Goal: Obtain resource: Obtain resource

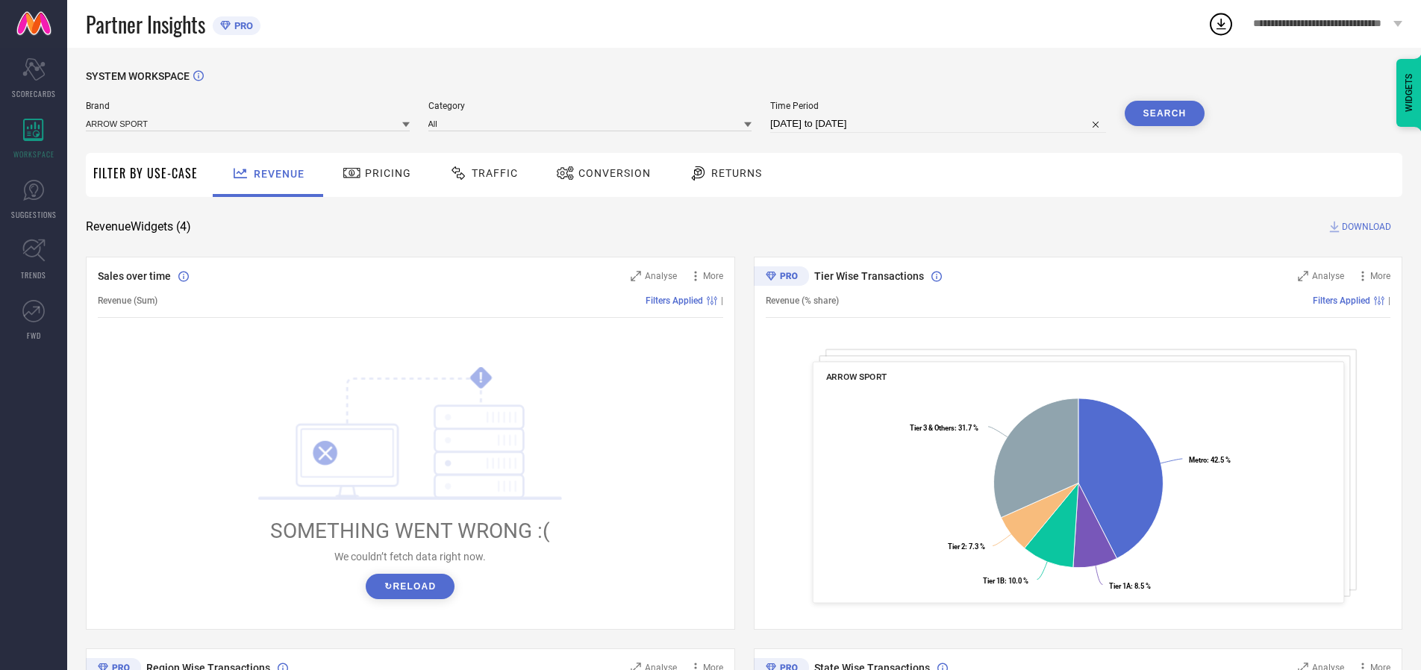
click at [480, 173] on span "Traffic" at bounding box center [495, 173] width 46 height 12
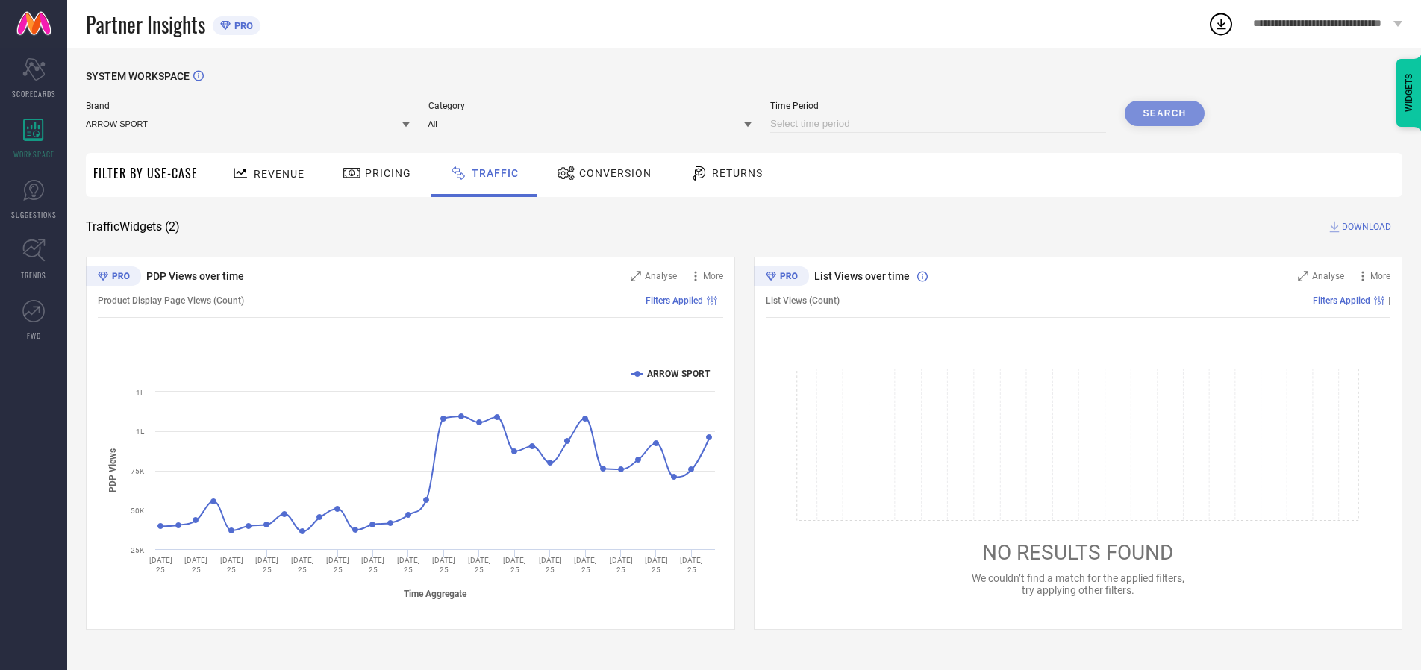
click at [941, 124] on input at bounding box center [938, 124] width 336 height 18
select select "9"
select select "2025"
select select "10"
select select "2025"
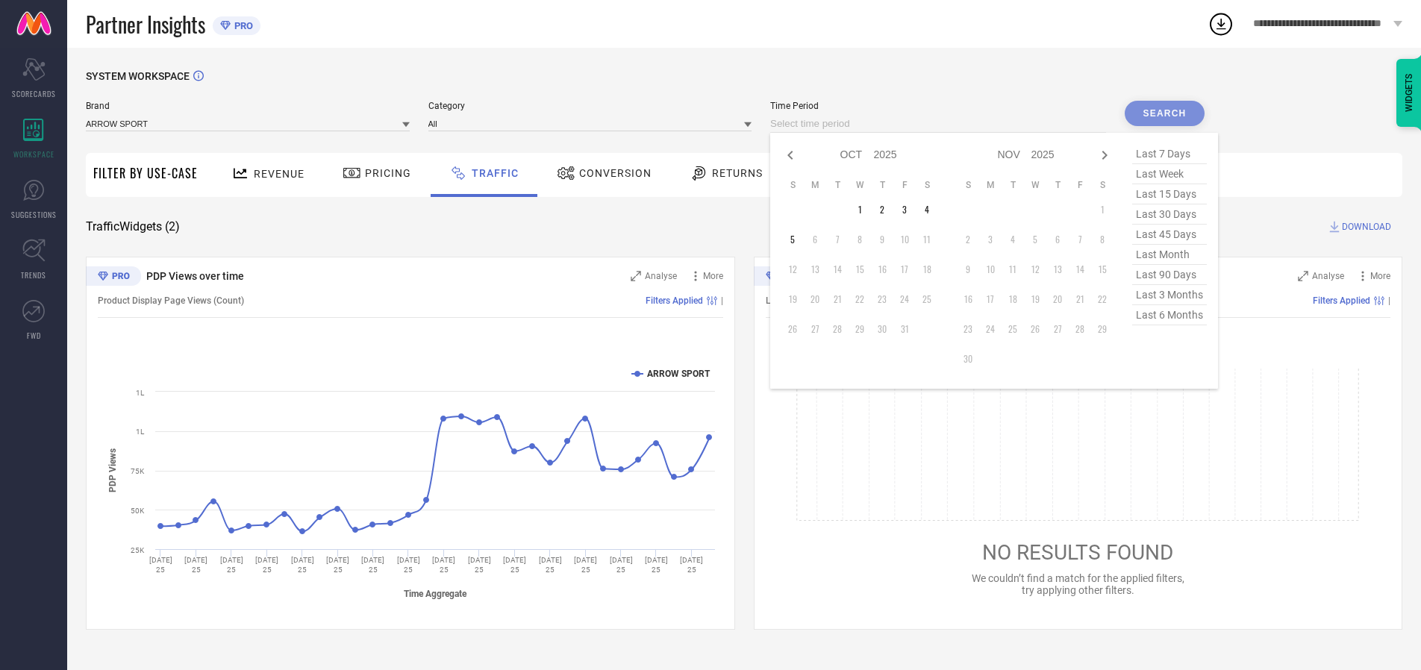
select select "8"
select select "2025"
select select "9"
select select "2025"
click at [932, 299] on td "27" at bounding box center [927, 299] width 22 height 22
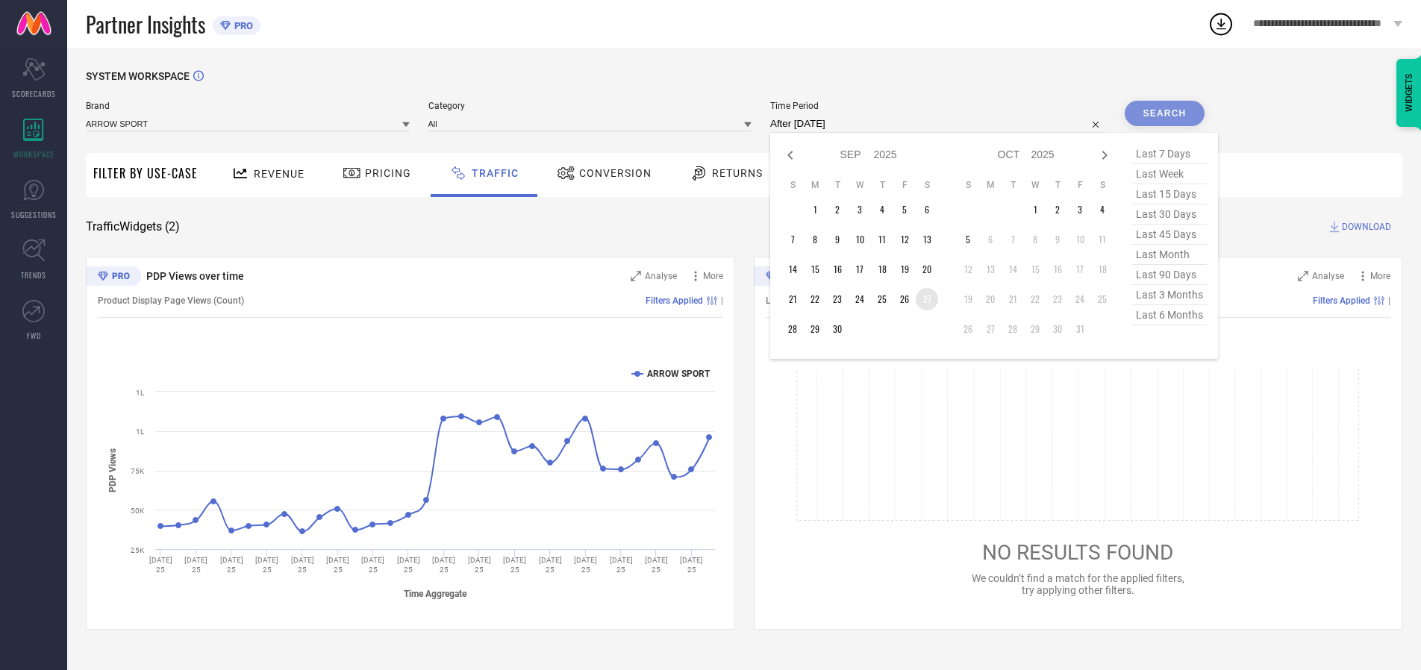
type input "[DATE] to [DATE]"
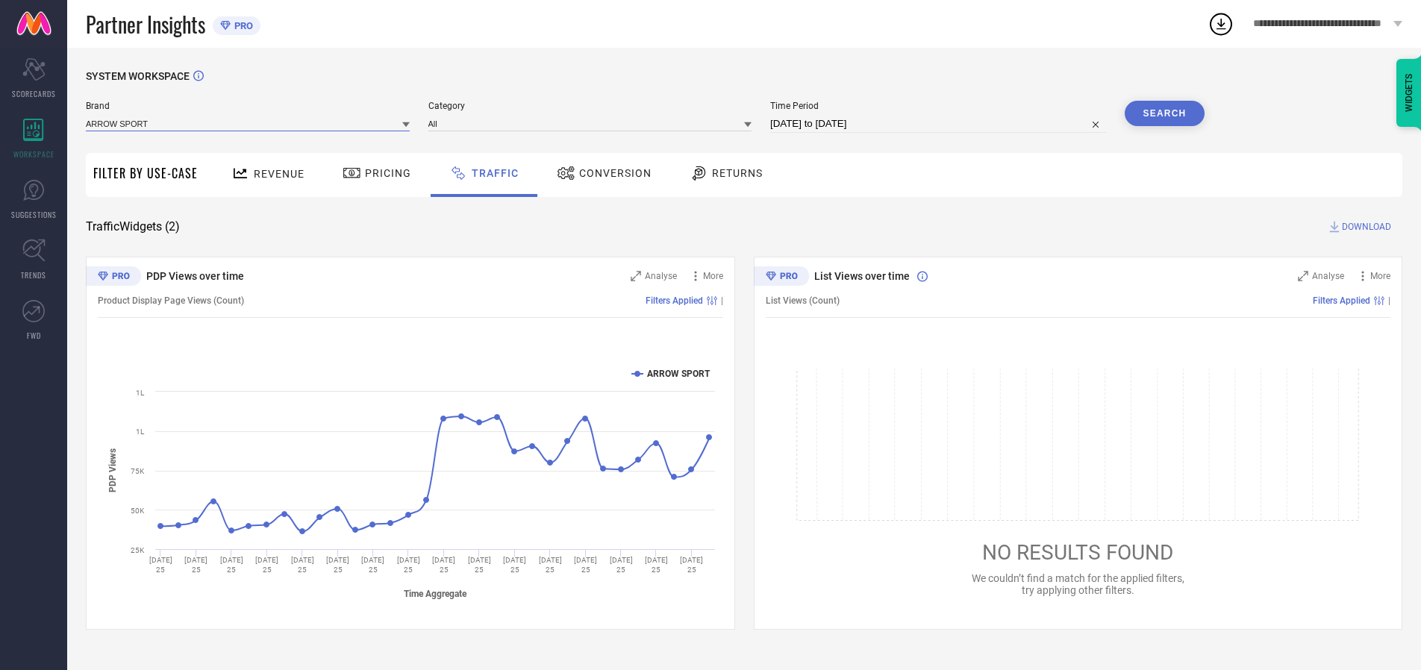
click at [249, 123] on input at bounding box center [248, 124] width 324 height 16
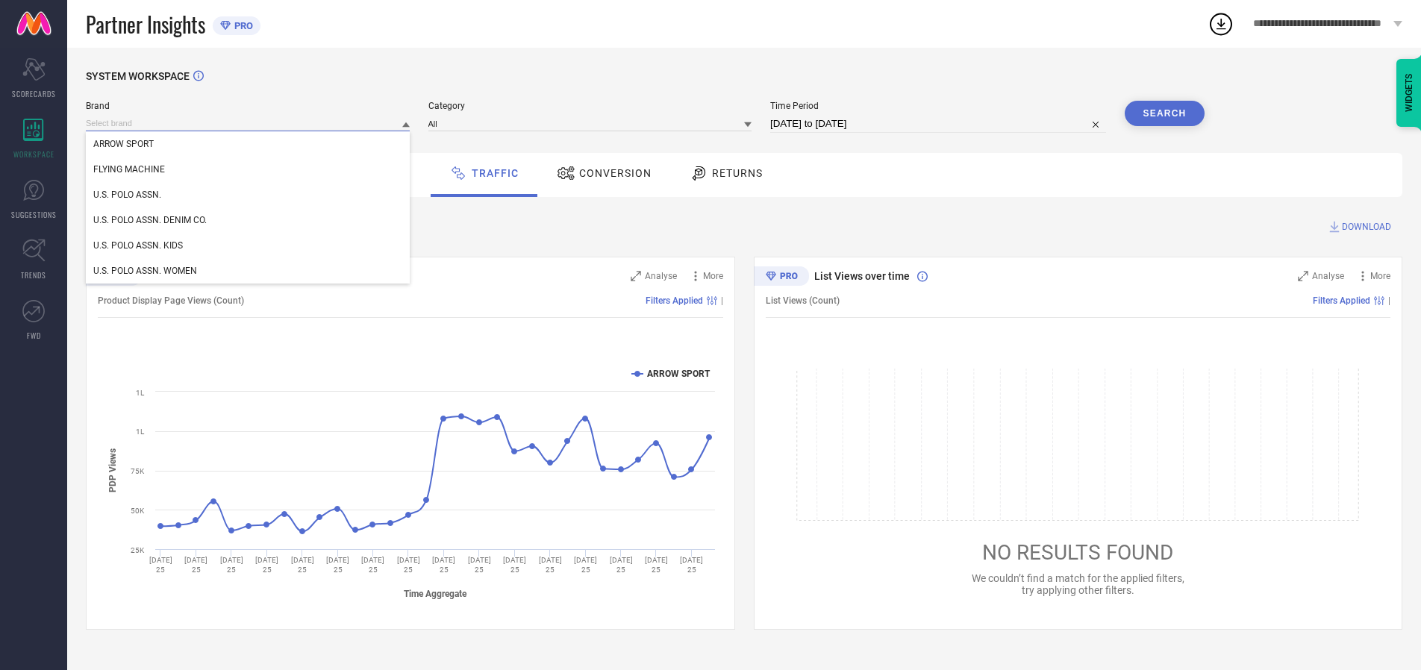
click at [249, 123] on input at bounding box center [248, 124] width 324 height 16
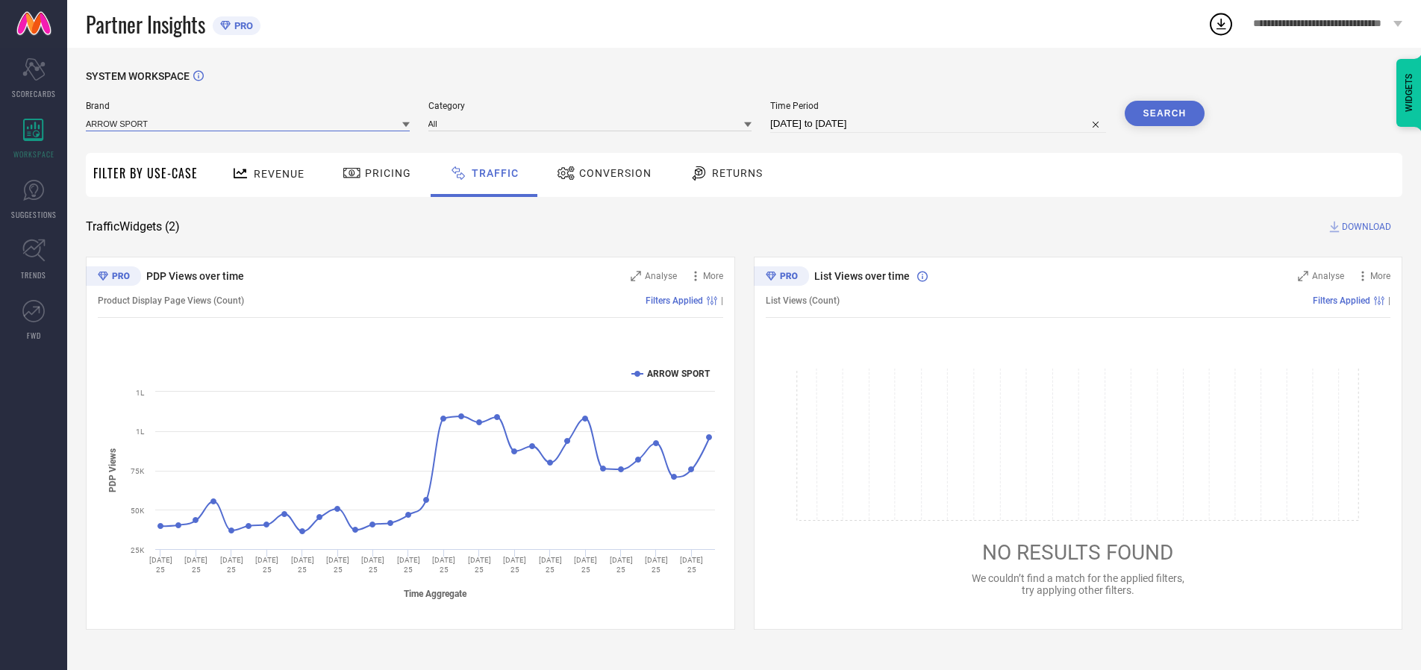
click at [249, 123] on input at bounding box center [248, 124] width 324 height 16
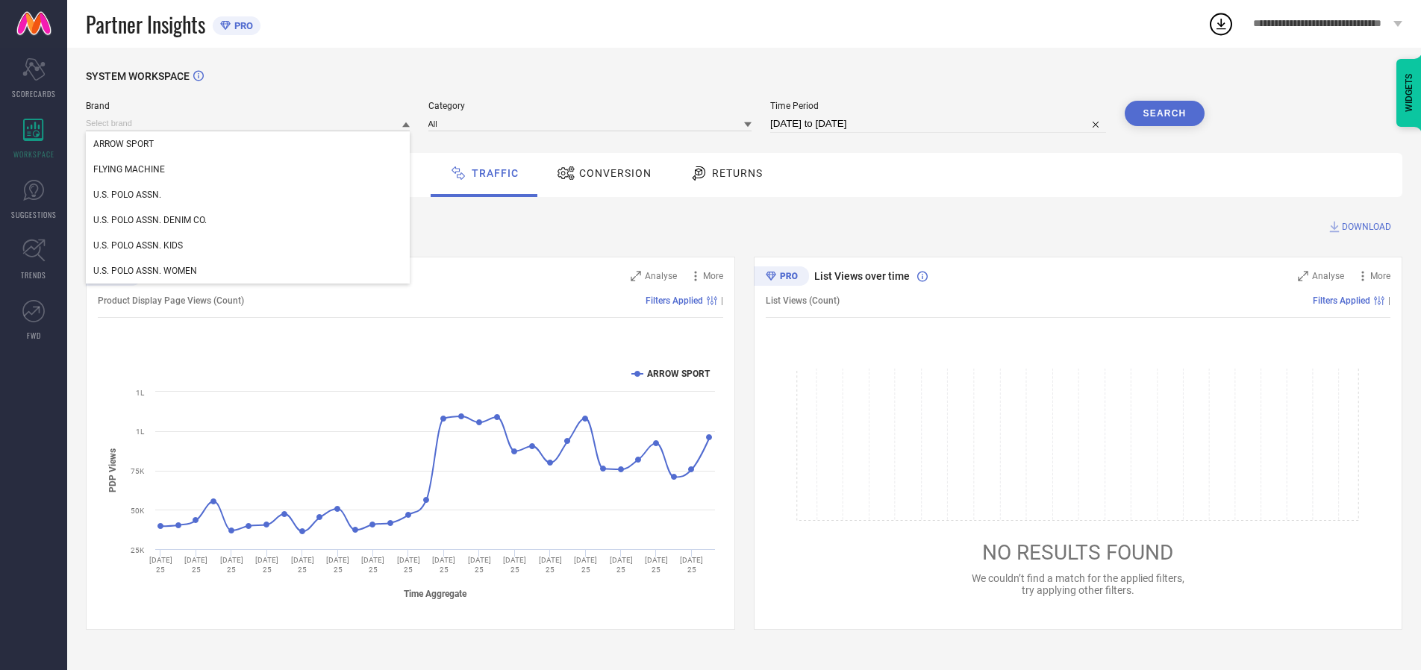
click at [249, 195] on div "U.S. POLO ASSN." at bounding box center [248, 194] width 324 height 25
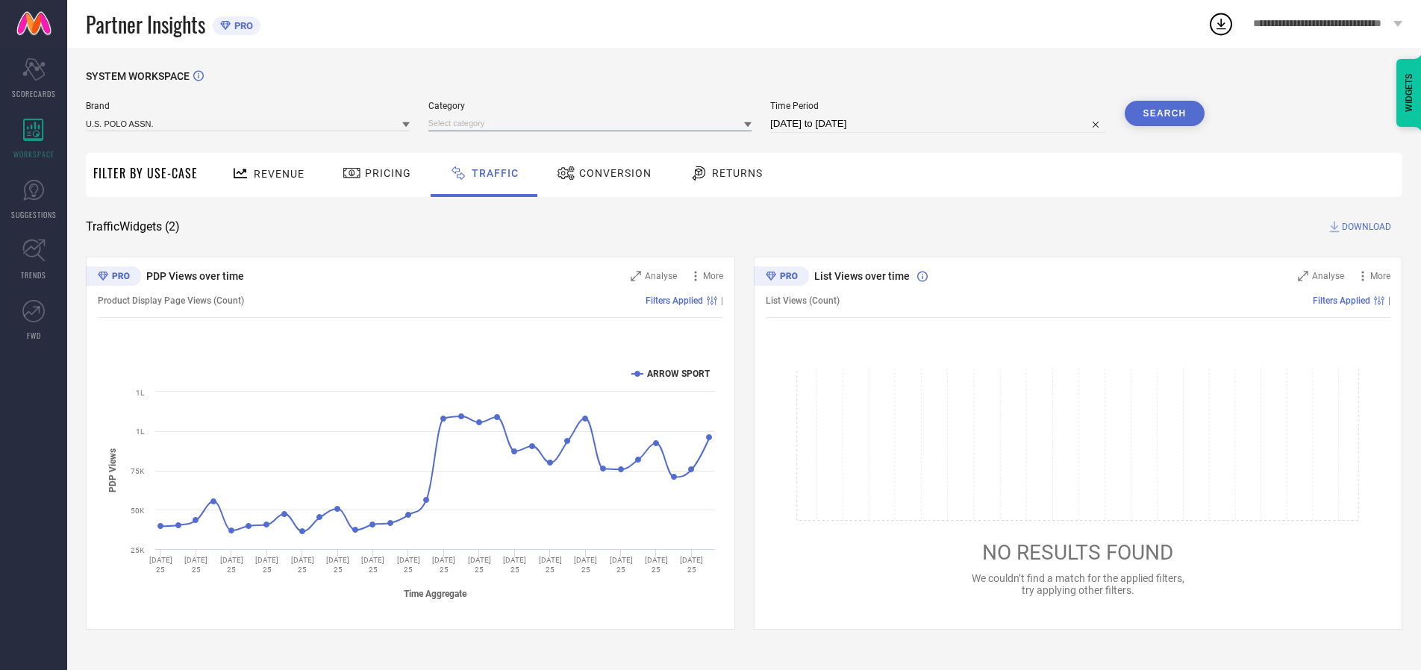
click at [593, 123] on input at bounding box center [591, 124] width 324 height 16
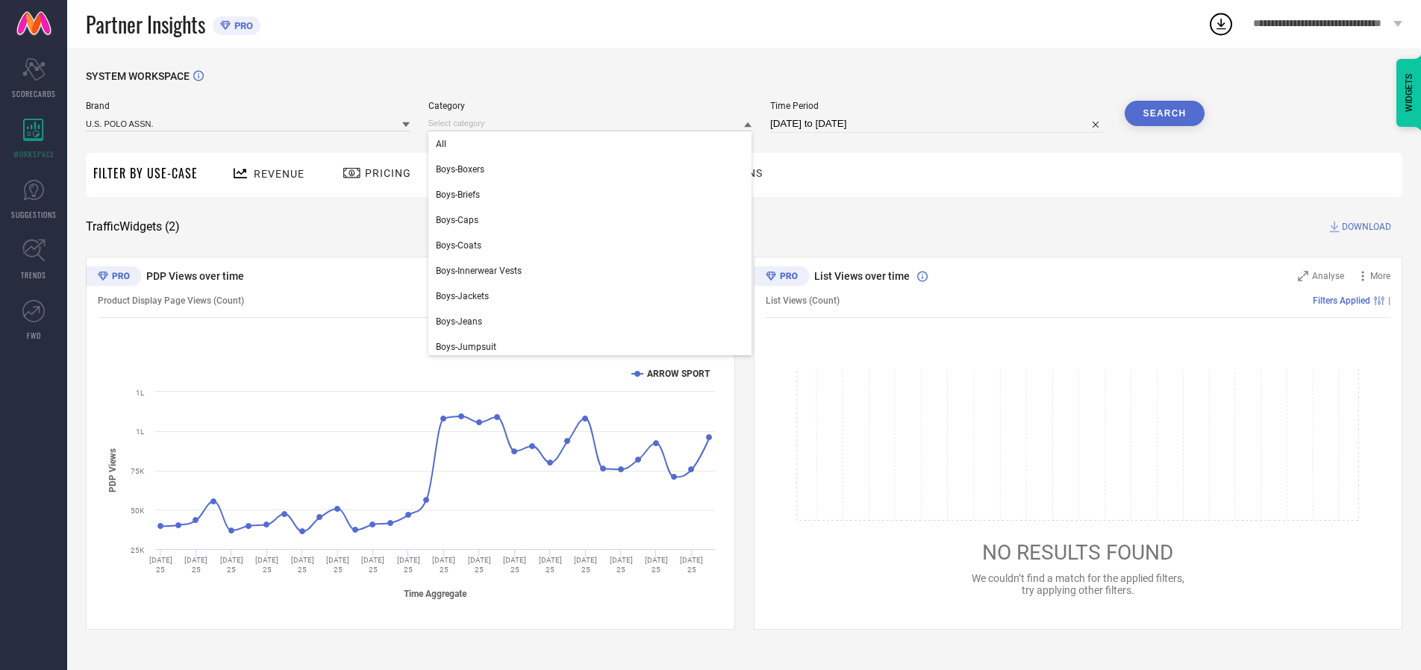
click at [593, 144] on div "All" at bounding box center [591, 143] width 324 height 25
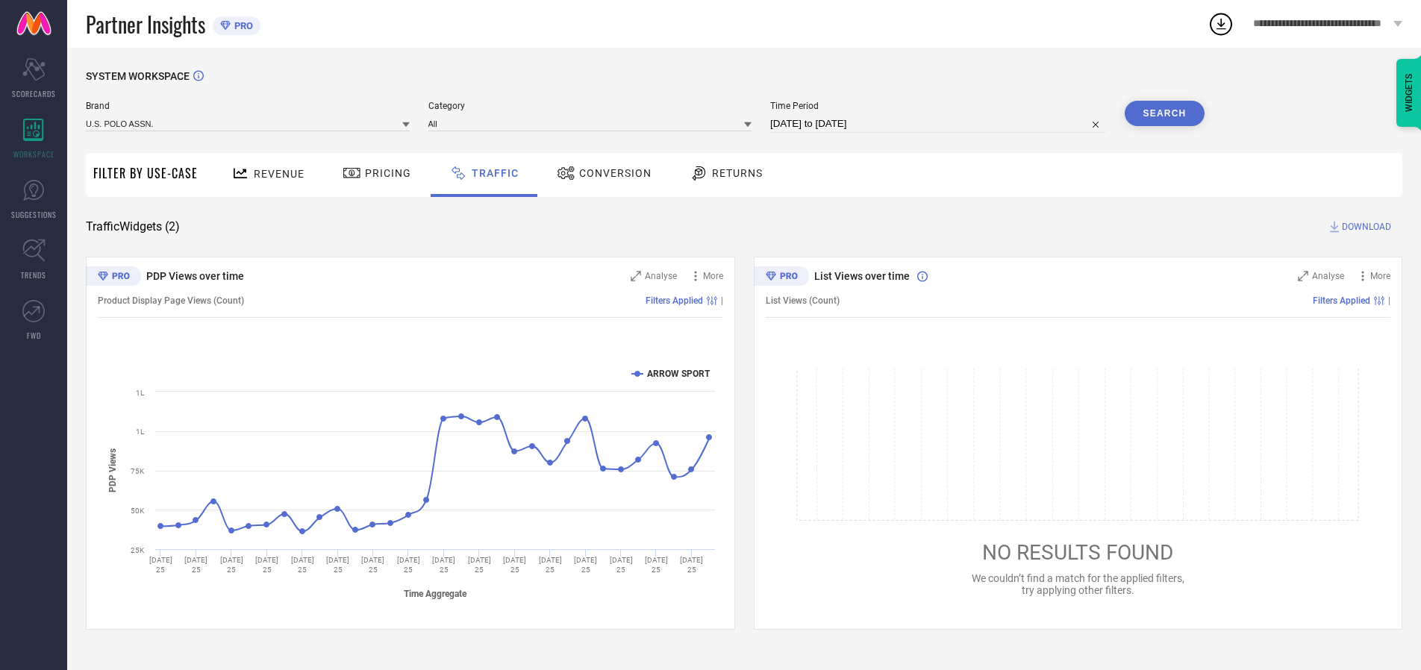
click at [1165, 113] on button "Search" at bounding box center [1165, 113] width 81 height 25
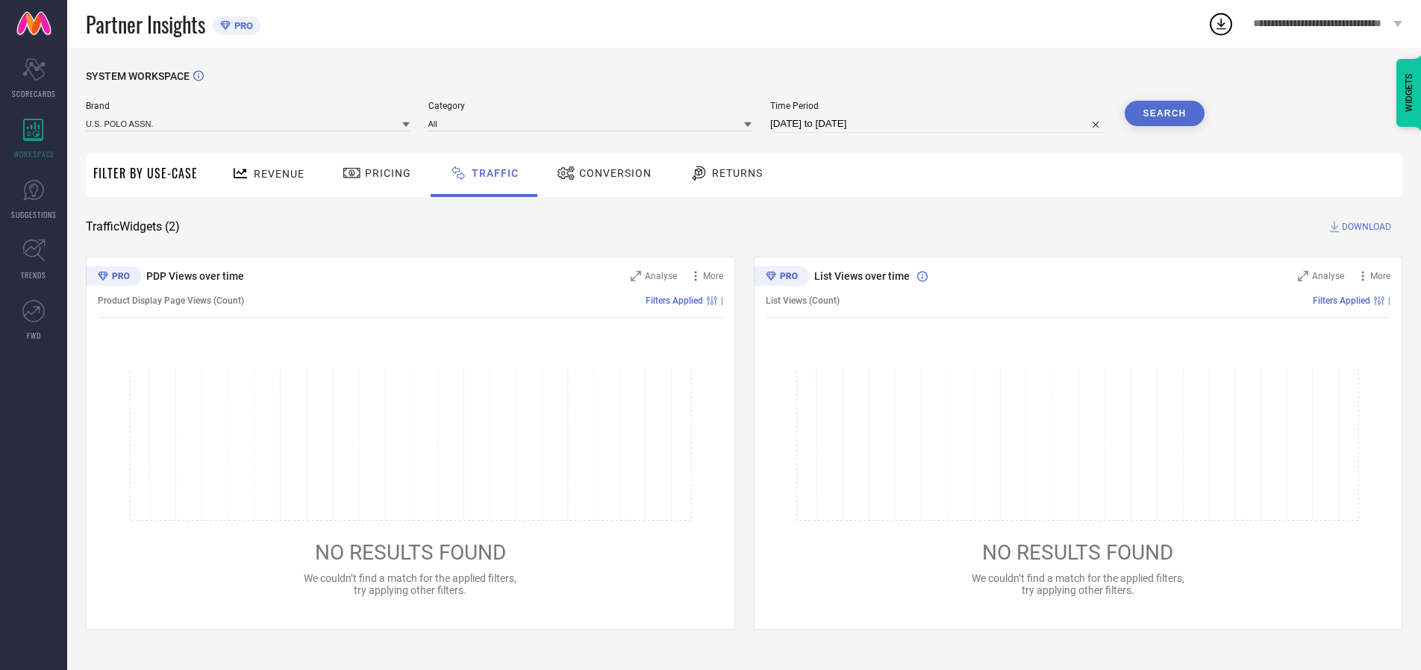
click at [1365, 227] on span "DOWNLOAD" at bounding box center [1366, 226] width 49 height 15
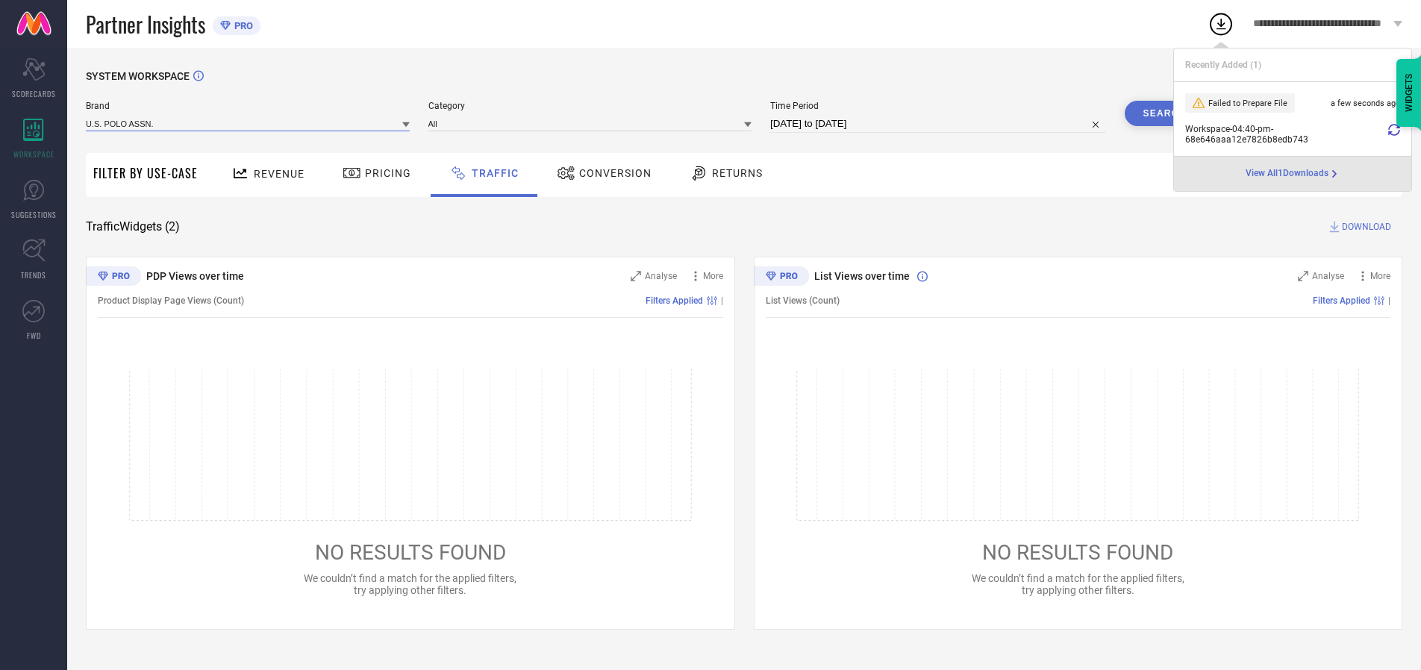
click at [249, 123] on input at bounding box center [248, 124] width 324 height 16
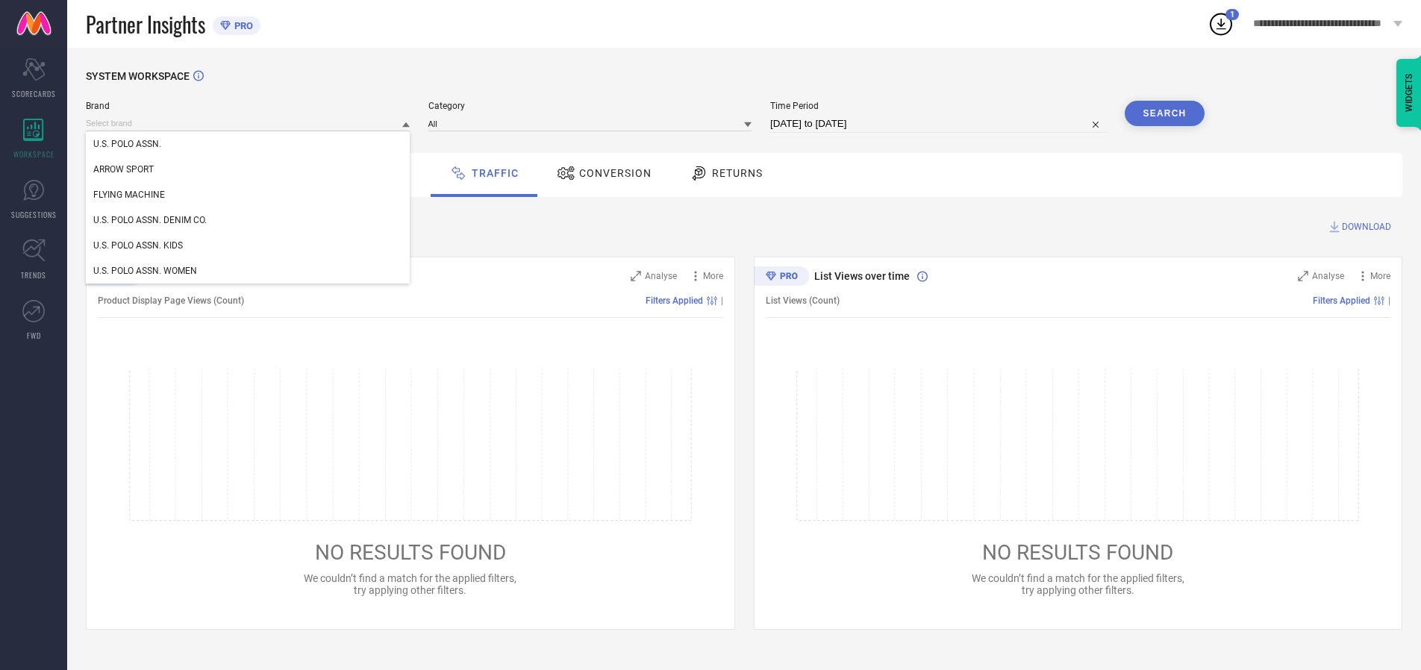
click at [249, 220] on div "U.S. POLO ASSN. DENIM CO." at bounding box center [248, 220] width 324 height 25
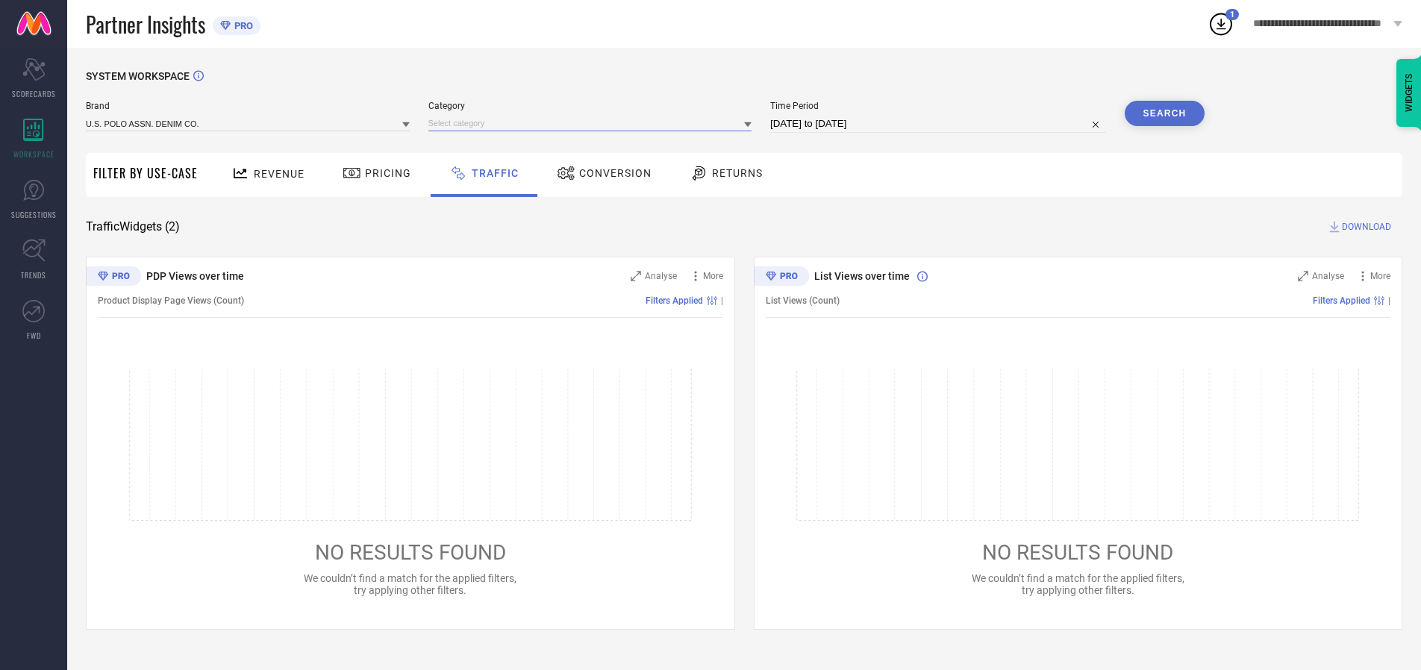
click at [593, 123] on input at bounding box center [591, 124] width 324 height 16
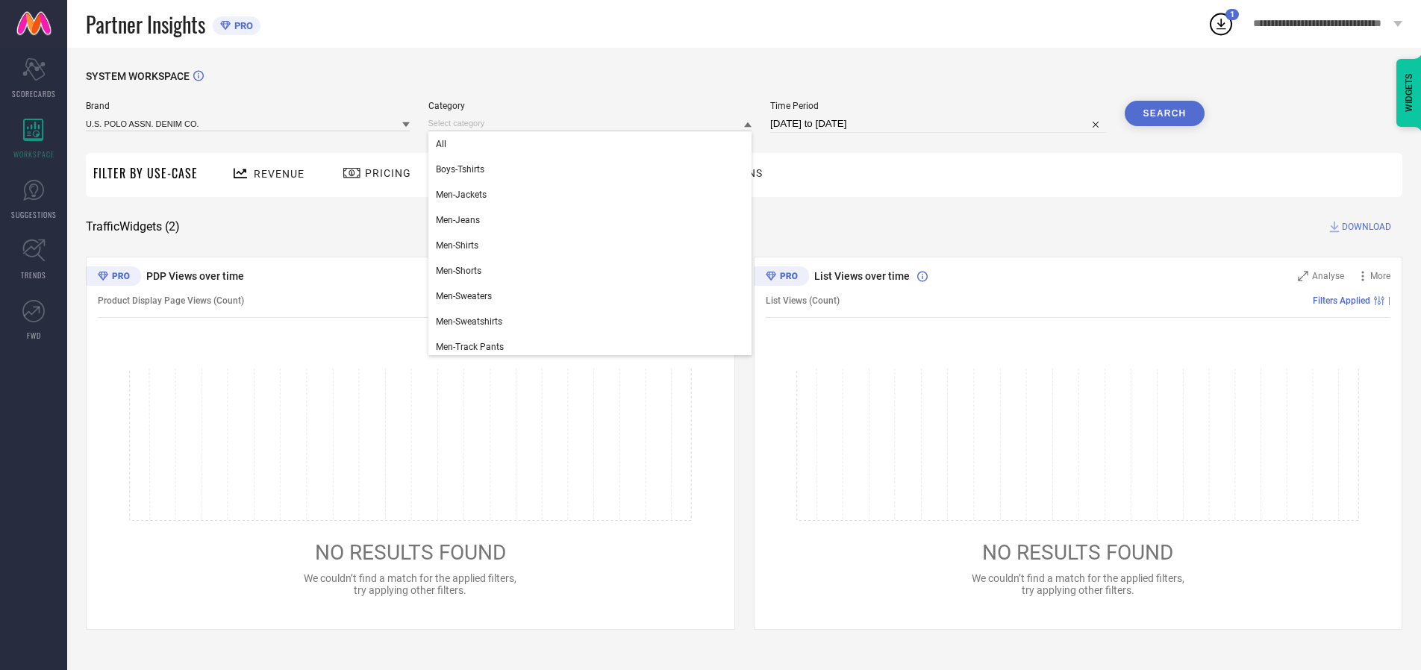
click at [593, 144] on div "All" at bounding box center [591, 143] width 324 height 25
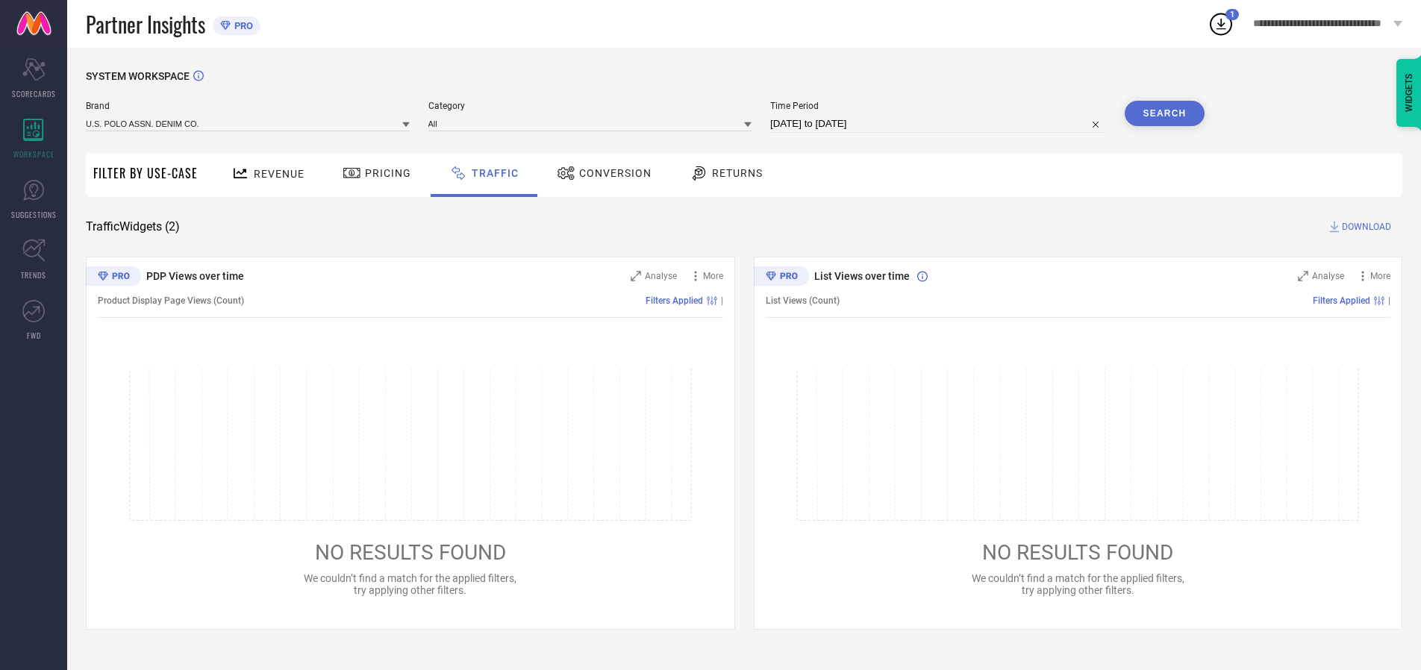
click at [1165, 113] on button "Search" at bounding box center [1165, 113] width 81 height 25
click at [1365, 227] on span "DOWNLOAD" at bounding box center [1366, 226] width 49 height 15
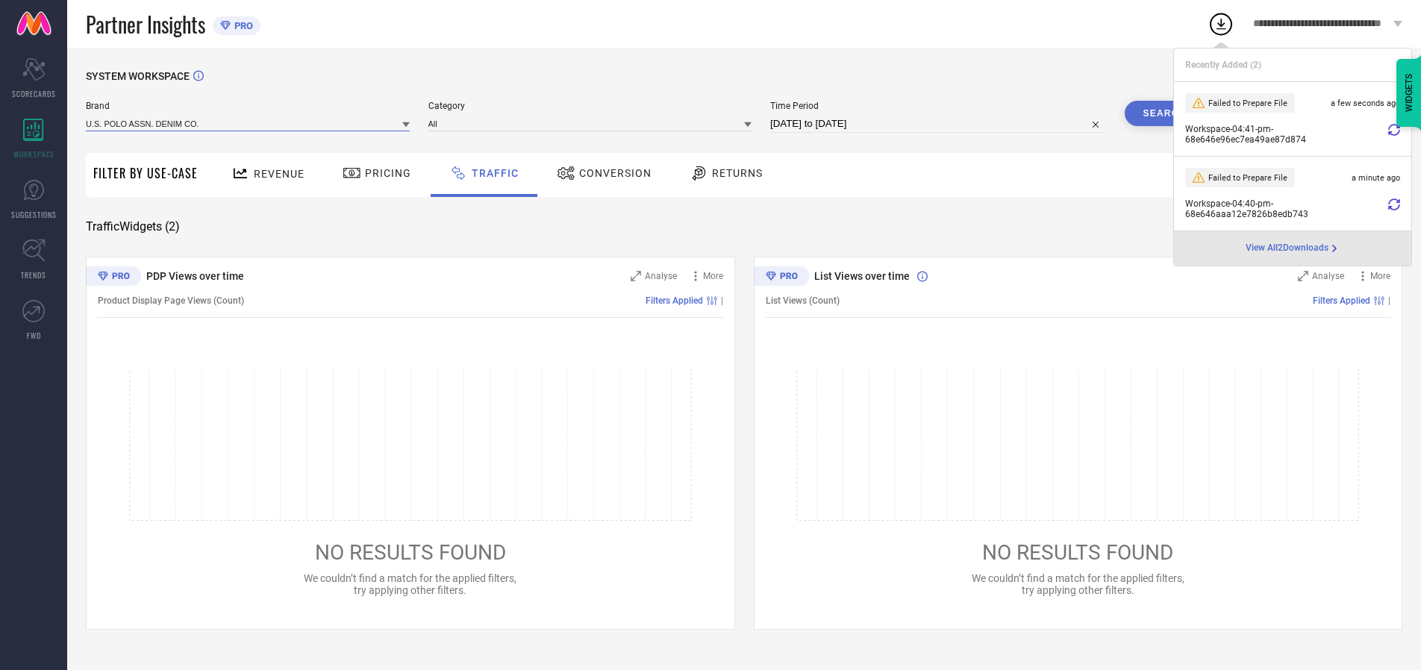
click at [249, 123] on input at bounding box center [248, 124] width 324 height 16
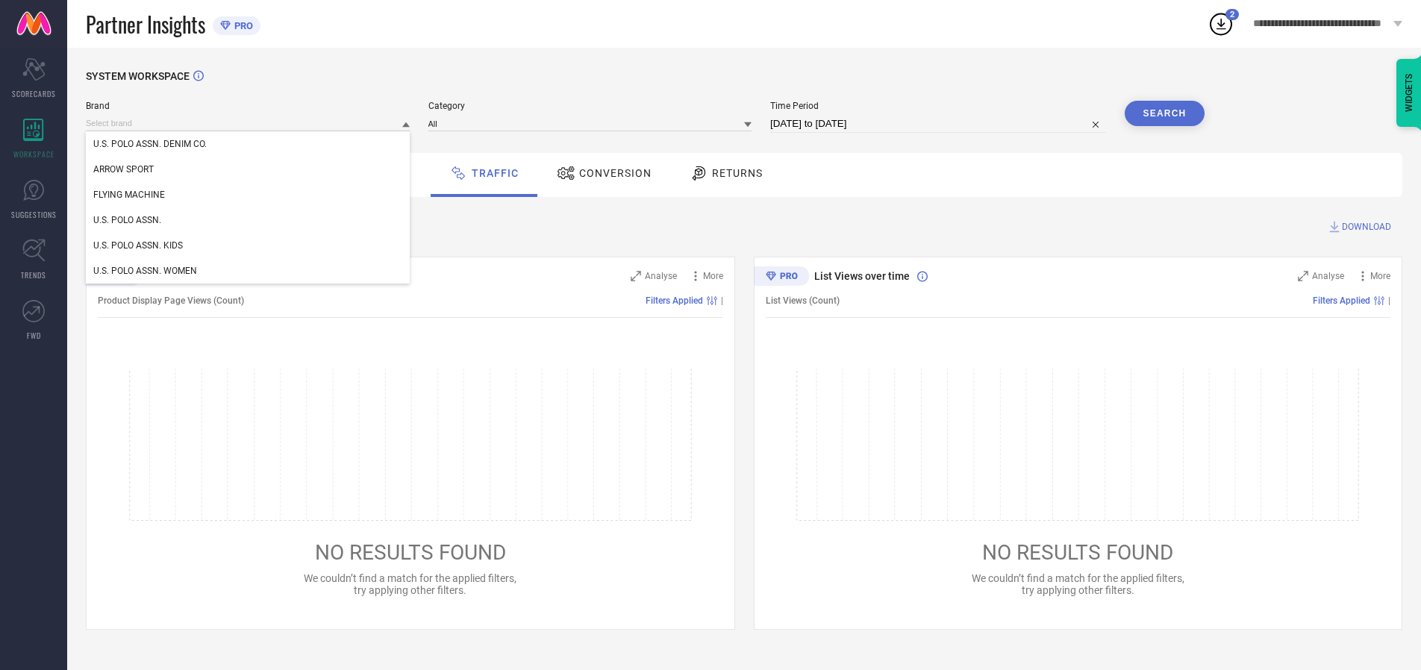
click at [249, 246] on div "U.S. POLO ASSN. KIDS" at bounding box center [248, 245] width 324 height 25
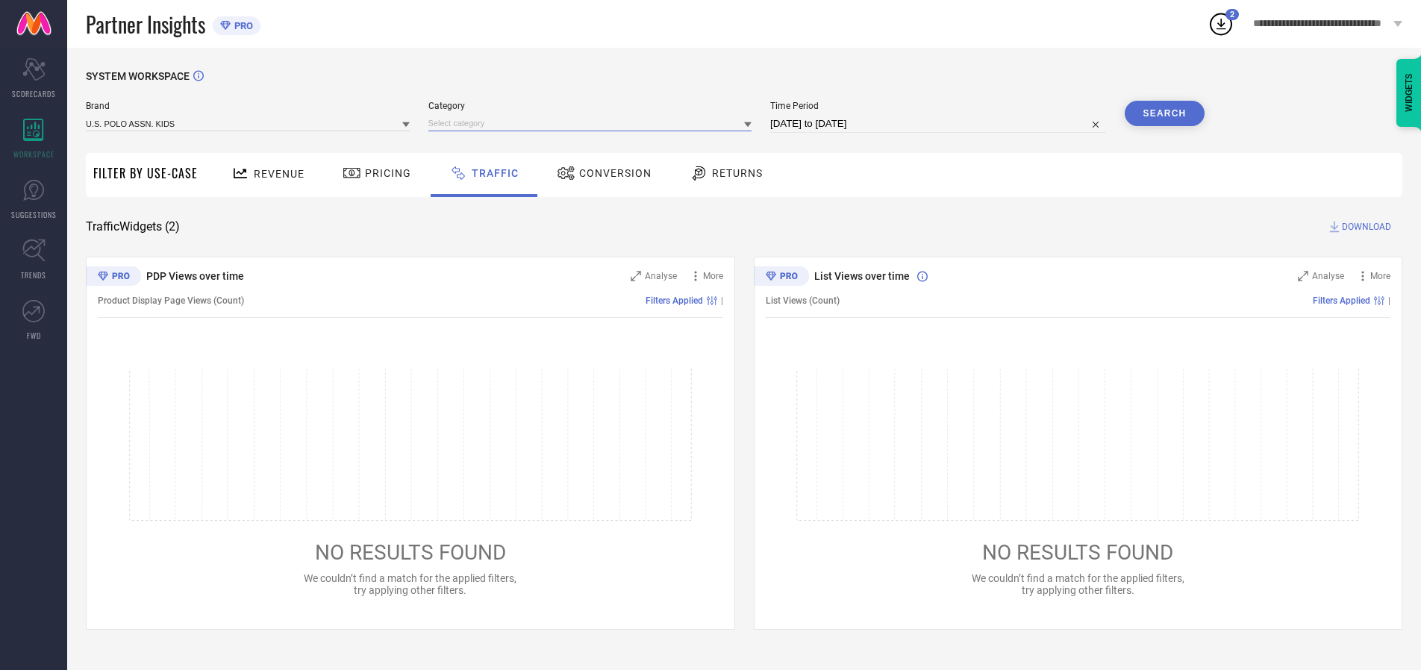
click at [593, 123] on input at bounding box center [591, 124] width 324 height 16
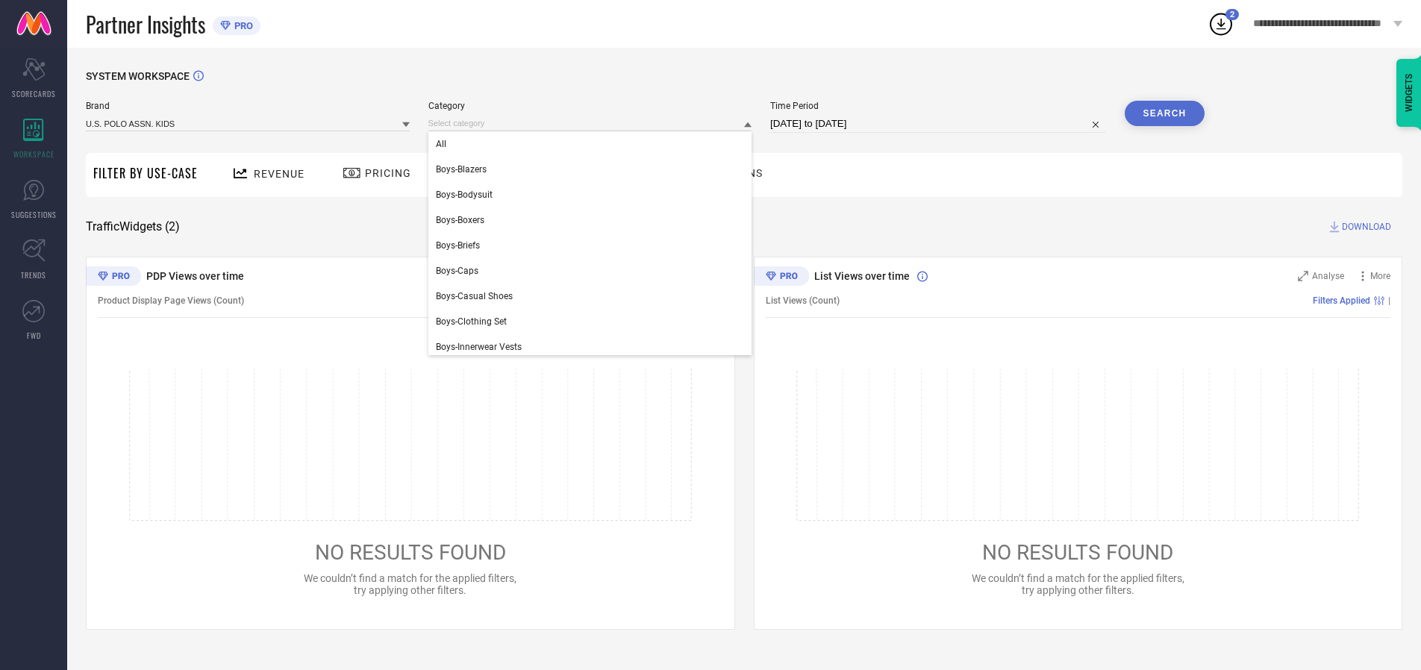
click at [593, 144] on div "All" at bounding box center [591, 143] width 324 height 25
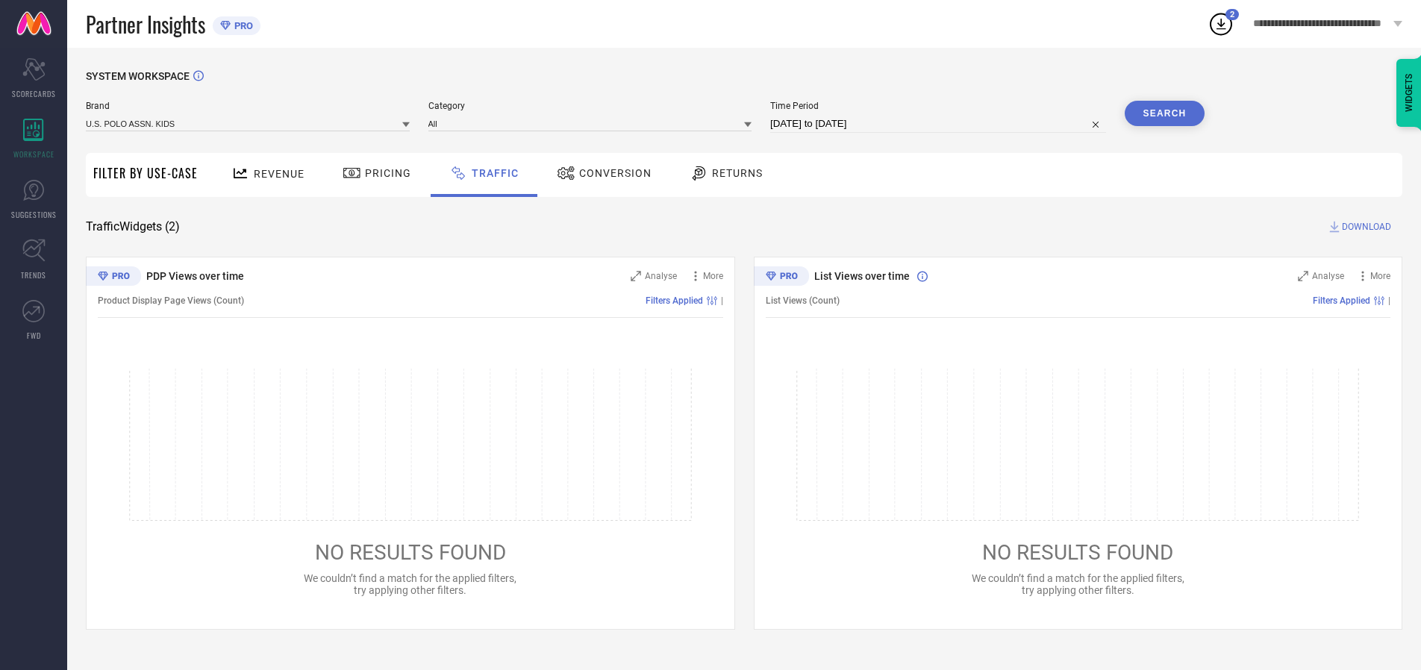
click at [1165, 113] on button "Search" at bounding box center [1165, 113] width 81 height 25
click at [1365, 227] on span "DOWNLOAD" at bounding box center [1366, 226] width 49 height 15
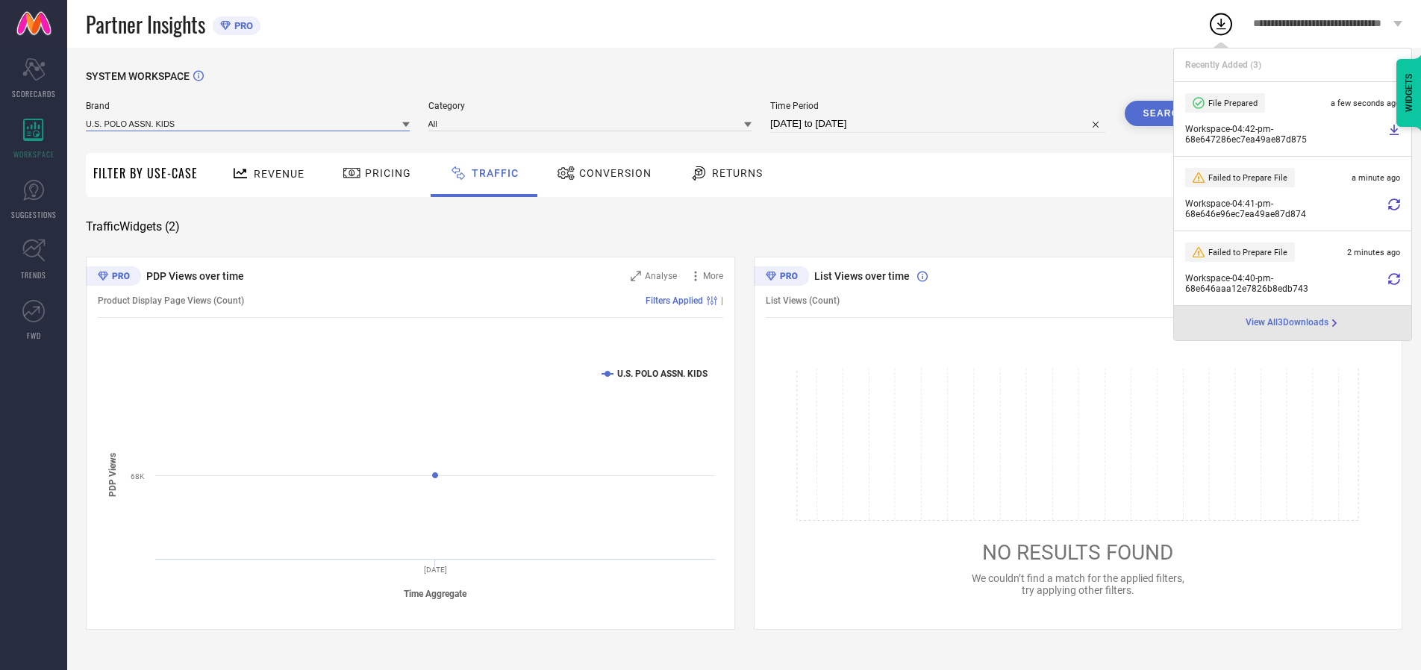
click at [249, 123] on input at bounding box center [248, 124] width 324 height 16
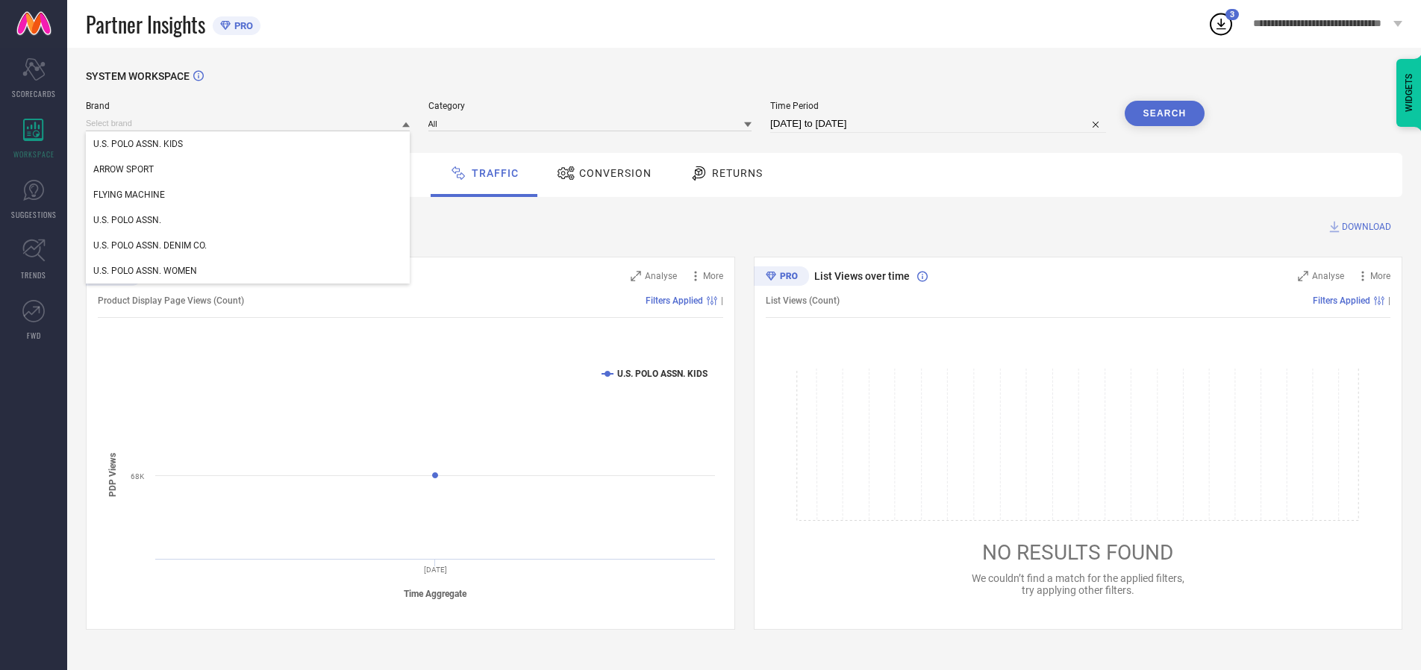
click at [249, 271] on div "U.S. POLO ASSN. WOMEN" at bounding box center [248, 270] width 324 height 25
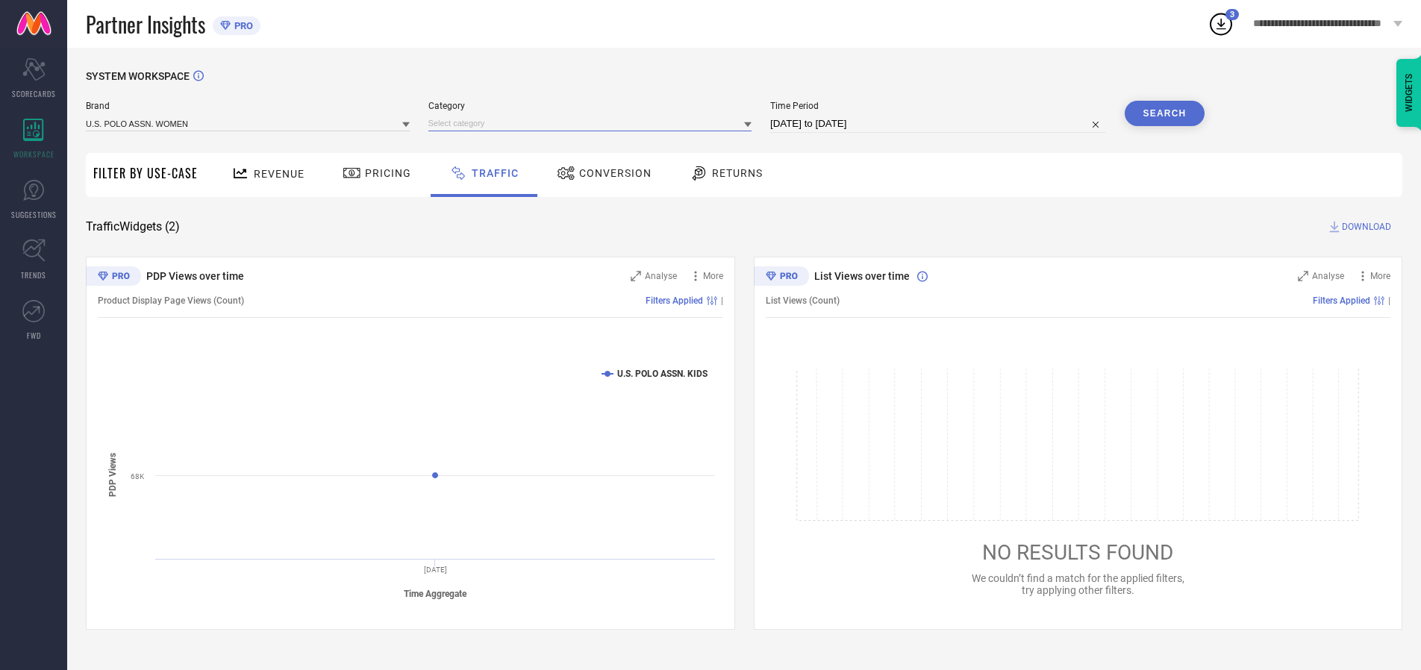
click at [593, 123] on input at bounding box center [591, 124] width 324 height 16
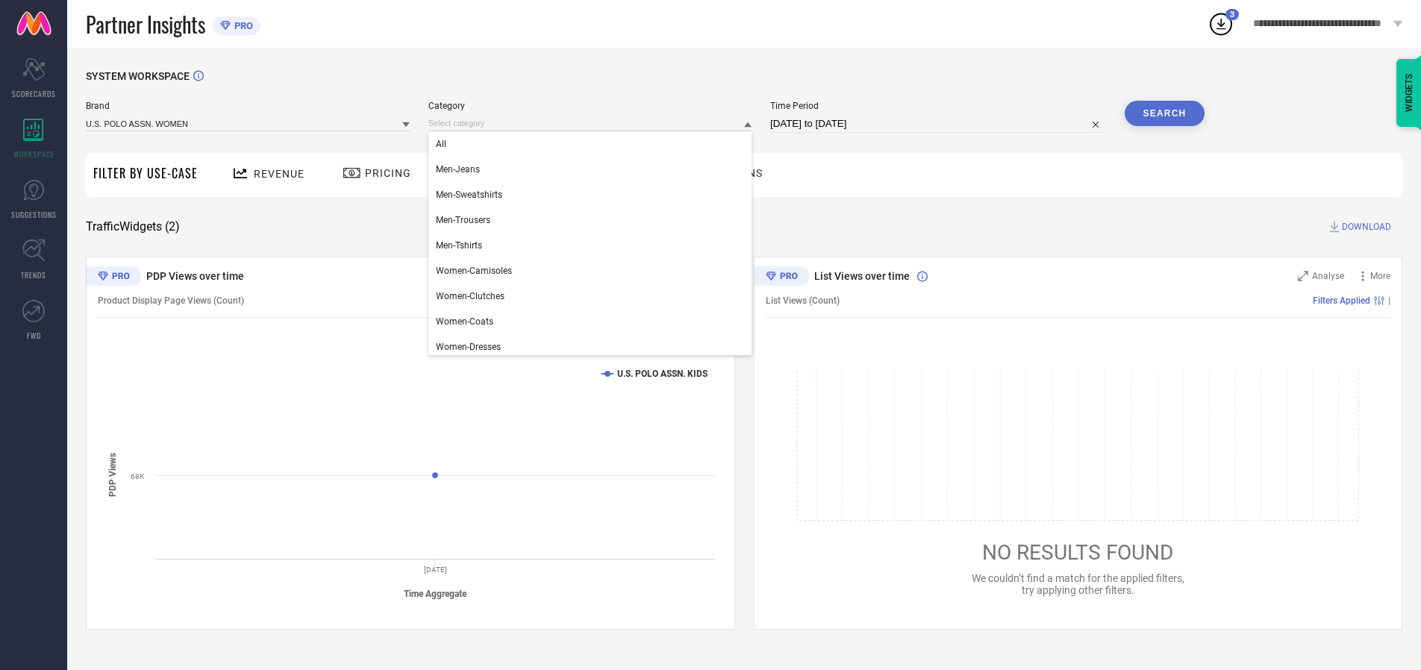
click at [593, 144] on div "All" at bounding box center [591, 143] width 324 height 25
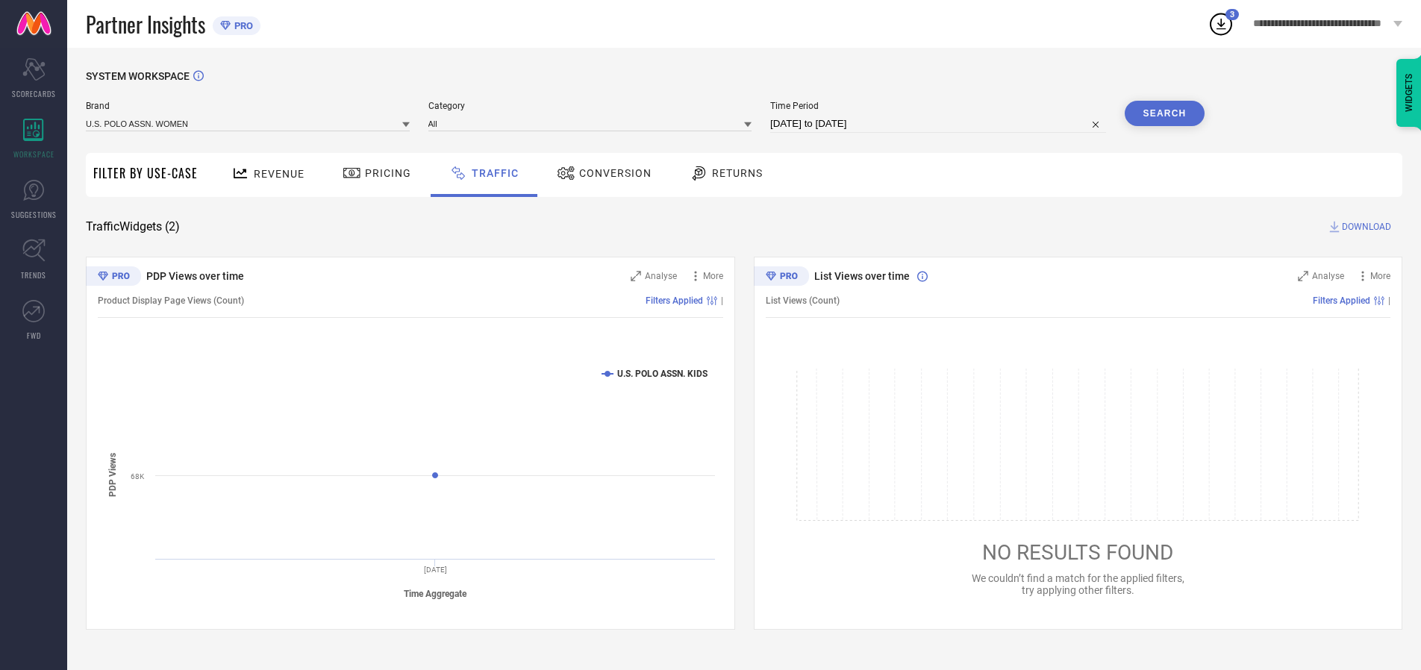
click at [1165, 113] on button "Search" at bounding box center [1165, 113] width 81 height 25
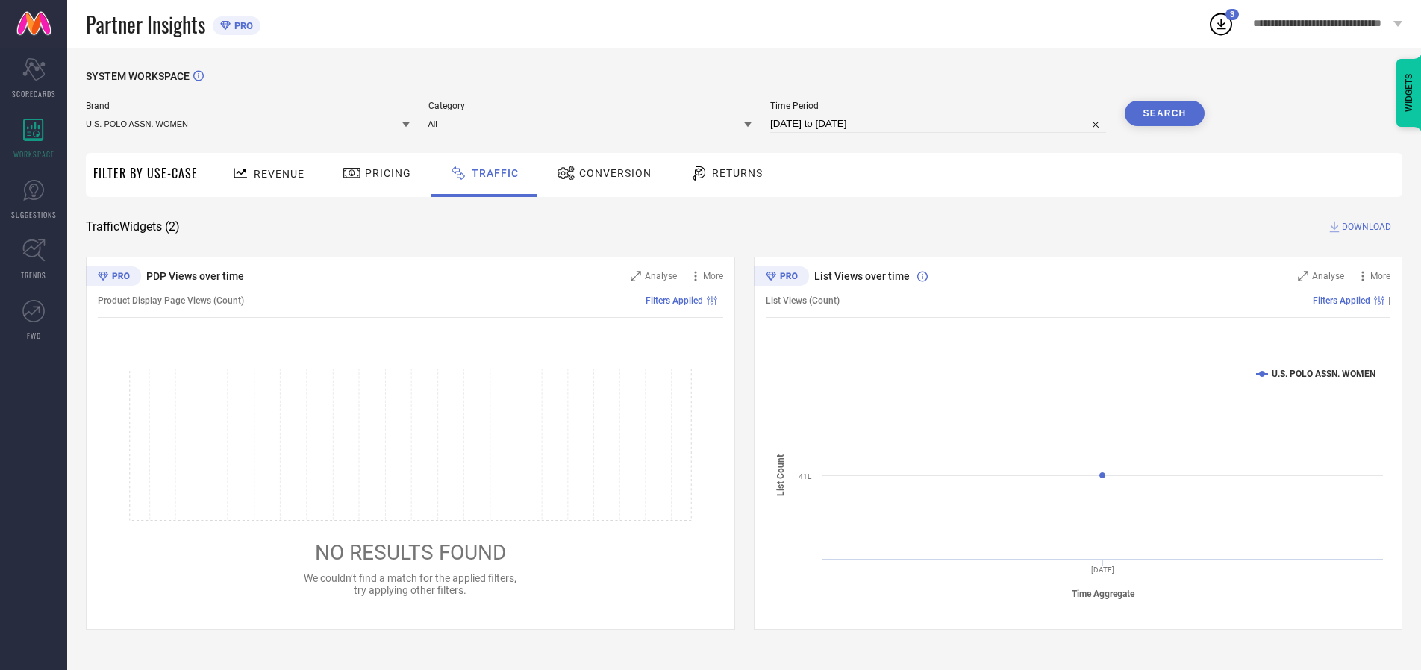
click at [1365, 227] on span "DOWNLOAD" at bounding box center [1366, 226] width 49 height 15
click at [941, 124] on input at bounding box center [938, 124] width 336 height 18
select select "9"
select select "2025"
select select "10"
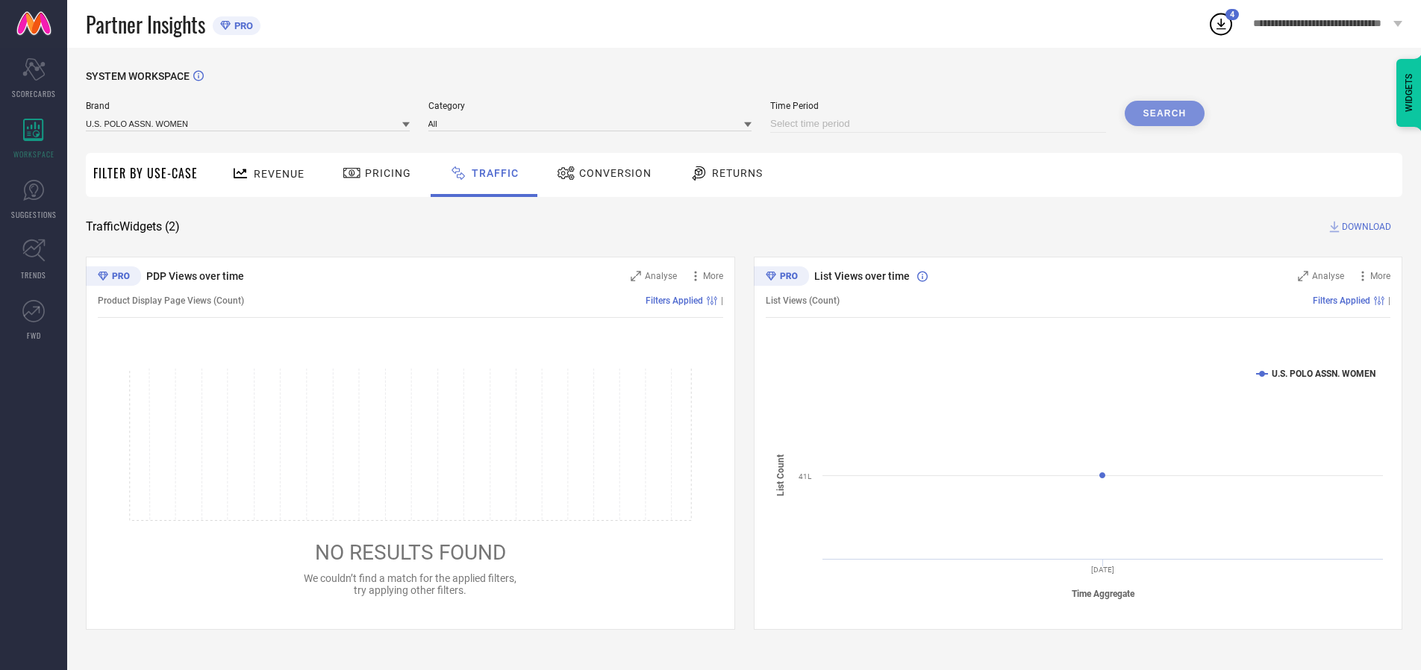
select select "2025"
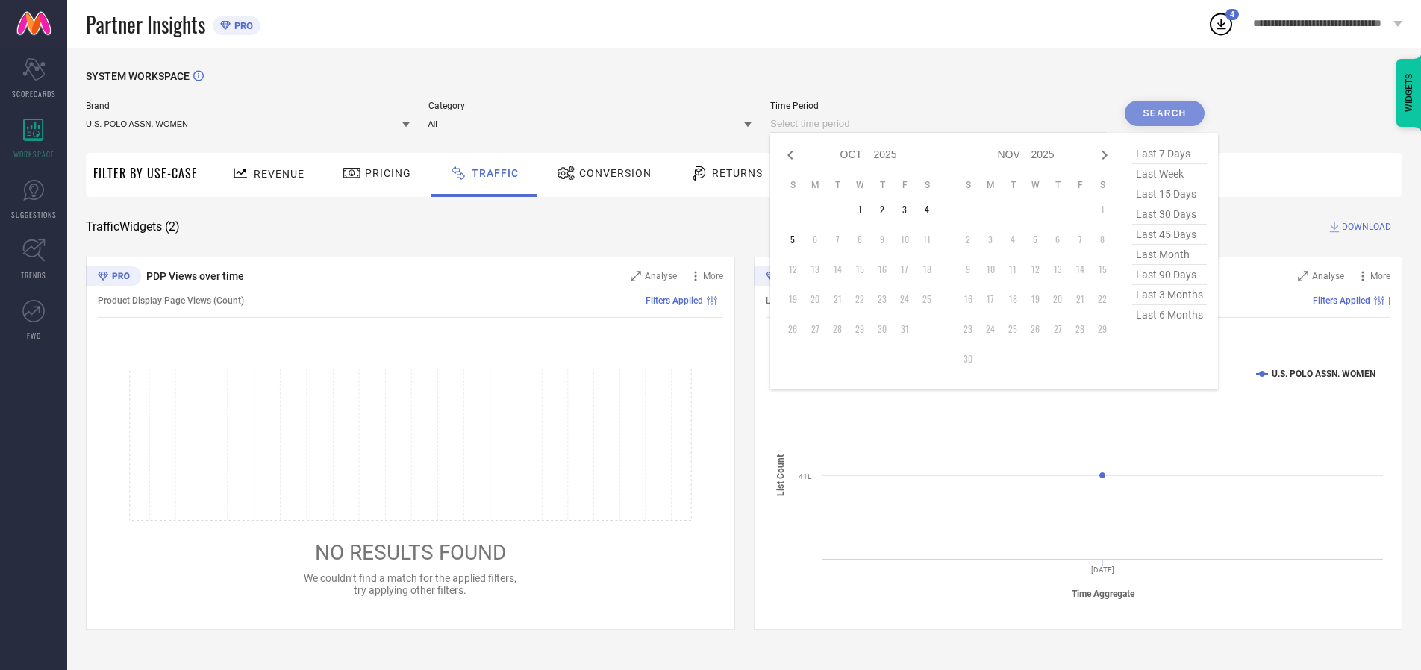
select select "8"
select select "2025"
select select "9"
select select "2025"
click at [797, 329] on td "28" at bounding box center [793, 329] width 22 height 22
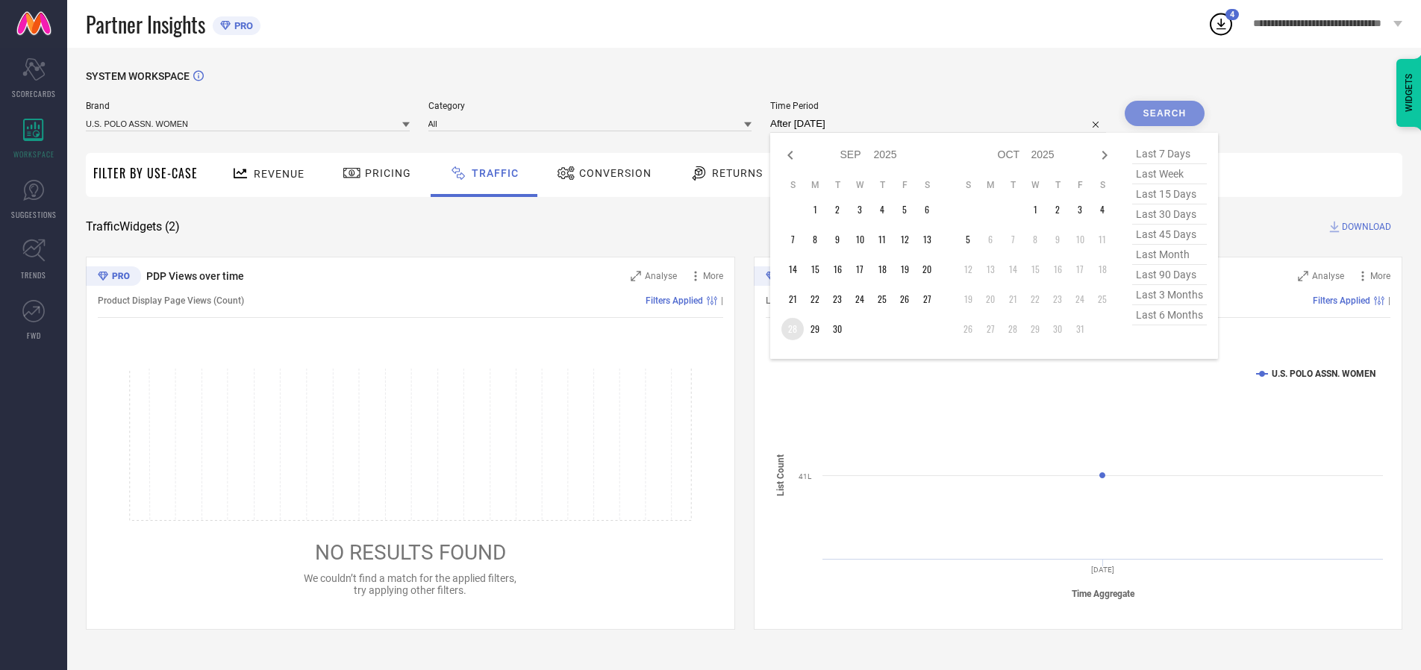
type input "[DATE] to [DATE]"
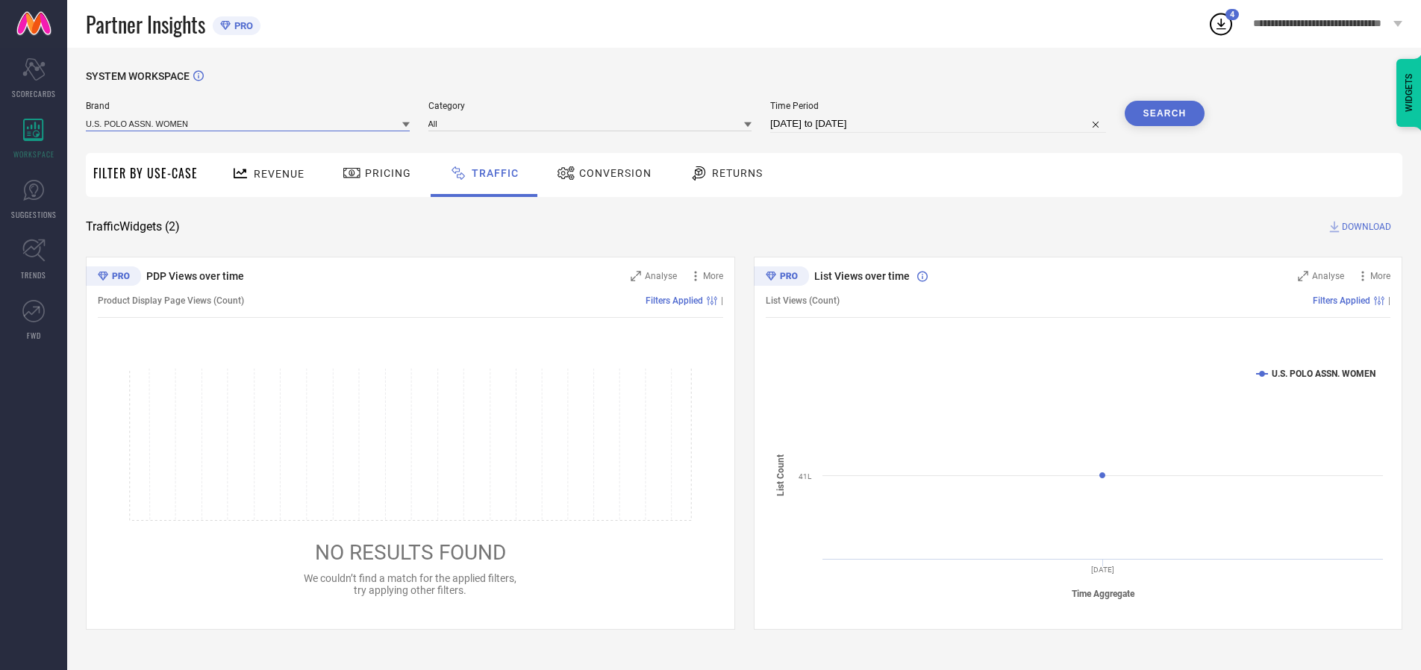
click at [249, 123] on input at bounding box center [248, 124] width 324 height 16
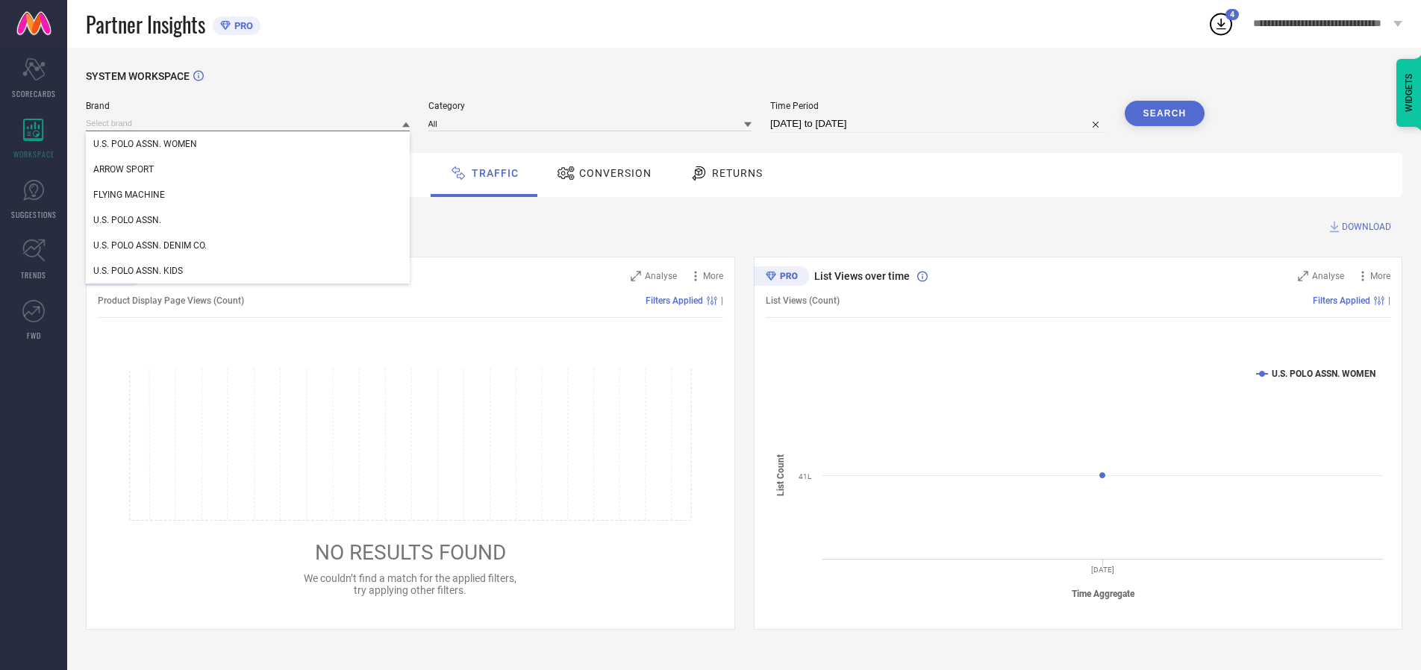
click at [249, 123] on input at bounding box center [248, 124] width 324 height 16
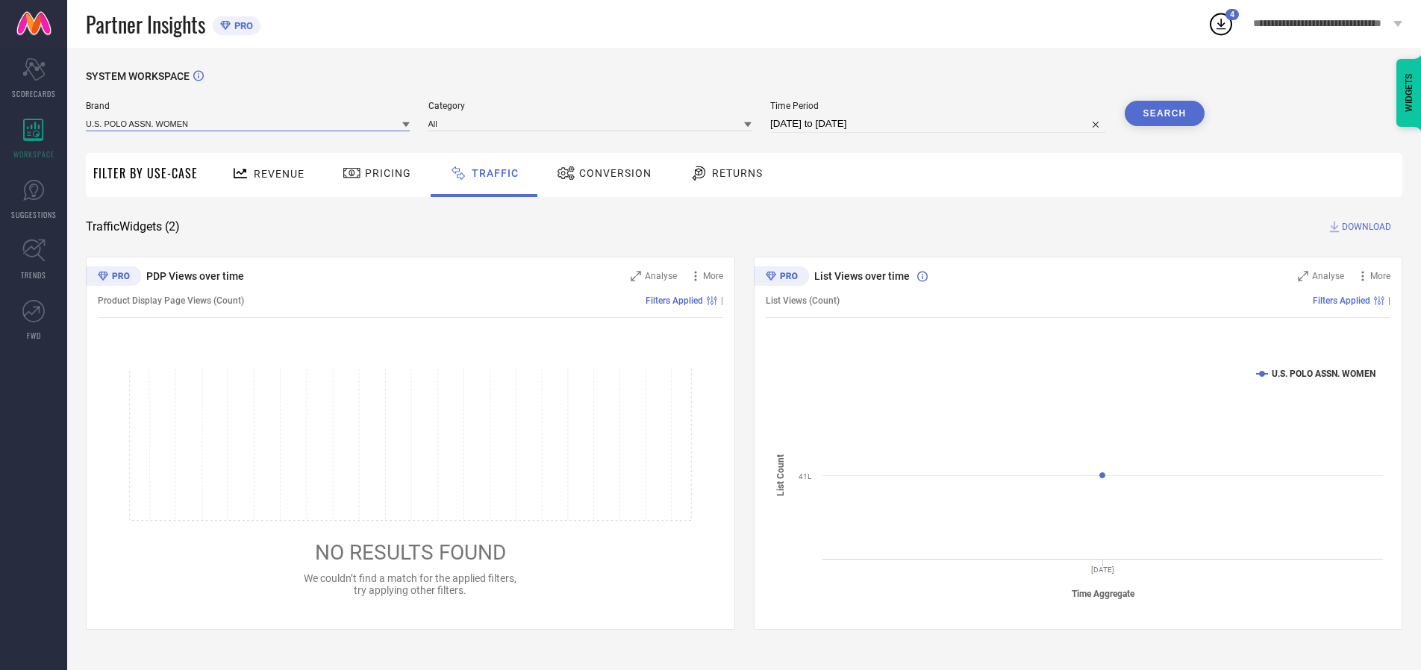
click at [249, 123] on input at bounding box center [248, 124] width 324 height 16
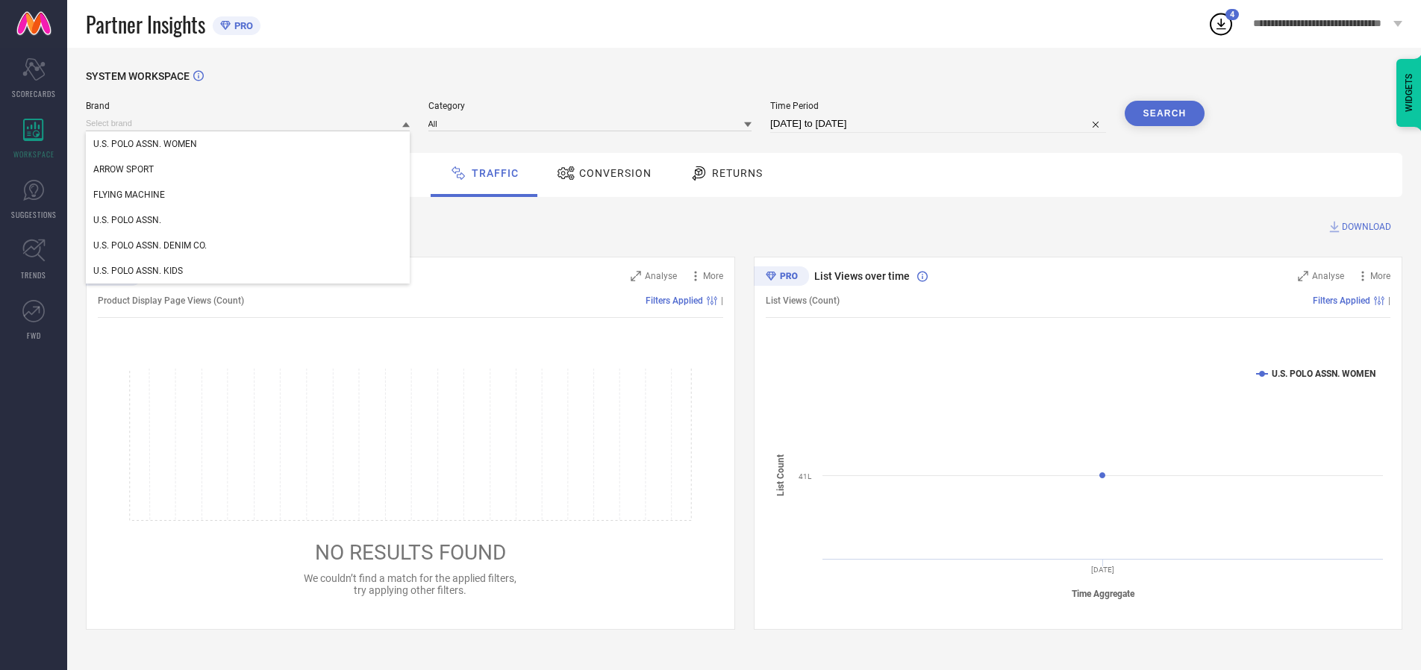
click at [249, 144] on div "U.S. POLO ASSN. WOMEN" at bounding box center [248, 143] width 324 height 25
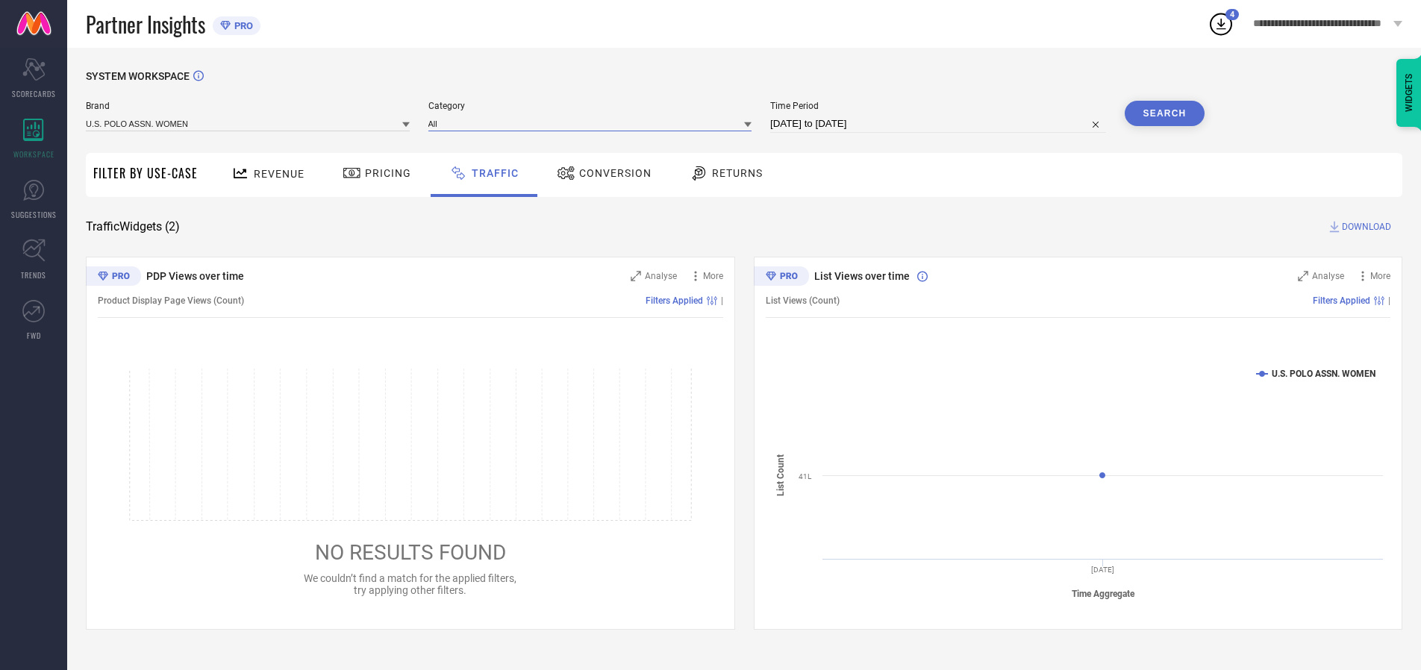
click at [593, 123] on input at bounding box center [591, 124] width 324 height 16
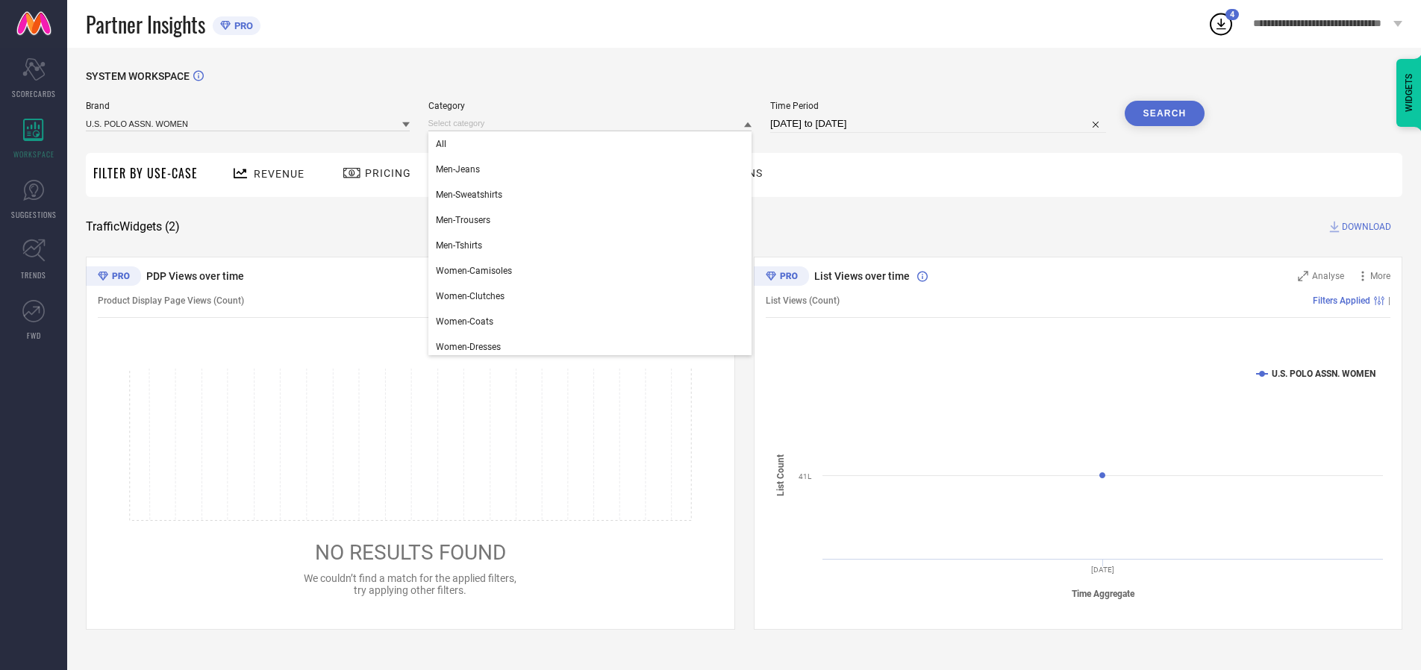
click at [593, 144] on div "All" at bounding box center [591, 143] width 324 height 25
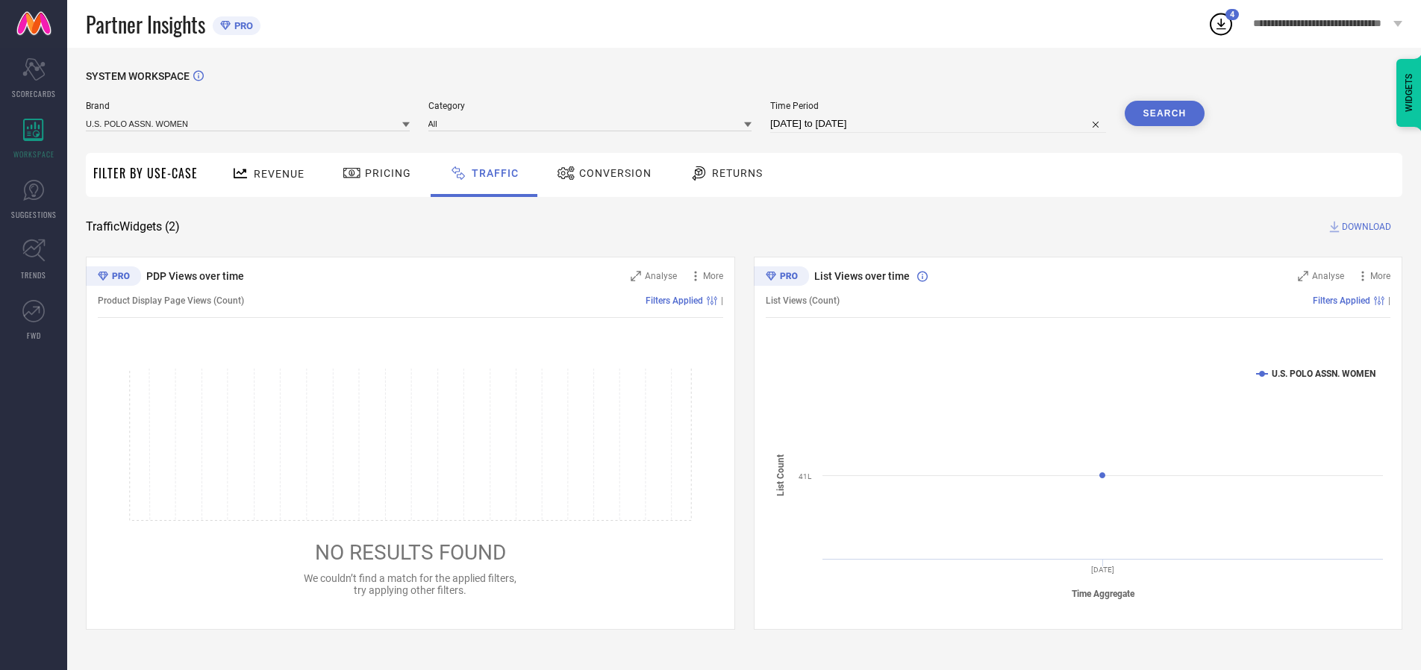
click at [1165, 113] on button "Search" at bounding box center [1165, 113] width 81 height 25
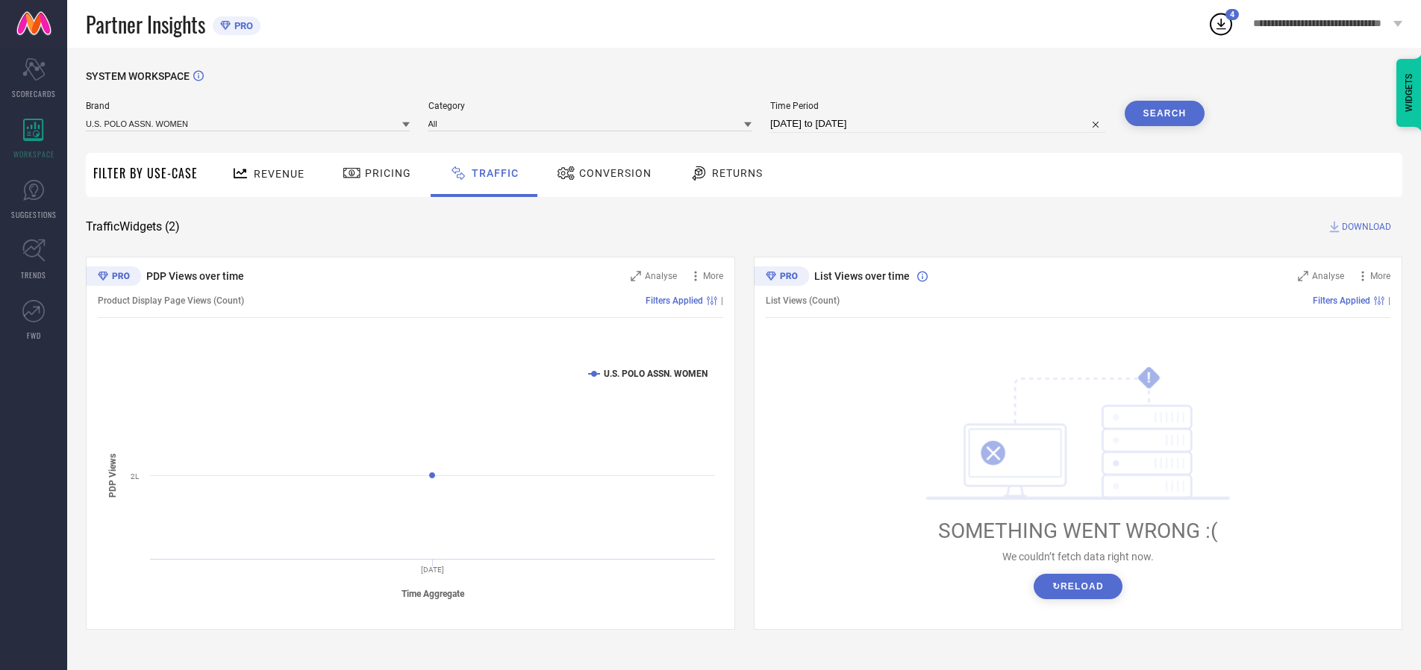
click at [1365, 227] on span "DOWNLOAD" at bounding box center [1366, 226] width 49 height 15
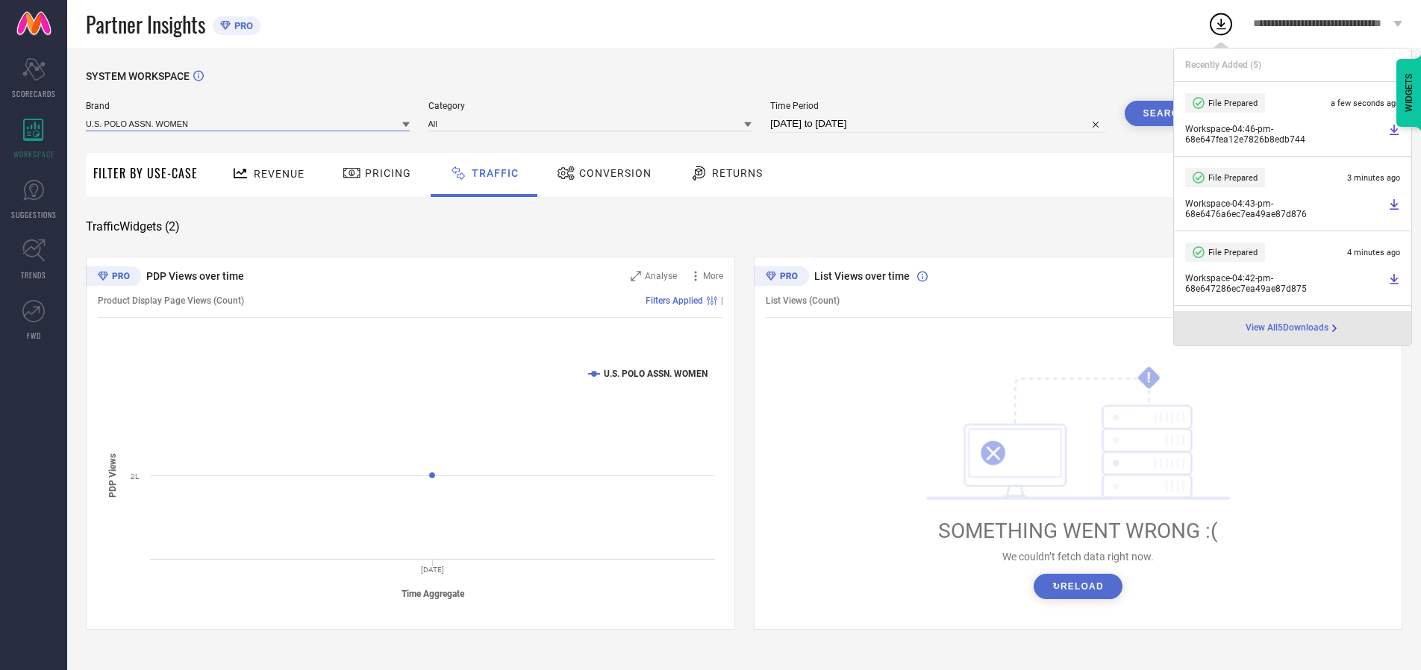
click at [249, 123] on input at bounding box center [248, 124] width 324 height 16
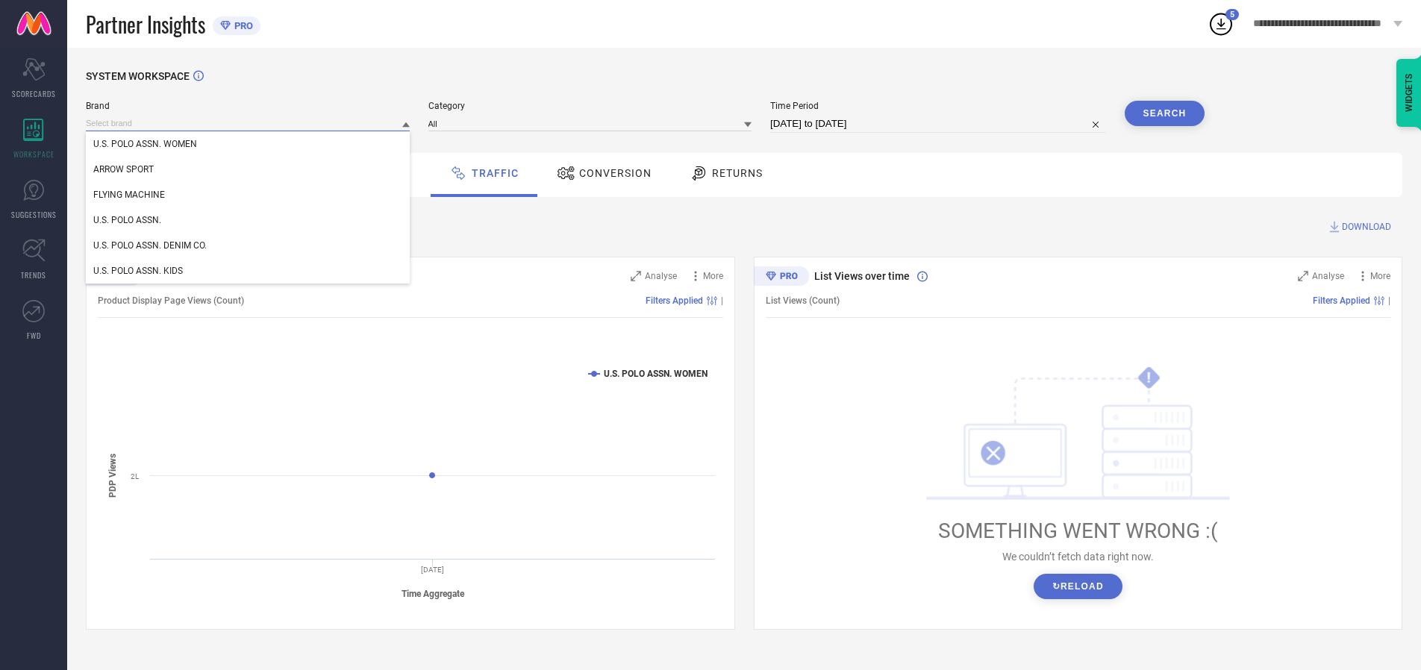
click at [249, 220] on div "U.S. POLO ASSN." at bounding box center [248, 220] width 324 height 25
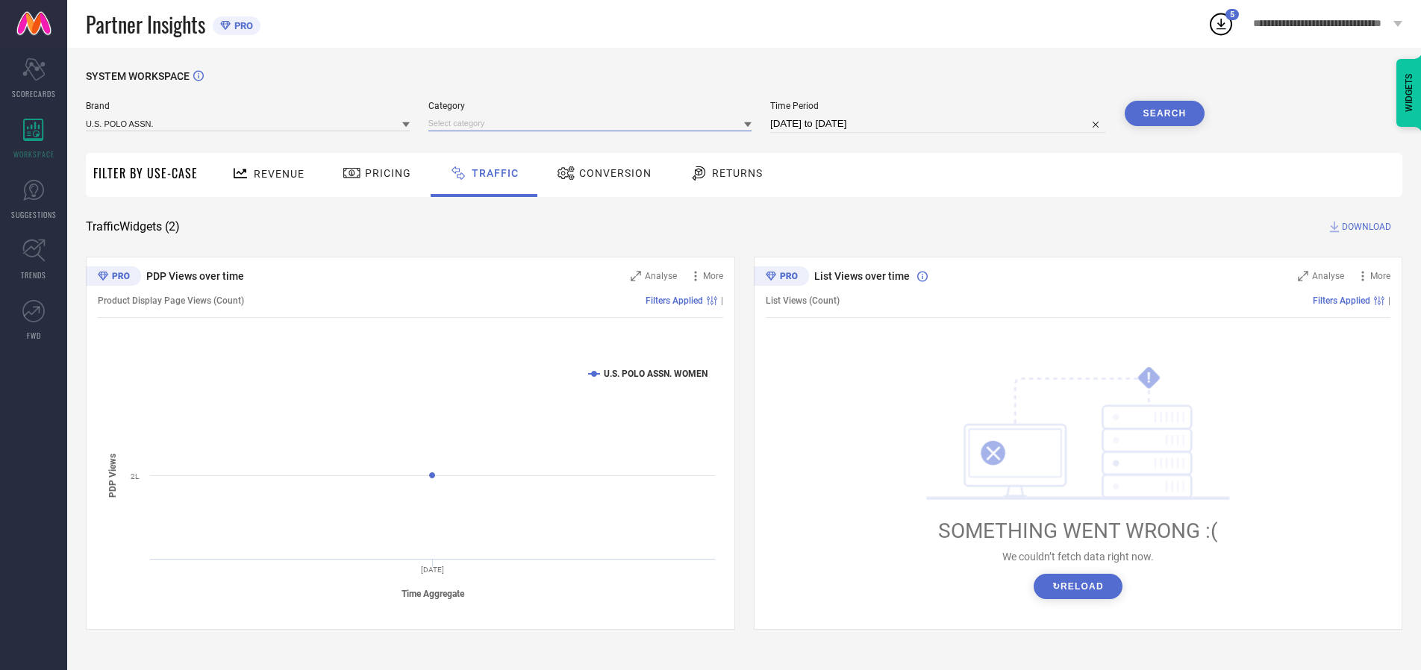
click at [593, 123] on input at bounding box center [591, 124] width 324 height 16
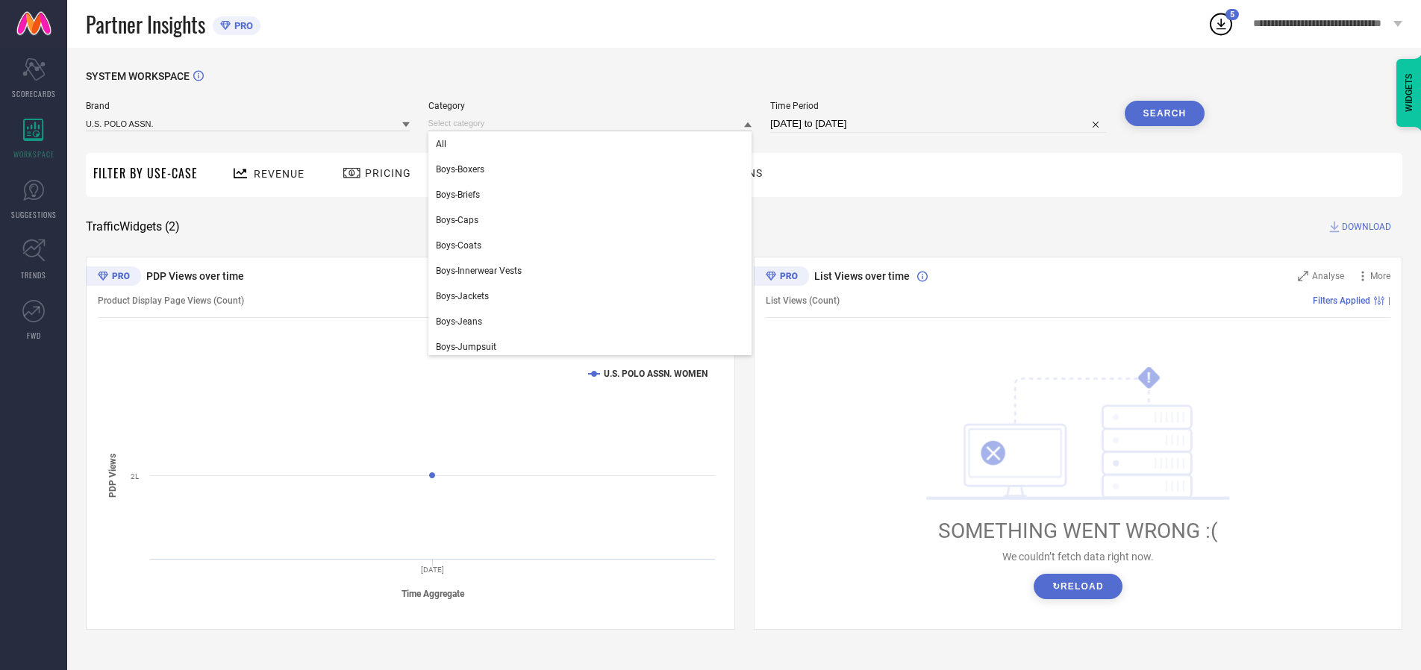
click at [593, 144] on div "All" at bounding box center [591, 143] width 324 height 25
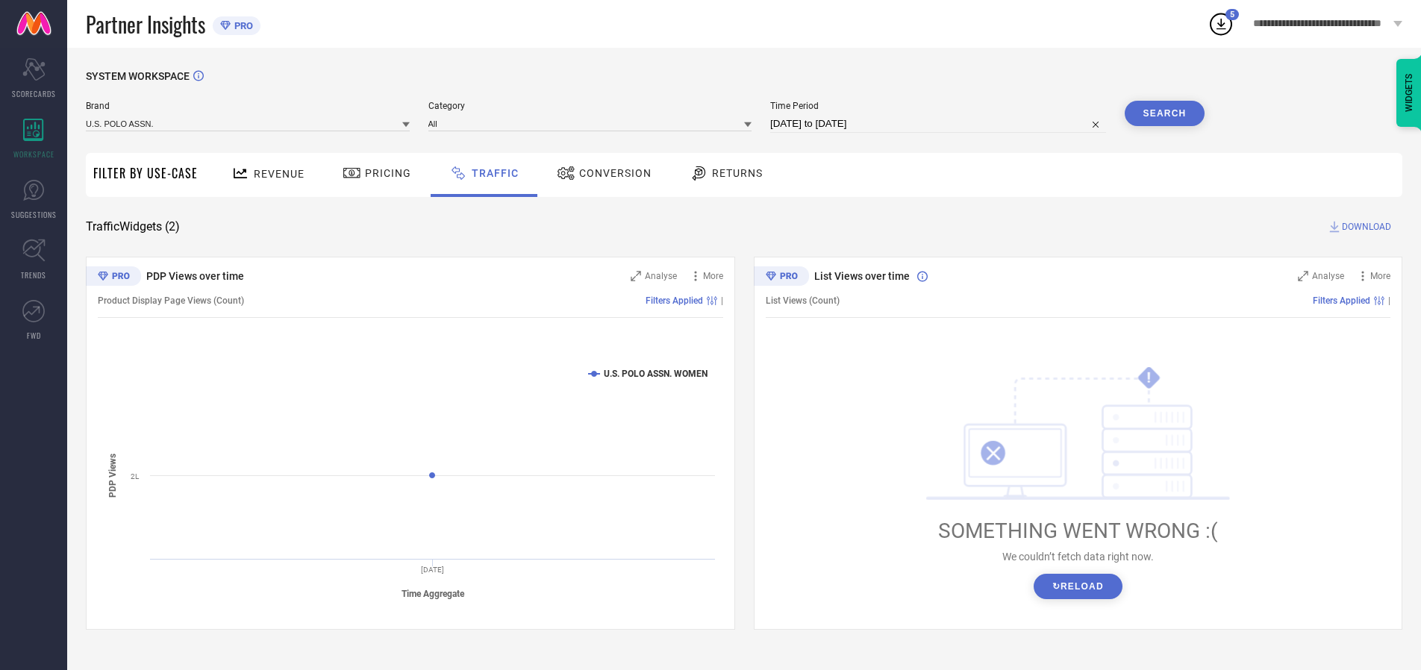
click at [1165, 113] on button "Search" at bounding box center [1165, 113] width 81 height 25
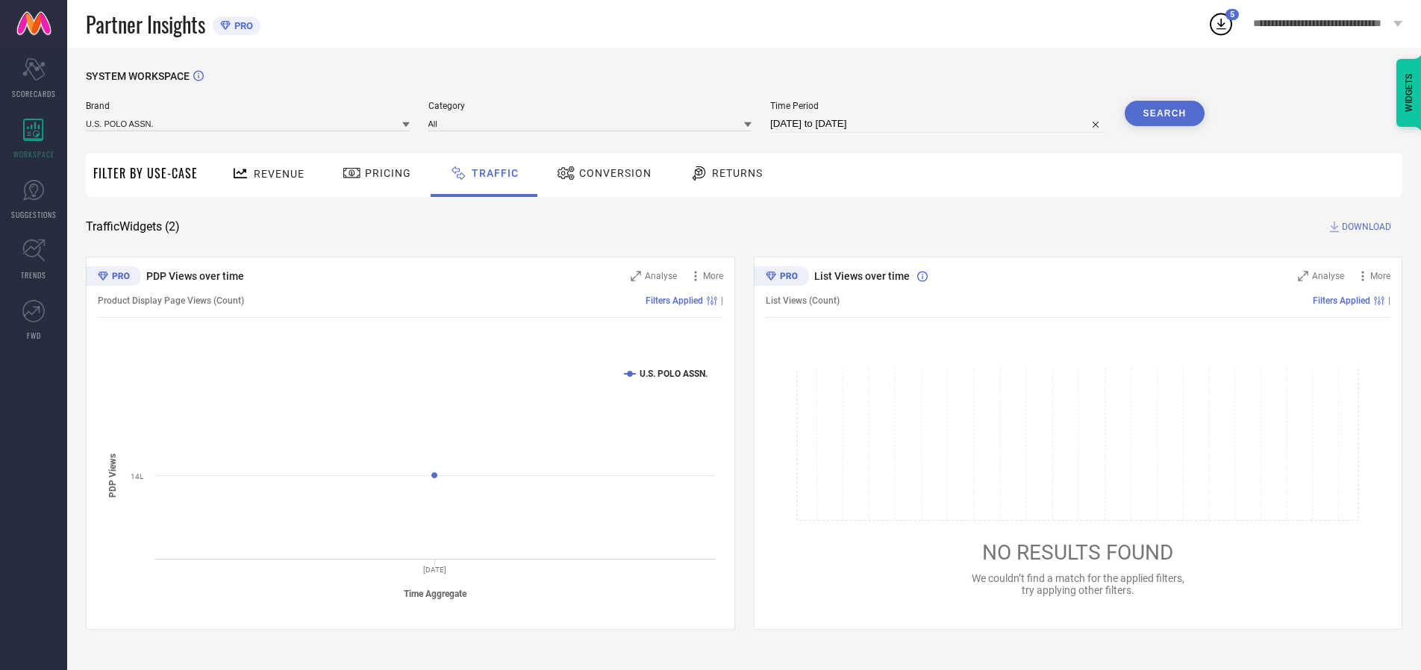
click at [1365, 227] on span "DOWNLOAD" at bounding box center [1366, 226] width 49 height 15
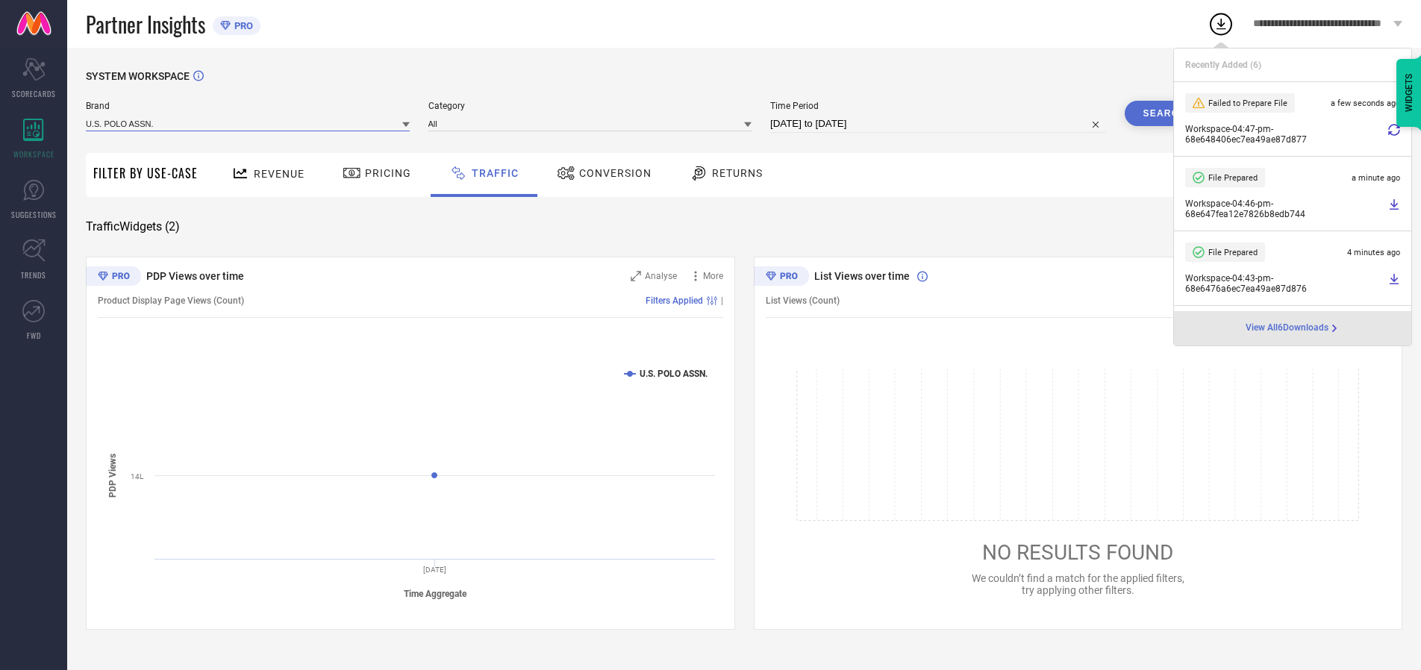
click at [249, 123] on input at bounding box center [248, 124] width 324 height 16
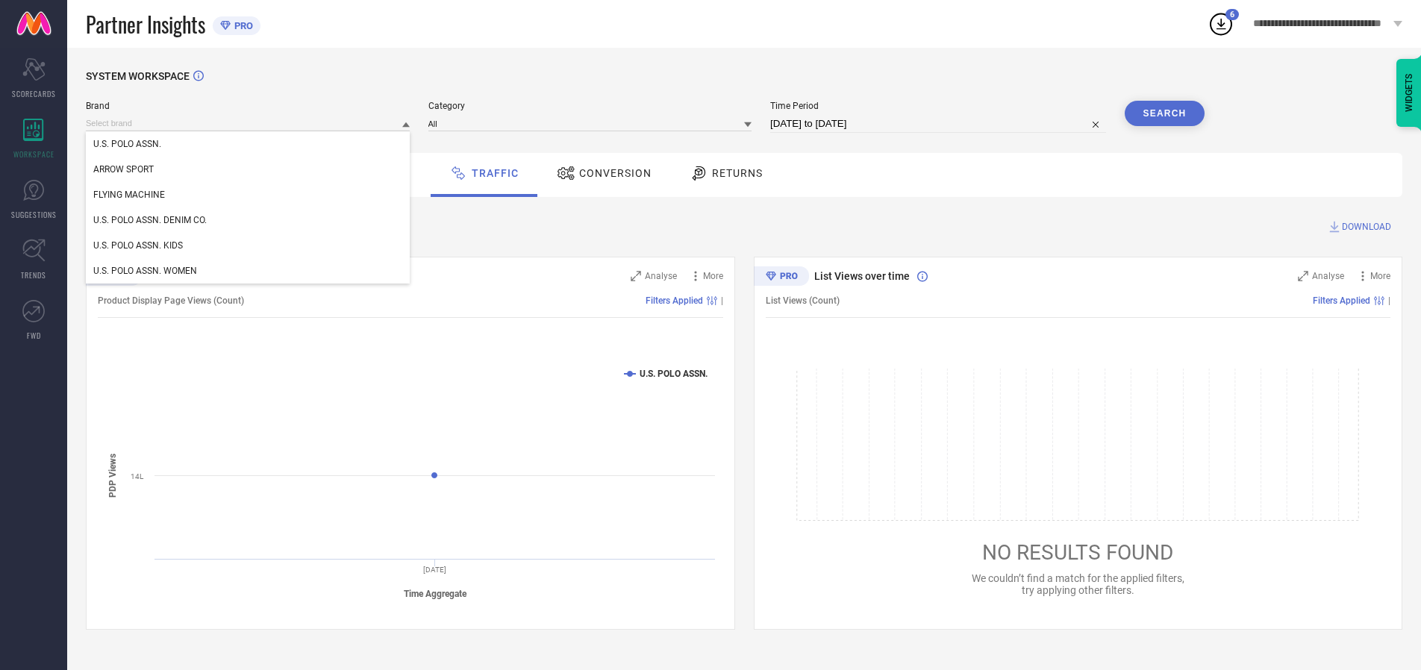
click at [249, 220] on div "U.S. POLO ASSN. DENIM CO." at bounding box center [248, 220] width 324 height 25
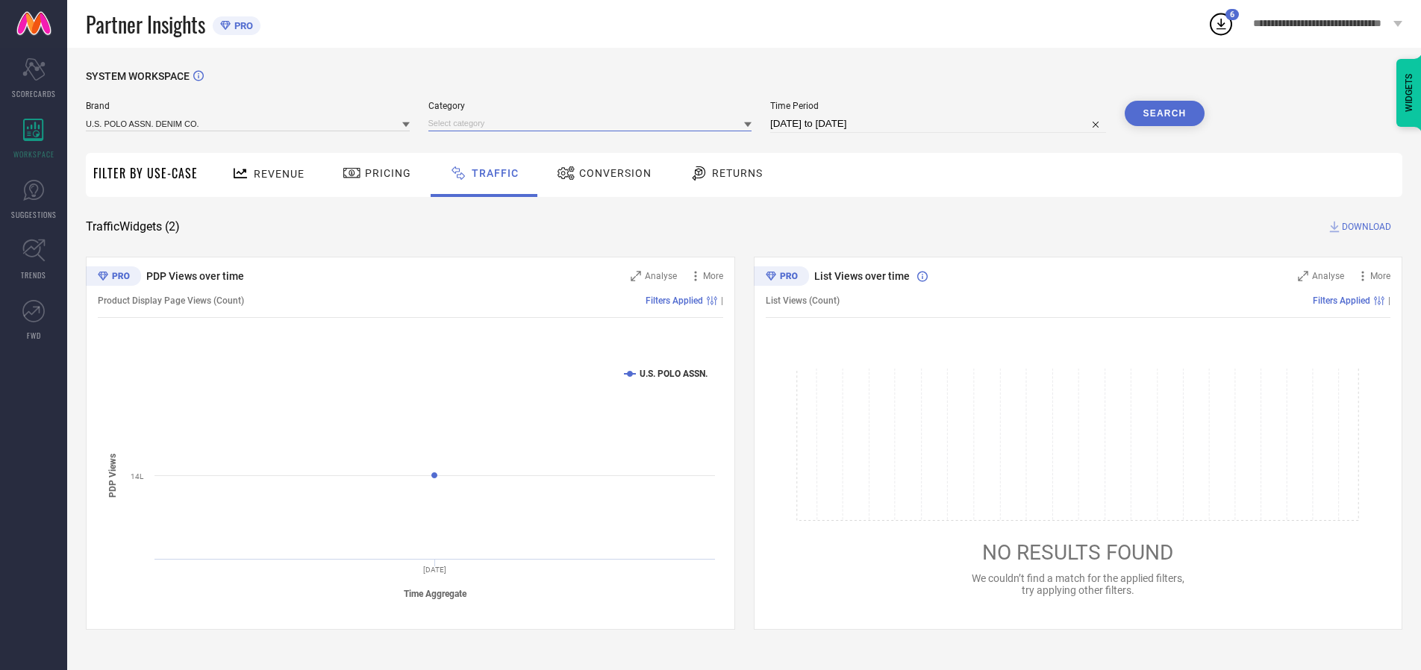
click at [593, 123] on input at bounding box center [591, 124] width 324 height 16
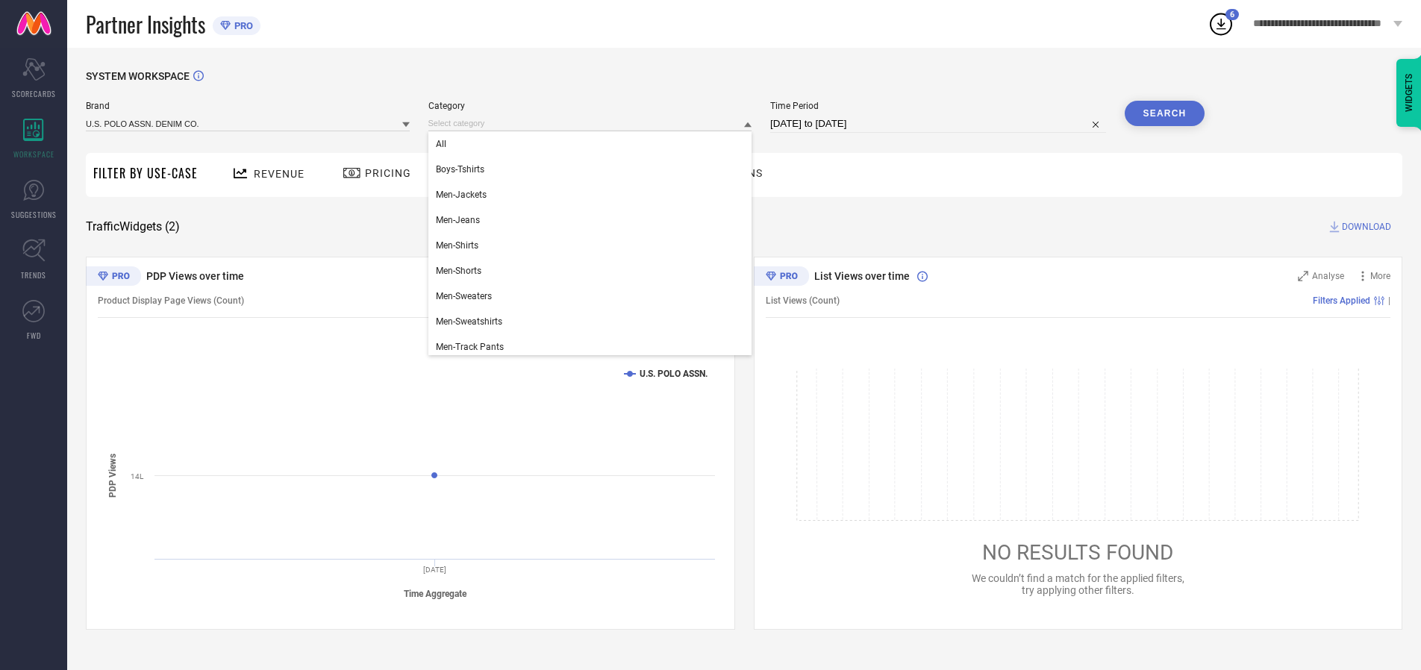
click at [593, 144] on div "All" at bounding box center [591, 143] width 324 height 25
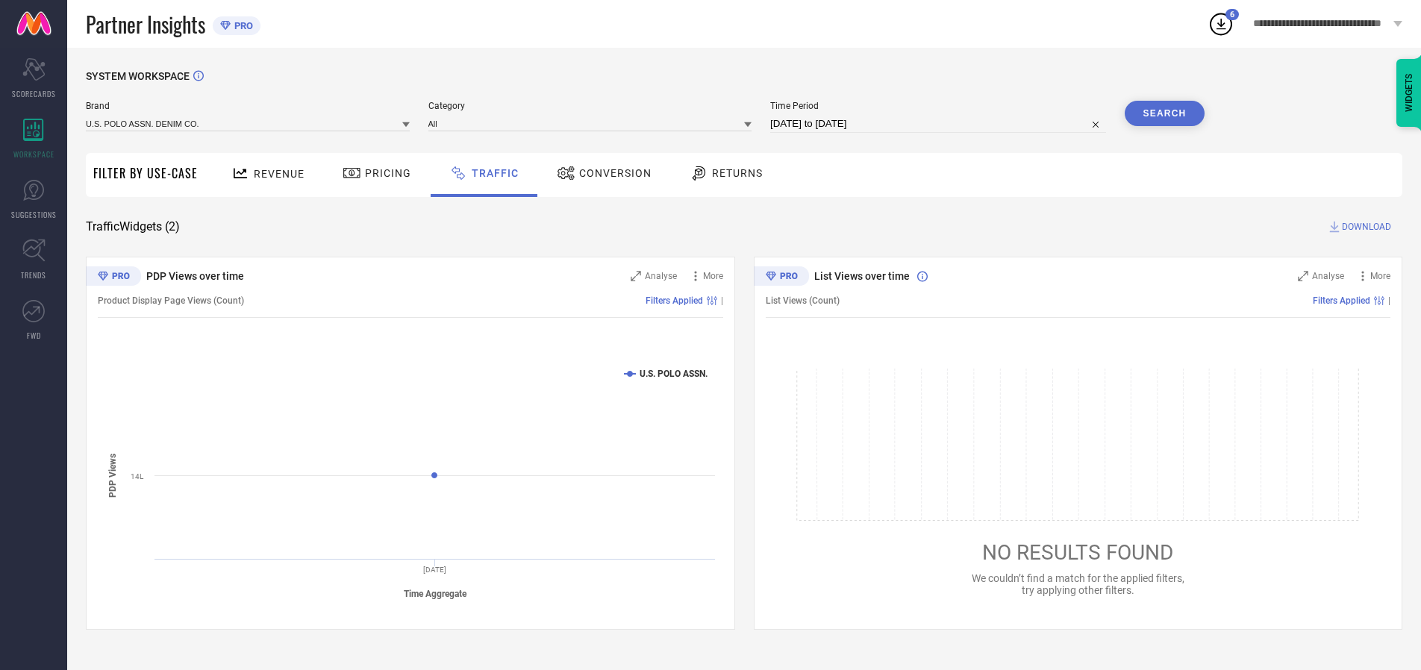
click at [1165, 113] on button "Search" at bounding box center [1165, 113] width 81 height 25
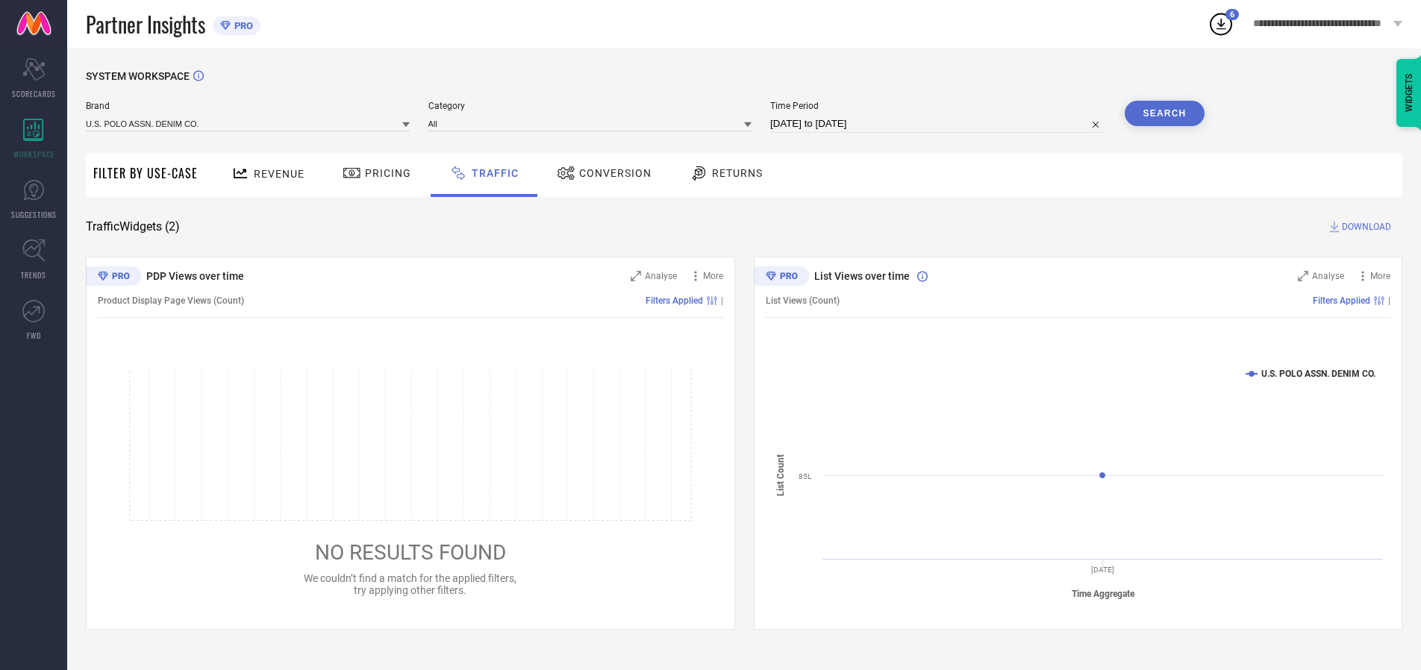
click at [1365, 227] on span "DOWNLOAD" at bounding box center [1366, 226] width 49 height 15
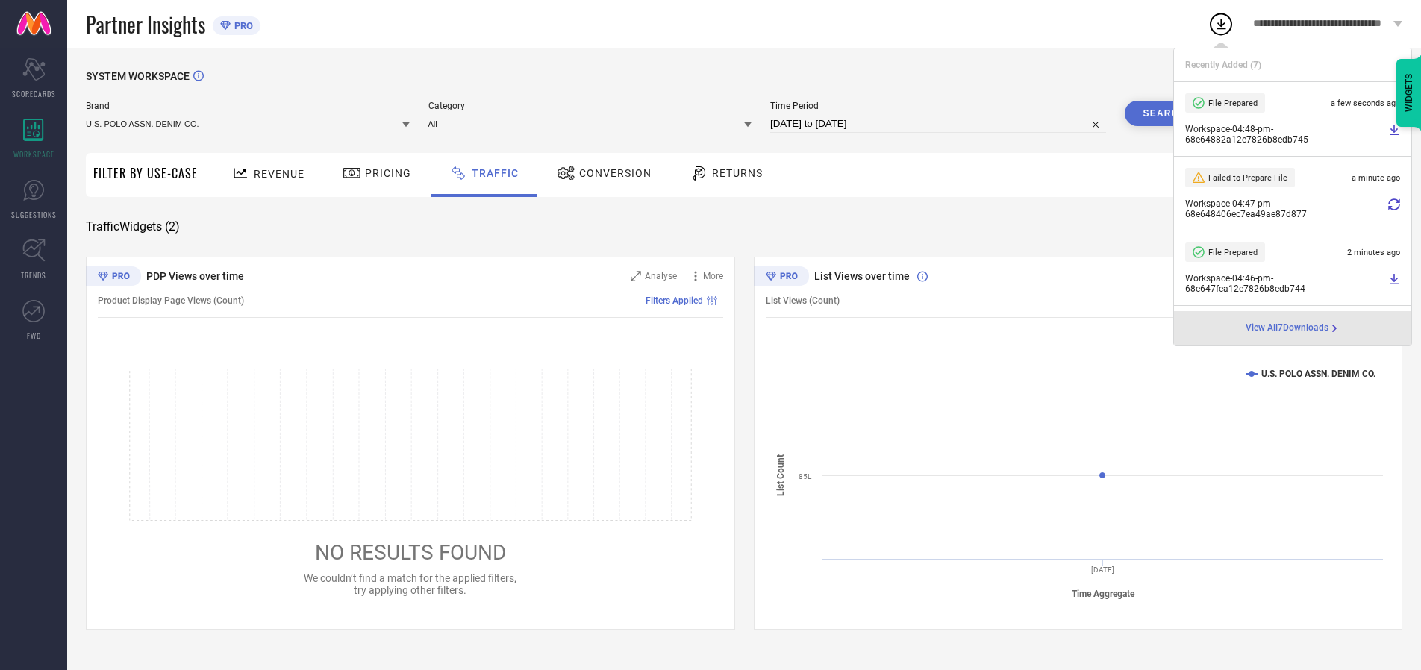
click at [249, 123] on input at bounding box center [248, 124] width 324 height 16
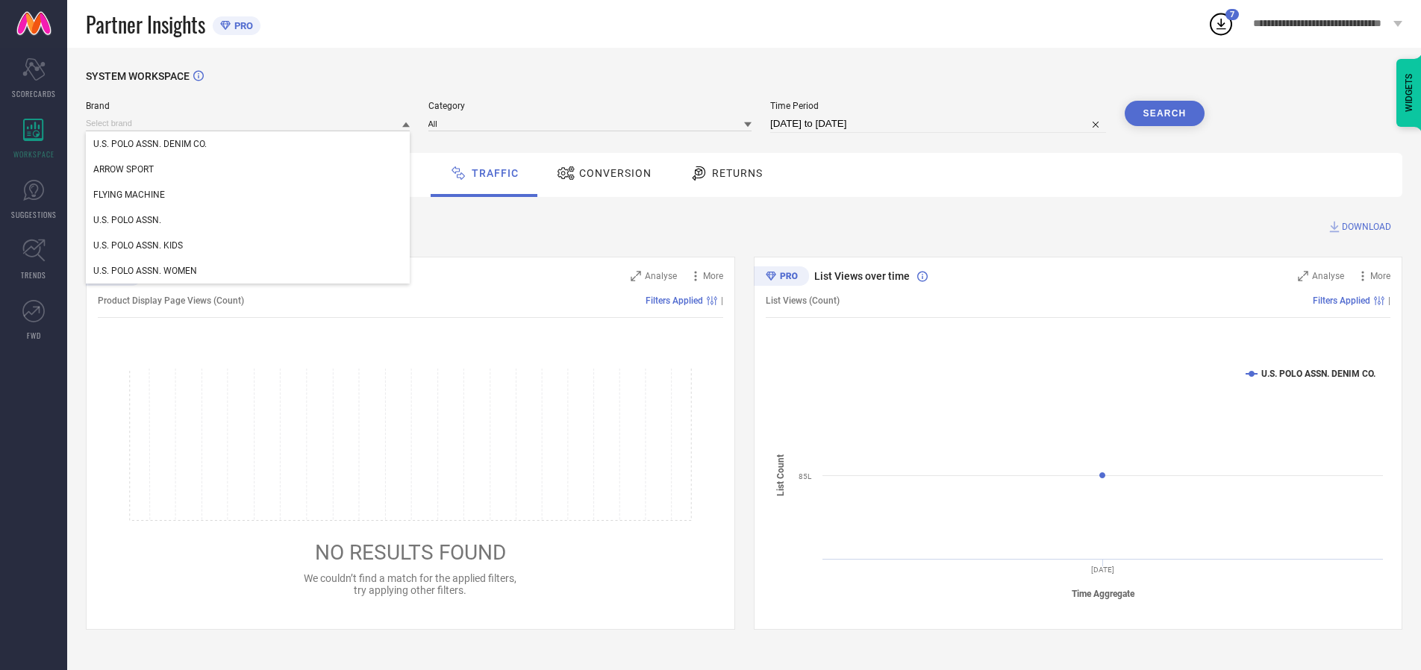
click at [249, 246] on div "U.S. POLO ASSN. KIDS" at bounding box center [248, 245] width 324 height 25
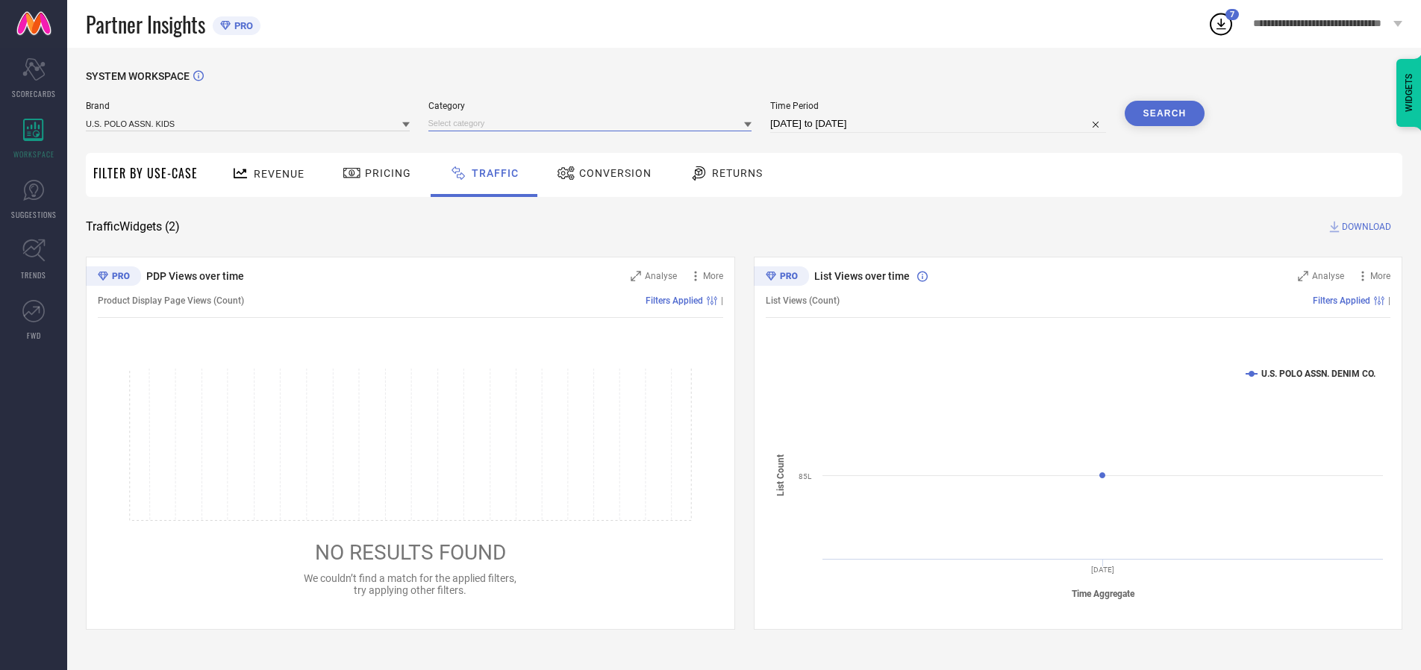
click at [593, 123] on input at bounding box center [591, 124] width 324 height 16
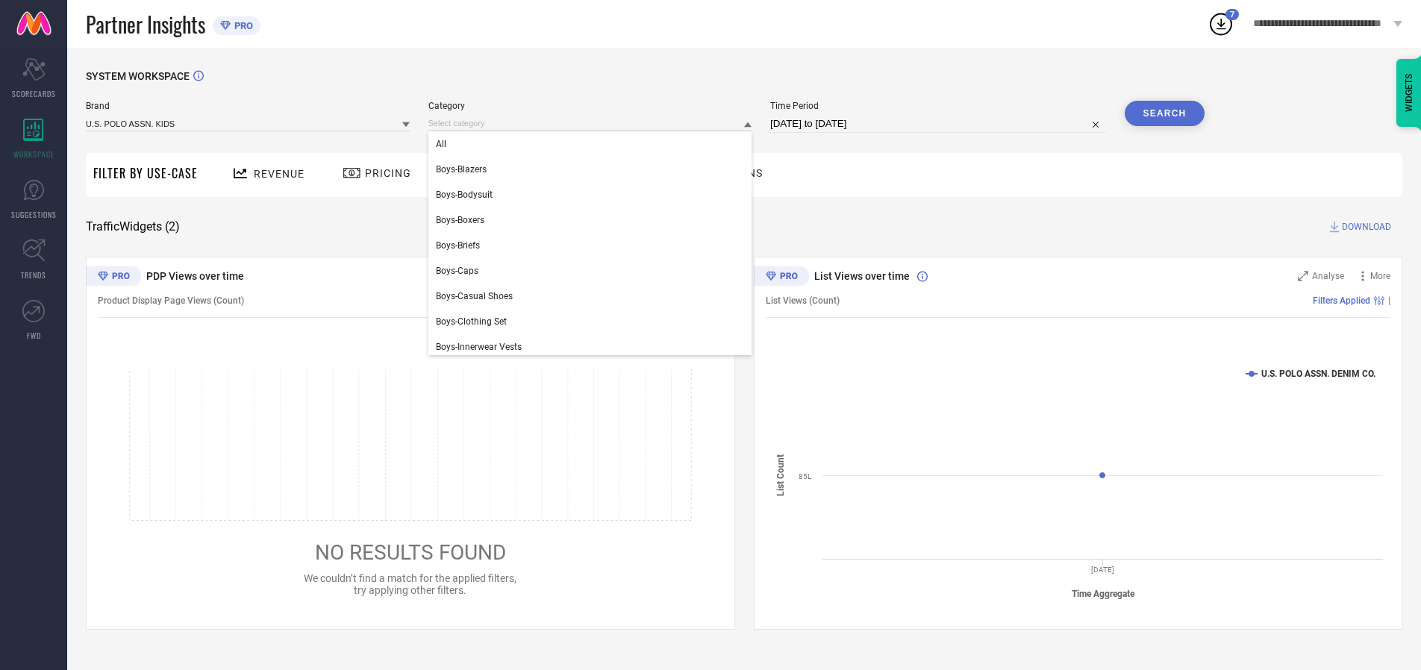
click at [593, 144] on div "All" at bounding box center [591, 143] width 324 height 25
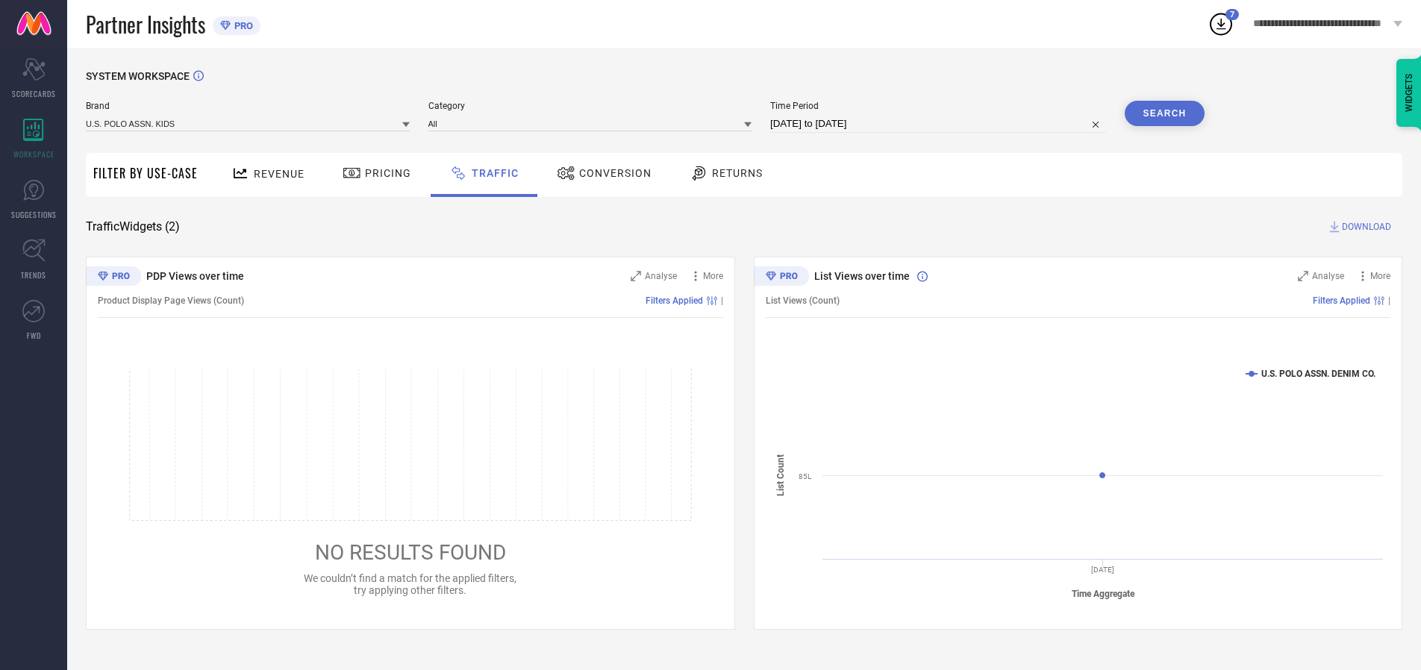
click at [1165, 113] on button "Search" at bounding box center [1165, 113] width 81 height 25
click at [1365, 227] on span "DOWNLOAD" at bounding box center [1366, 226] width 49 height 15
click at [941, 124] on input at bounding box center [938, 124] width 336 height 18
select select "9"
select select "2025"
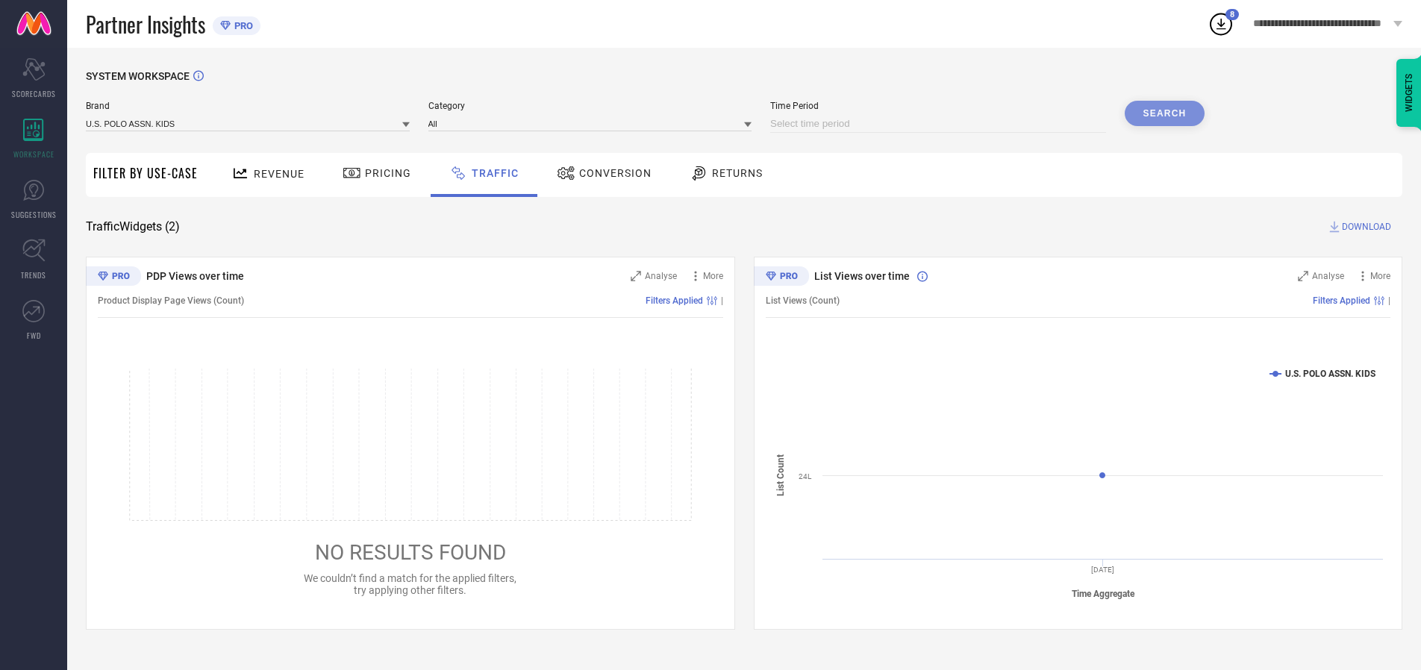
select select "10"
select select "2025"
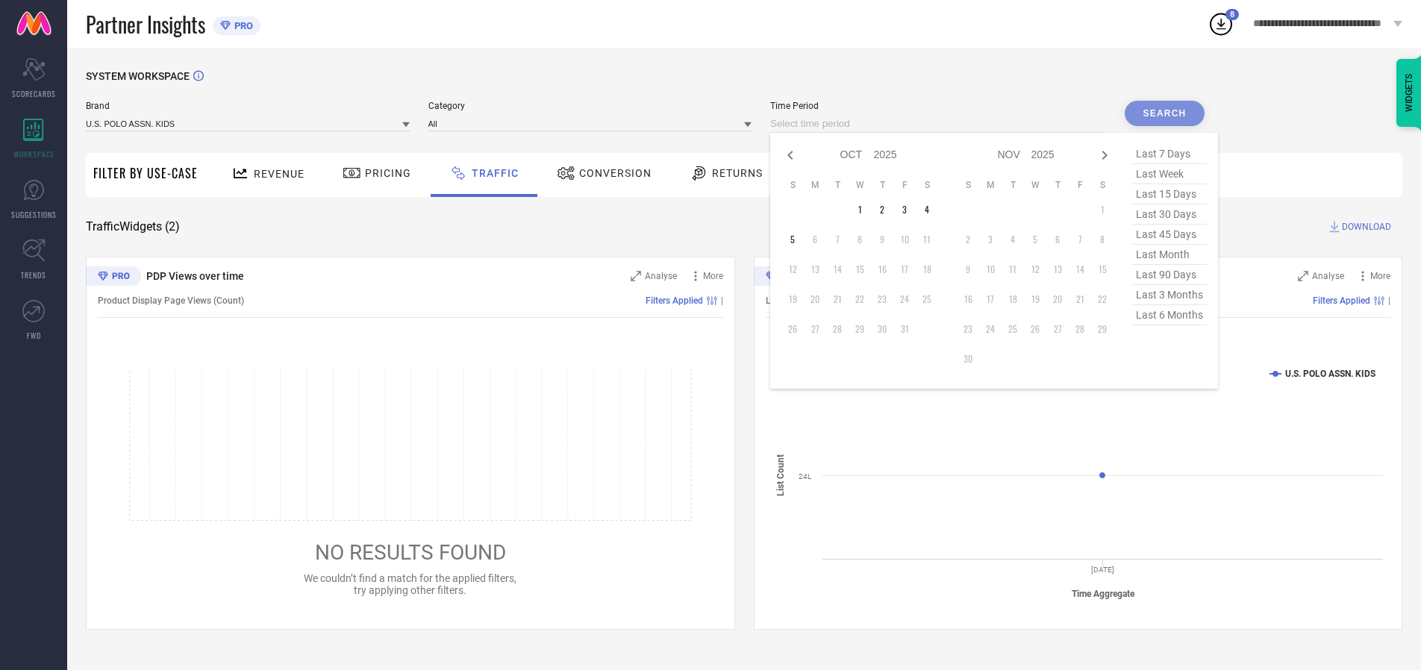
select select "8"
select select "2025"
select select "9"
select select "2025"
click at [820, 329] on td "29" at bounding box center [815, 329] width 22 height 22
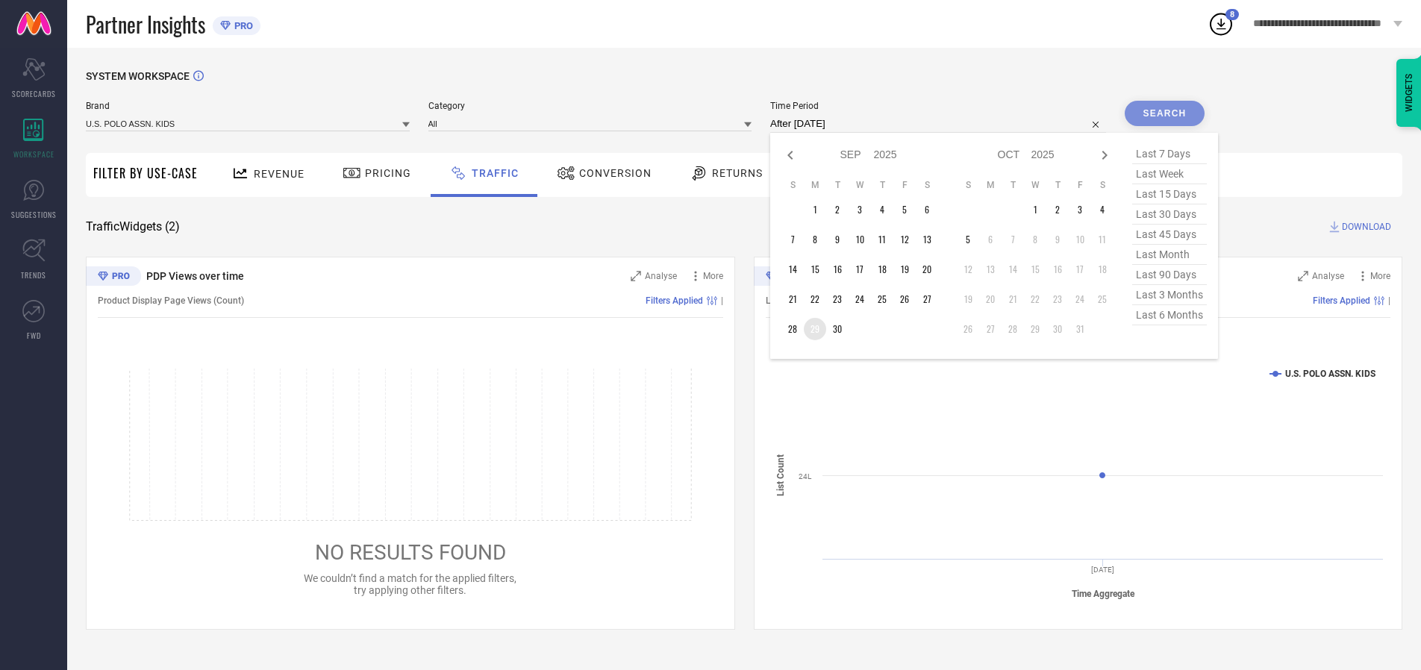
type input "[DATE] to [DATE]"
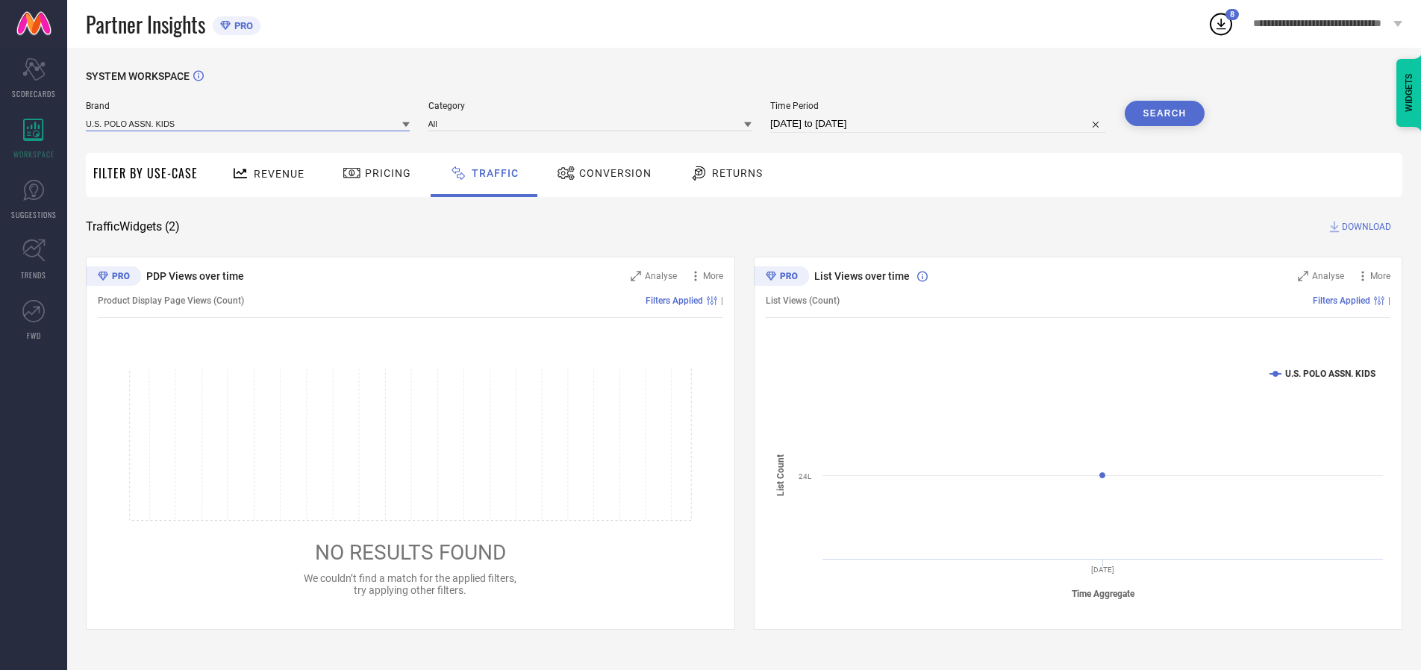
click at [249, 123] on input at bounding box center [248, 124] width 324 height 16
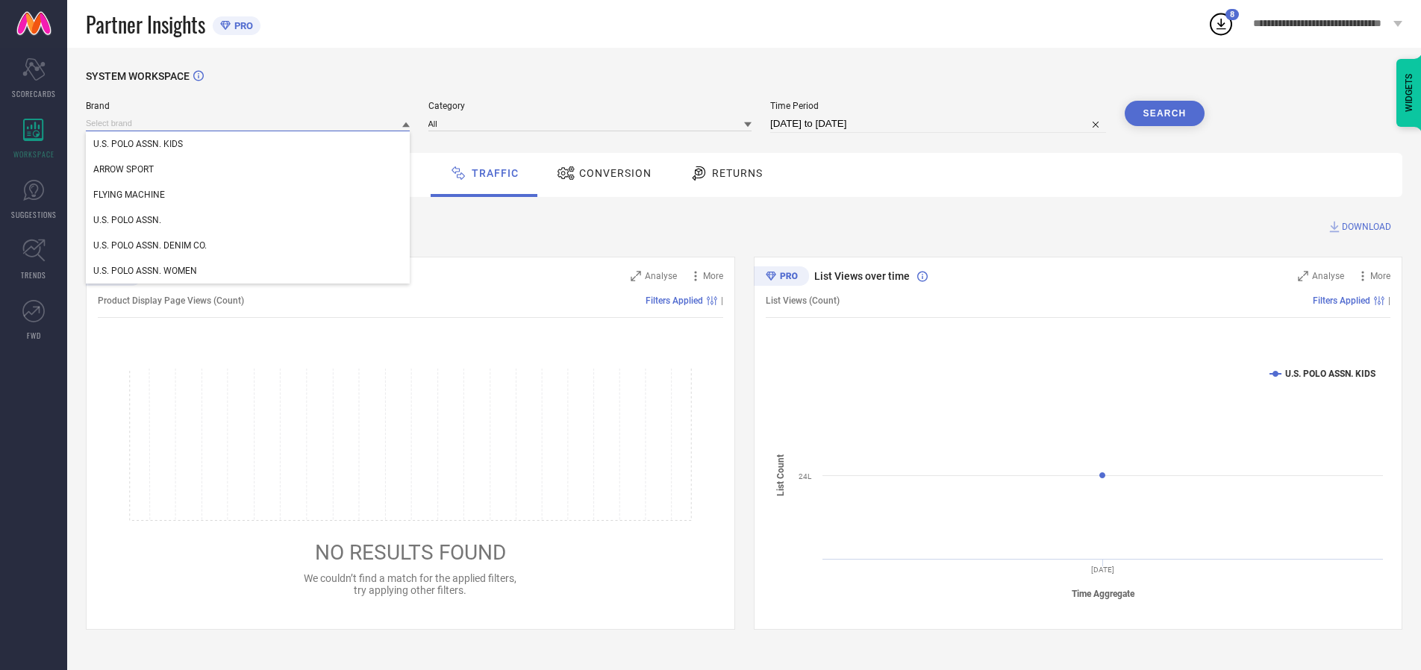
click at [249, 123] on input at bounding box center [248, 124] width 324 height 16
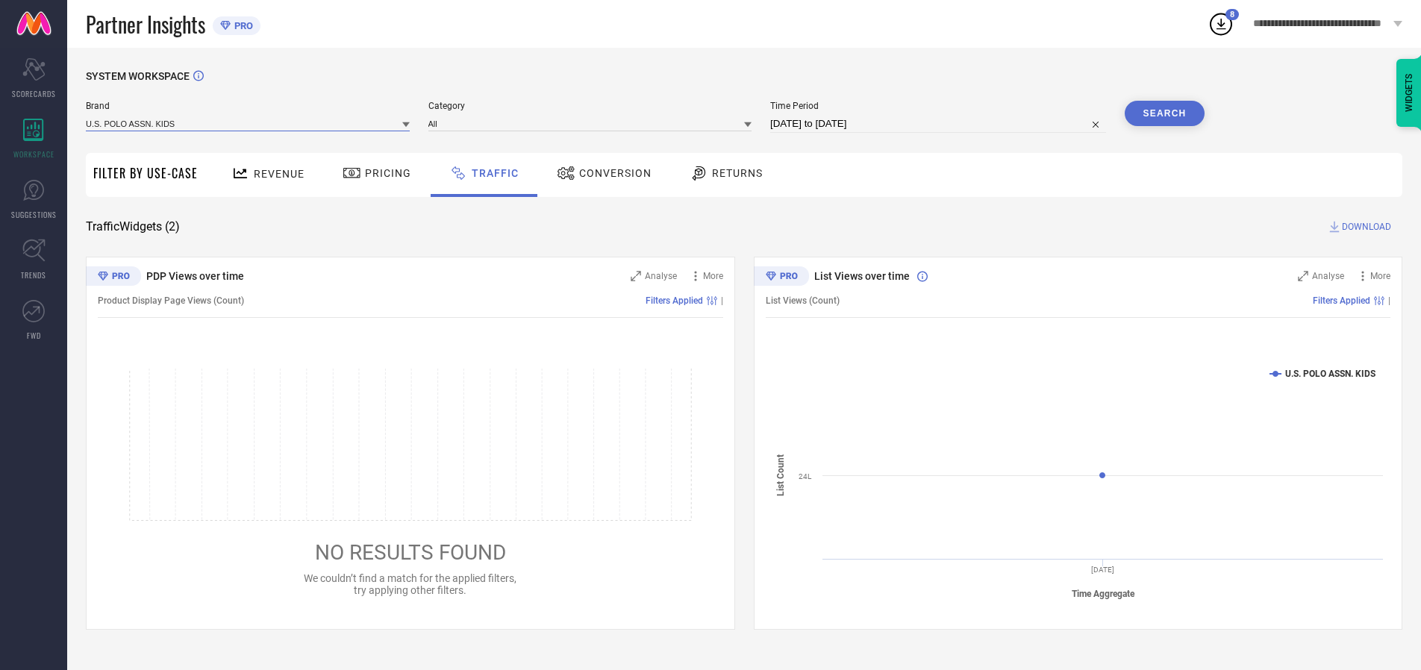
click at [249, 123] on input at bounding box center [248, 124] width 324 height 16
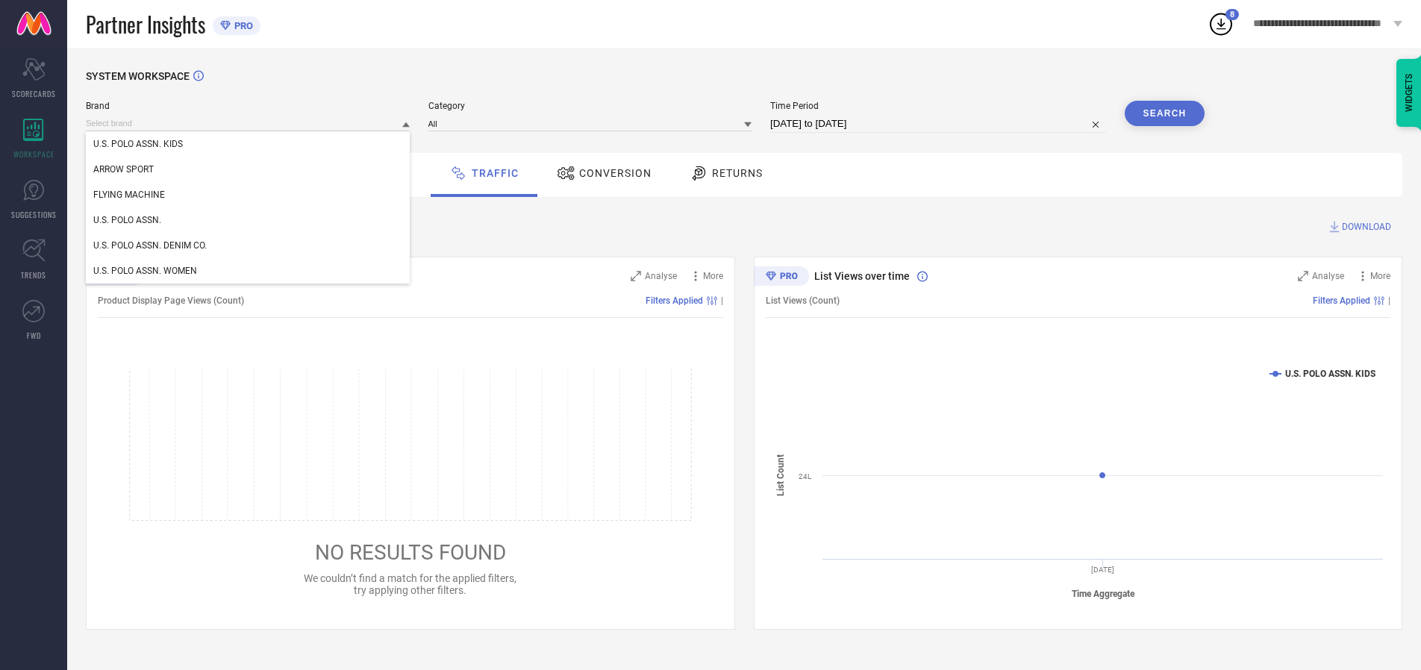
click at [249, 144] on div "U.S. POLO ASSN. KIDS" at bounding box center [248, 143] width 324 height 25
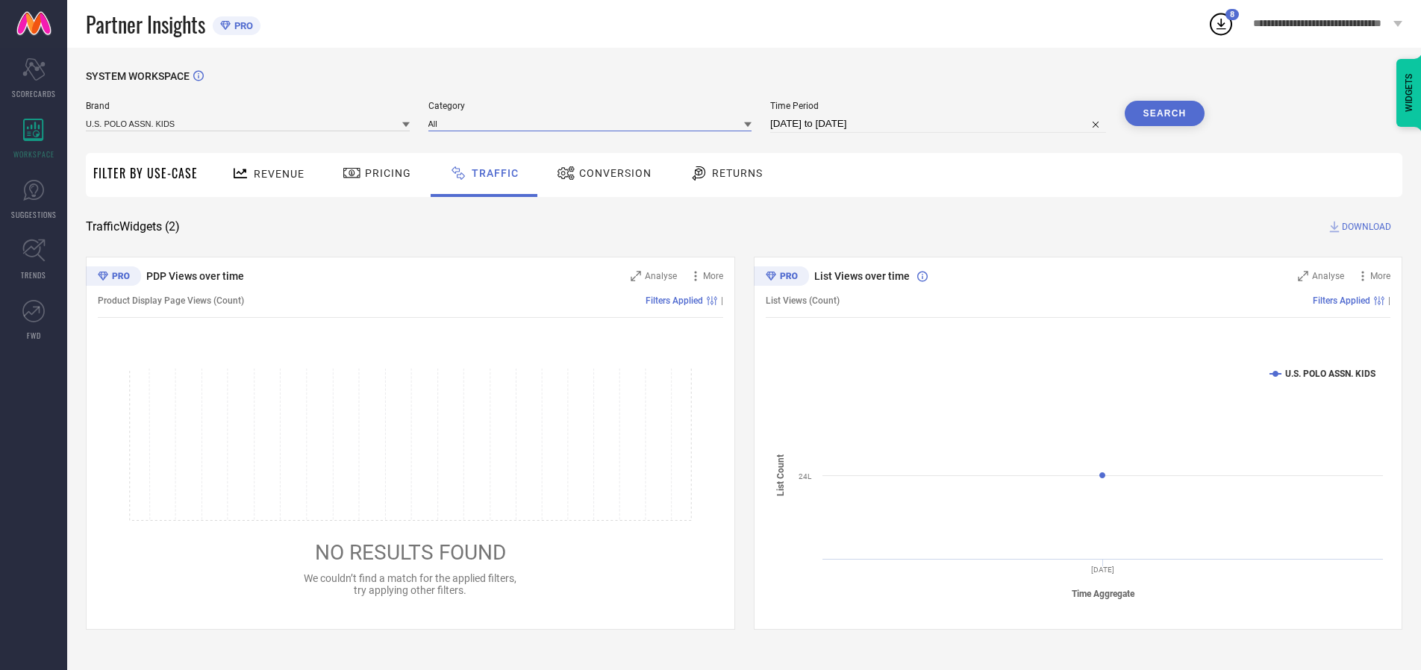
click at [593, 123] on input at bounding box center [591, 124] width 324 height 16
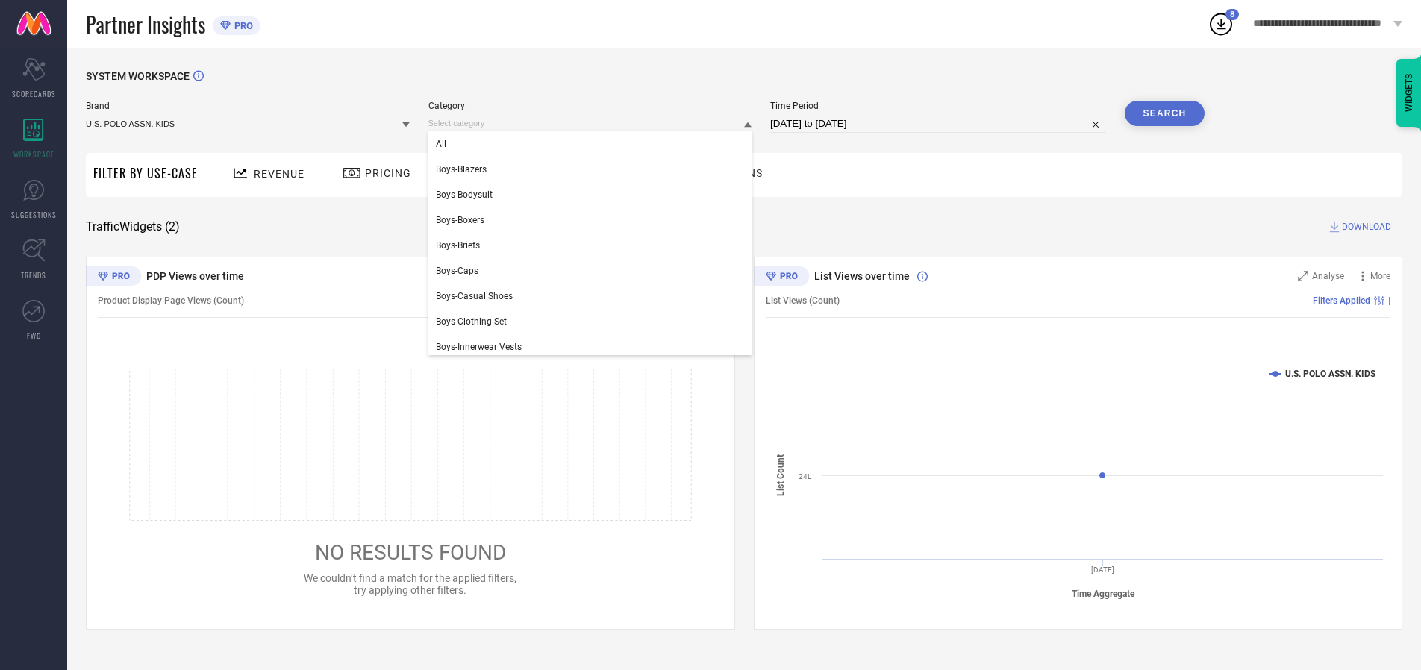
click at [593, 144] on div "All" at bounding box center [591, 143] width 324 height 25
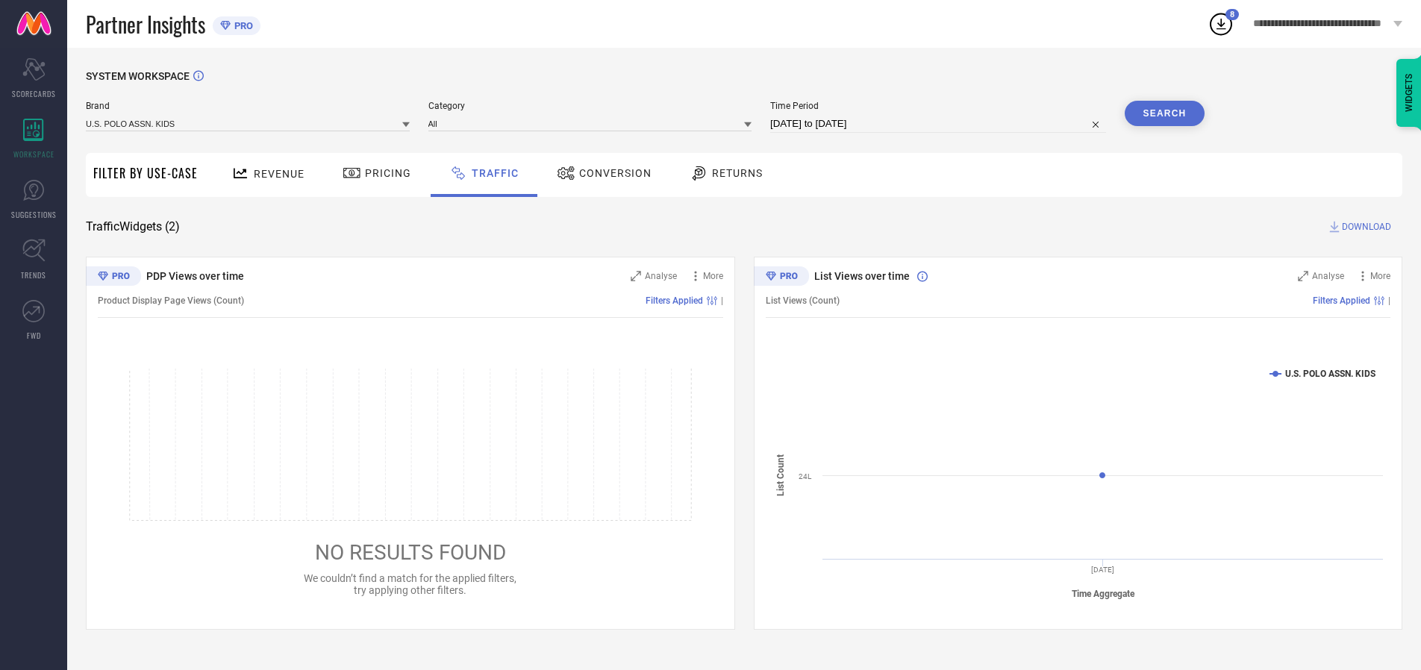
click at [1165, 113] on button "Search" at bounding box center [1165, 113] width 81 height 25
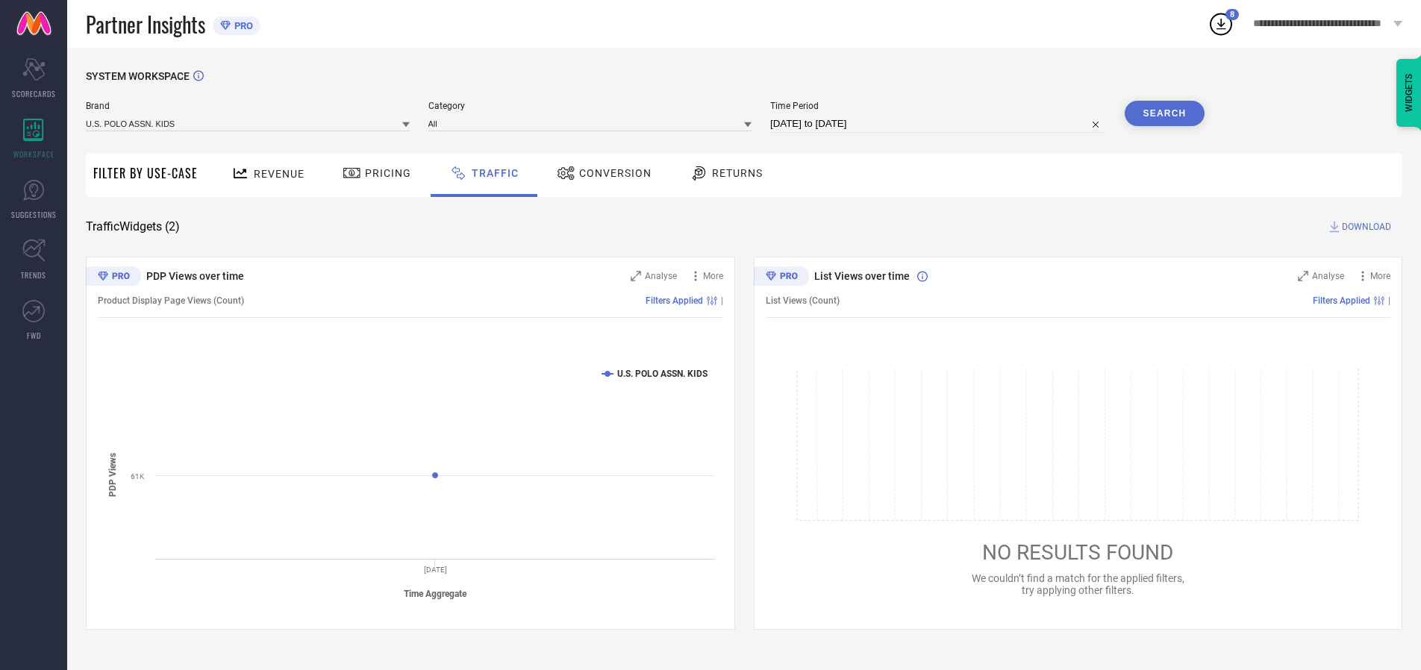
click at [1365, 227] on span "DOWNLOAD" at bounding box center [1366, 226] width 49 height 15
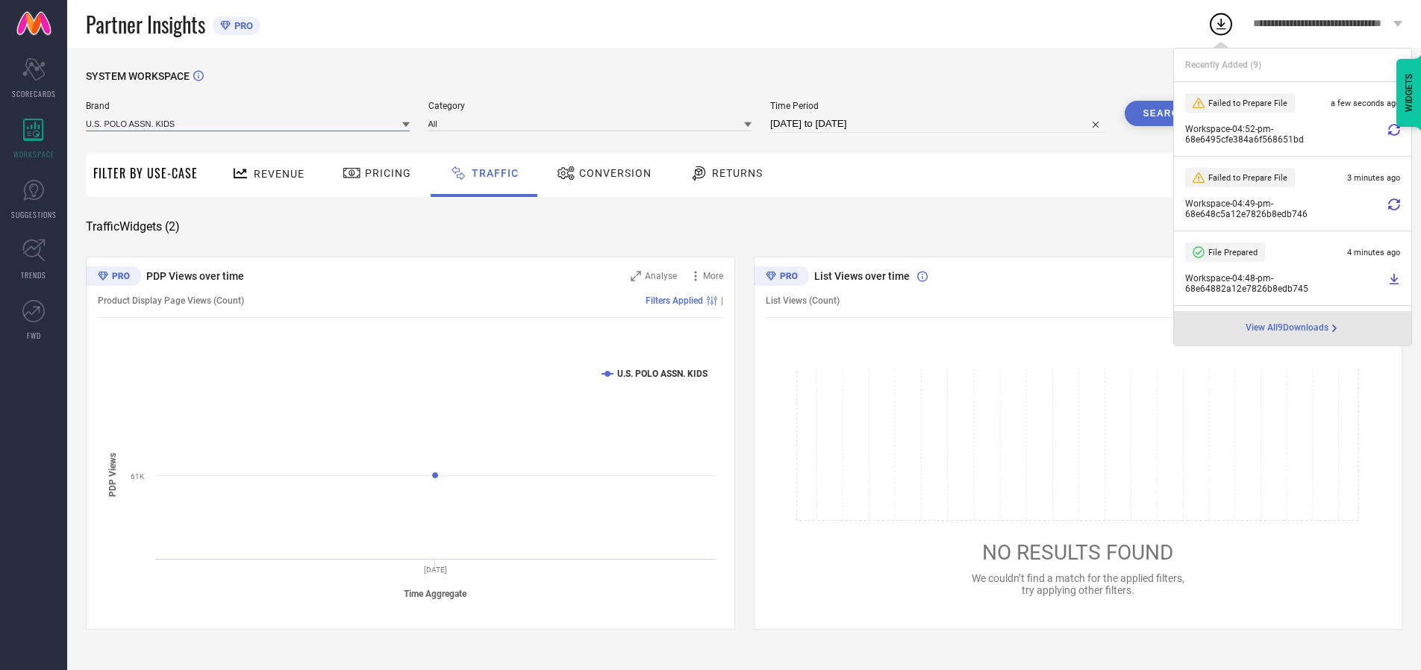
click at [249, 123] on input at bounding box center [248, 124] width 324 height 16
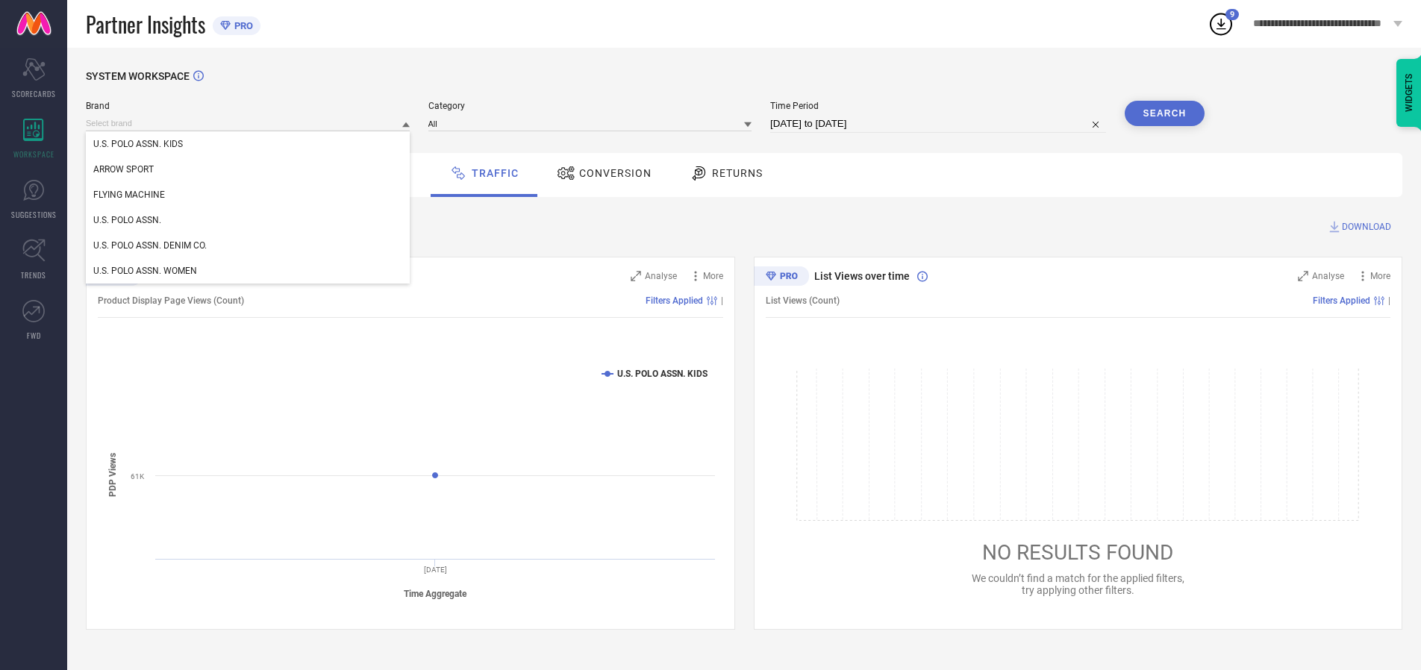
click at [249, 220] on div "U.S. POLO ASSN." at bounding box center [248, 220] width 324 height 25
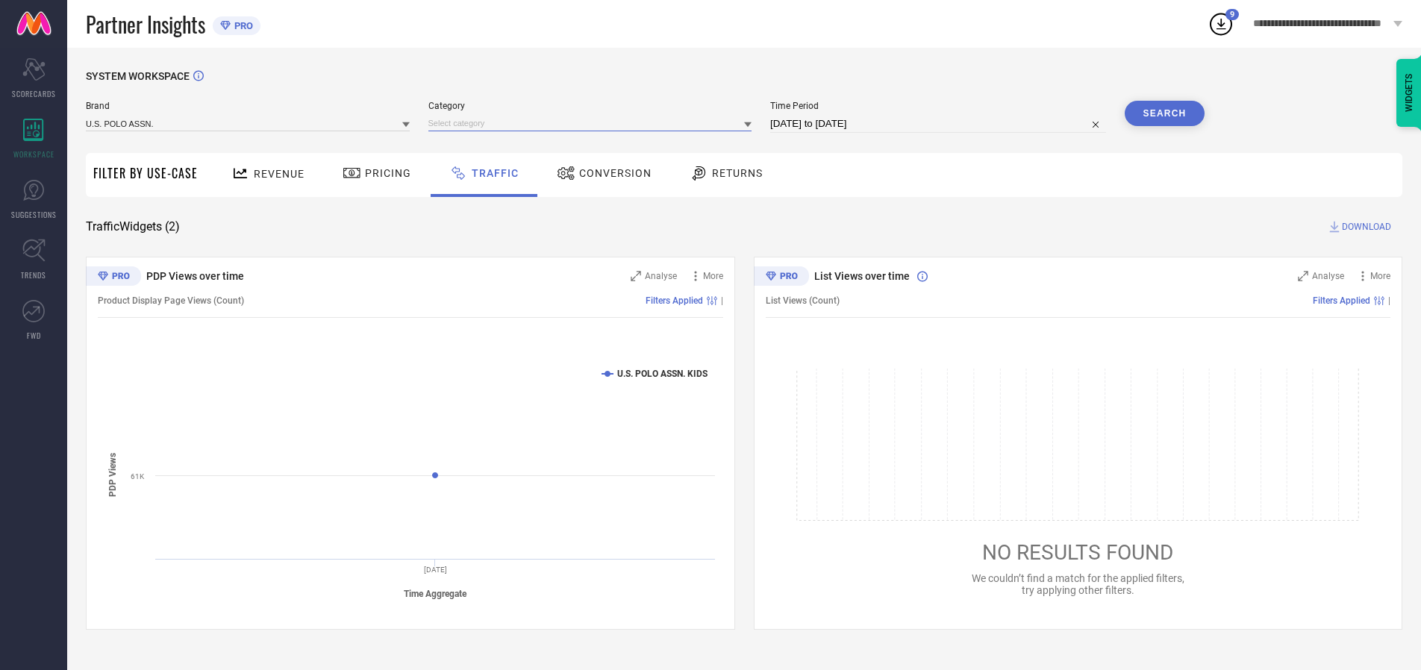
click at [593, 123] on input at bounding box center [591, 124] width 324 height 16
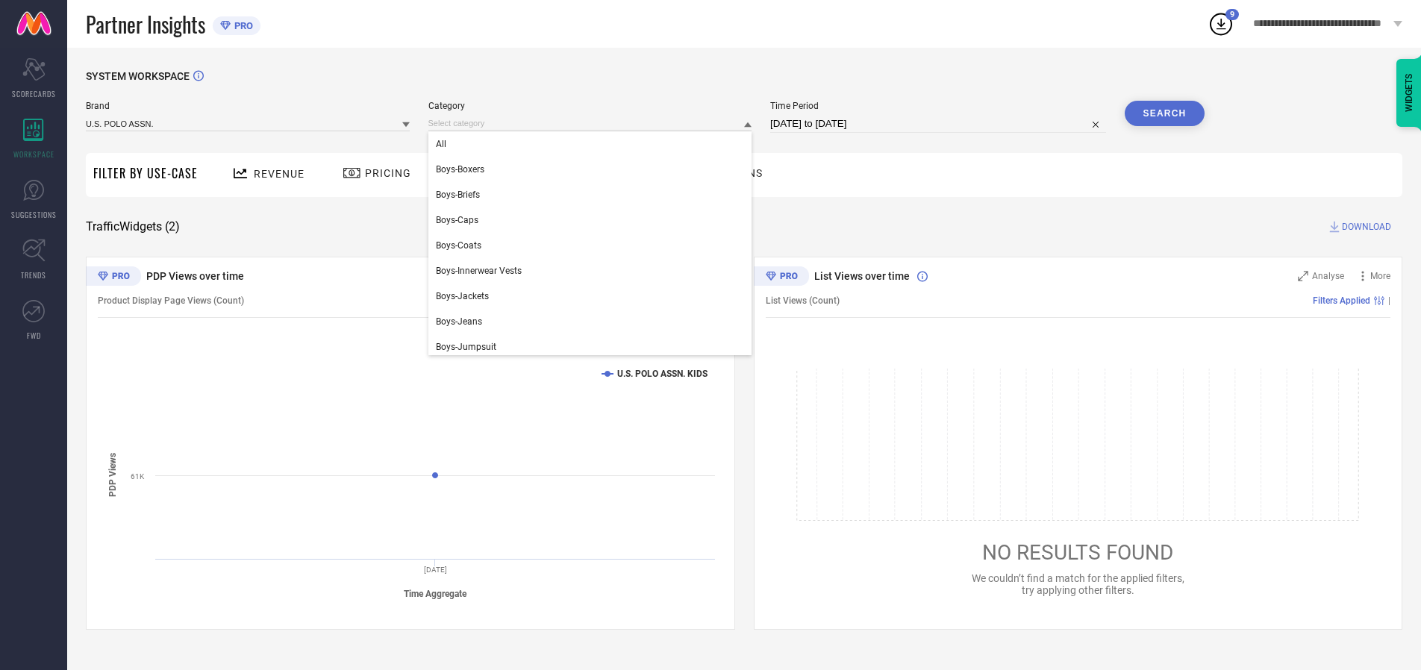
click at [593, 144] on div "All" at bounding box center [591, 143] width 324 height 25
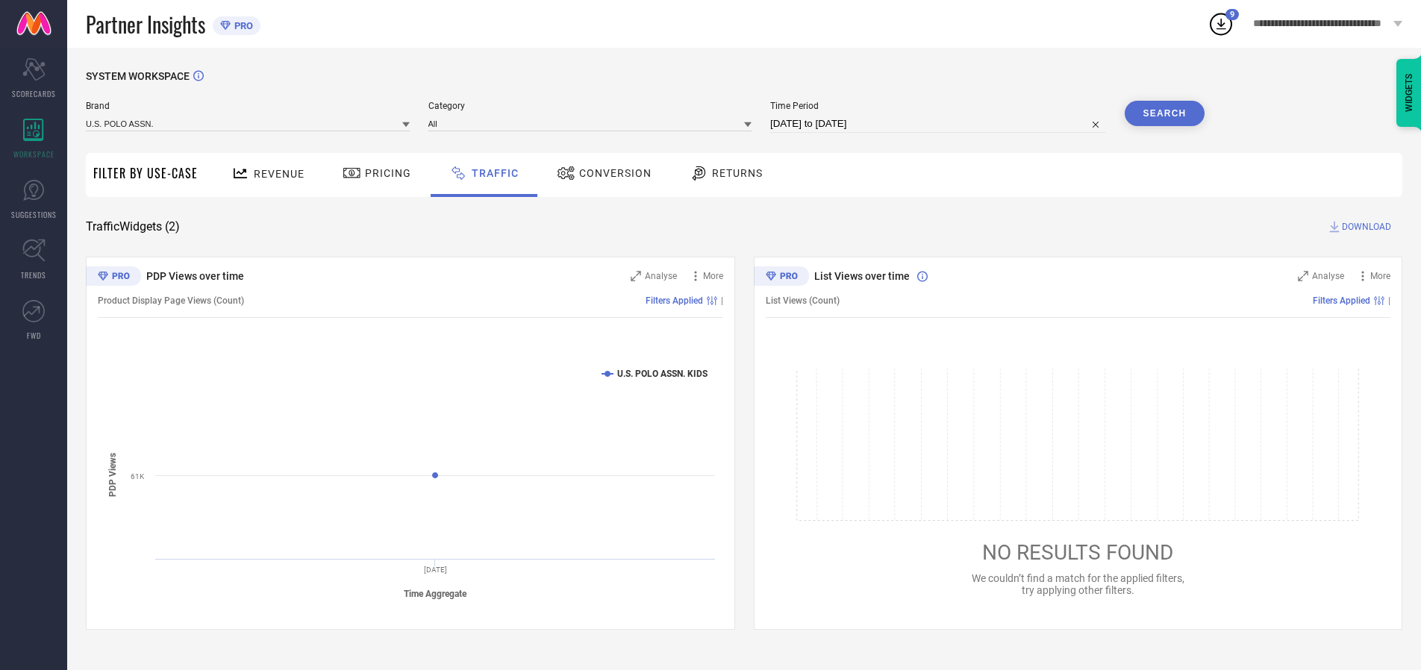
click at [1165, 113] on button "Search" at bounding box center [1165, 113] width 81 height 25
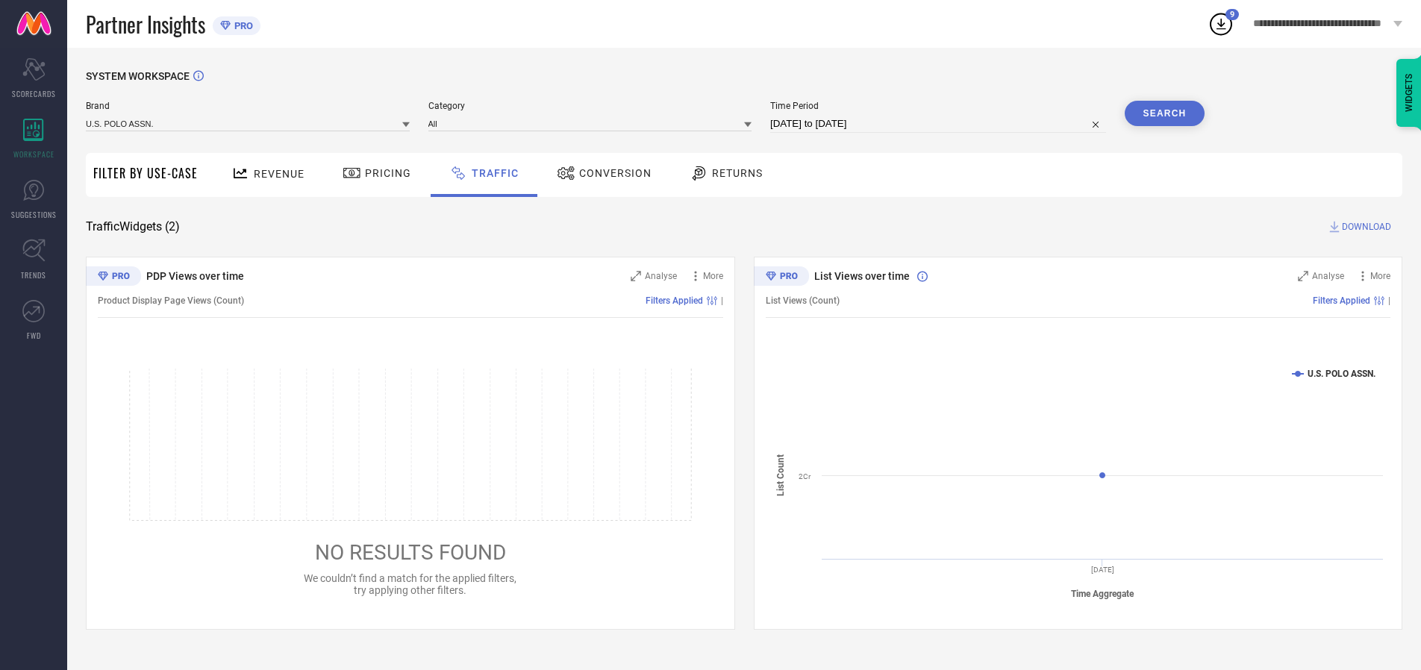
click at [1365, 227] on span "DOWNLOAD" at bounding box center [1366, 226] width 49 height 15
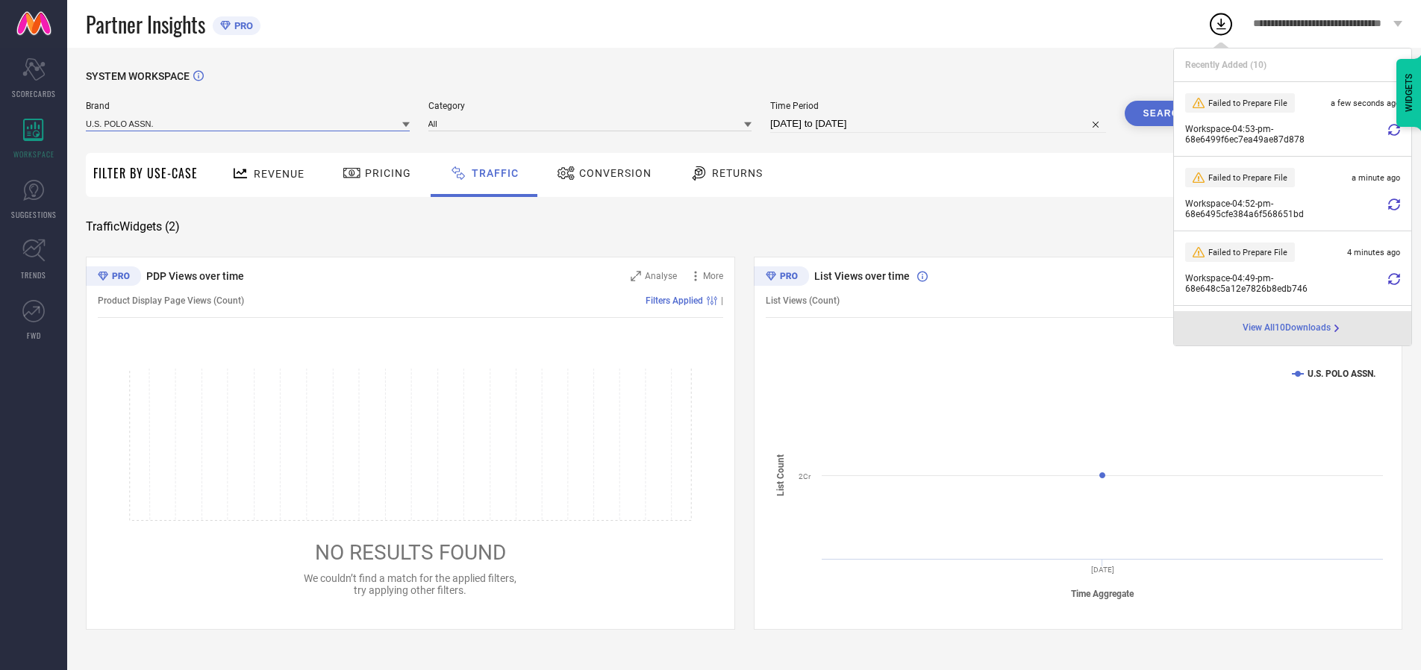
click at [249, 123] on input at bounding box center [248, 124] width 324 height 16
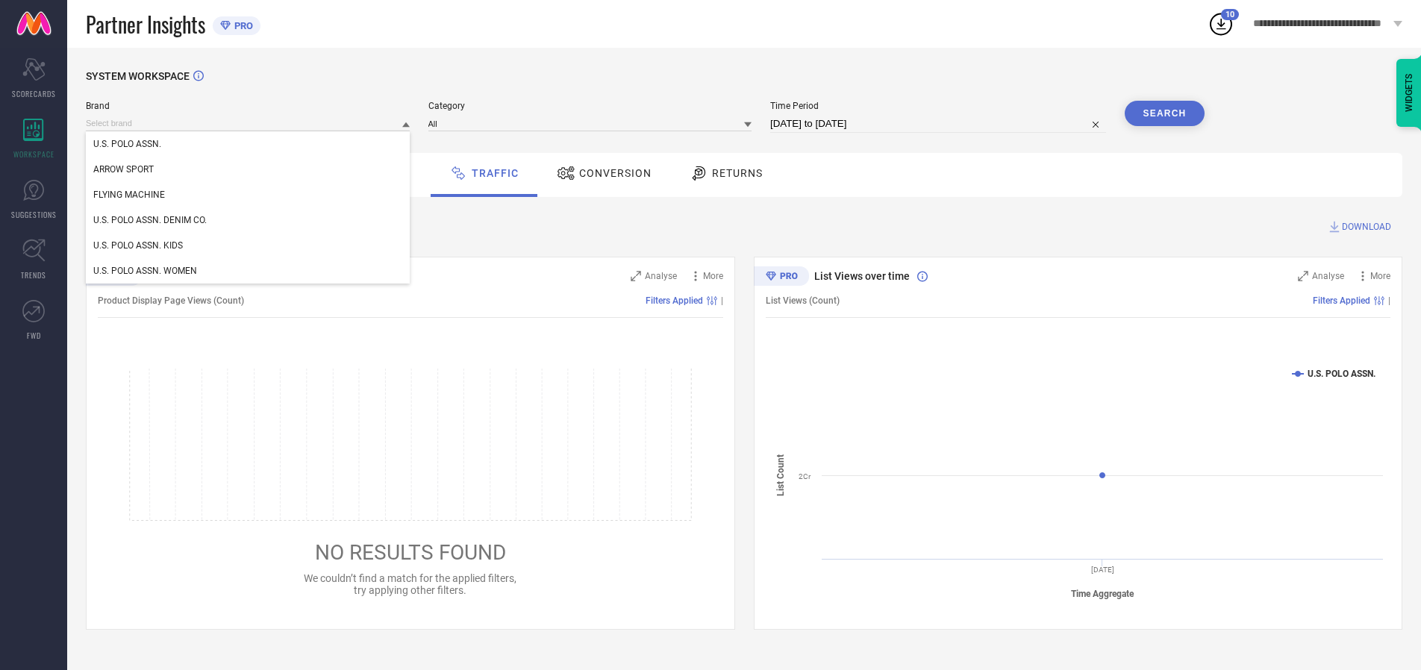
click at [249, 220] on div "U.S. POLO ASSN. DENIM CO." at bounding box center [248, 220] width 324 height 25
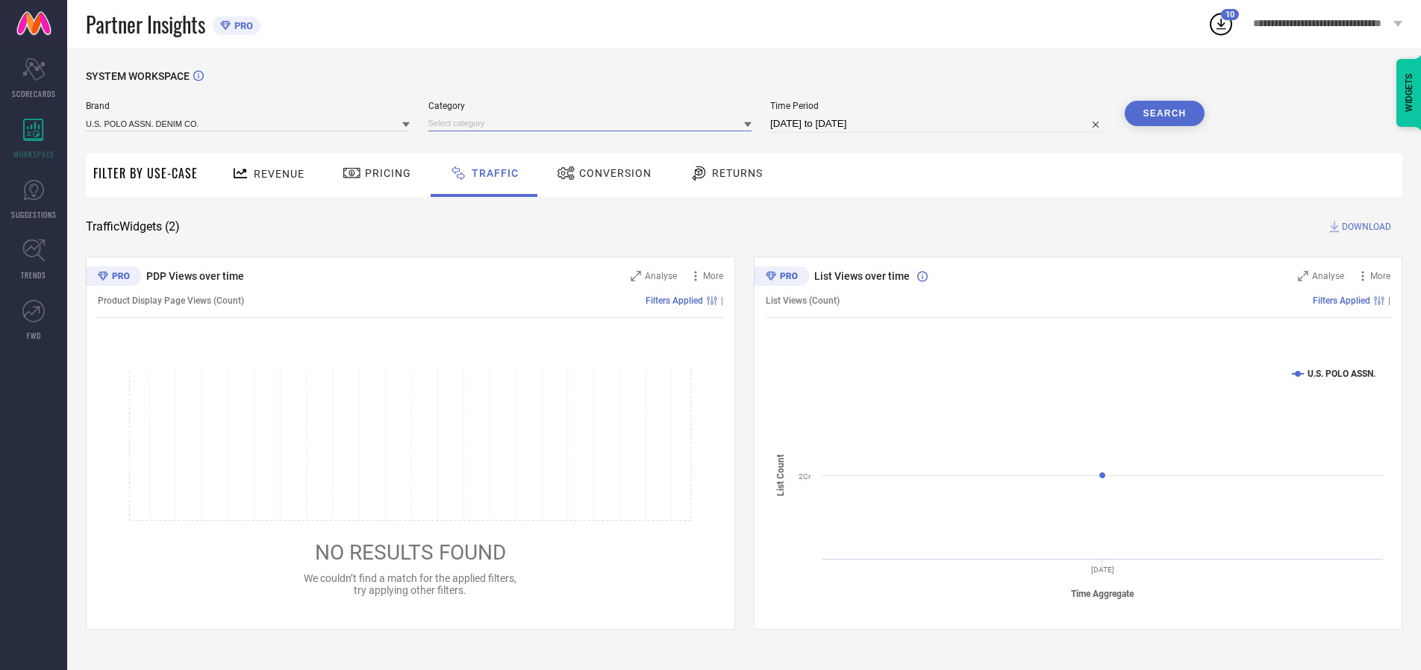
click at [593, 123] on input at bounding box center [591, 124] width 324 height 16
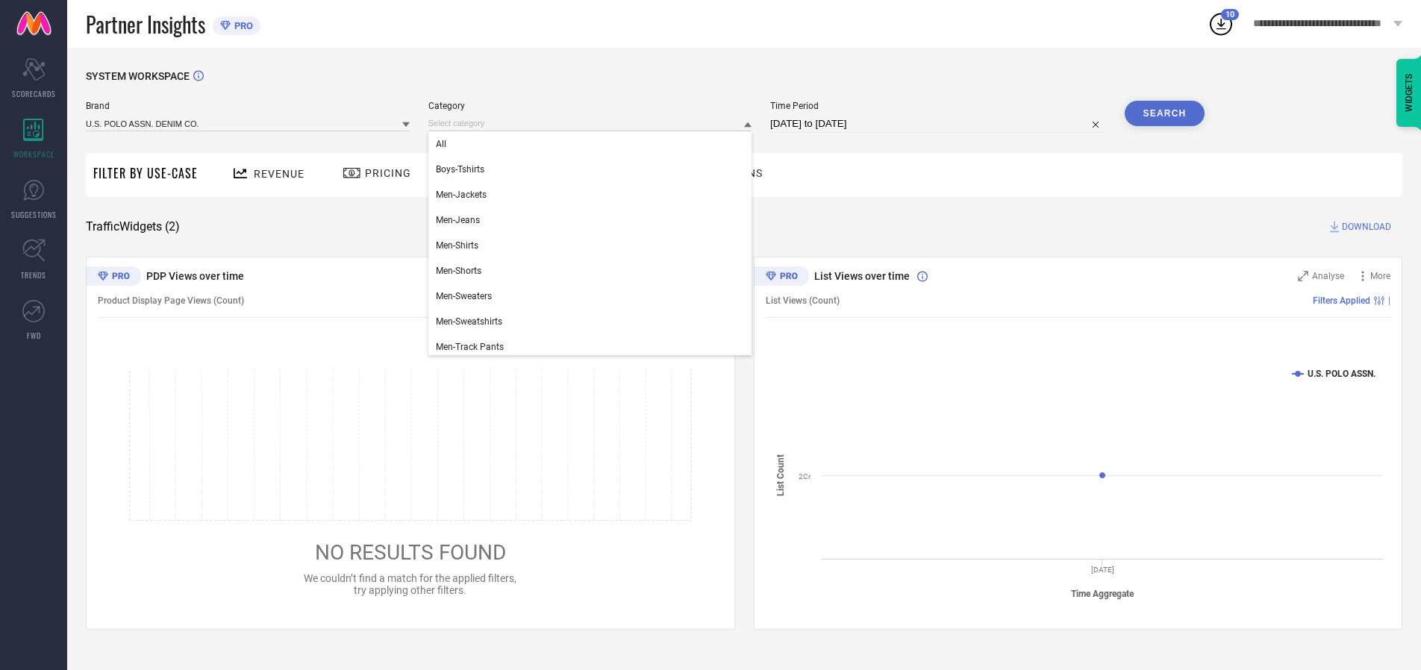
click at [593, 144] on div "All" at bounding box center [591, 143] width 324 height 25
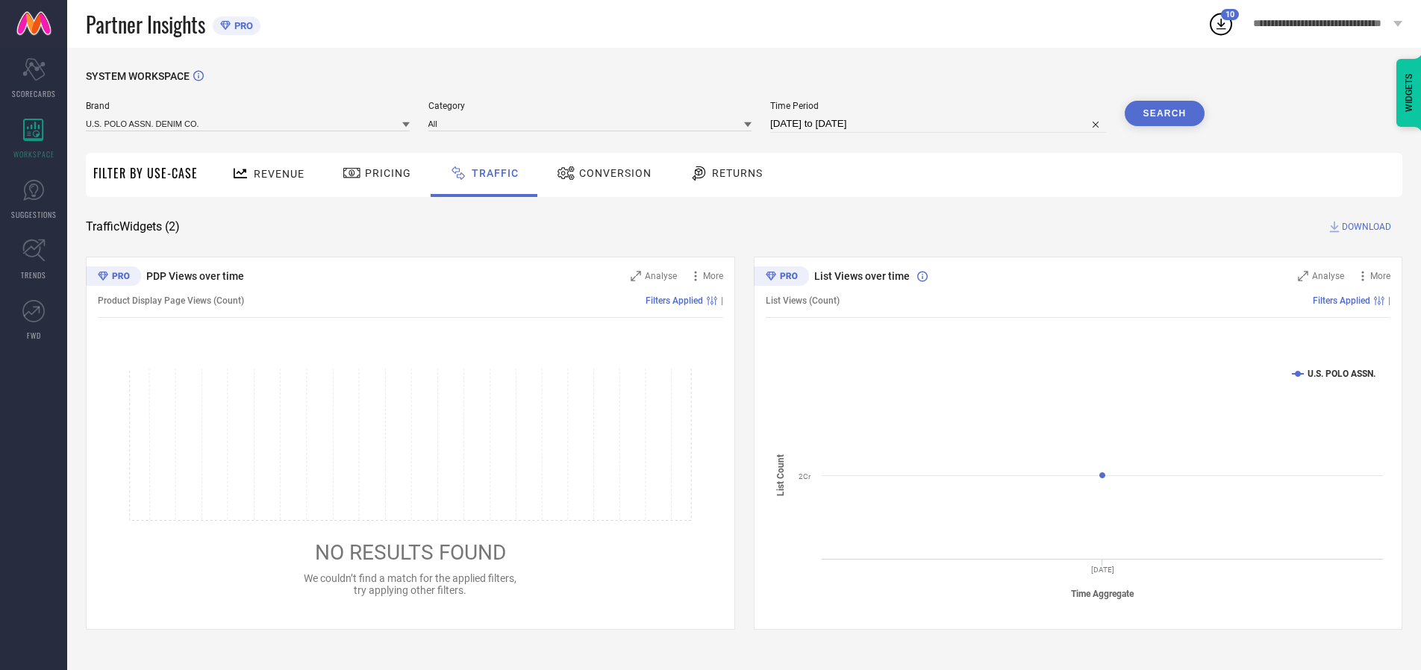
click at [1165, 113] on button "Search" at bounding box center [1165, 113] width 81 height 25
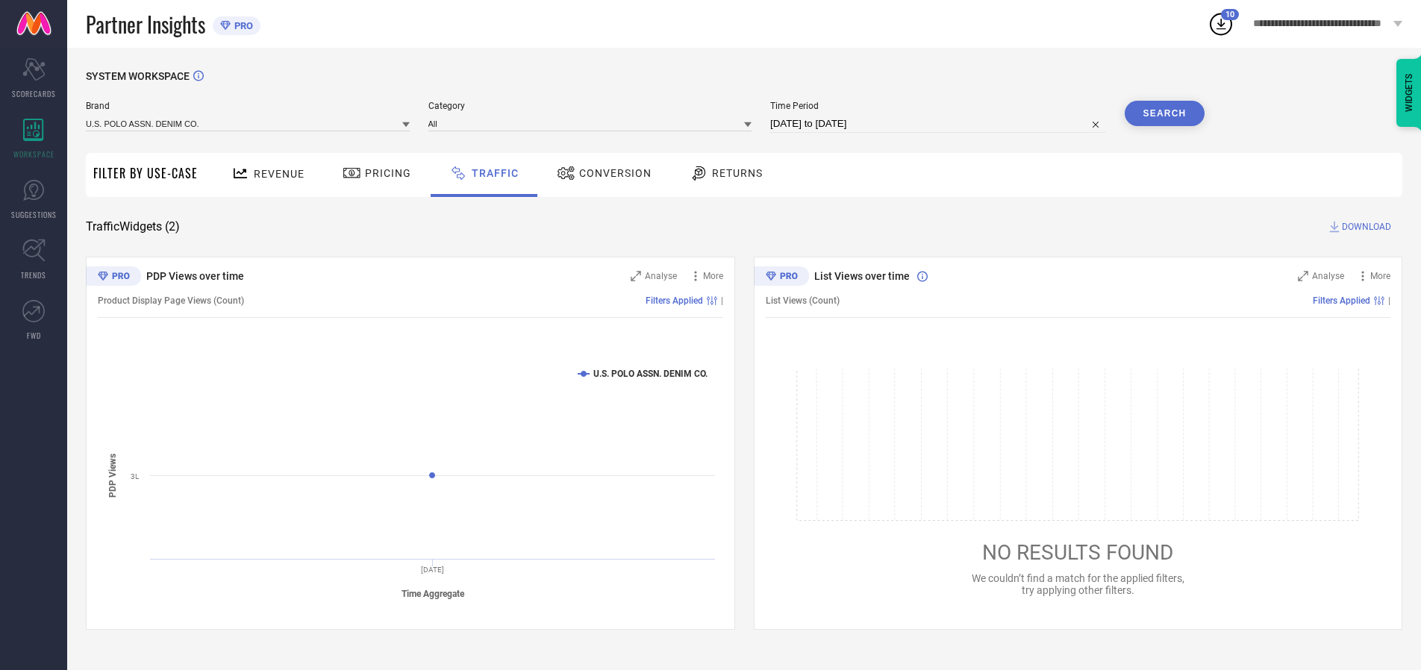
click at [1365, 227] on span "DOWNLOAD" at bounding box center [1366, 226] width 49 height 15
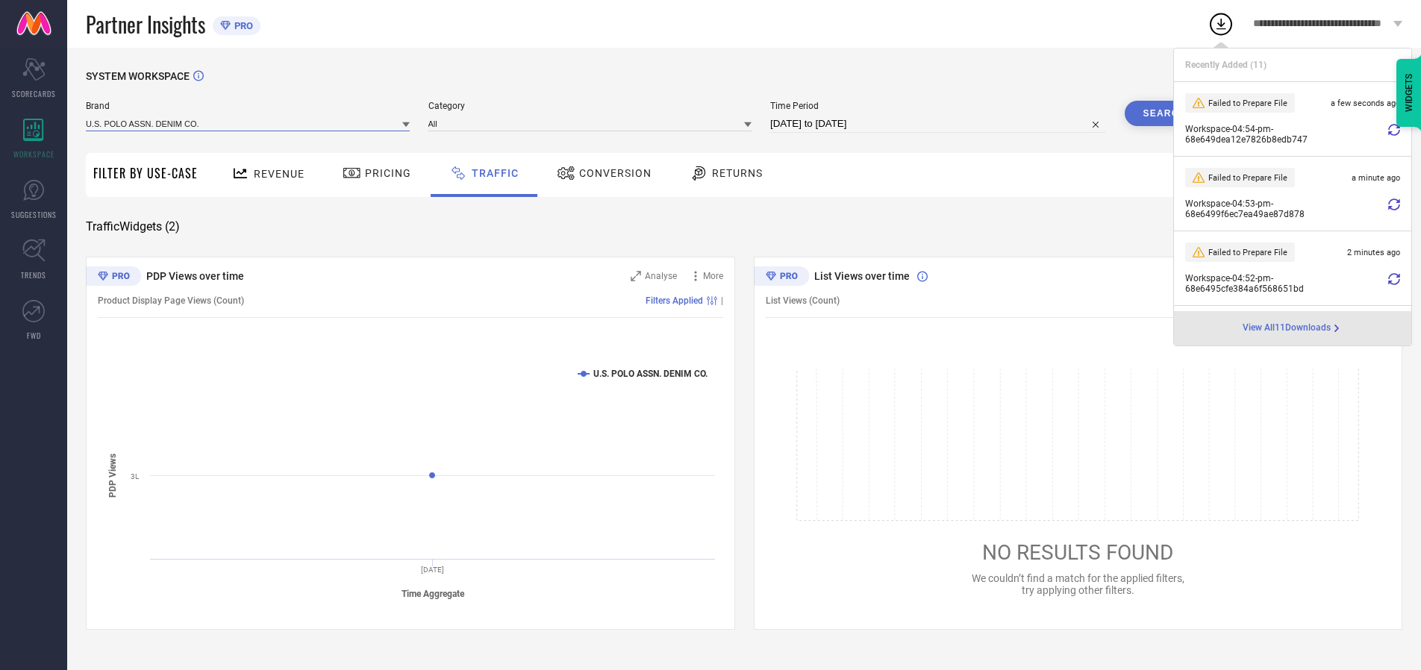
click at [249, 123] on input at bounding box center [248, 124] width 324 height 16
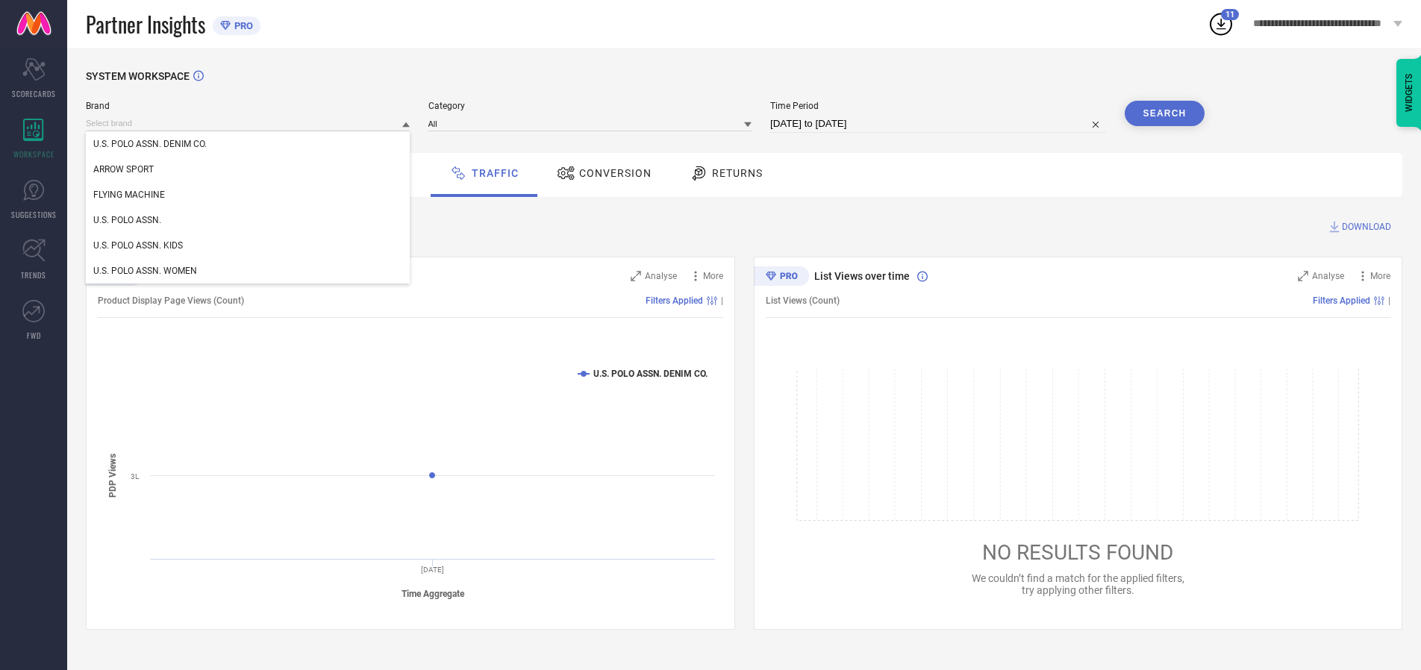
click at [249, 271] on div "U.S. POLO ASSN. WOMEN" at bounding box center [248, 270] width 324 height 25
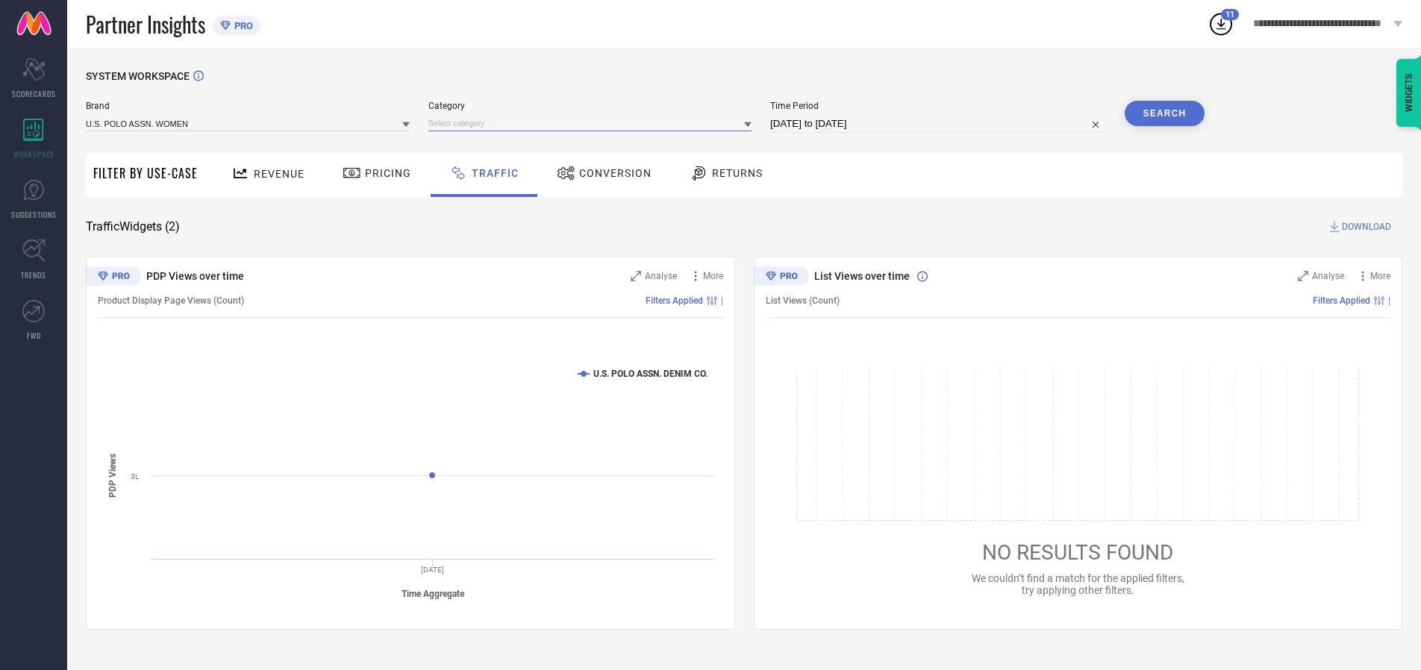
click at [593, 123] on input at bounding box center [591, 124] width 324 height 16
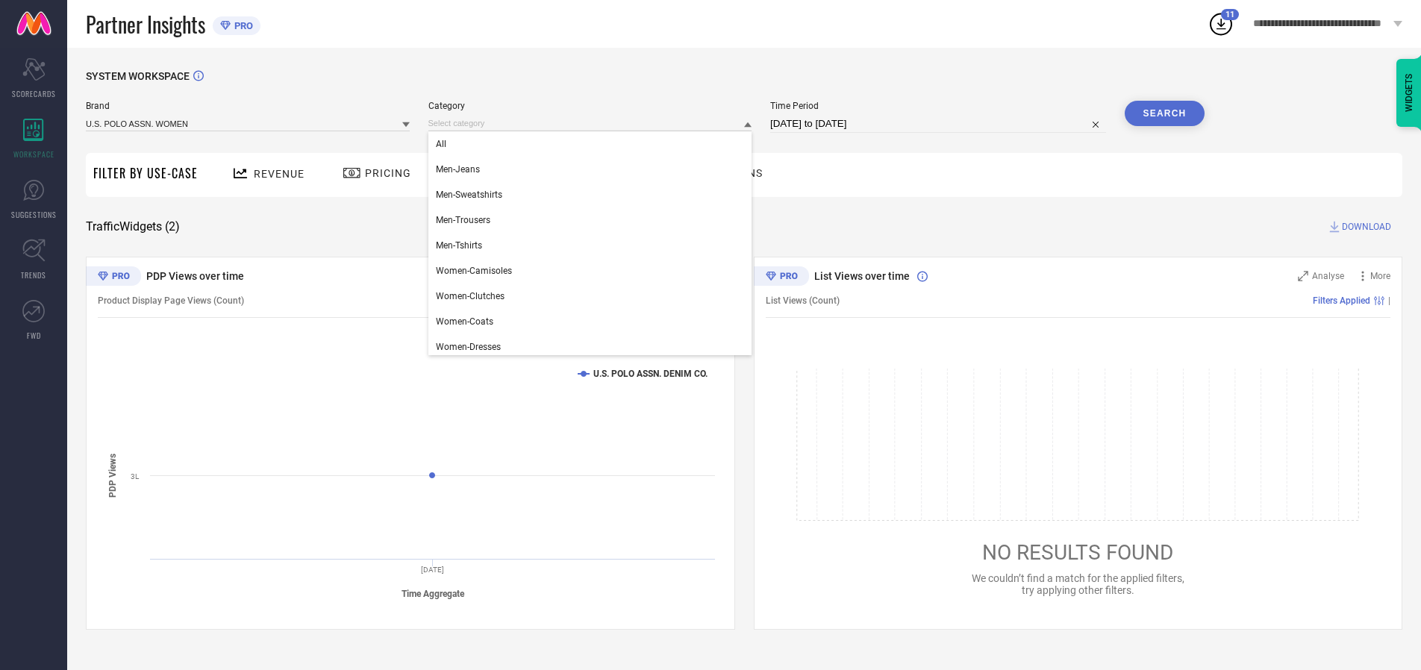
click at [593, 144] on div "All" at bounding box center [591, 143] width 324 height 25
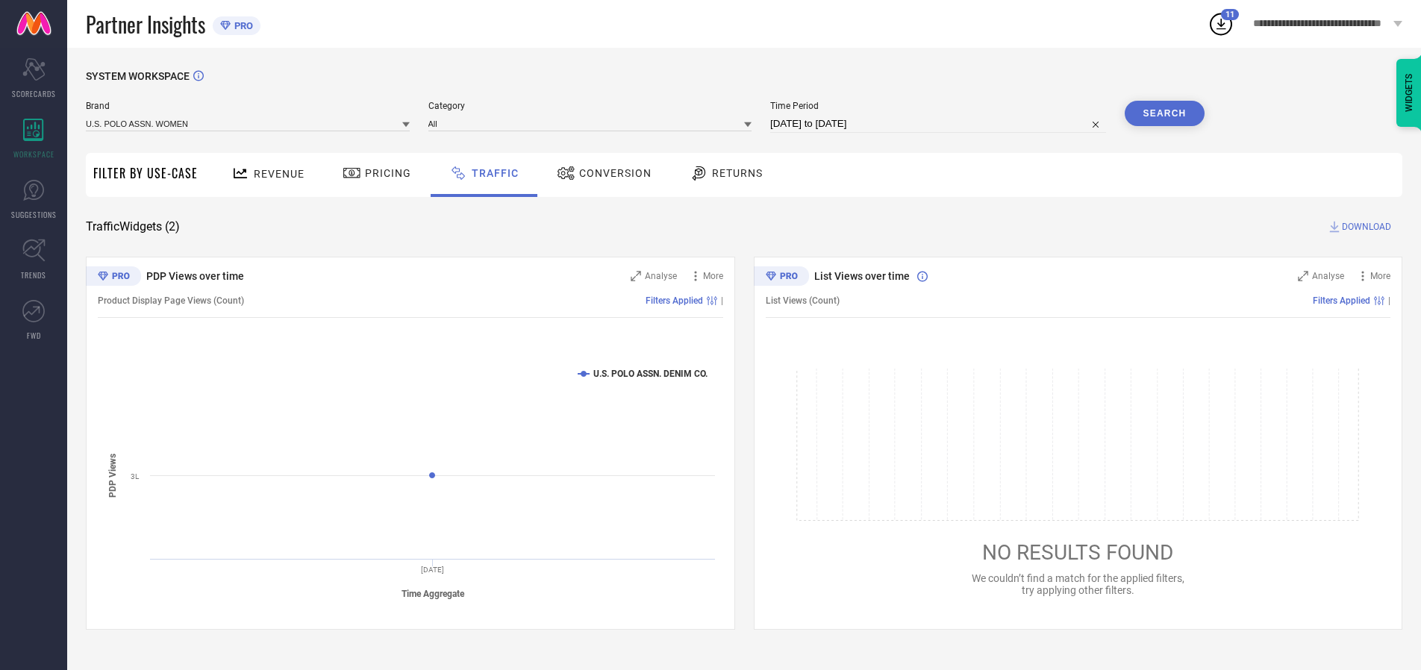
click at [1165, 113] on button "Search" at bounding box center [1165, 113] width 81 height 25
click at [1365, 227] on span "DOWNLOAD" at bounding box center [1366, 226] width 49 height 15
click at [941, 124] on input at bounding box center [938, 124] width 336 height 18
select select "9"
select select "2025"
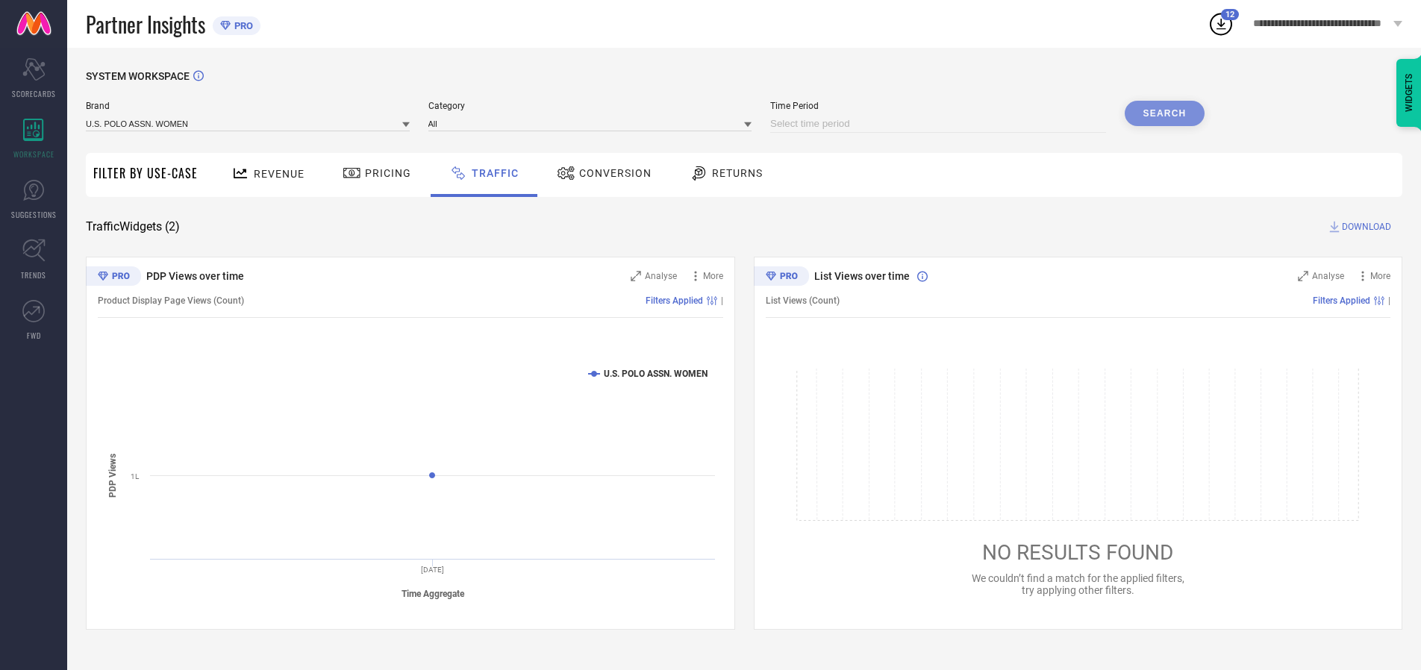
select select "10"
select select "2025"
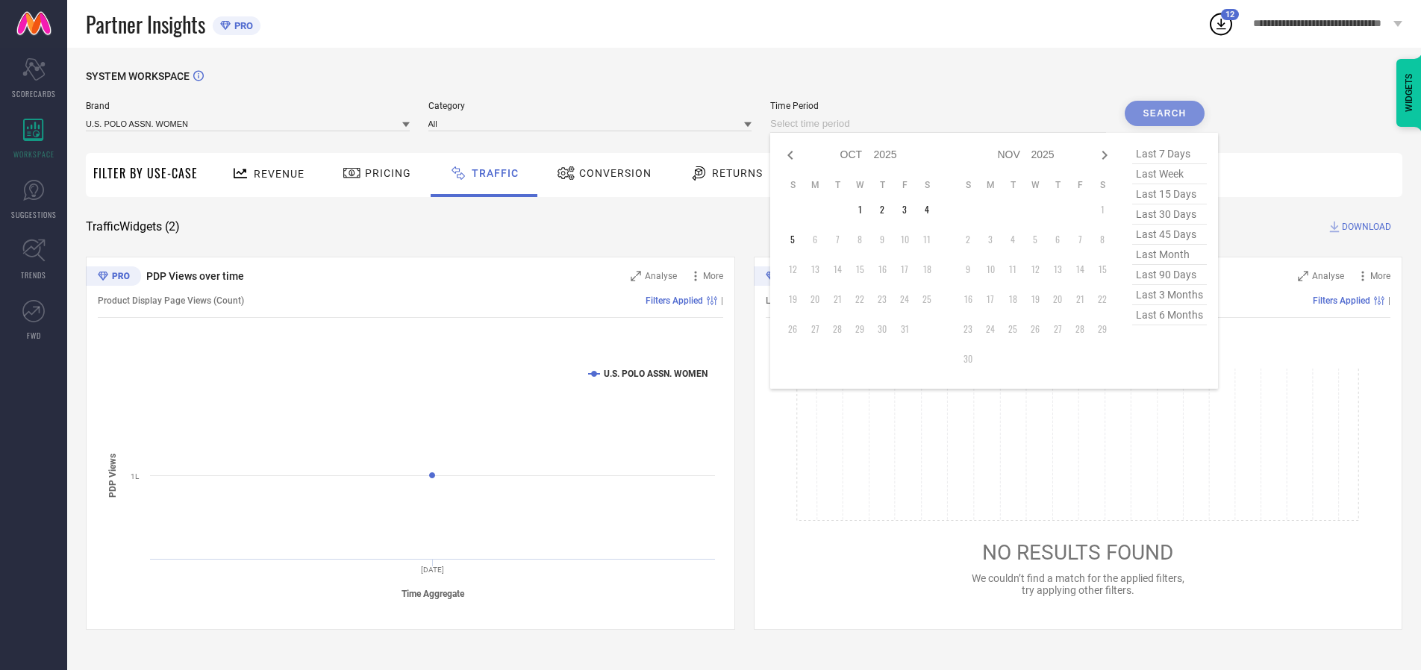
select select "8"
select select "2025"
select select "9"
select select "2025"
click at [842, 329] on td "30" at bounding box center [837, 329] width 22 height 22
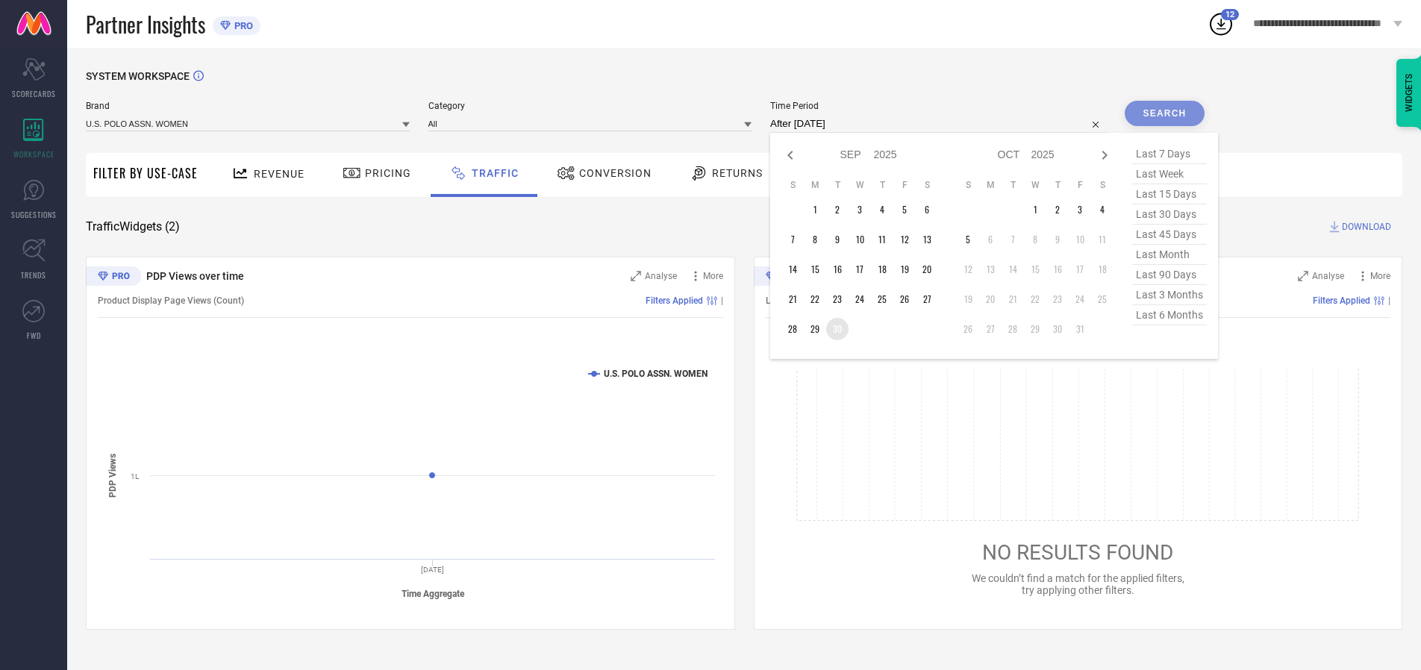
type input "[DATE] to [DATE]"
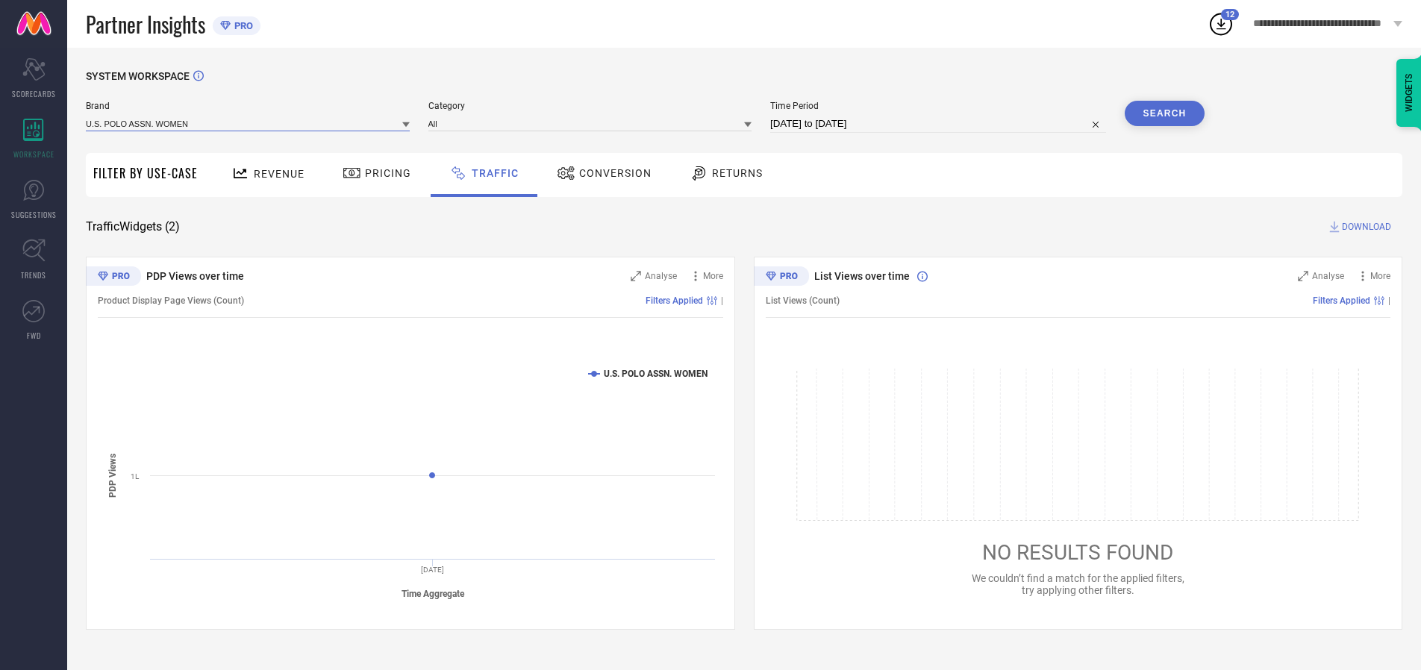
click at [249, 123] on input at bounding box center [248, 124] width 324 height 16
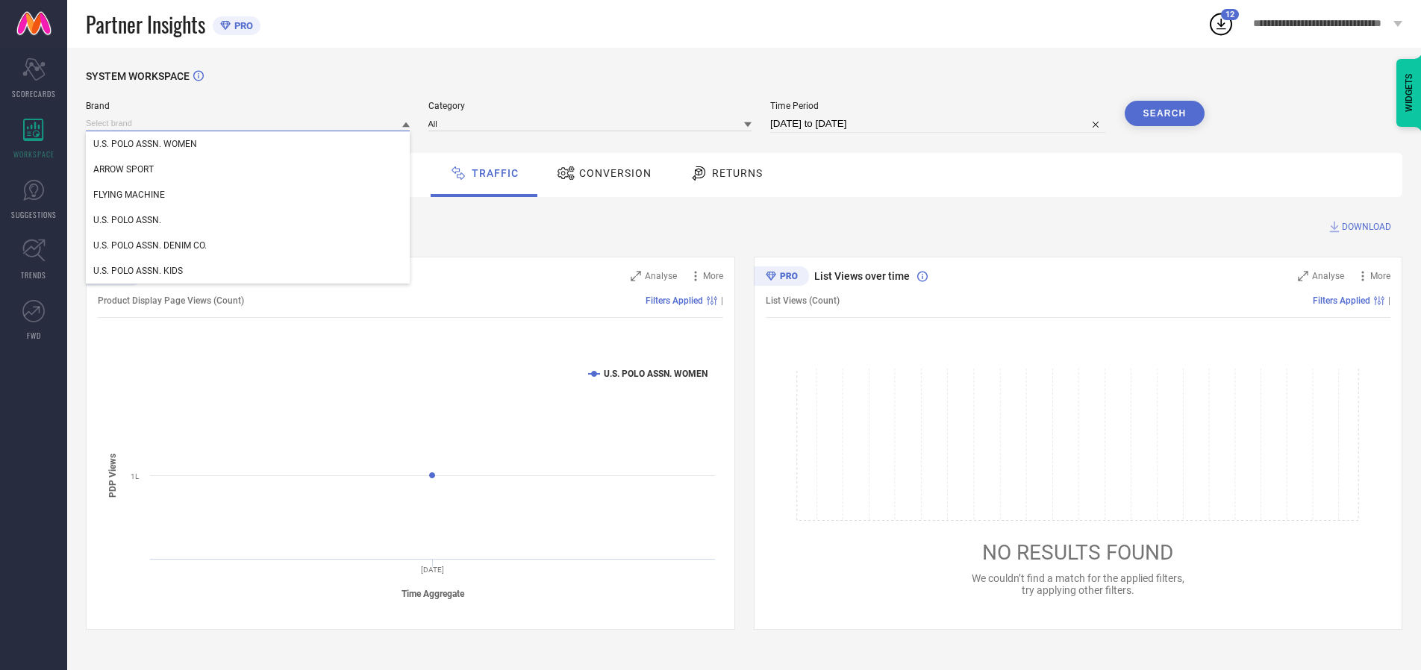
click at [249, 123] on input at bounding box center [248, 124] width 324 height 16
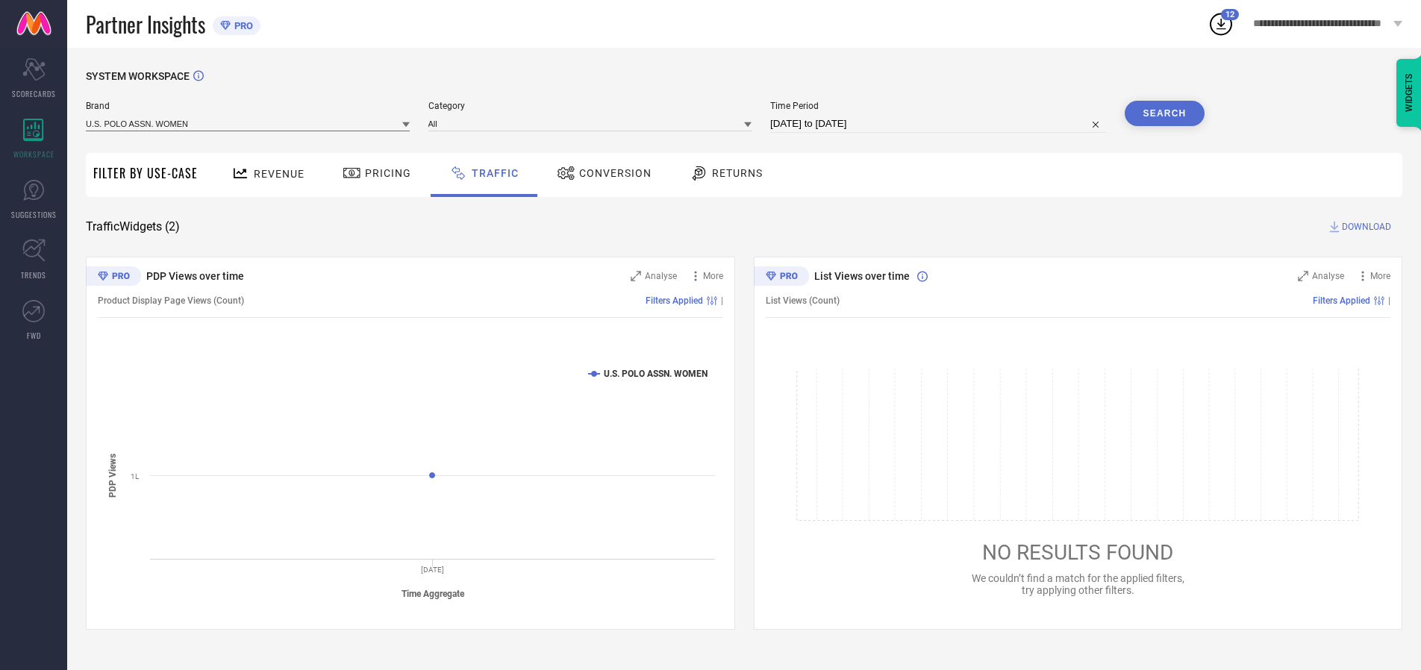
click at [249, 123] on input at bounding box center [248, 124] width 324 height 16
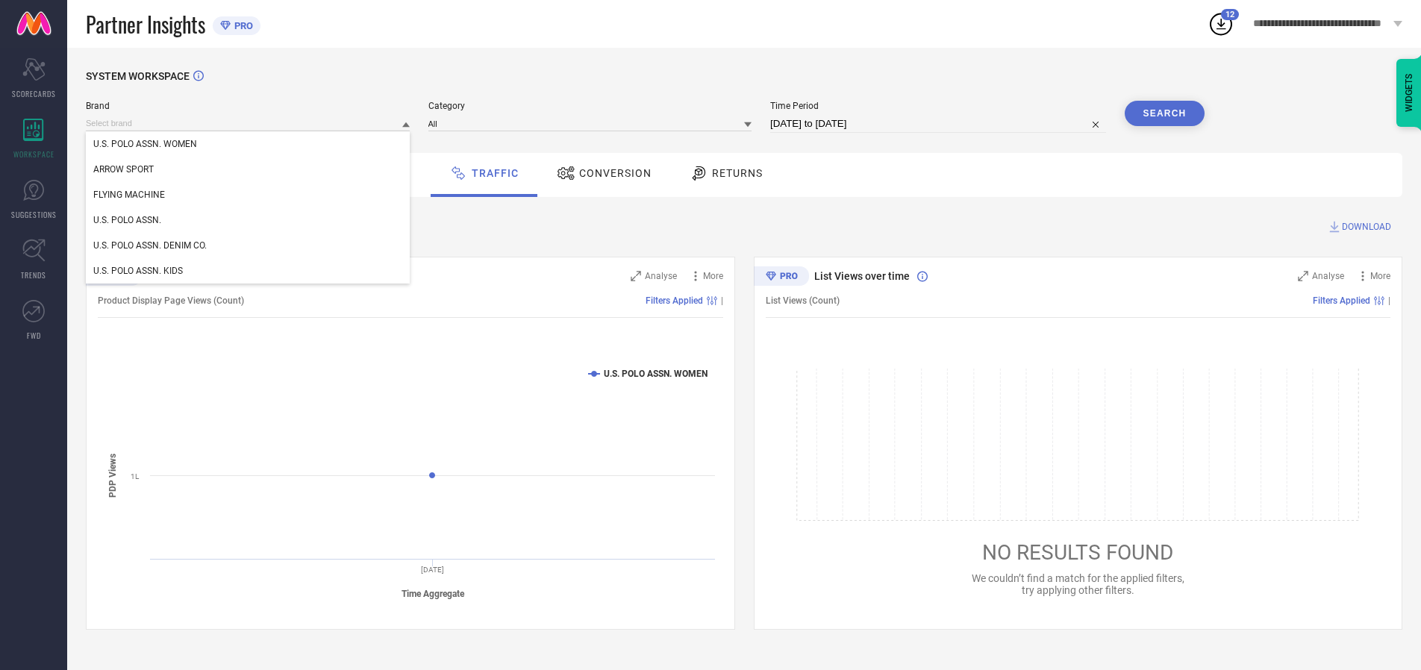
click at [249, 144] on div "U.S. POLO ASSN. WOMEN" at bounding box center [248, 143] width 324 height 25
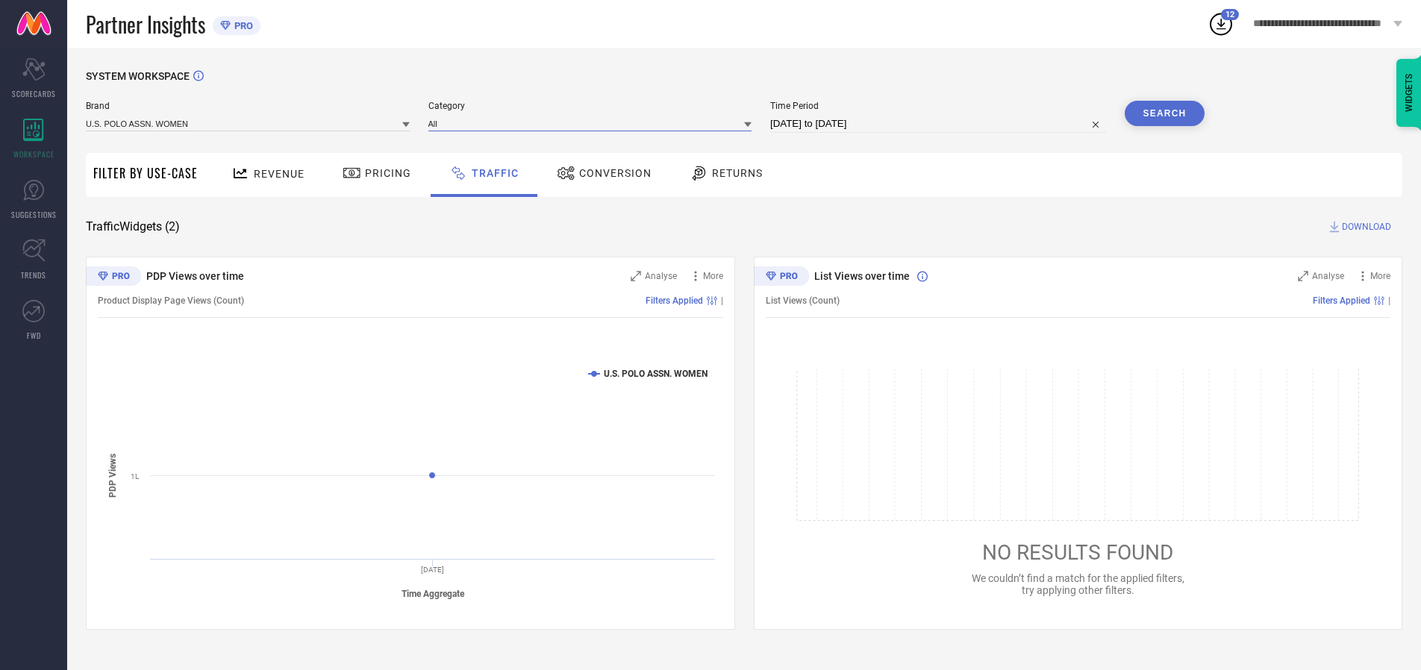
click at [593, 123] on input at bounding box center [591, 124] width 324 height 16
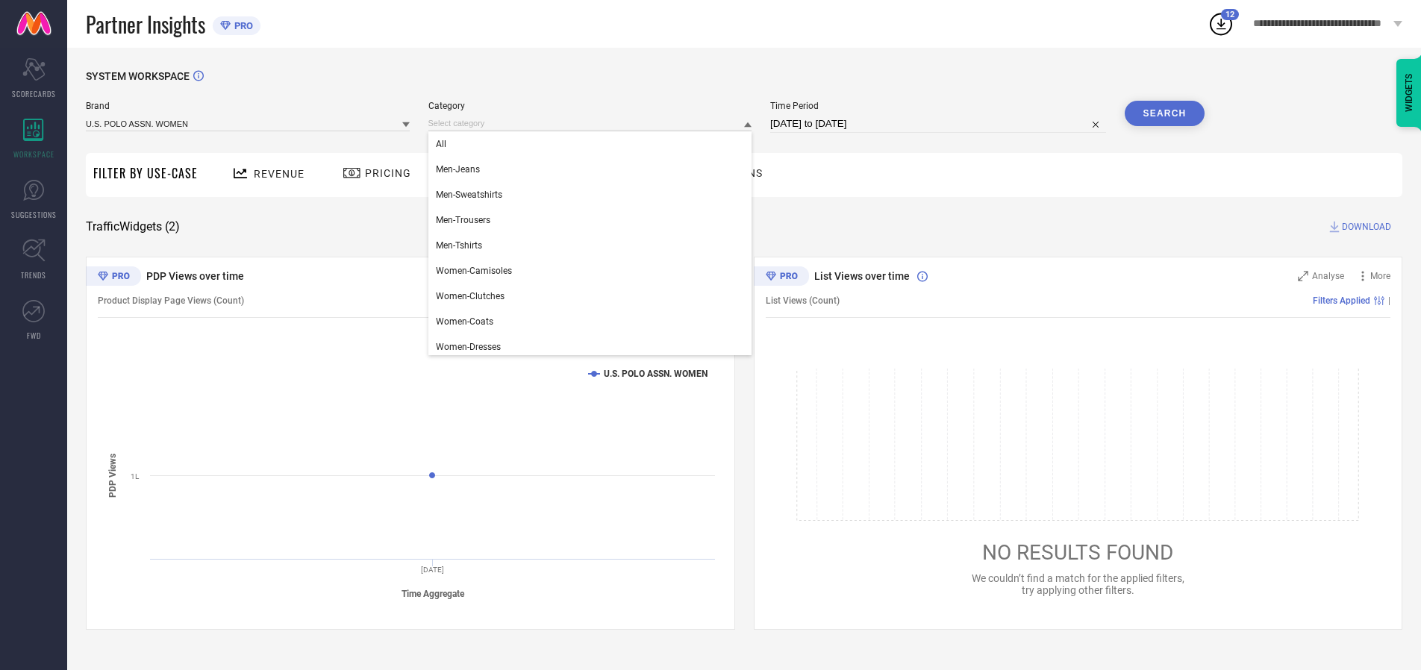
click at [593, 144] on div "All" at bounding box center [591, 143] width 324 height 25
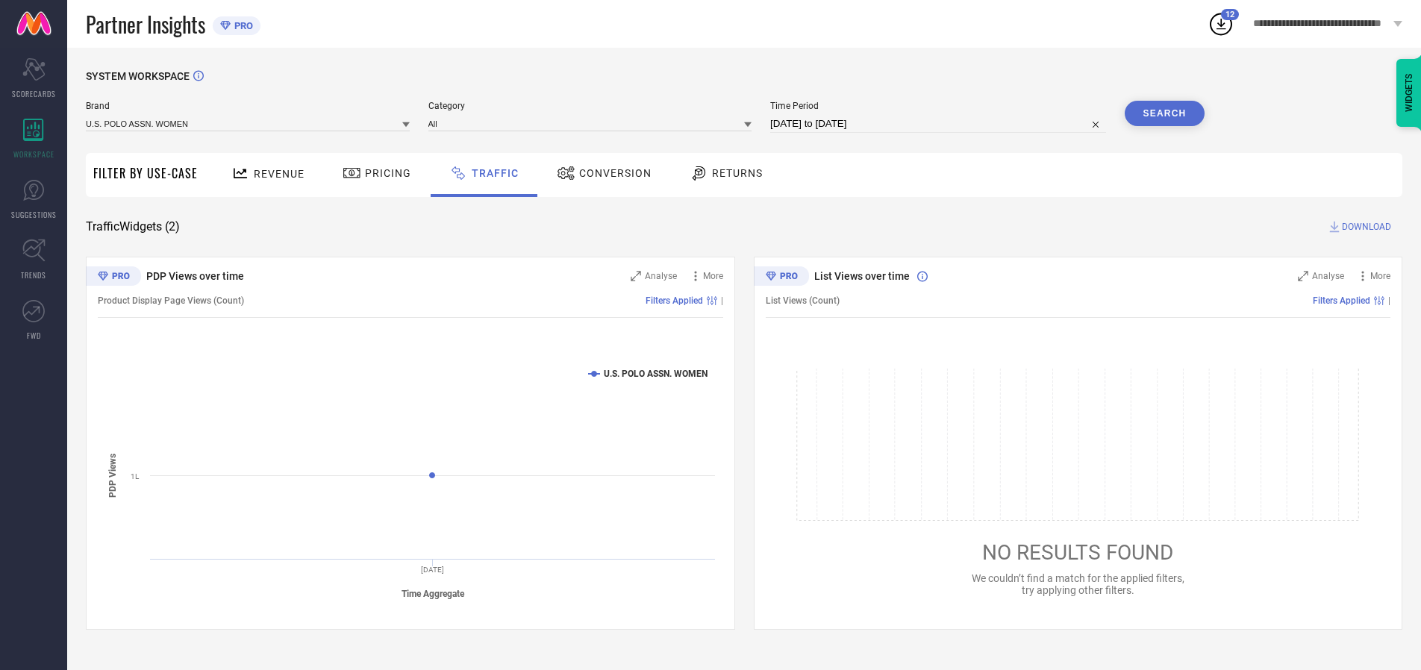
click at [1165, 113] on button "Search" at bounding box center [1165, 113] width 81 height 25
click at [1365, 227] on span "DOWNLOAD" at bounding box center [1366, 226] width 49 height 15
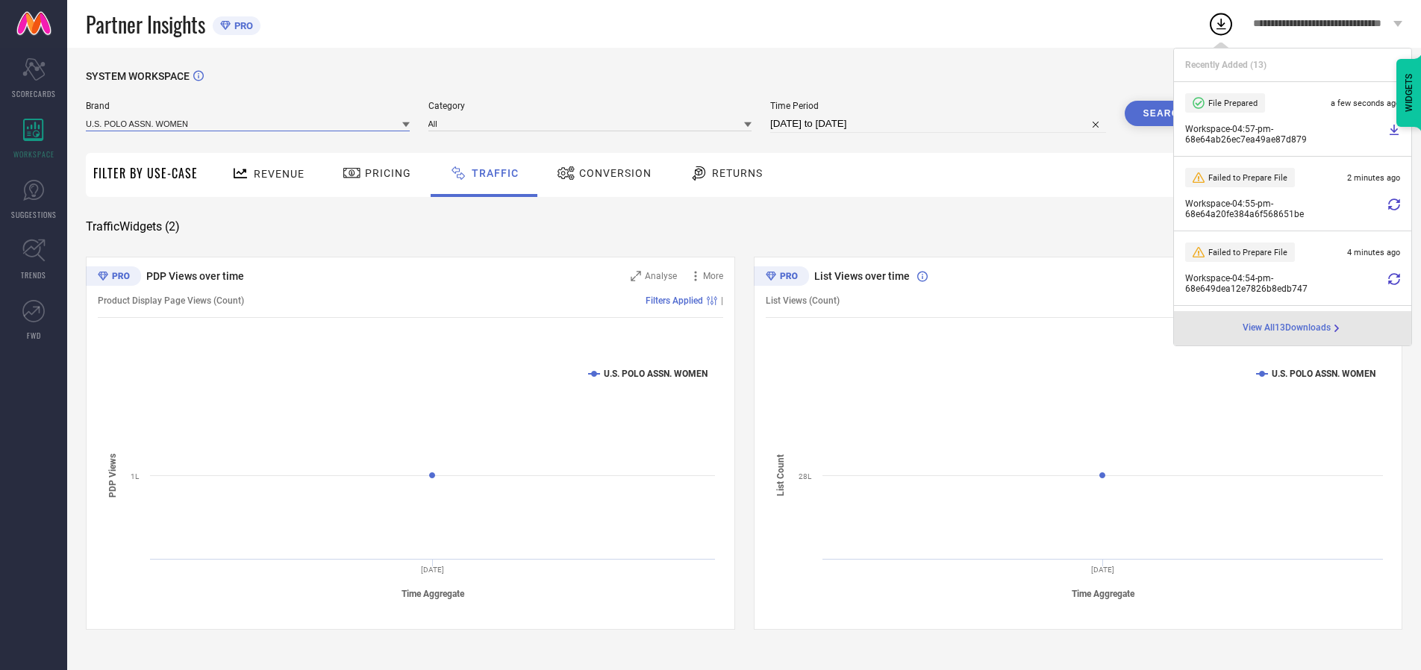
click at [249, 123] on input at bounding box center [248, 124] width 324 height 16
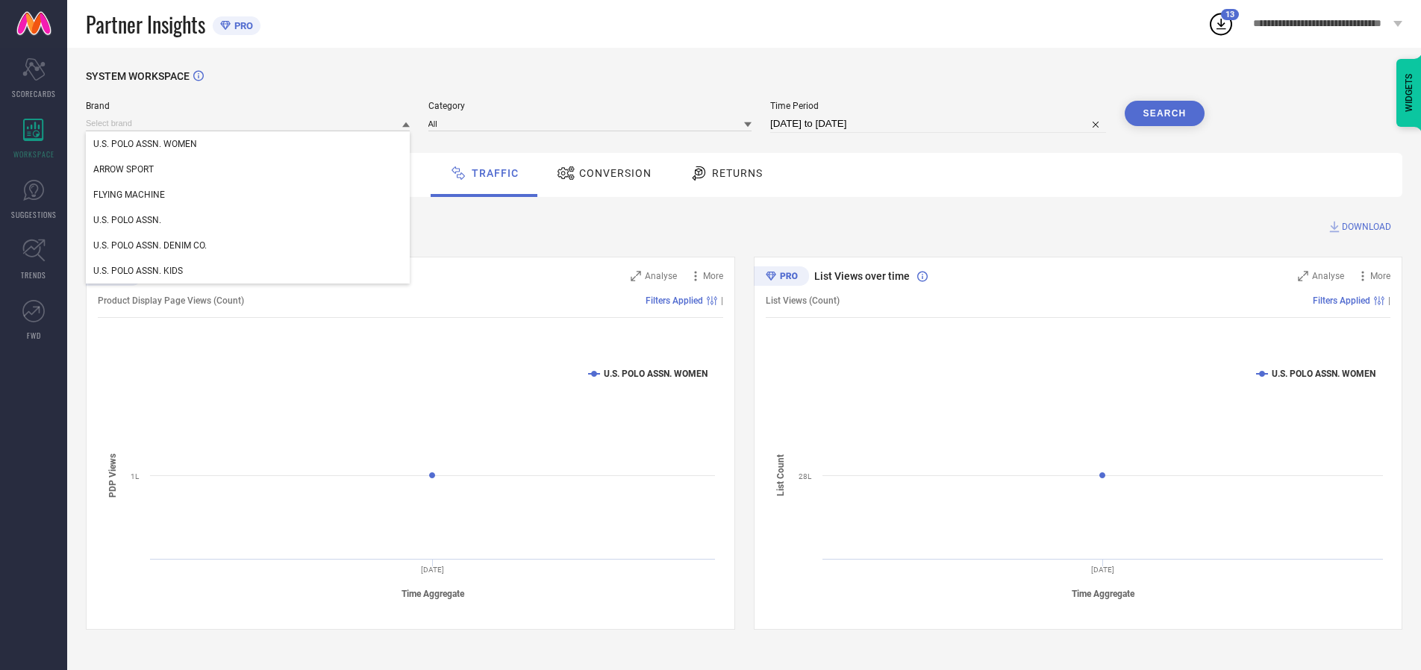
click at [249, 220] on div "U.S. POLO ASSN." at bounding box center [248, 220] width 324 height 25
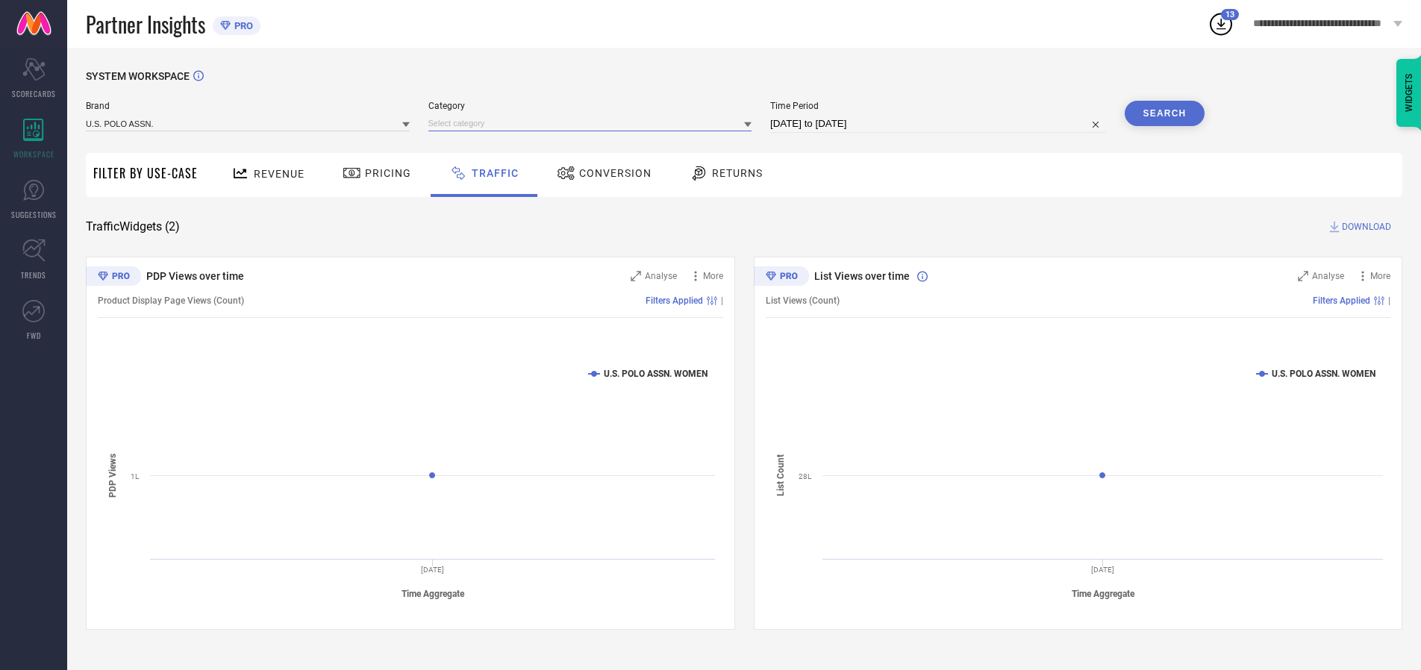
click at [593, 123] on input at bounding box center [591, 124] width 324 height 16
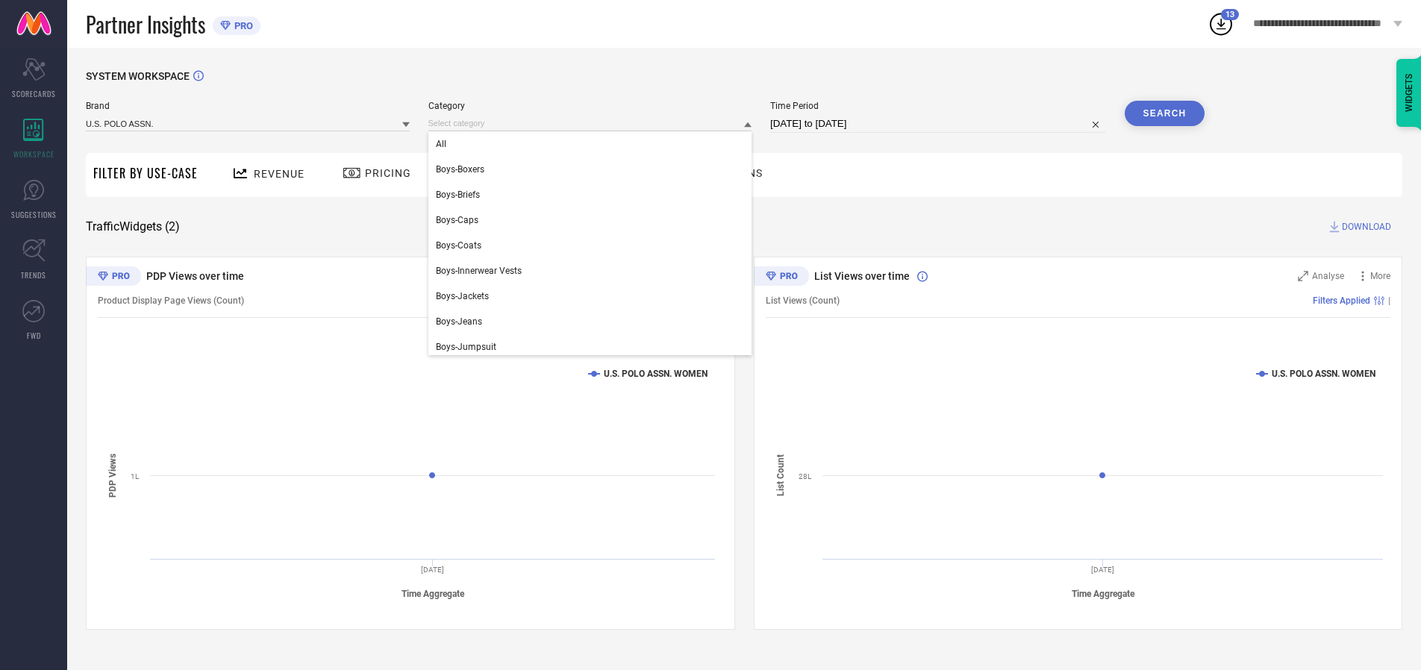
click at [593, 144] on div "All" at bounding box center [591, 143] width 324 height 25
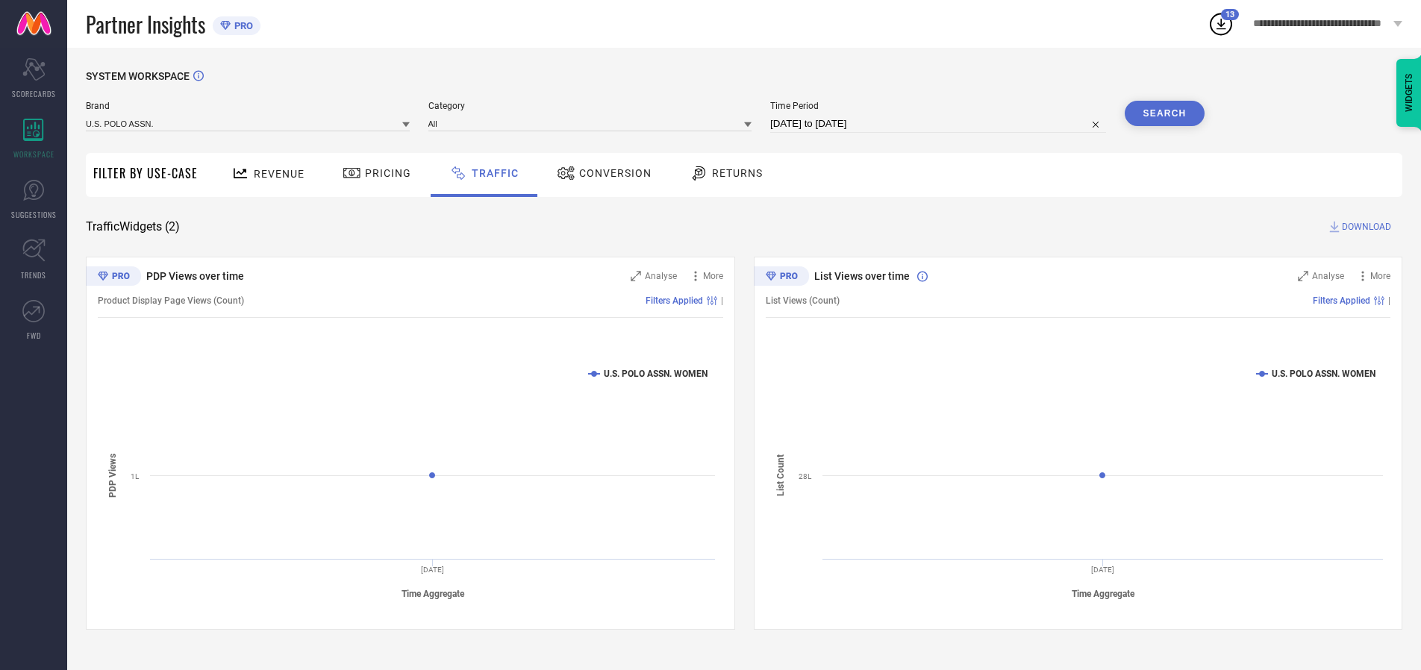
click at [1165, 113] on button "Search" at bounding box center [1165, 113] width 81 height 25
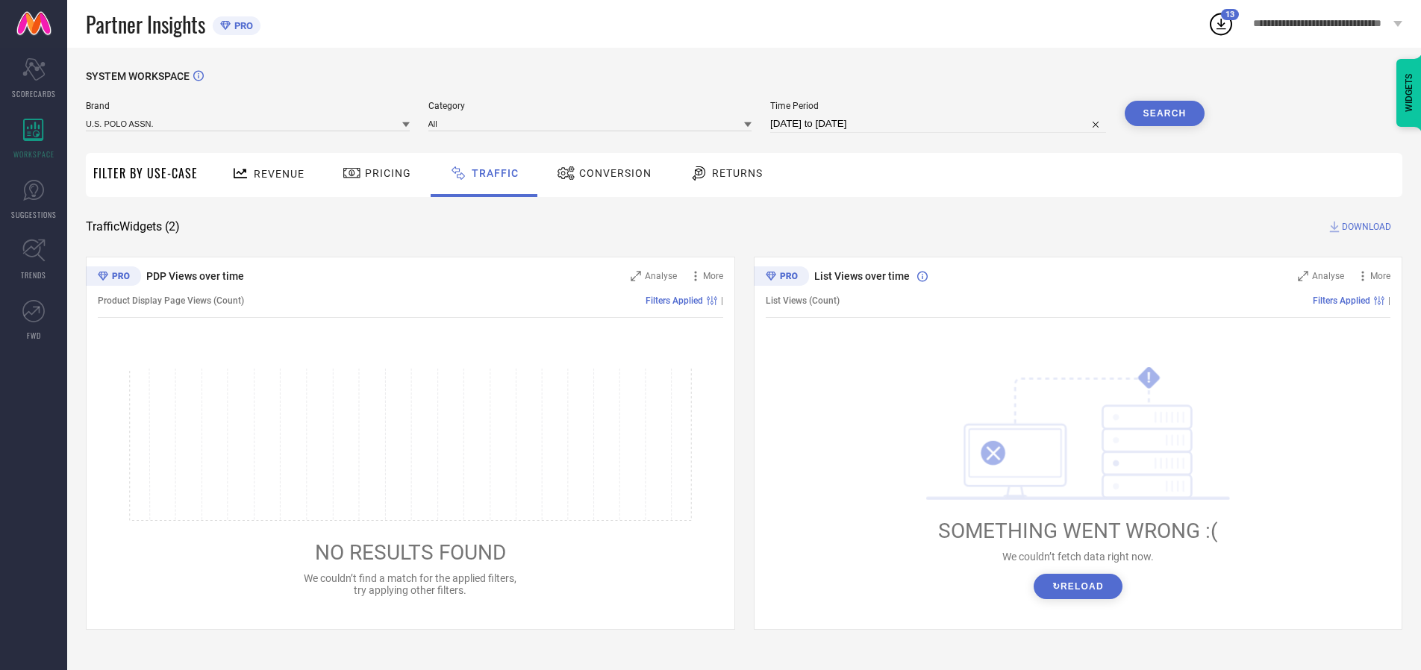
click at [1365, 227] on span "DOWNLOAD" at bounding box center [1366, 226] width 49 height 15
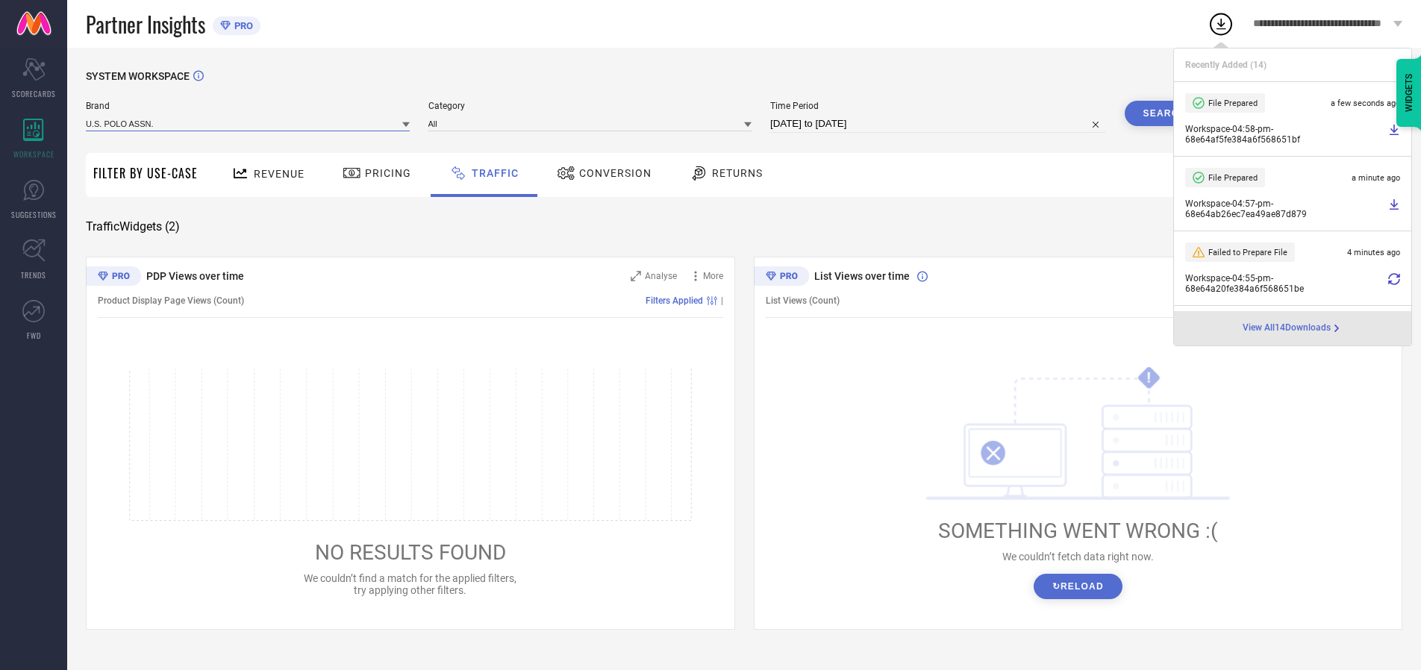
click at [249, 123] on input at bounding box center [248, 124] width 324 height 16
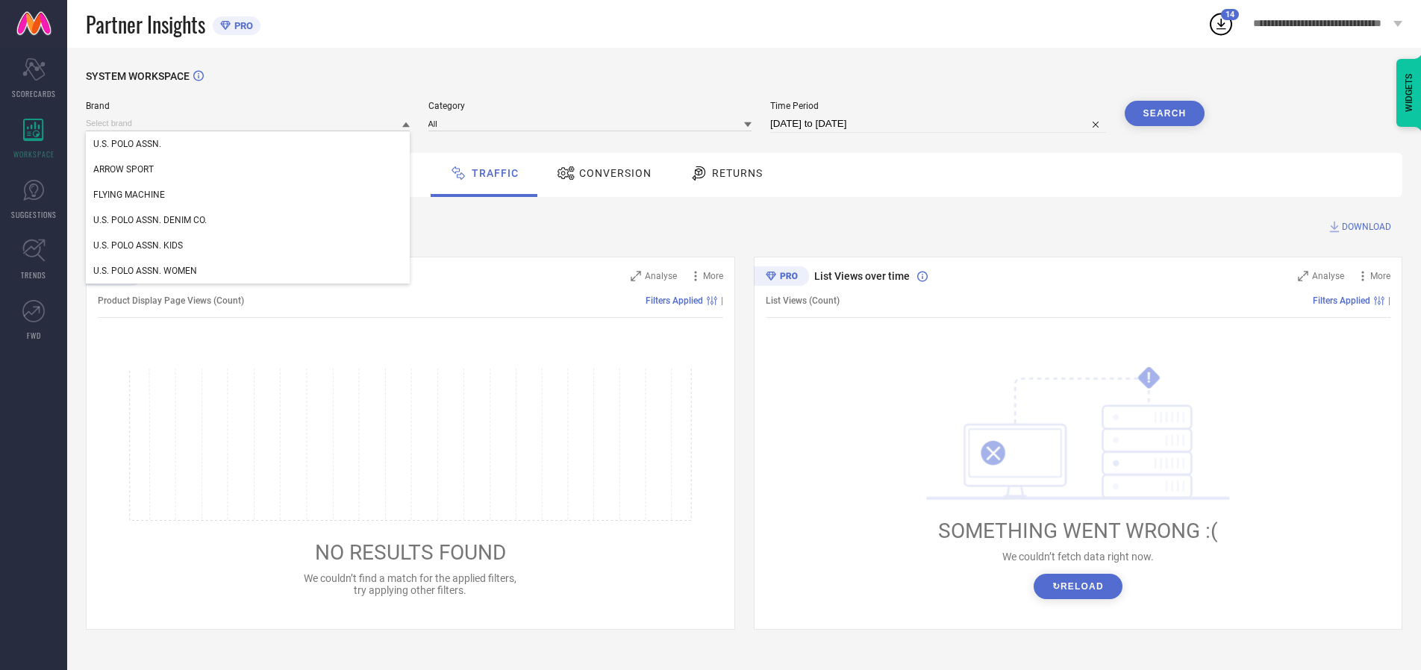
click at [249, 220] on div "U.S. POLO ASSN. DENIM CO." at bounding box center [248, 220] width 324 height 25
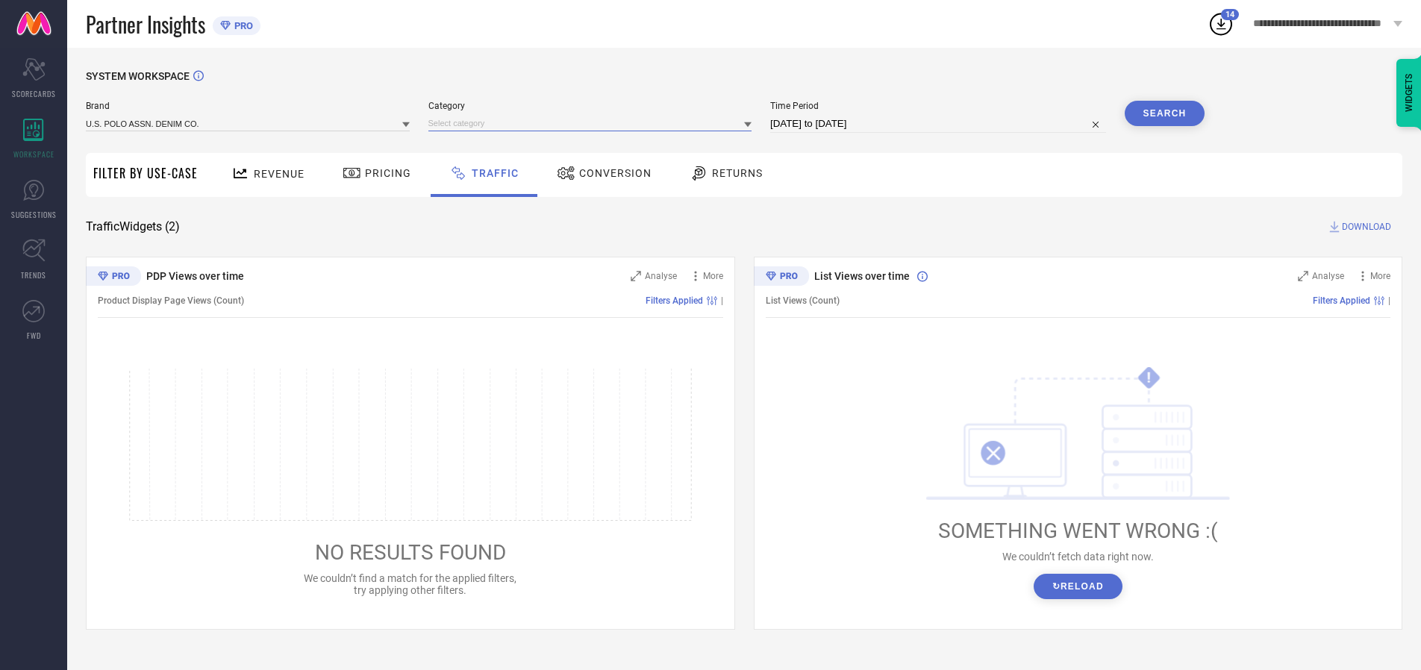
click at [593, 123] on input at bounding box center [591, 124] width 324 height 16
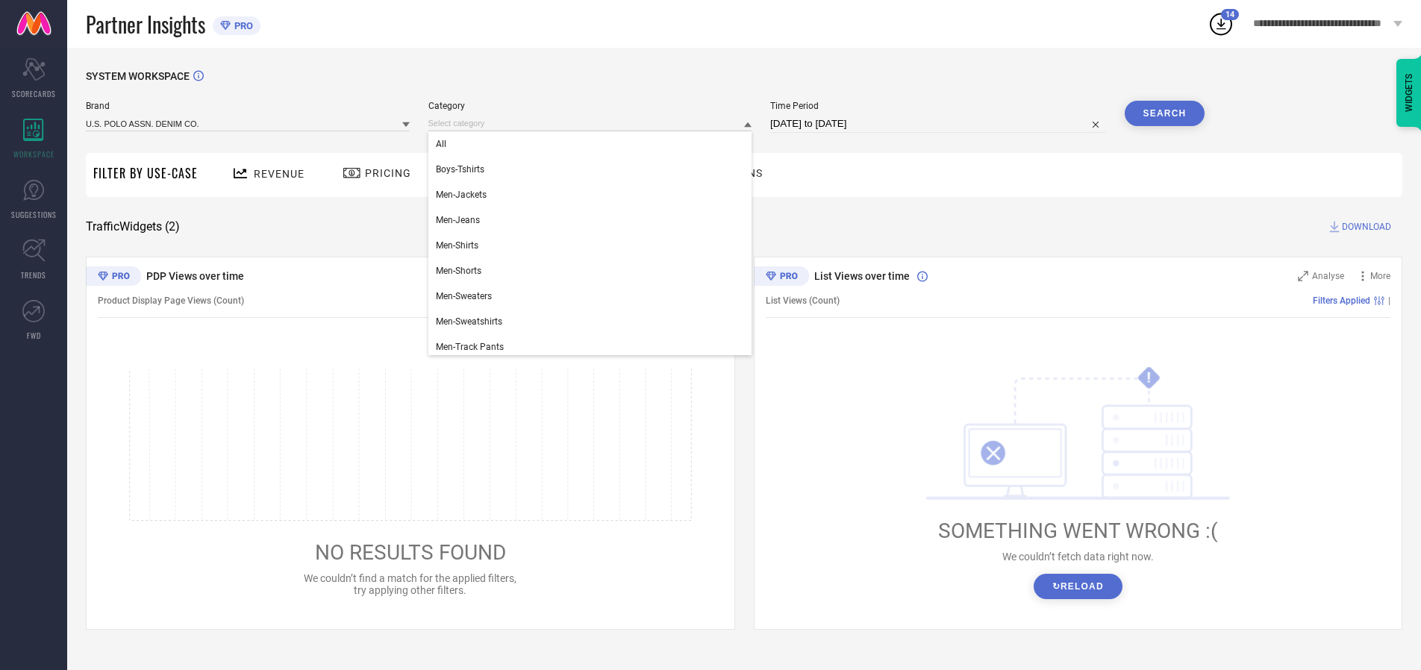
click at [593, 144] on div "All" at bounding box center [591, 143] width 324 height 25
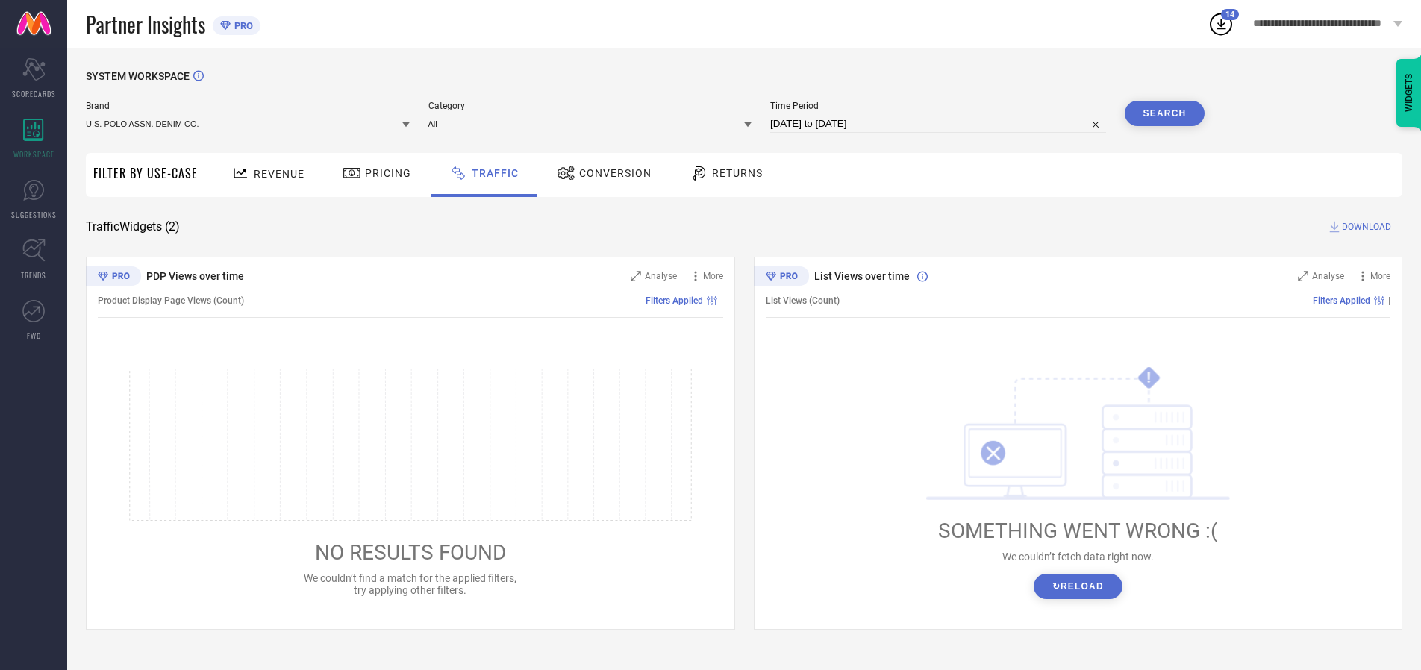
click at [1165, 113] on button "Search" at bounding box center [1165, 113] width 81 height 25
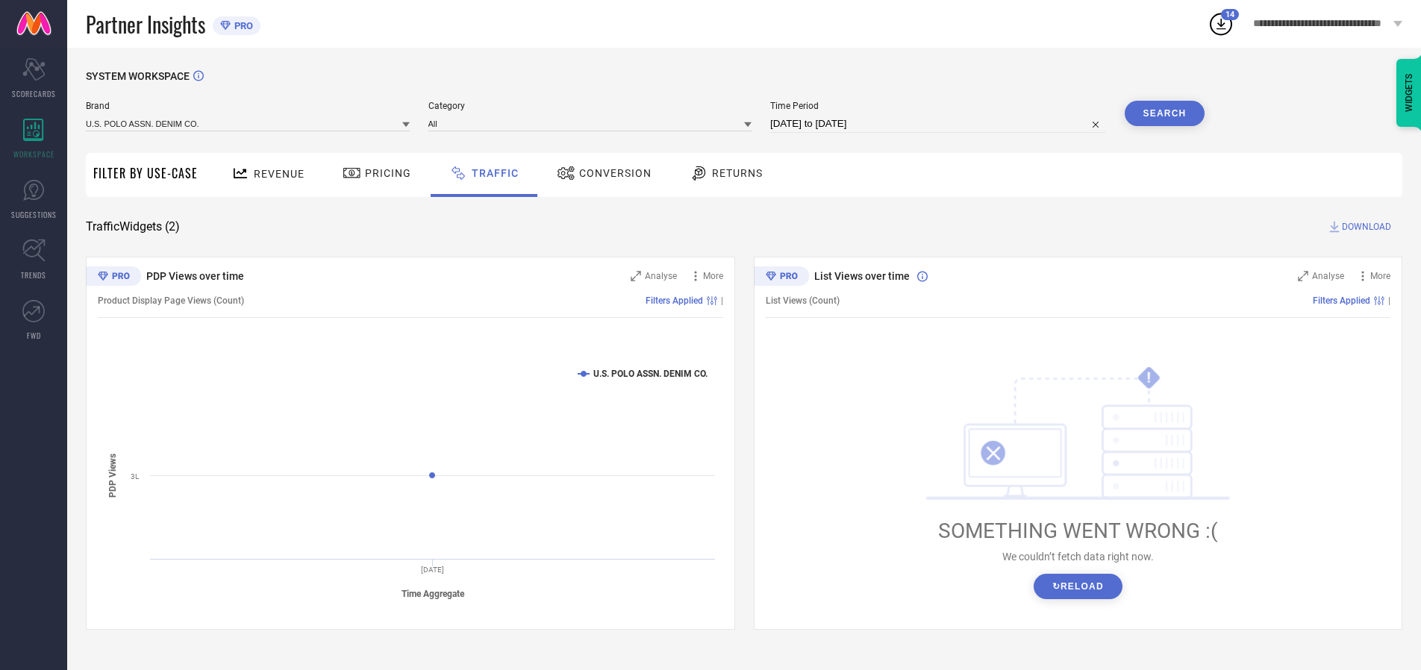
click at [1365, 227] on span "DOWNLOAD" at bounding box center [1366, 226] width 49 height 15
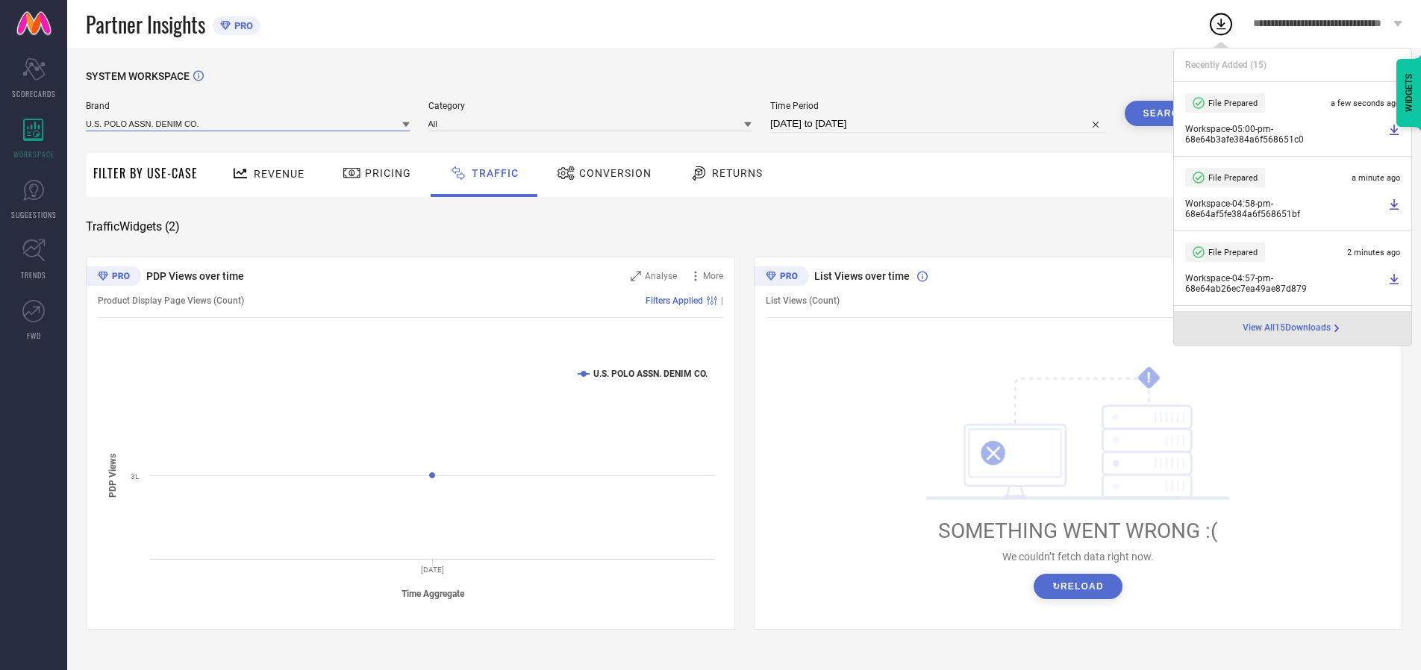
click at [249, 123] on input at bounding box center [248, 124] width 324 height 16
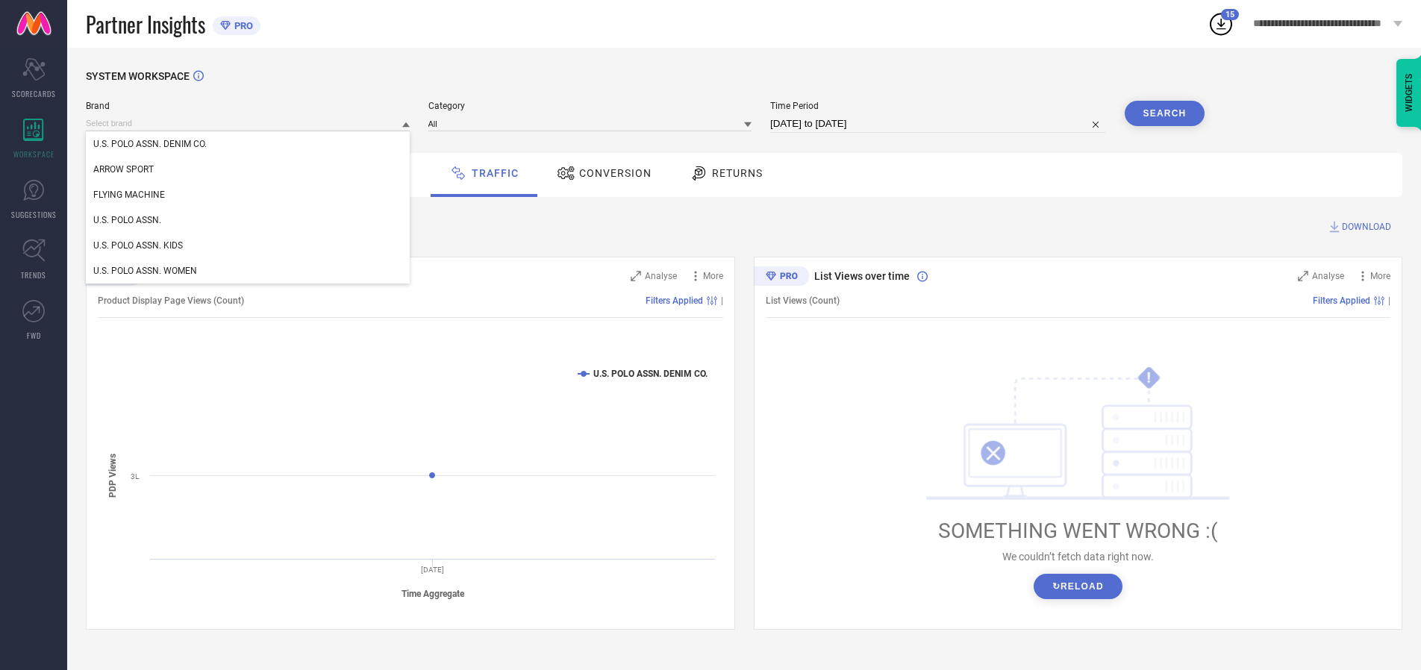
click at [249, 246] on div "U.S. POLO ASSN. KIDS" at bounding box center [248, 245] width 324 height 25
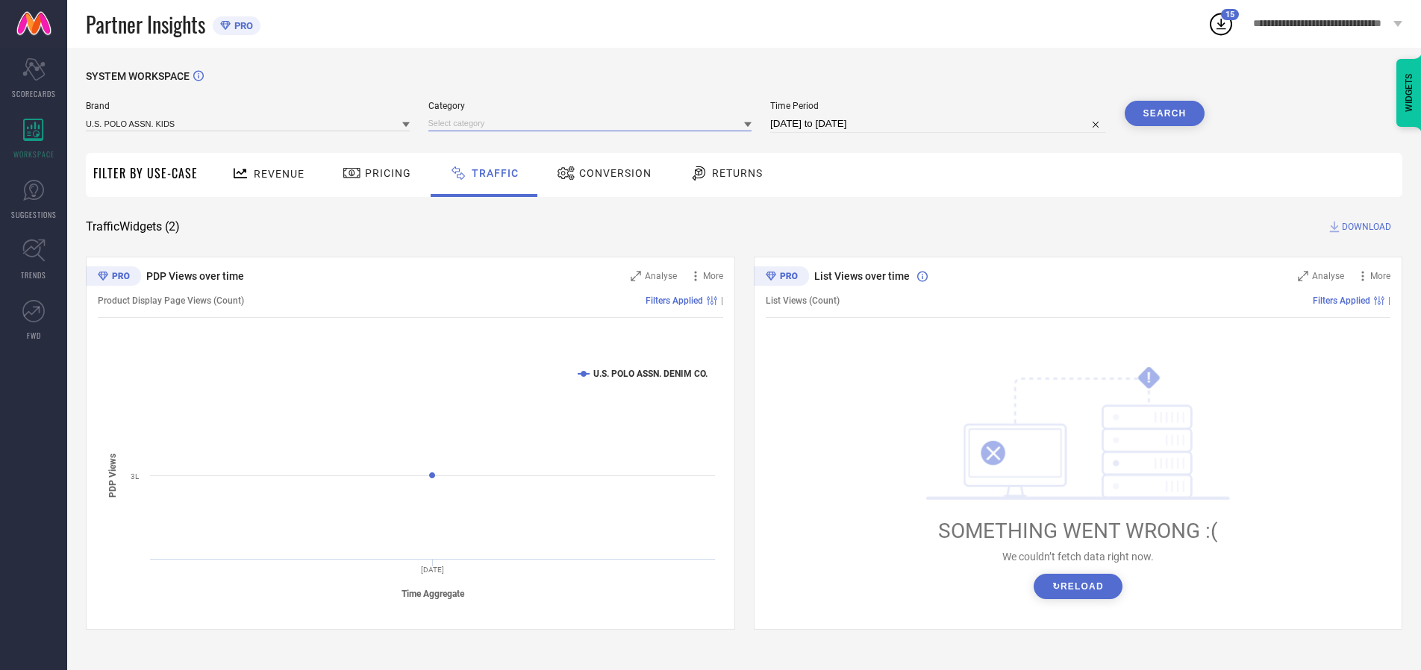
click at [593, 123] on input at bounding box center [591, 124] width 324 height 16
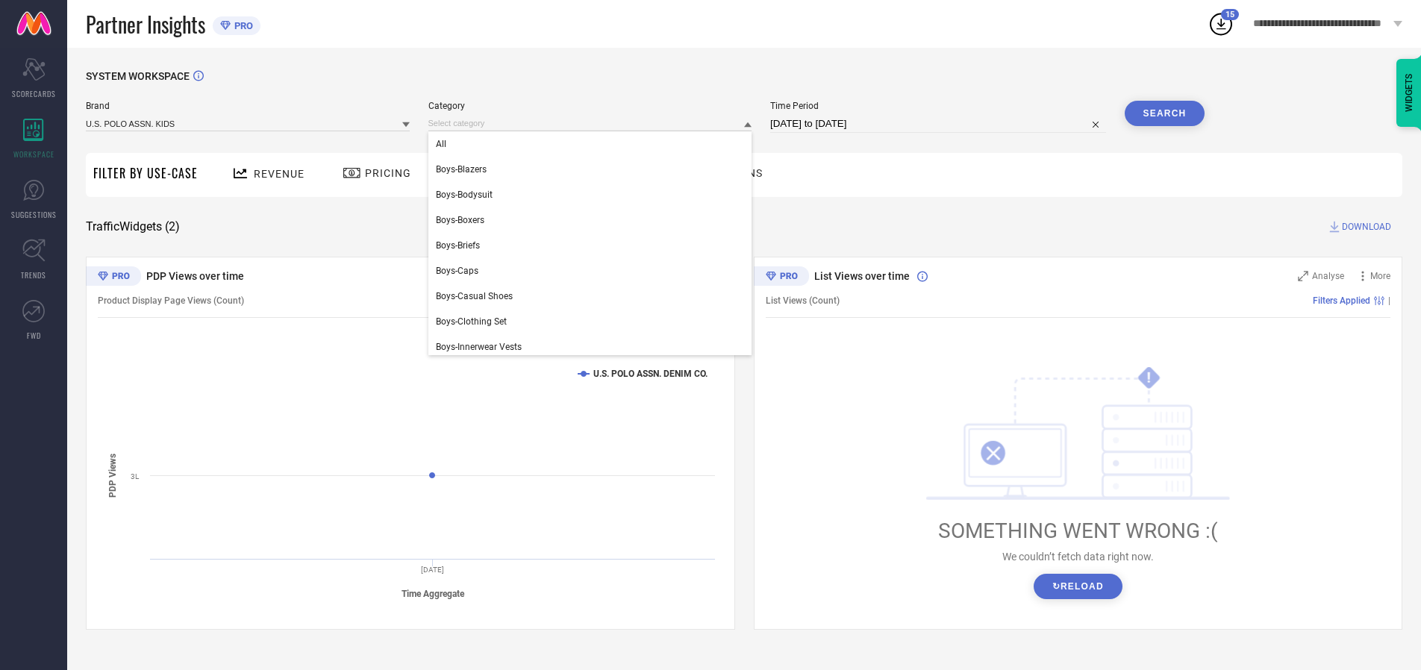
click at [593, 144] on div "All" at bounding box center [591, 143] width 324 height 25
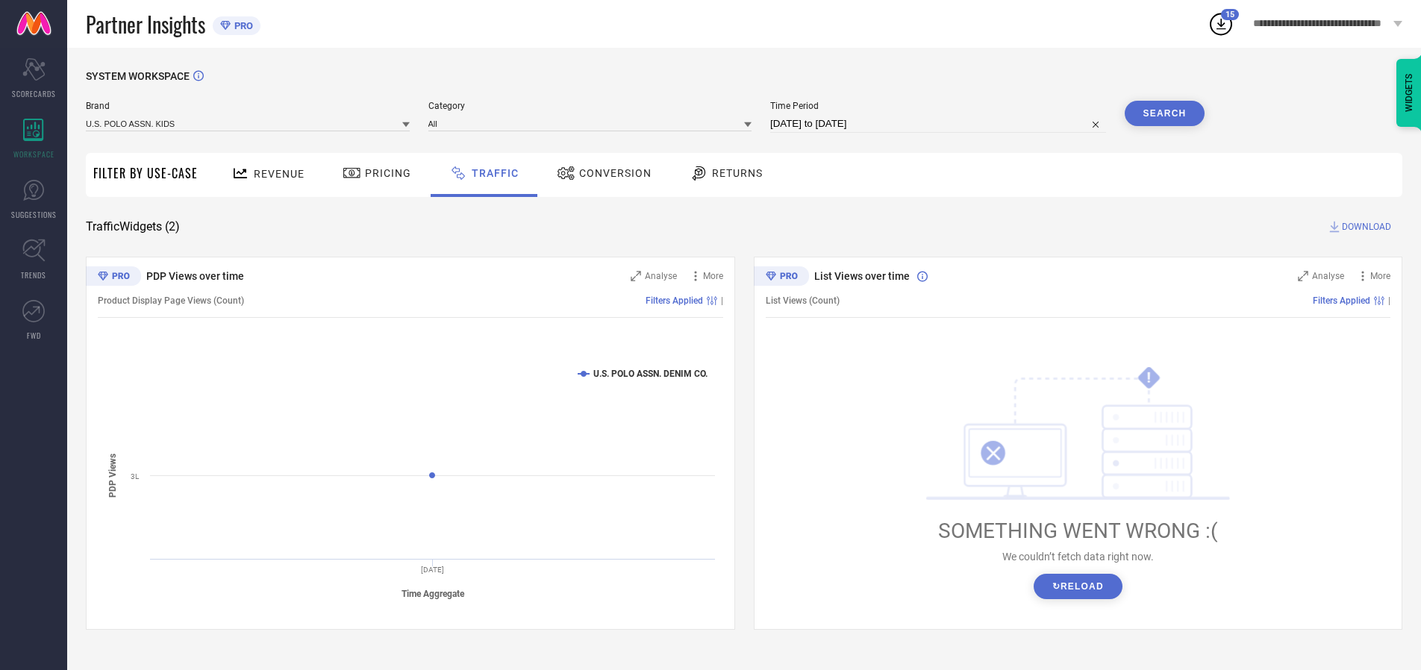
click at [1165, 113] on button "Search" at bounding box center [1165, 113] width 81 height 25
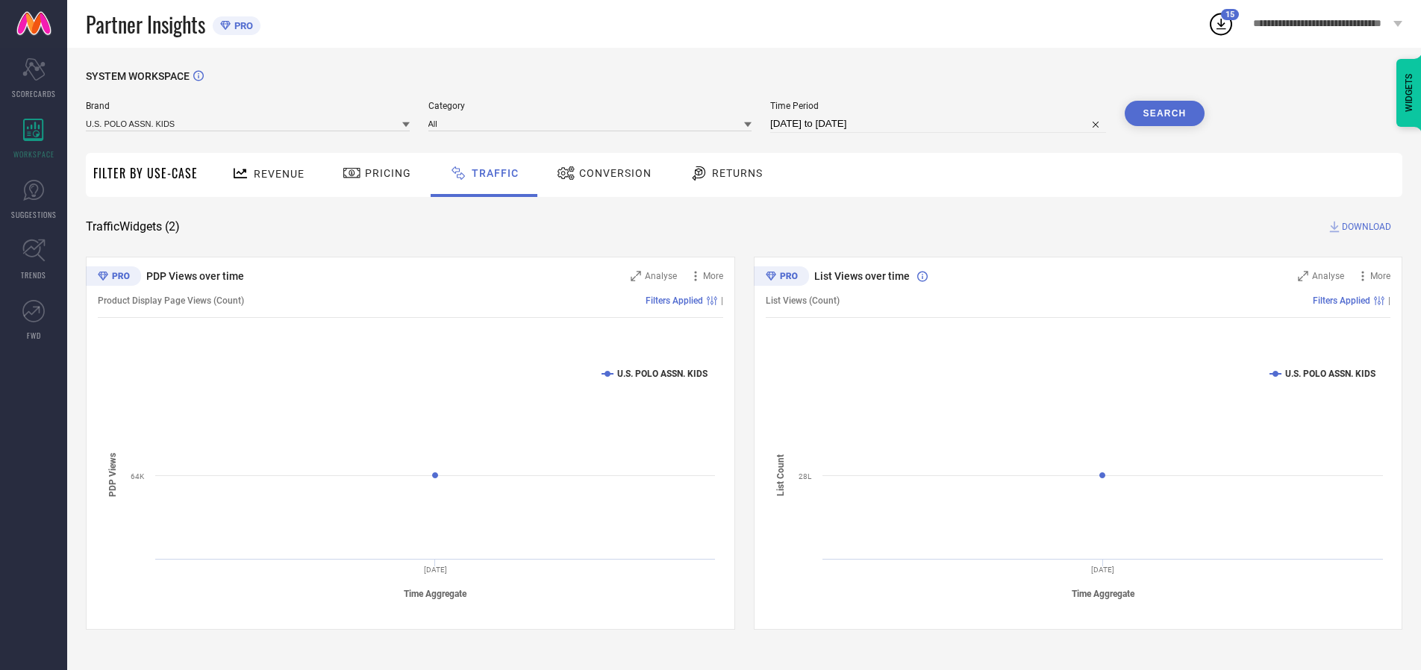
click at [1365, 227] on span "DOWNLOAD" at bounding box center [1366, 226] width 49 height 15
click at [941, 124] on input at bounding box center [938, 124] width 336 height 18
select select "9"
select select "2025"
select select "10"
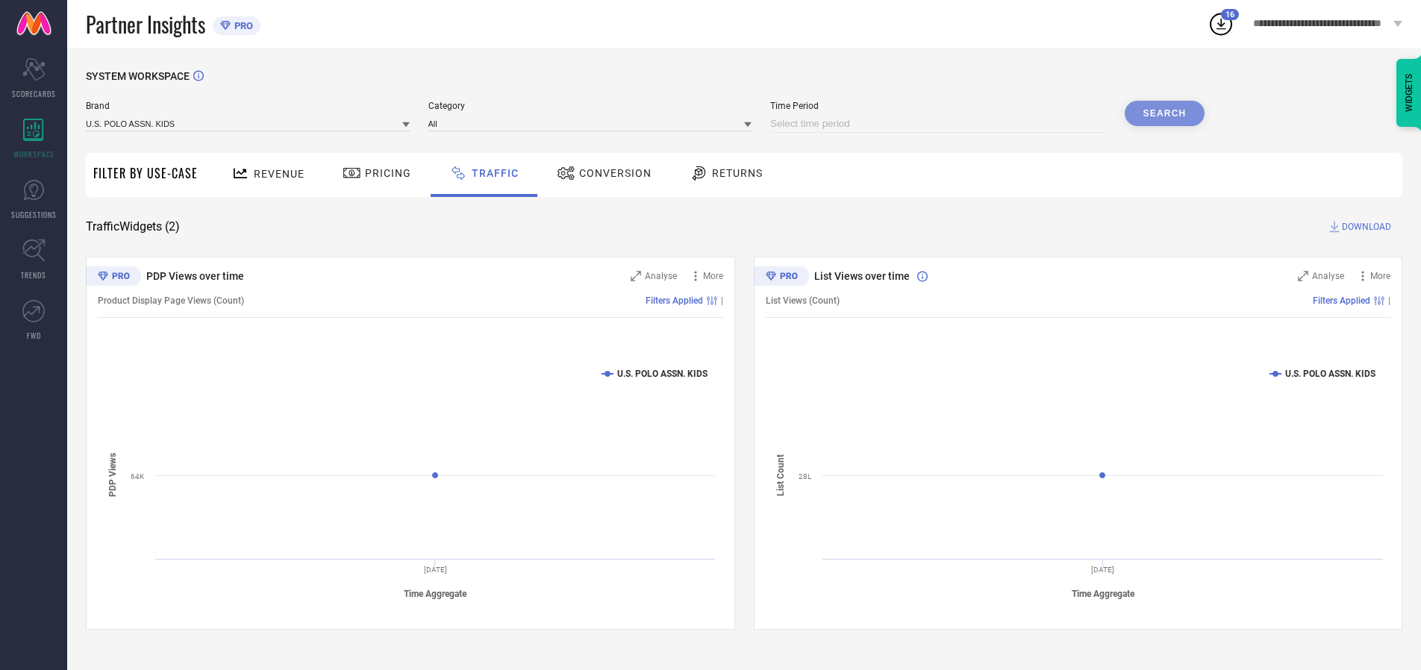
select select "2025"
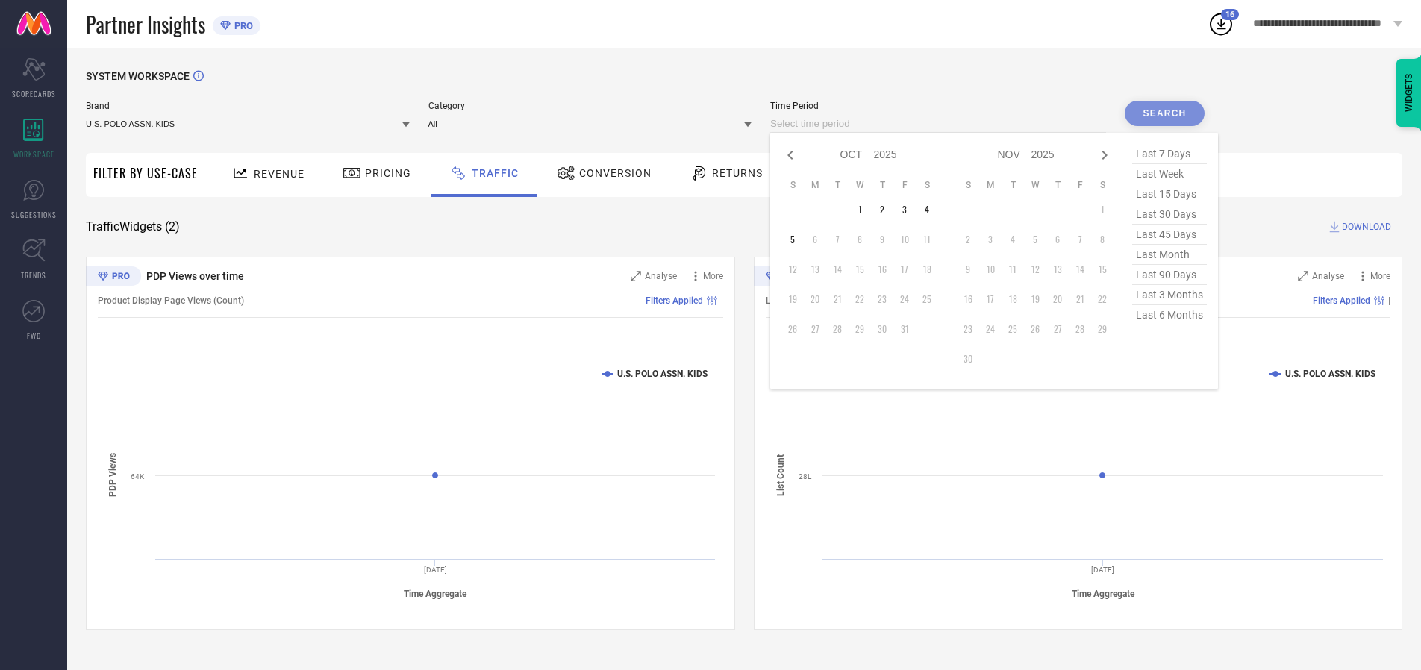
click at [864, 210] on td "1" at bounding box center [860, 210] width 22 height 22
type input "[DATE] to [DATE]"
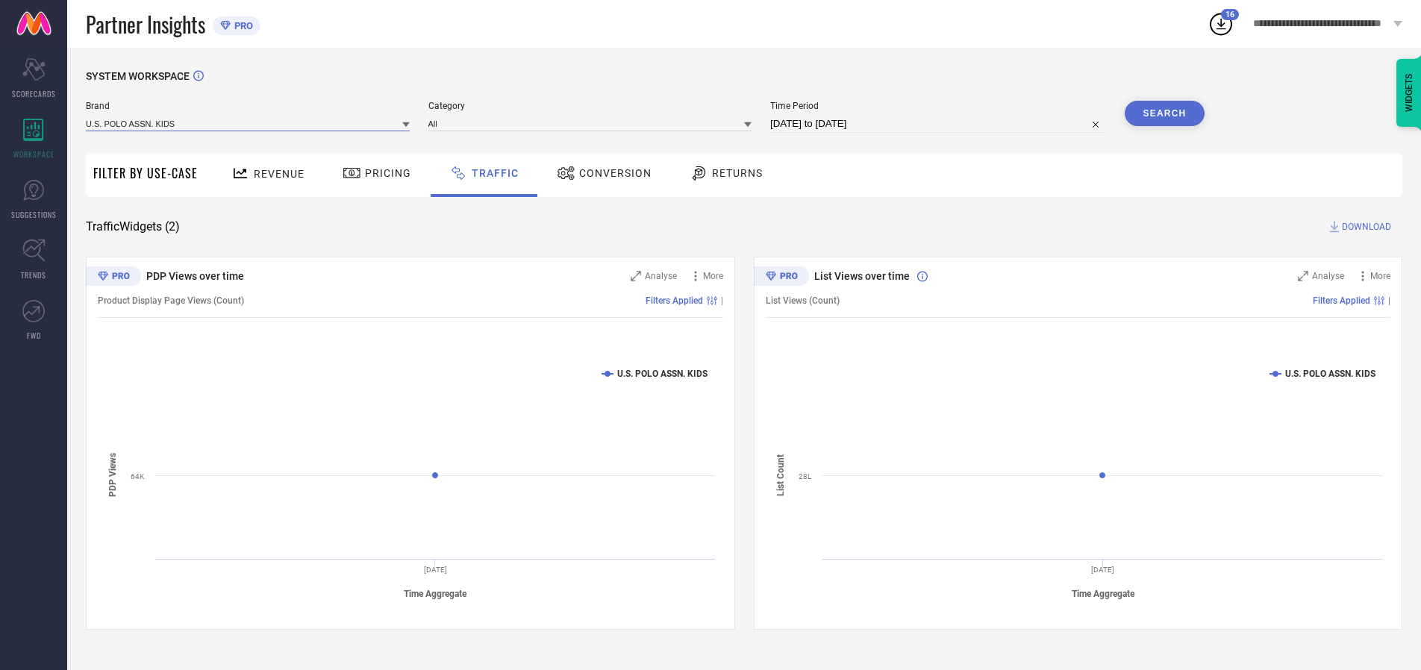
click at [249, 123] on input at bounding box center [248, 124] width 324 height 16
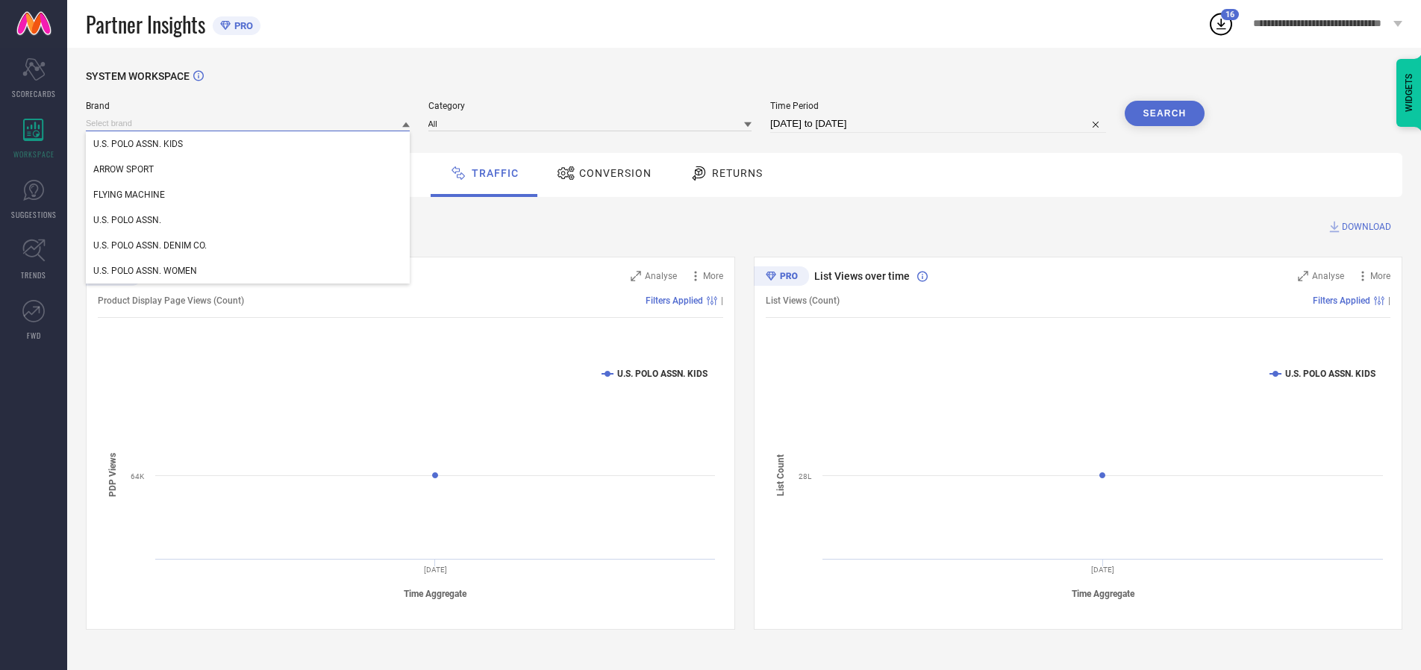
click at [249, 123] on input at bounding box center [248, 124] width 324 height 16
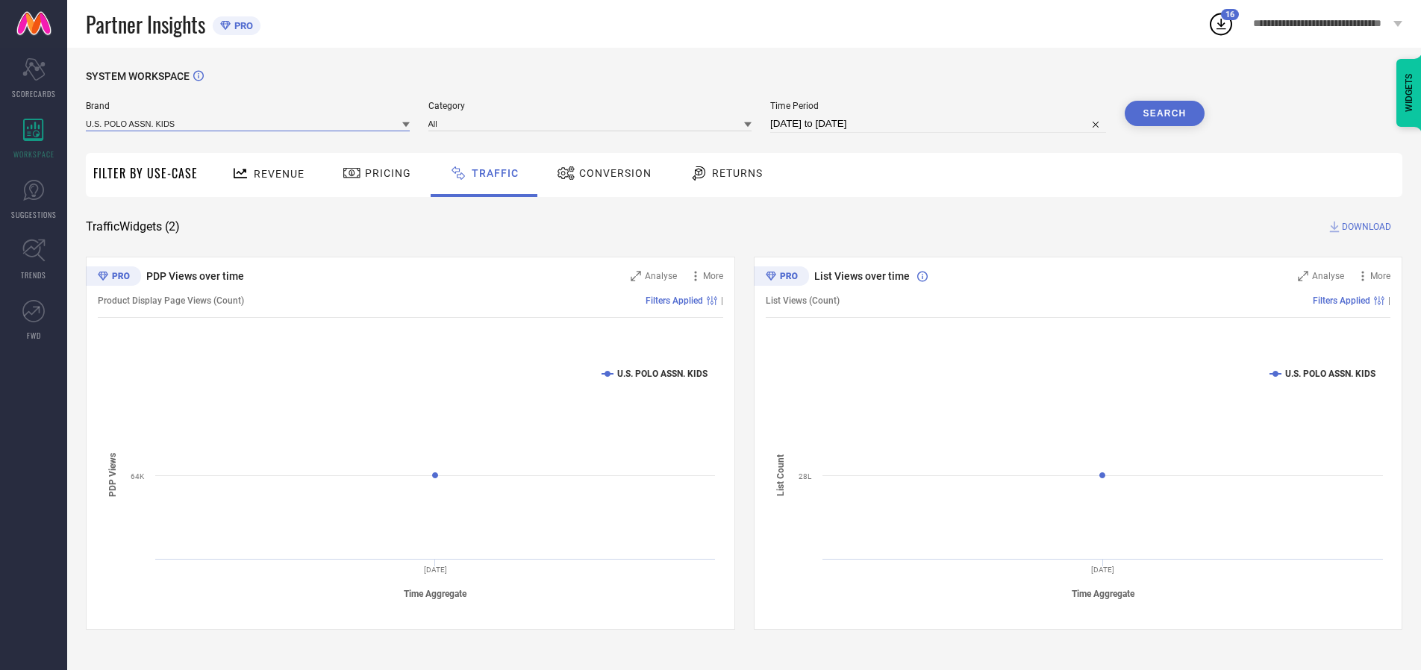
click at [249, 123] on input at bounding box center [248, 124] width 324 height 16
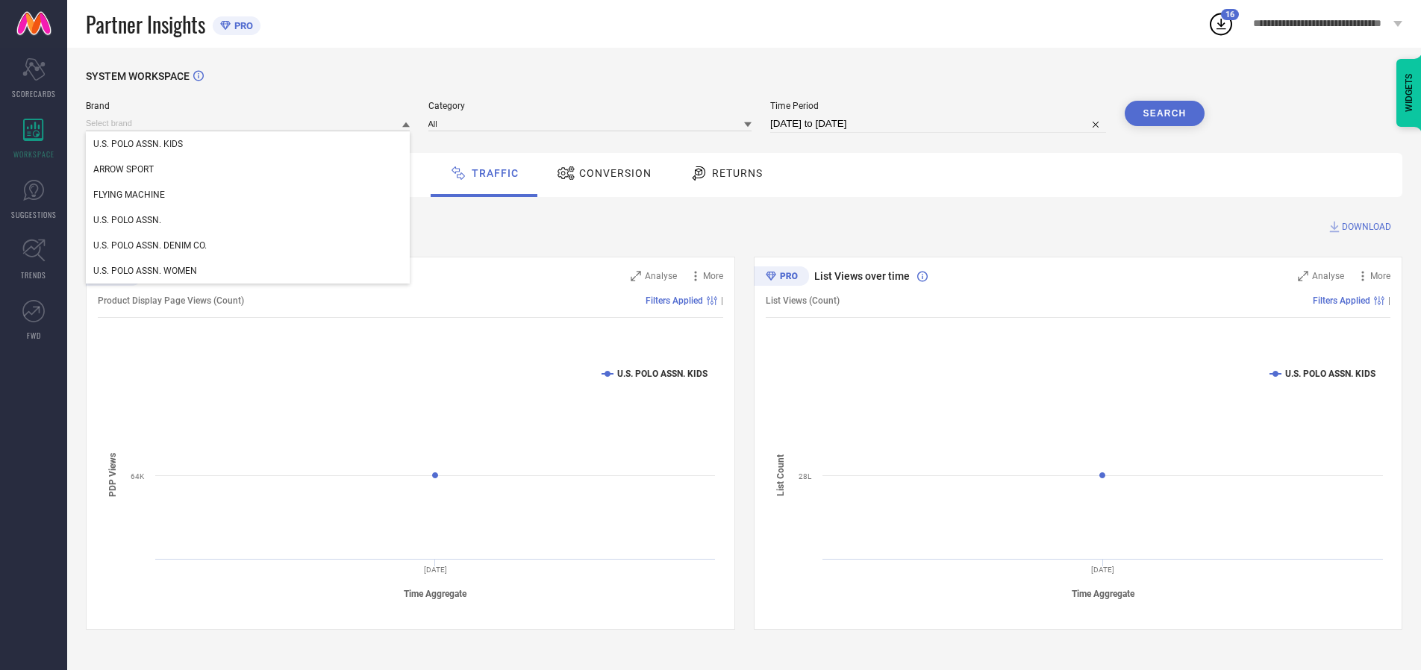
click at [249, 144] on div "U.S. POLO ASSN. KIDS" at bounding box center [248, 143] width 324 height 25
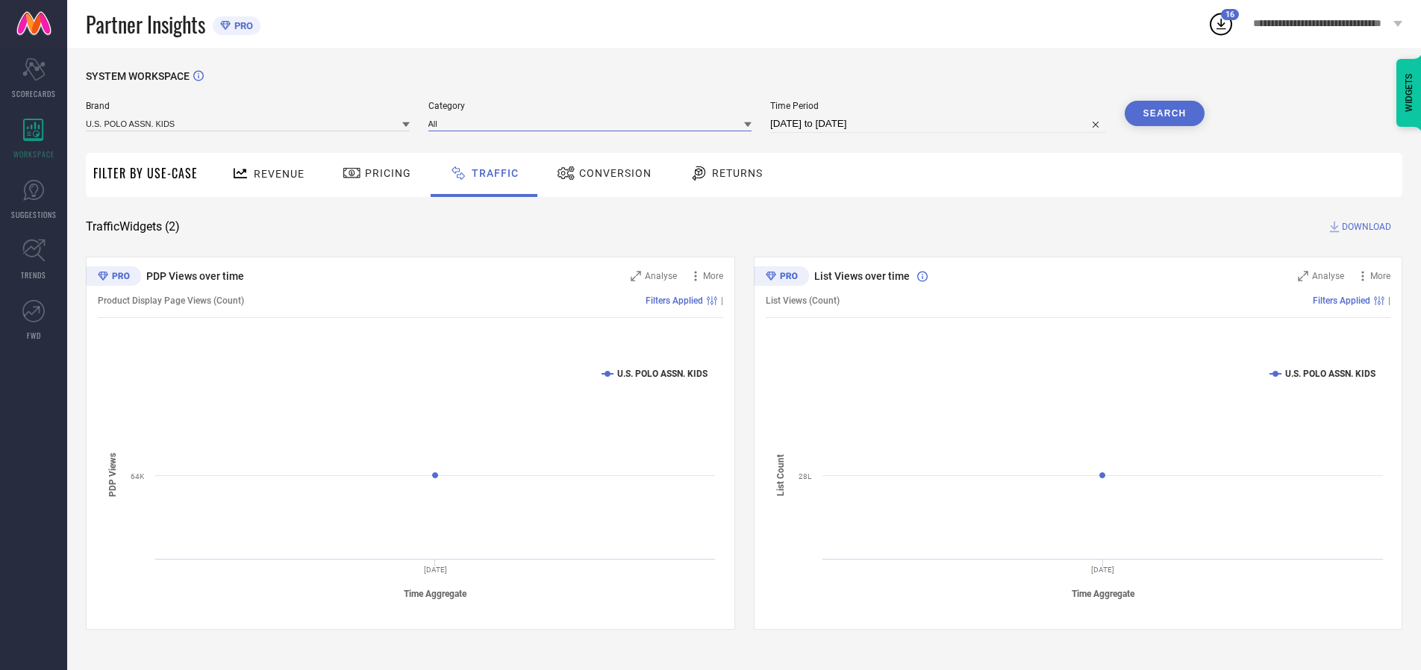
click at [593, 123] on input at bounding box center [591, 124] width 324 height 16
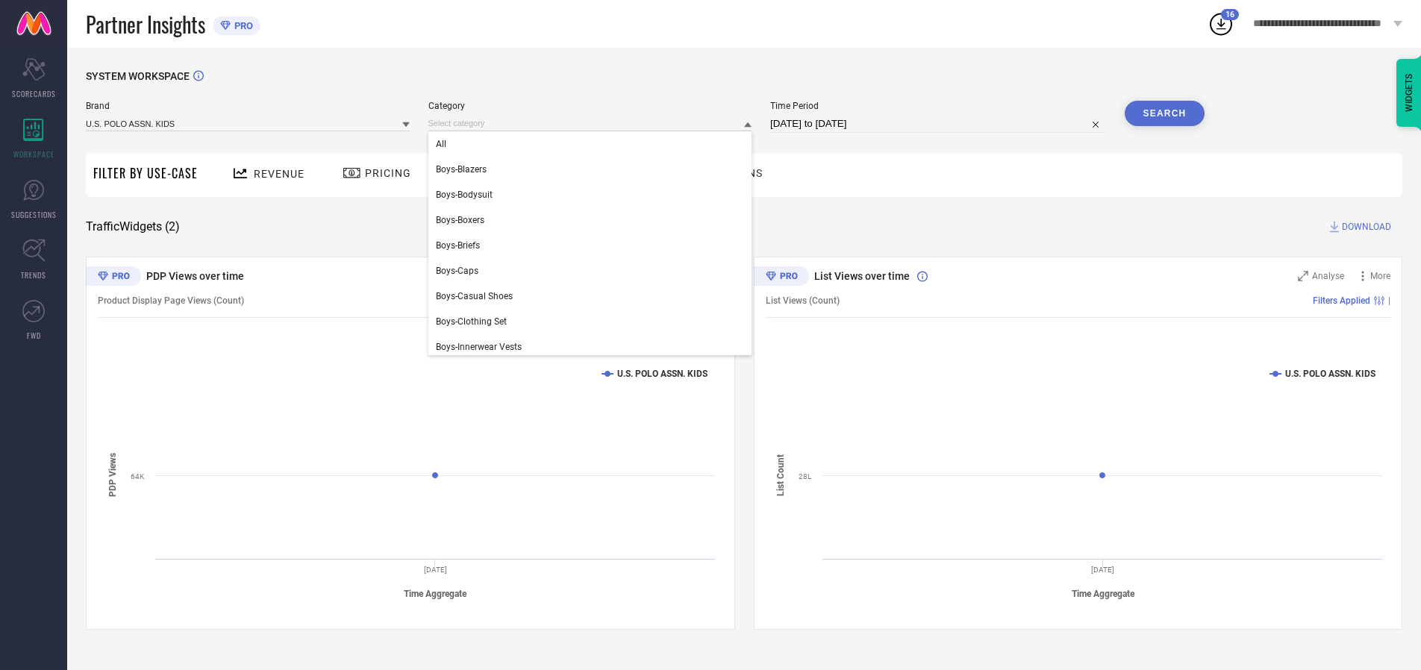
click at [593, 144] on div "All" at bounding box center [591, 143] width 324 height 25
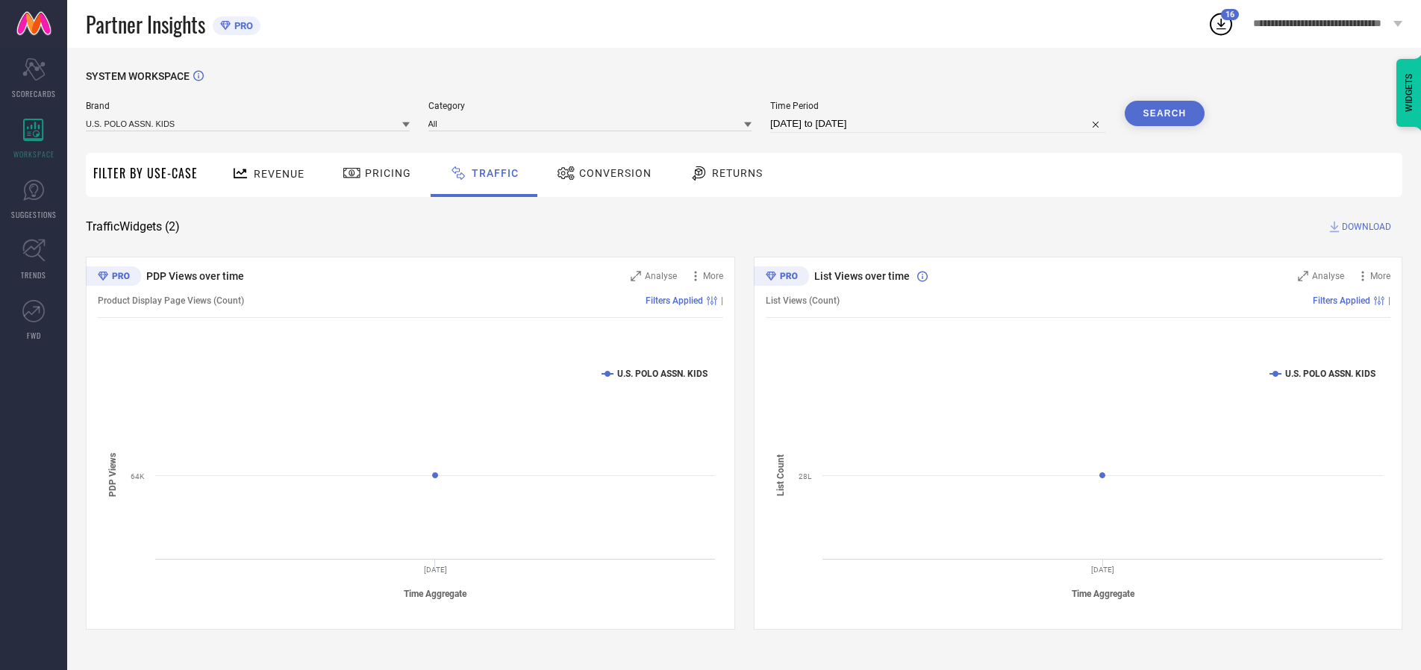
click at [1165, 113] on button "Search" at bounding box center [1165, 113] width 81 height 25
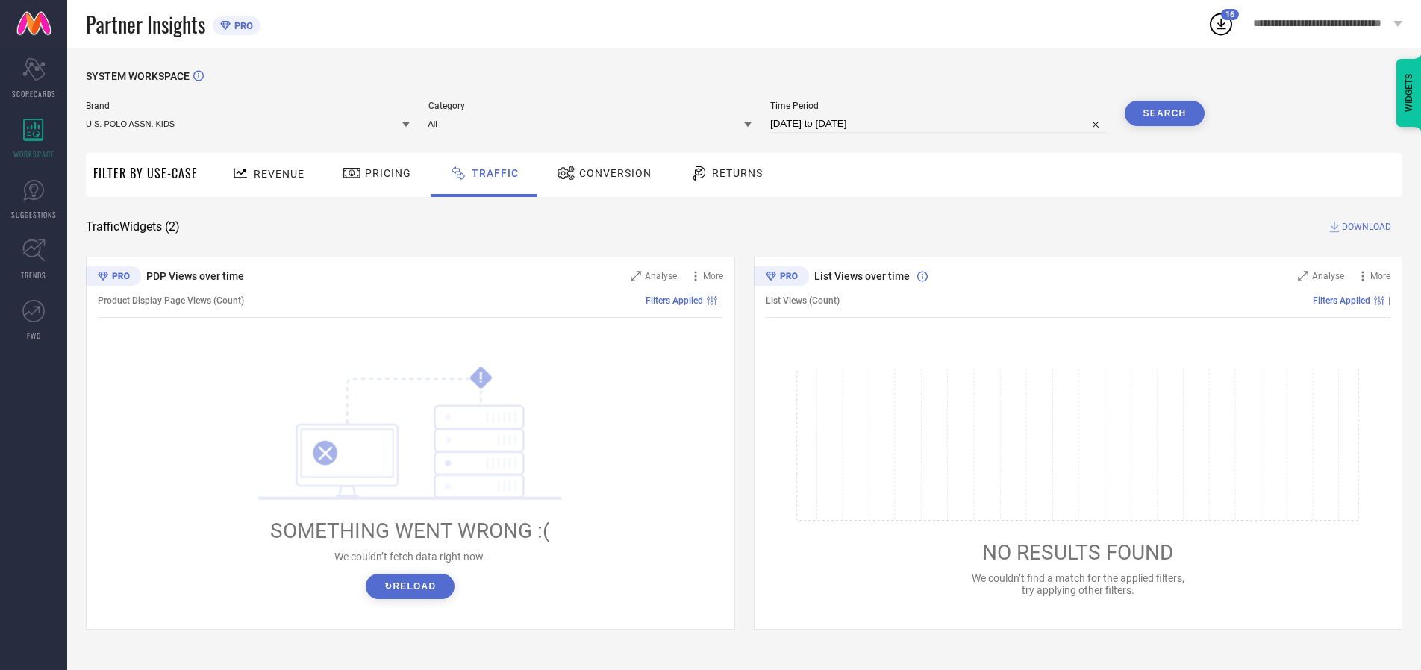
click at [1365, 227] on span "DOWNLOAD" at bounding box center [1366, 226] width 49 height 15
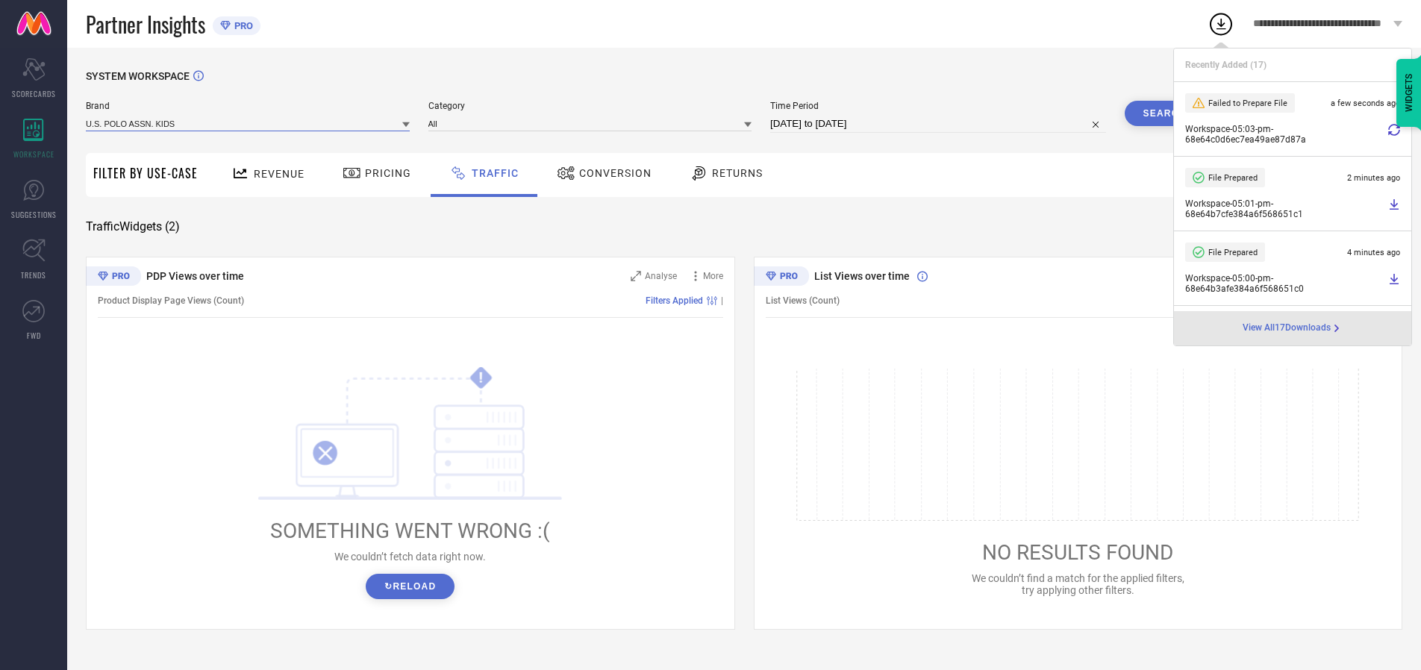
click at [249, 123] on input at bounding box center [248, 124] width 324 height 16
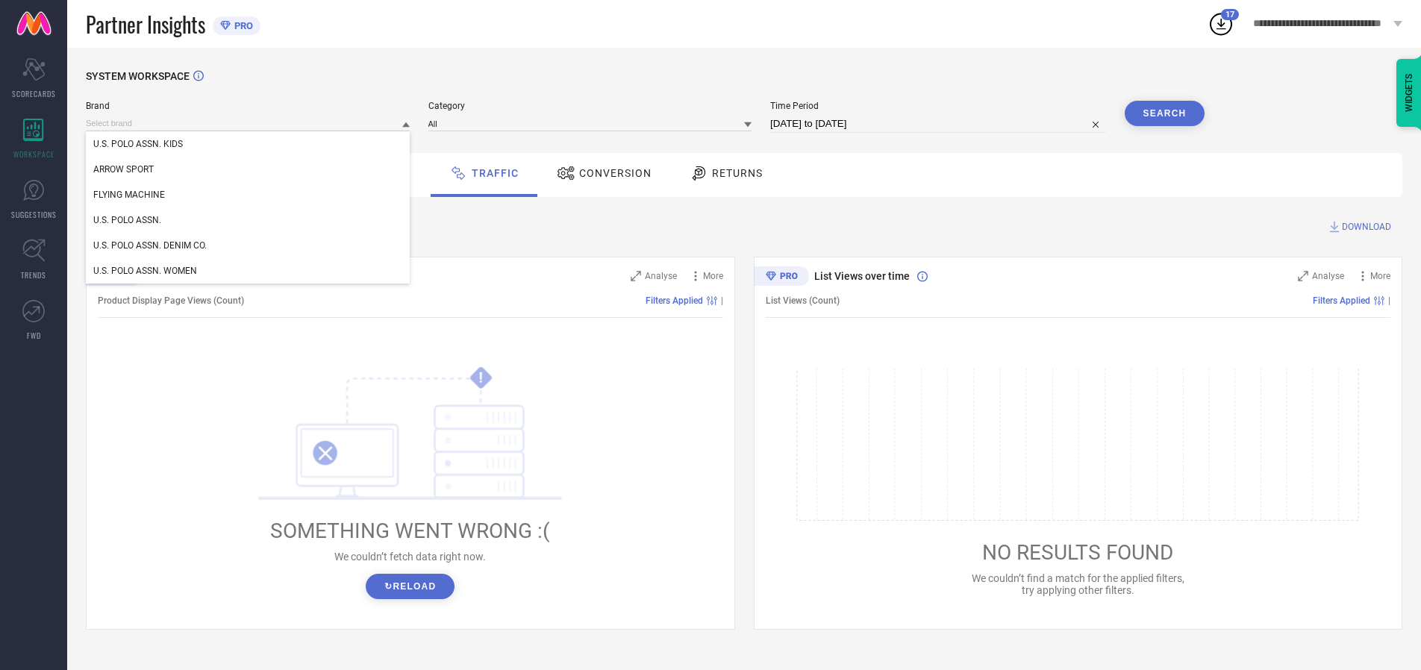
click at [249, 220] on div "U.S. POLO ASSN." at bounding box center [248, 220] width 324 height 25
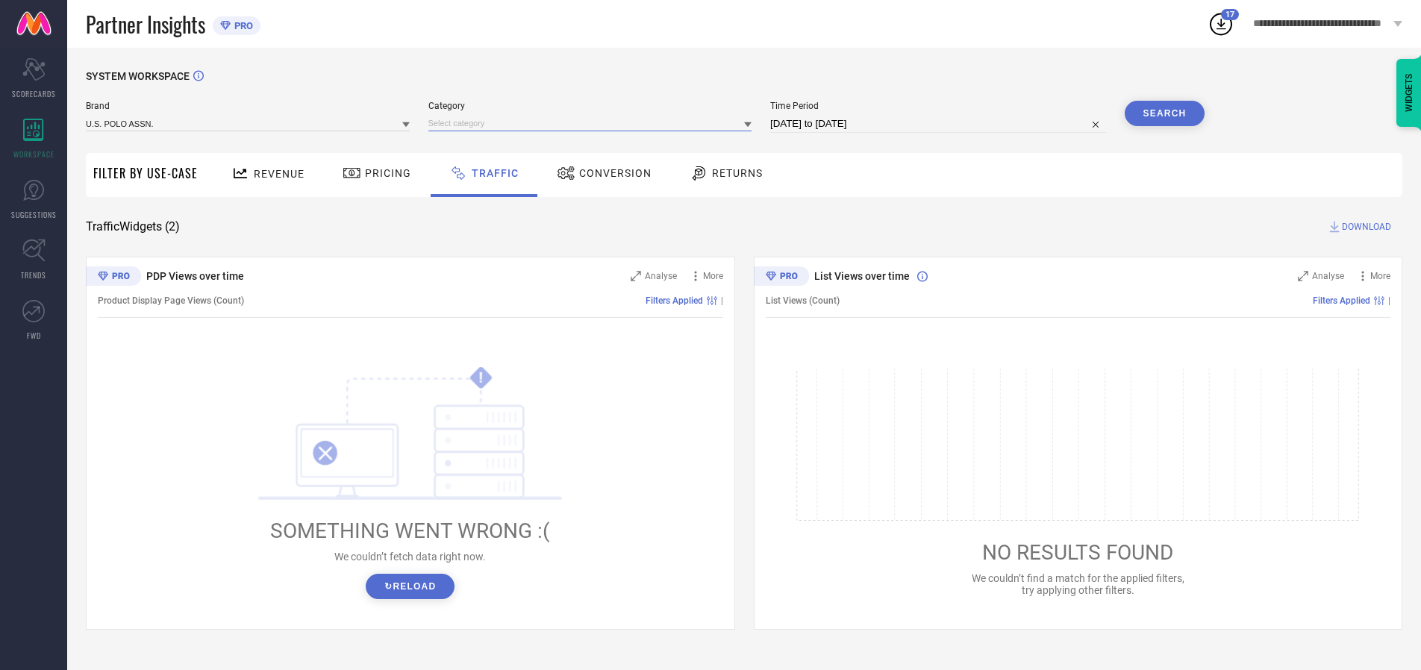
click at [593, 123] on input at bounding box center [591, 124] width 324 height 16
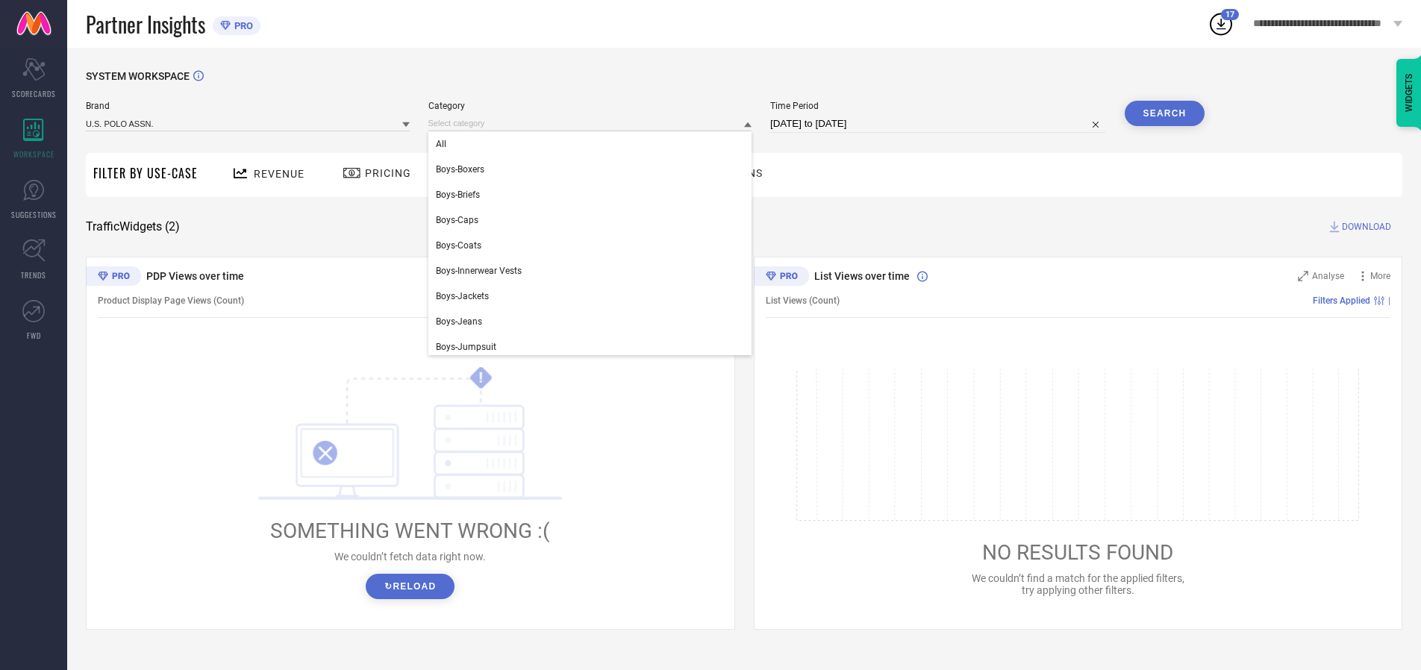
click at [593, 144] on div "All" at bounding box center [591, 143] width 324 height 25
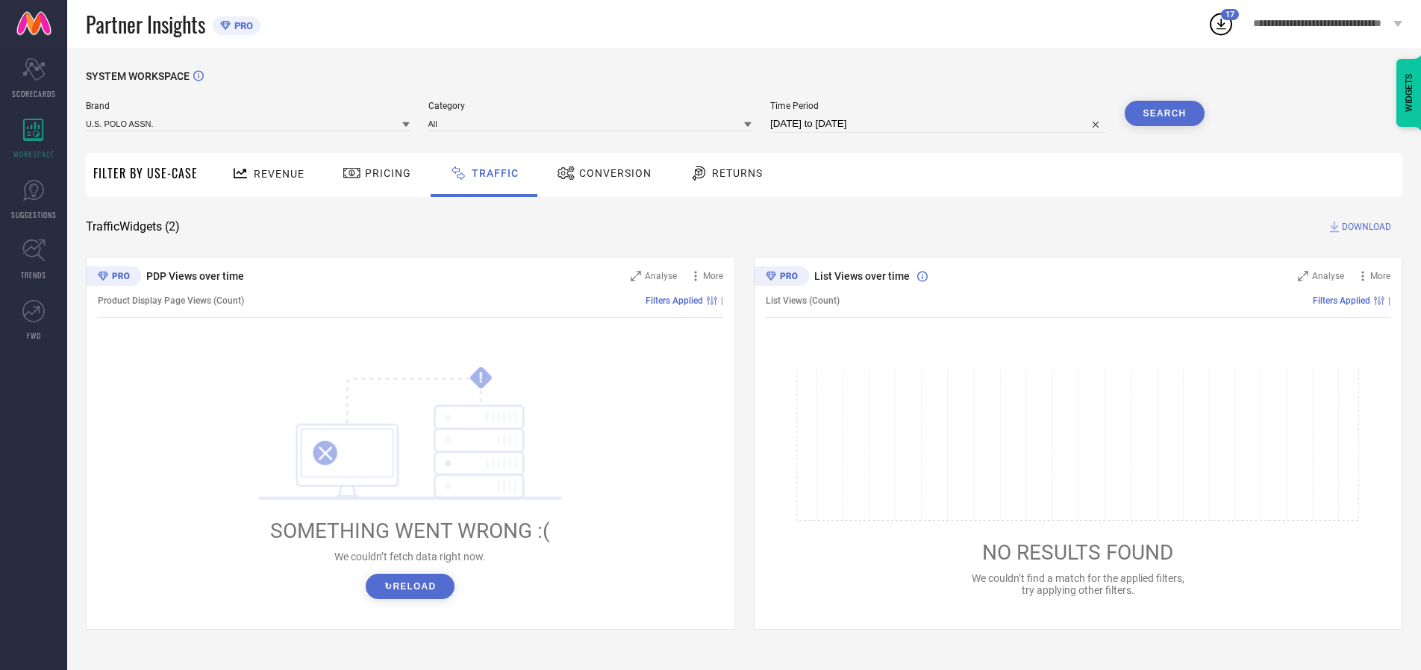
click at [1165, 113] on button "Search" at bounding box center [1165, 113] width 81 height 25
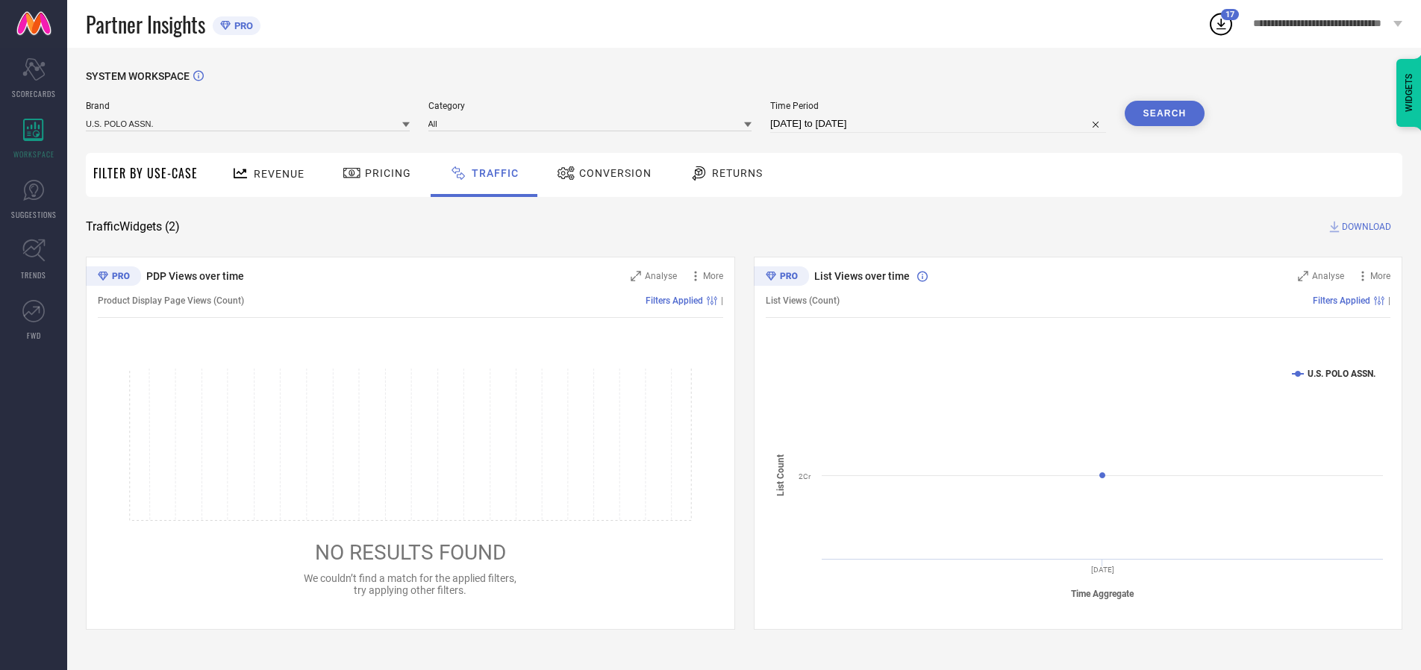
click at [1365, 227] on span "DOWNLOAD" at bounding box center [1366, 226] width 49 height 15
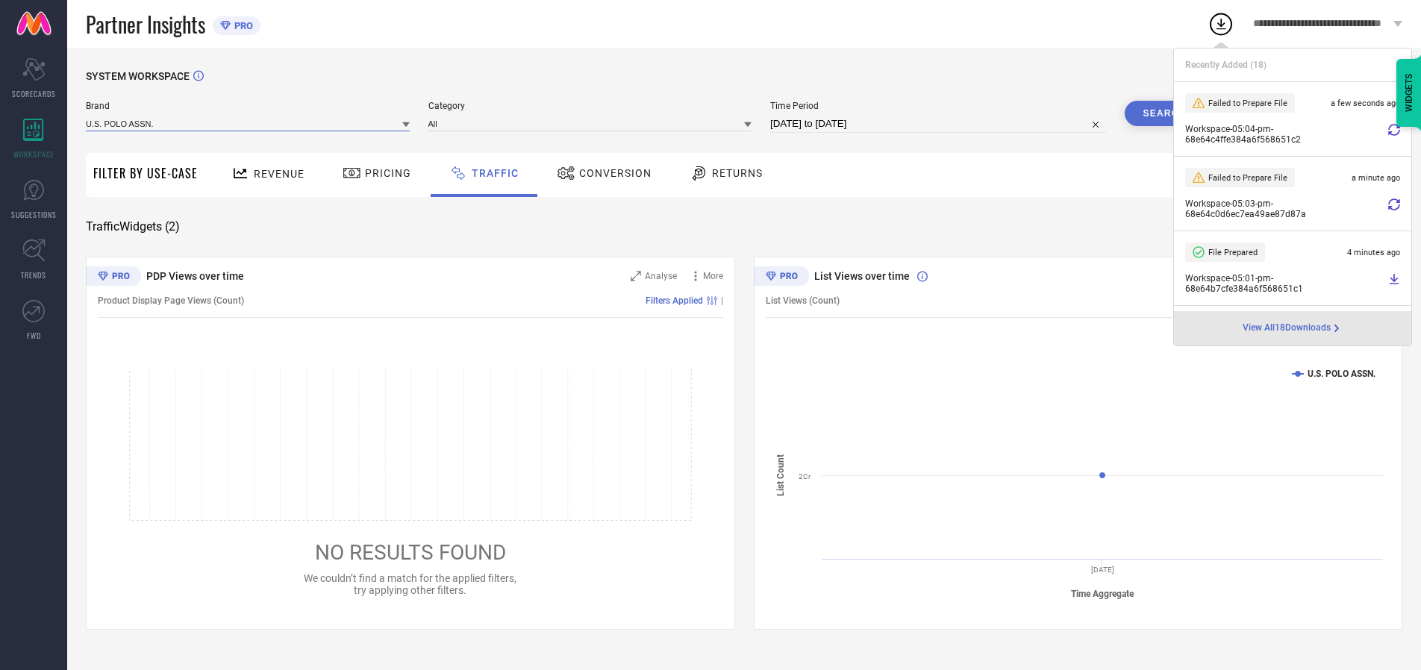
click at [249, 123] on input at bounding box center [248, 124] width 324 height 16
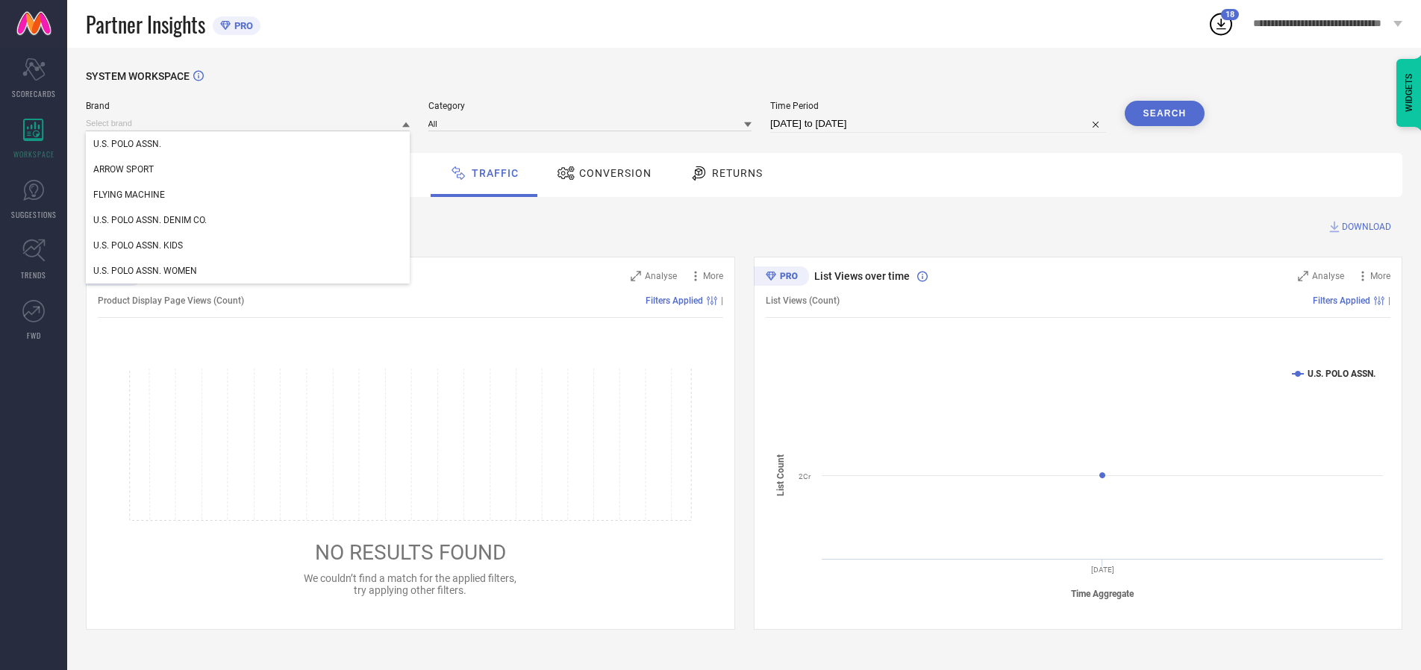
click at [249, 220] on div "U.S. POLO ASSN. DENIM CO." at bounding box center [248, 220] width 324 height 25
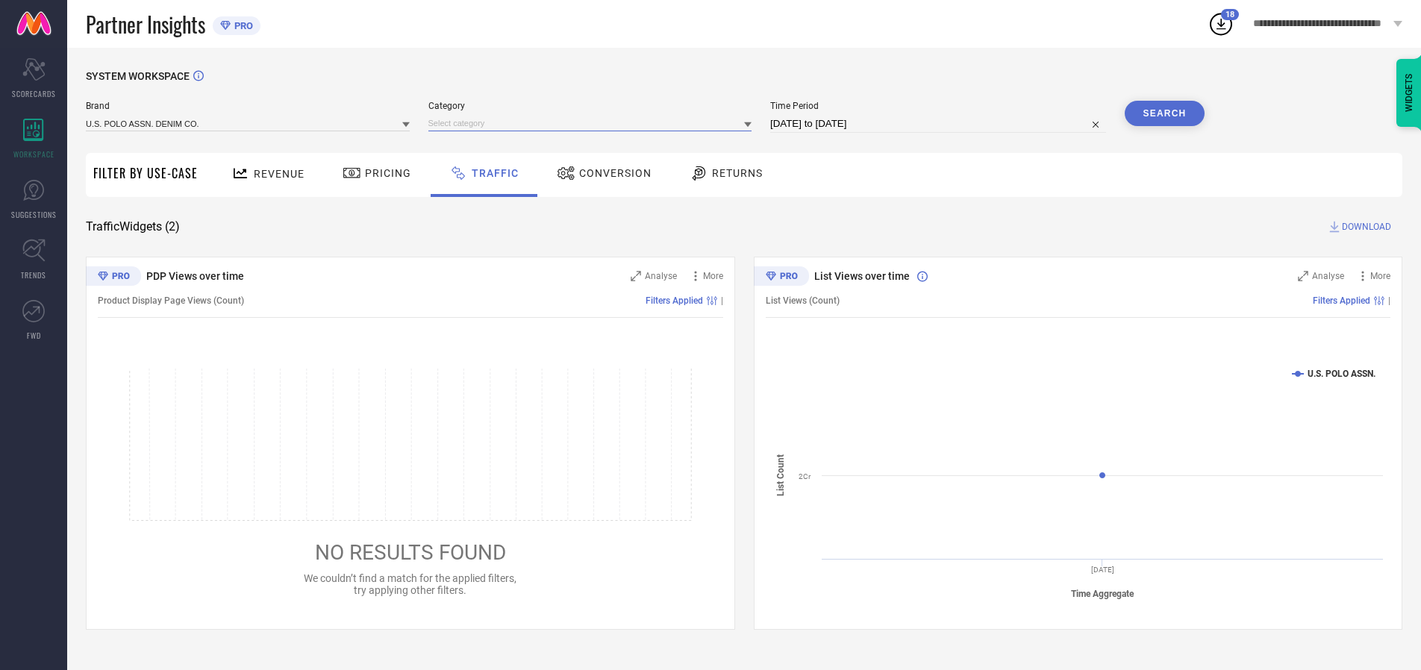
click at [593, 123] on input at bounding box center [591, 124] width 324 height 16
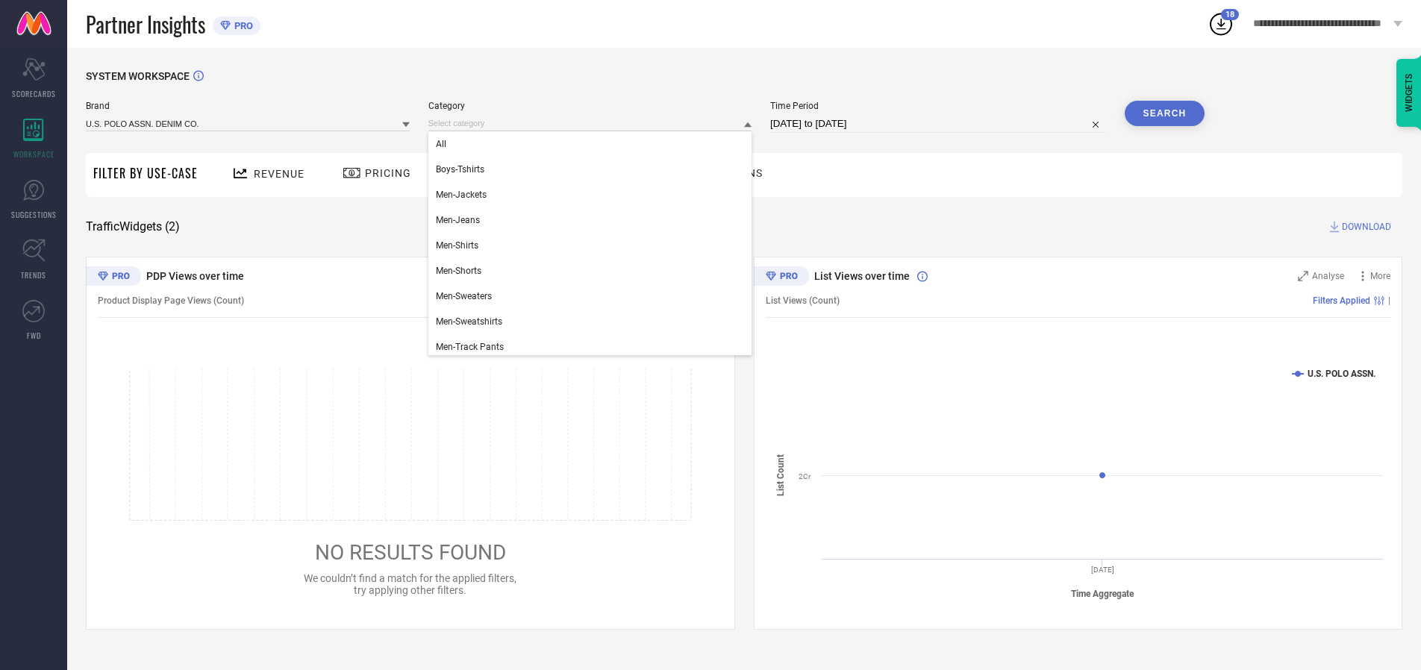
click at [593, 144] on div "All" at bounding box center [591, 143] width 324 height 25
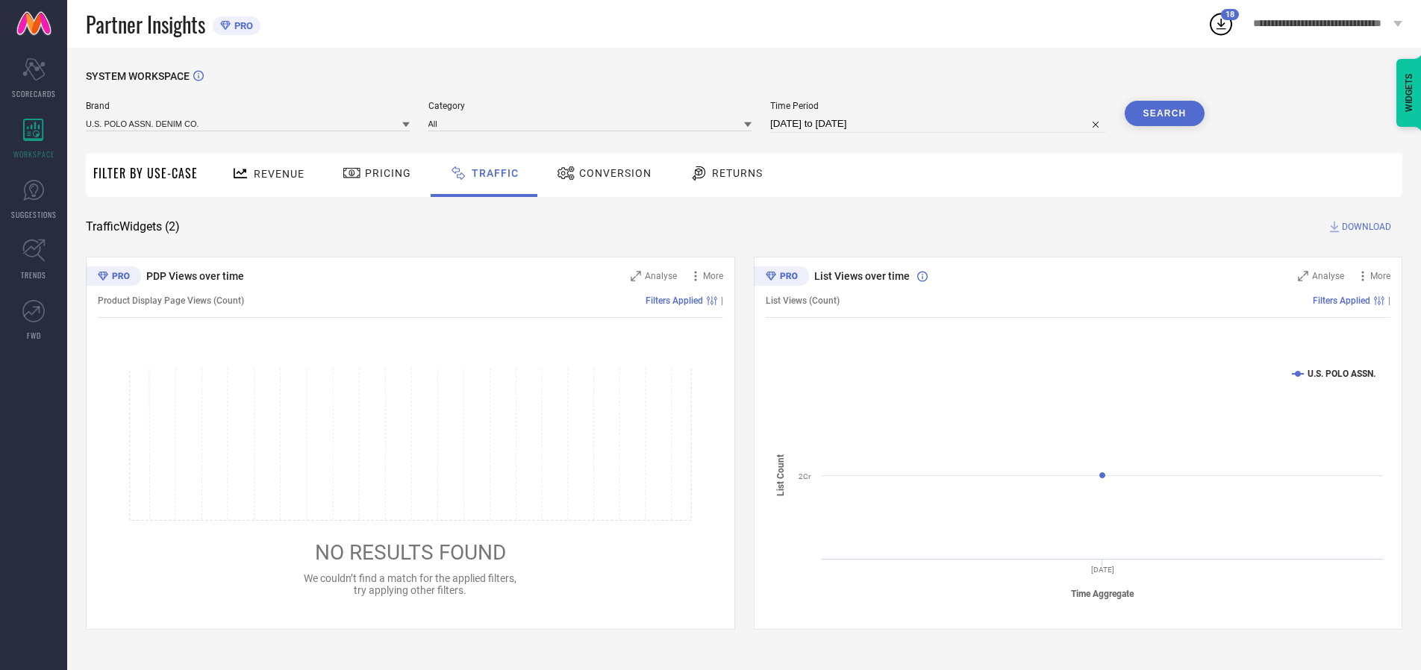
click at [1165, 113] on button "Search" at bounding box center [1165, 113] width 81 height 25
click at [1365, 227] on span "DOWNLOAD" at bounding box center [1366, 226] width 49 height 15
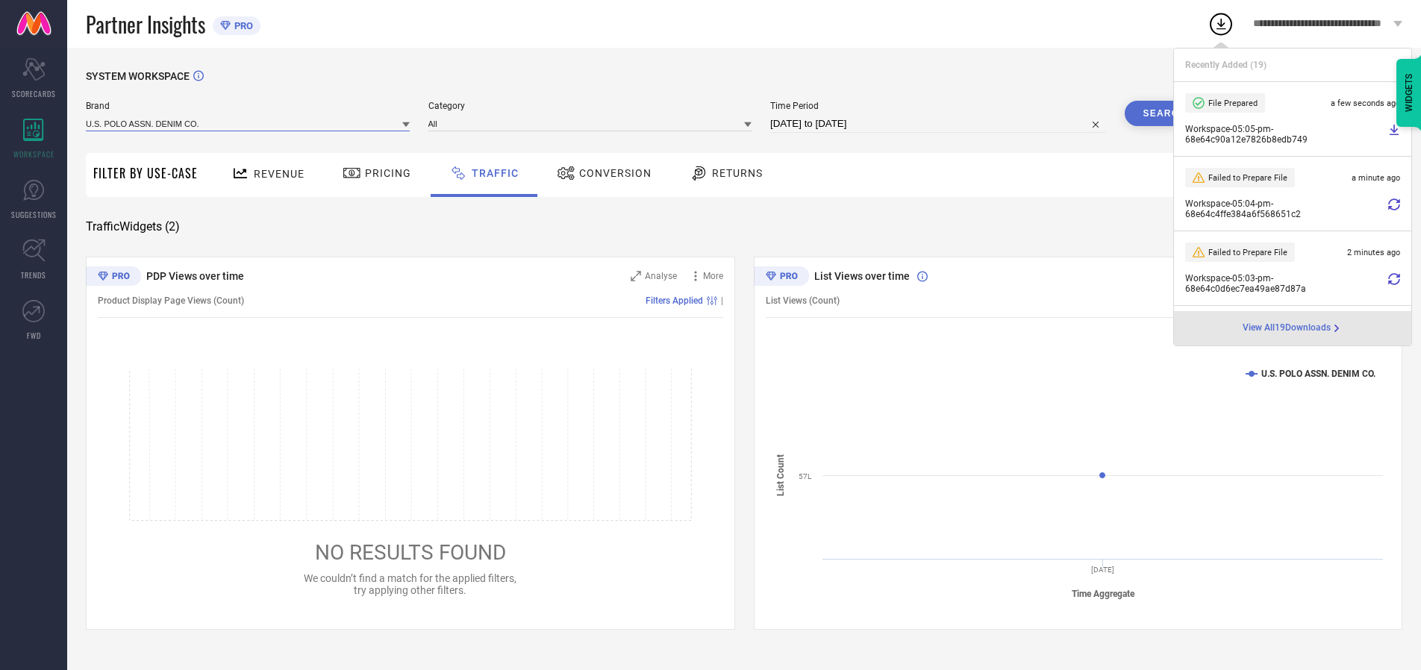
click at [249, 123] on input at bounding box center [248, 124] width 324 height 16
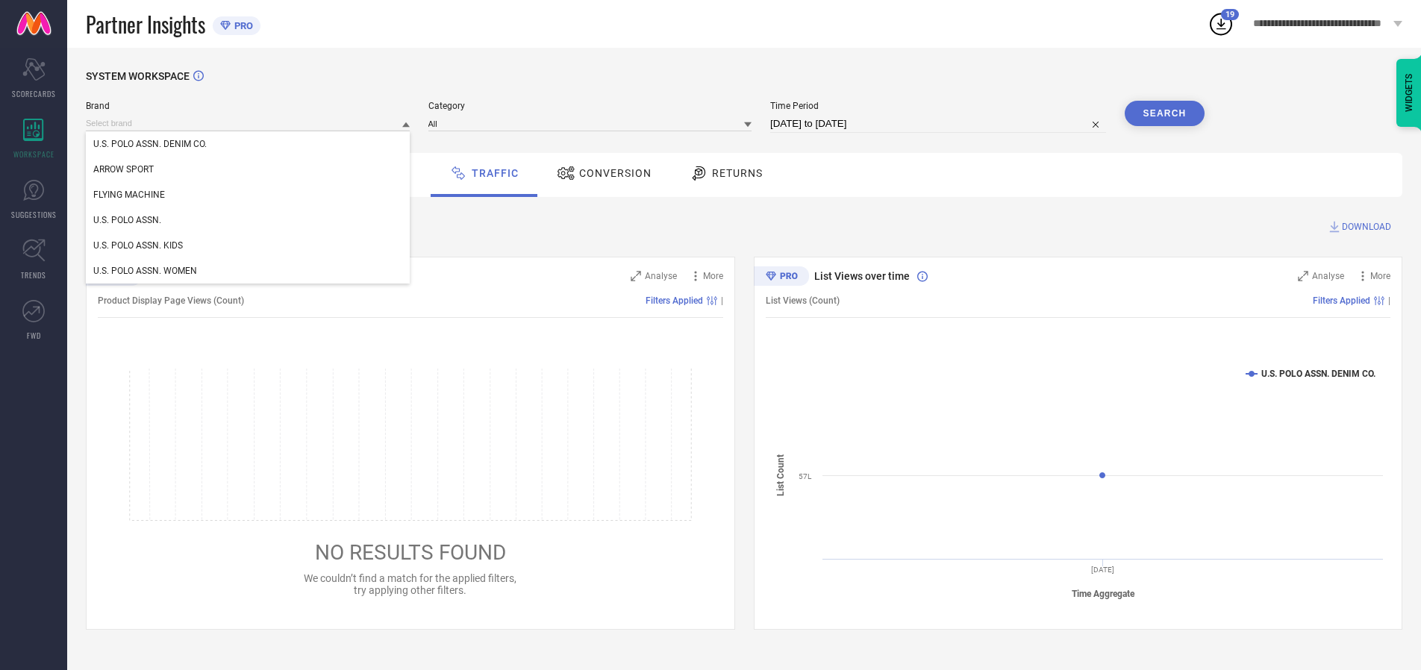
click at [249, 271] on div "U.S. POLO ASSN. WOMEN" at bounding box center [248, 270] width 324 height 25
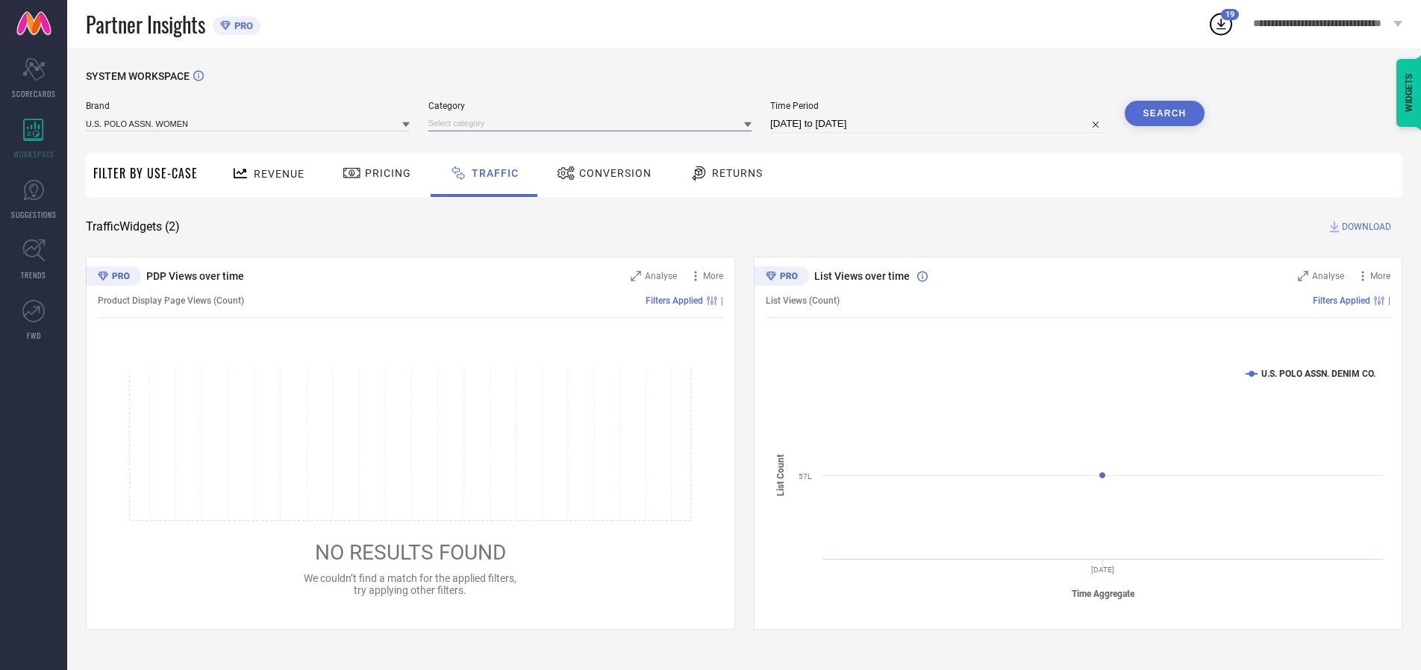
click at [593, 123] on input at bounding box center [591, 124] width 324 height 16
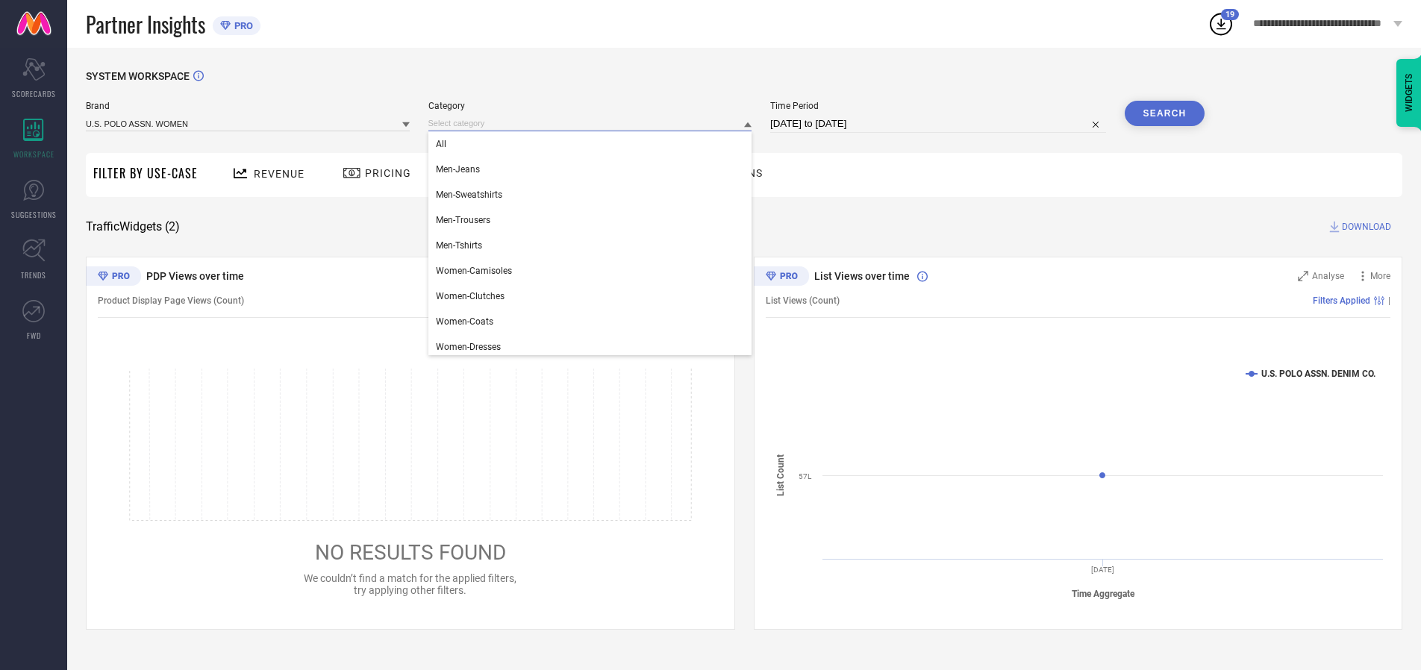
click at [593, 144] on div "All" at bounding box center [591, 143] width 324 height 25
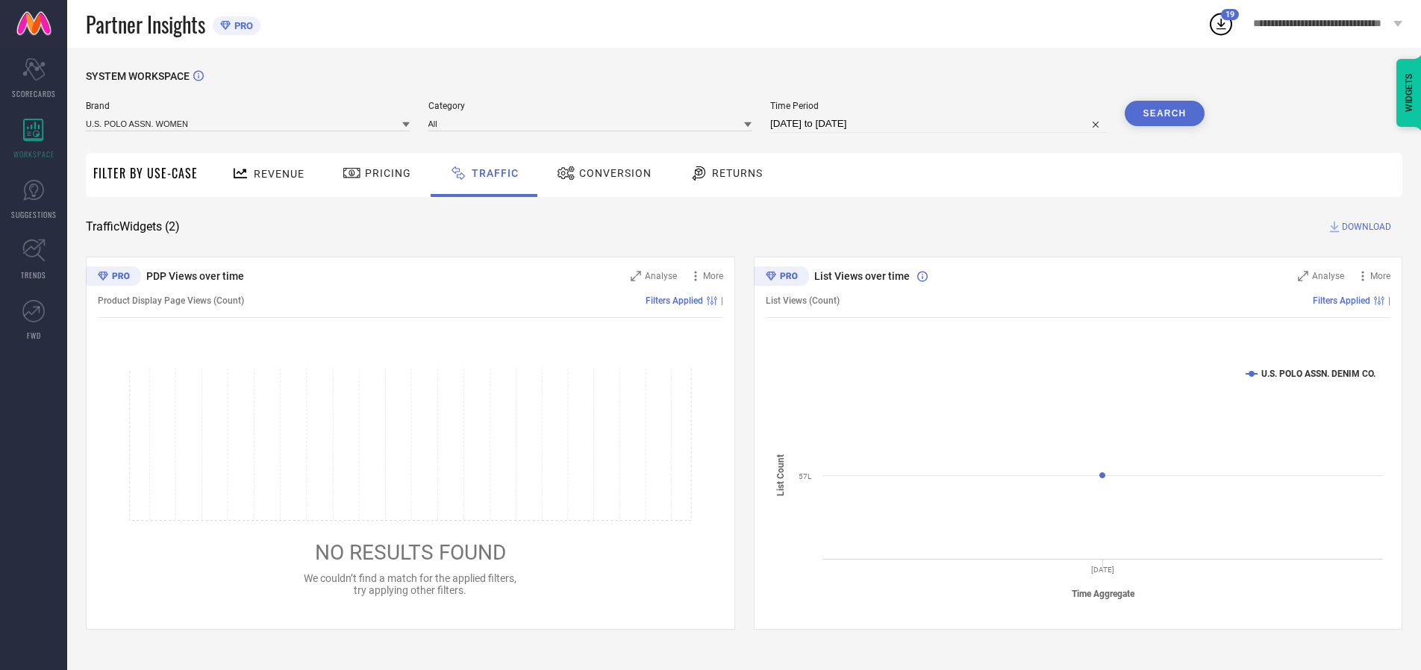
click at [1165, 113] on button "Search" at bounding box center [1165, 113] width 81 height 25
click at [1365, 227] on span "DOWNLOAD" at bounding box center [1366, 226] width 49 height 15
click at [941, 124] on input at bounding box center [938, 124] width 336 height 18
select select "9"
select select "2025"
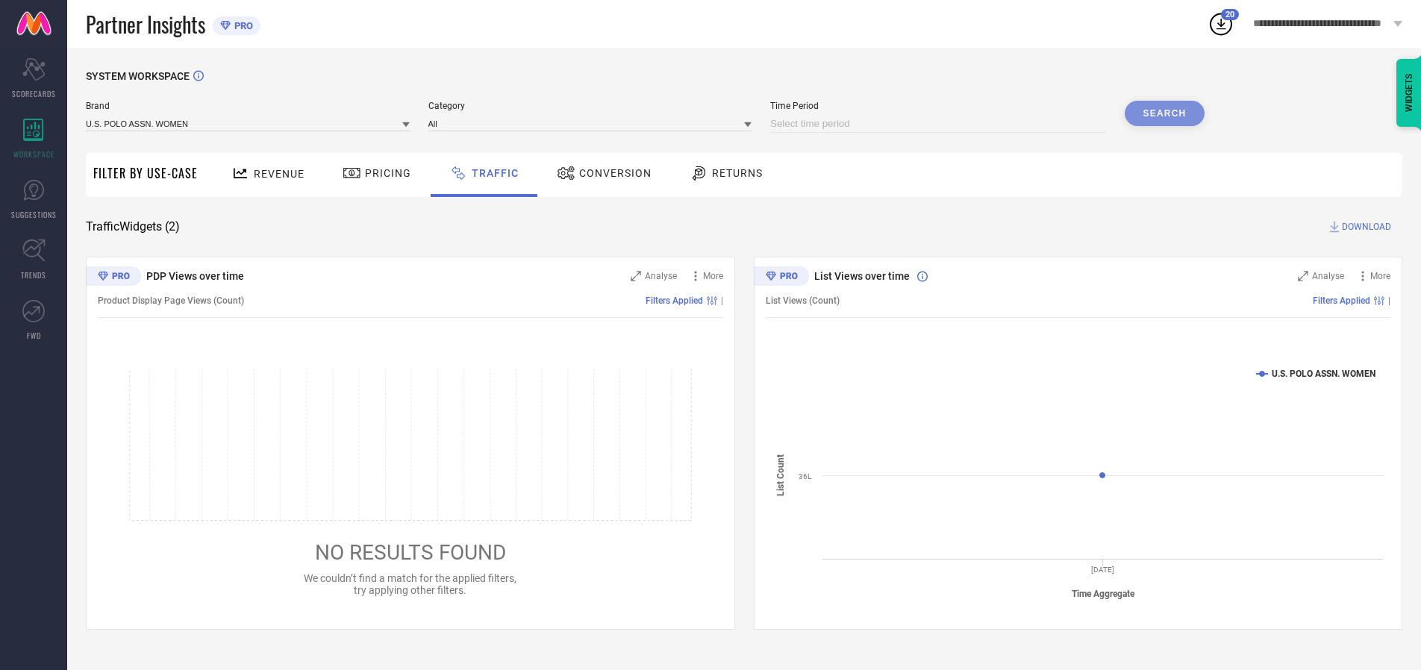
select select "10"
select select "2025"
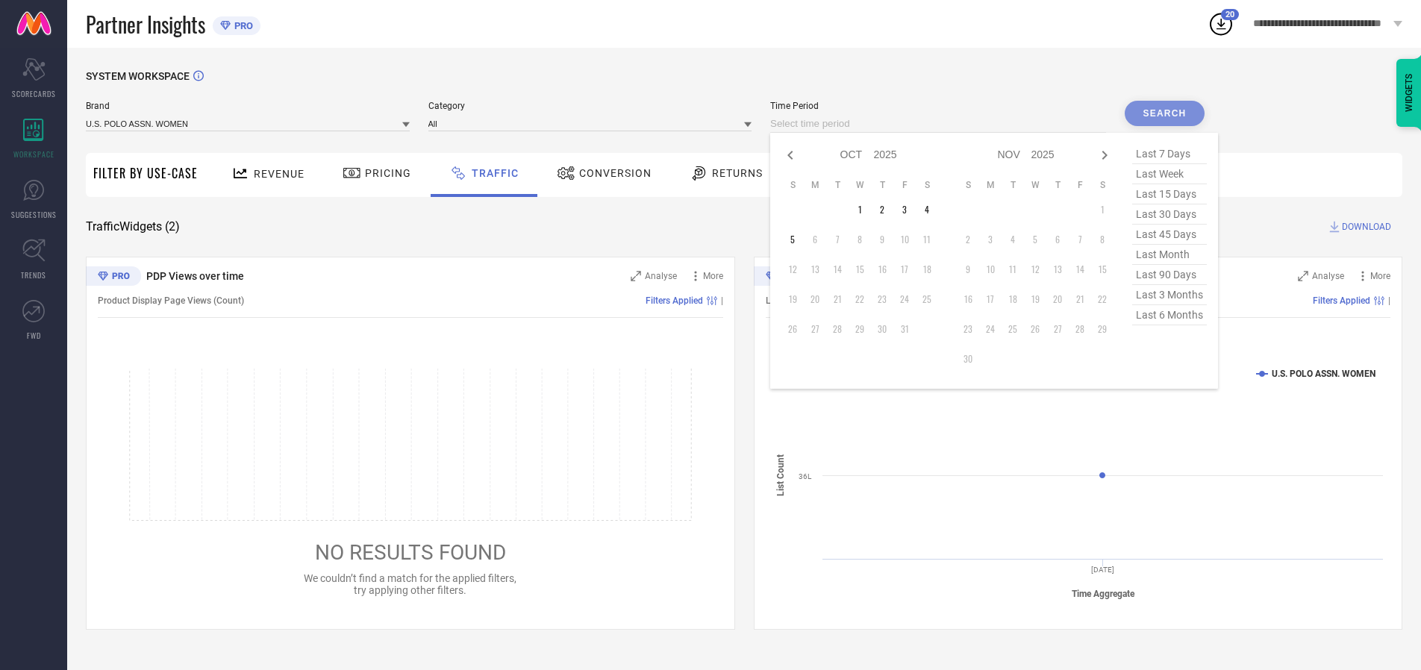
click at [887, 210] on td "2" at bounding box center [882, 210] width 22 height 22
type input "[DATE] to [DATE]"
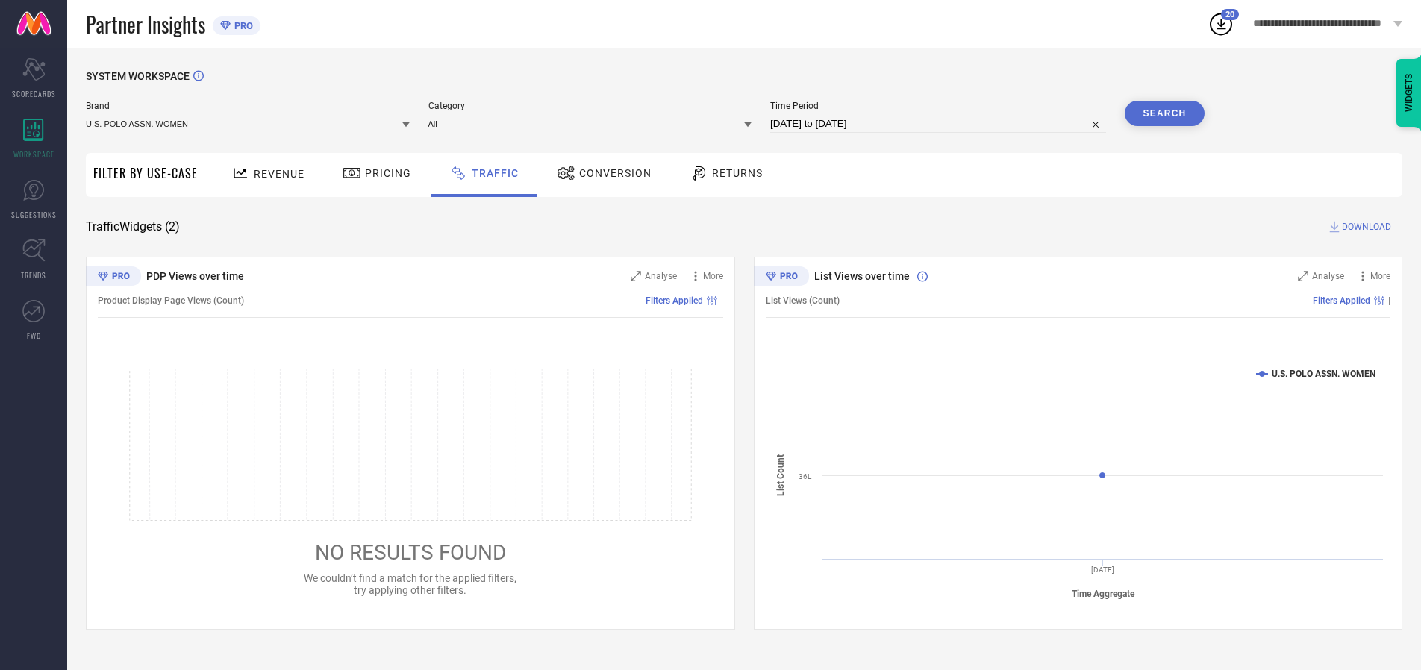
click at [249, 123] on input at bounding box center [248, 124] width 324 height 16
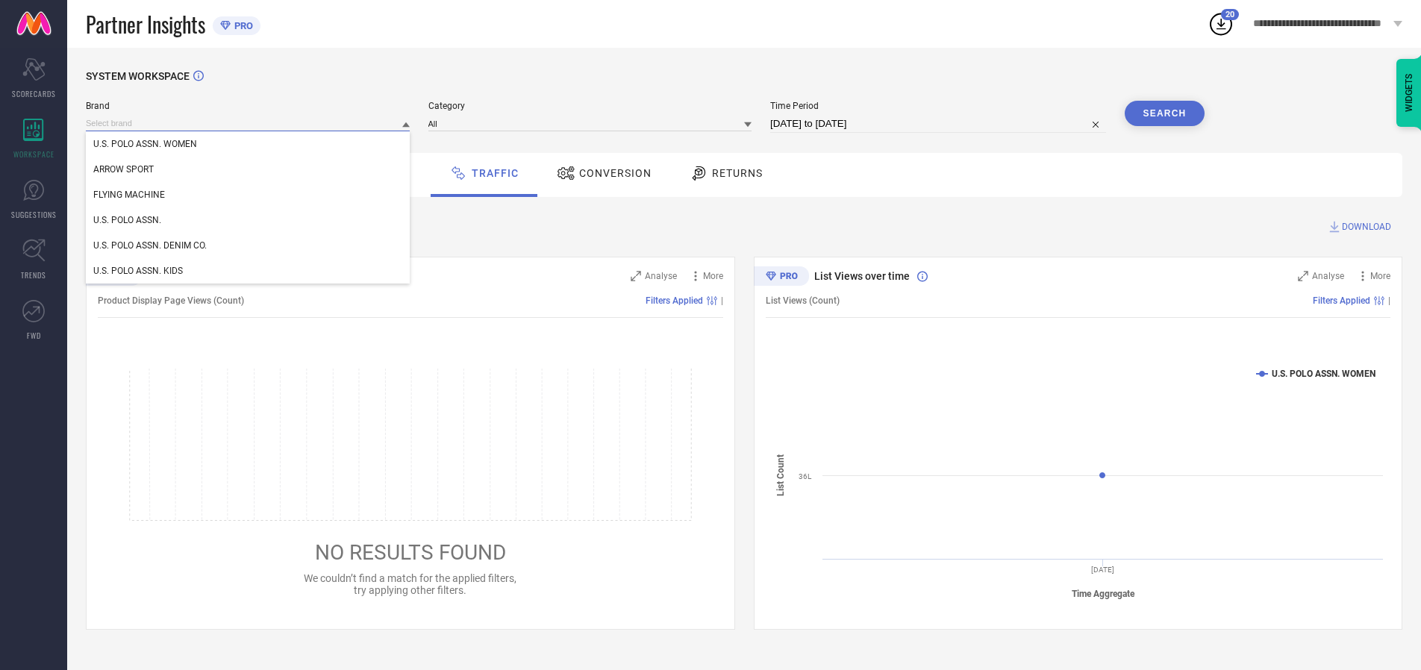
click at [249, 123] on input at bounding box center [248, 124] width 324 height 16
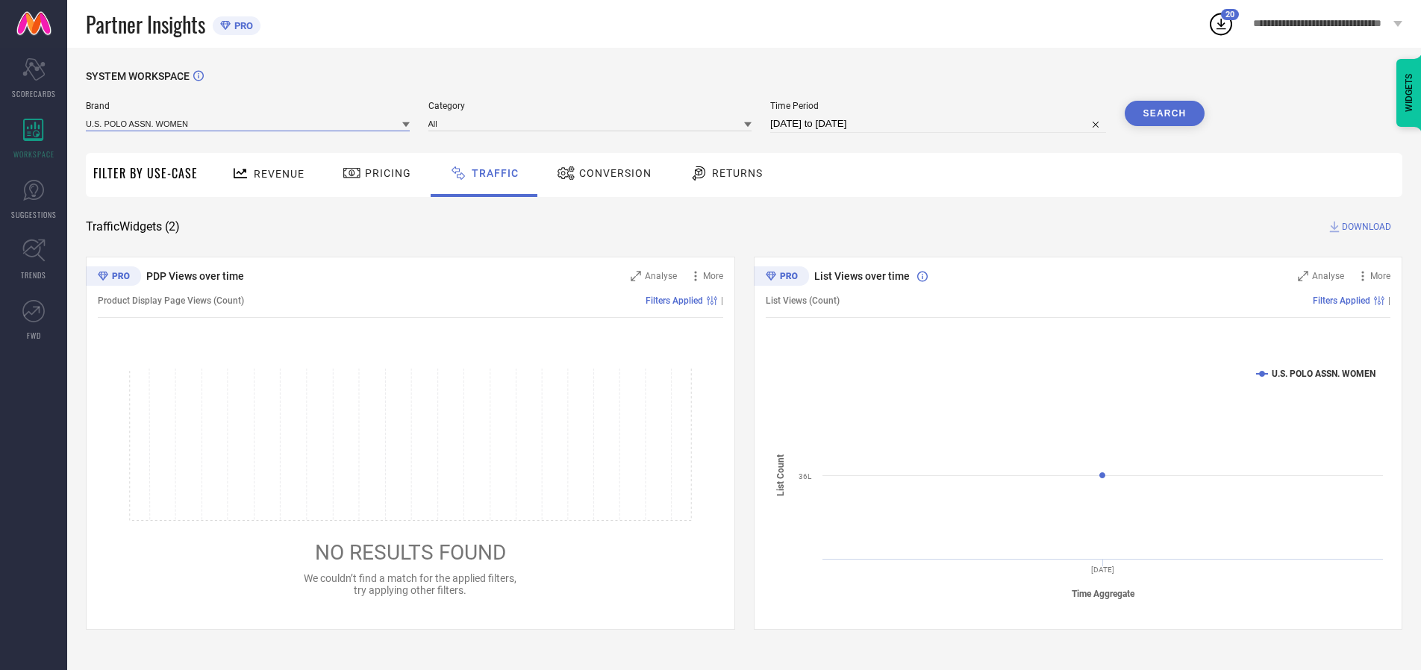
click at [249, 123] on input at bounding box center [248, 124] width 324 height 16
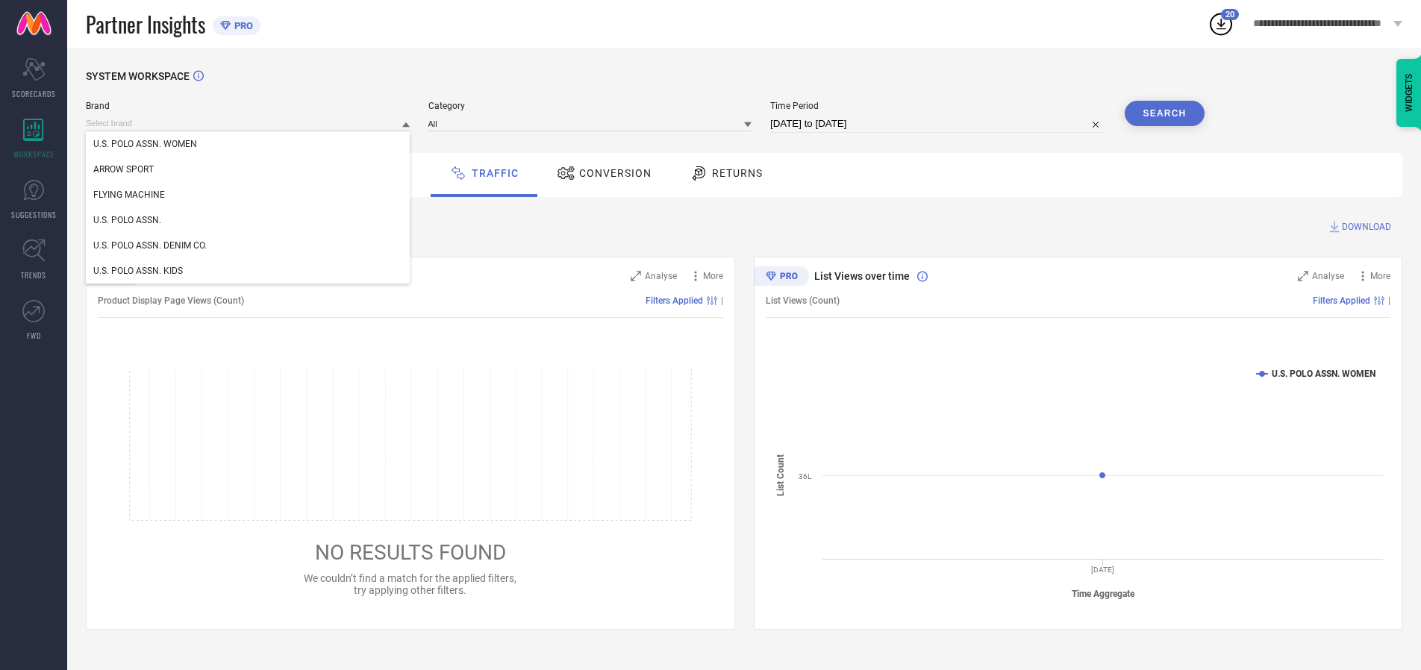
click at [249, 144] on div "U.S. POLO ASSN. WOMEN" at bounding box center [248, 143] width 324 height 25
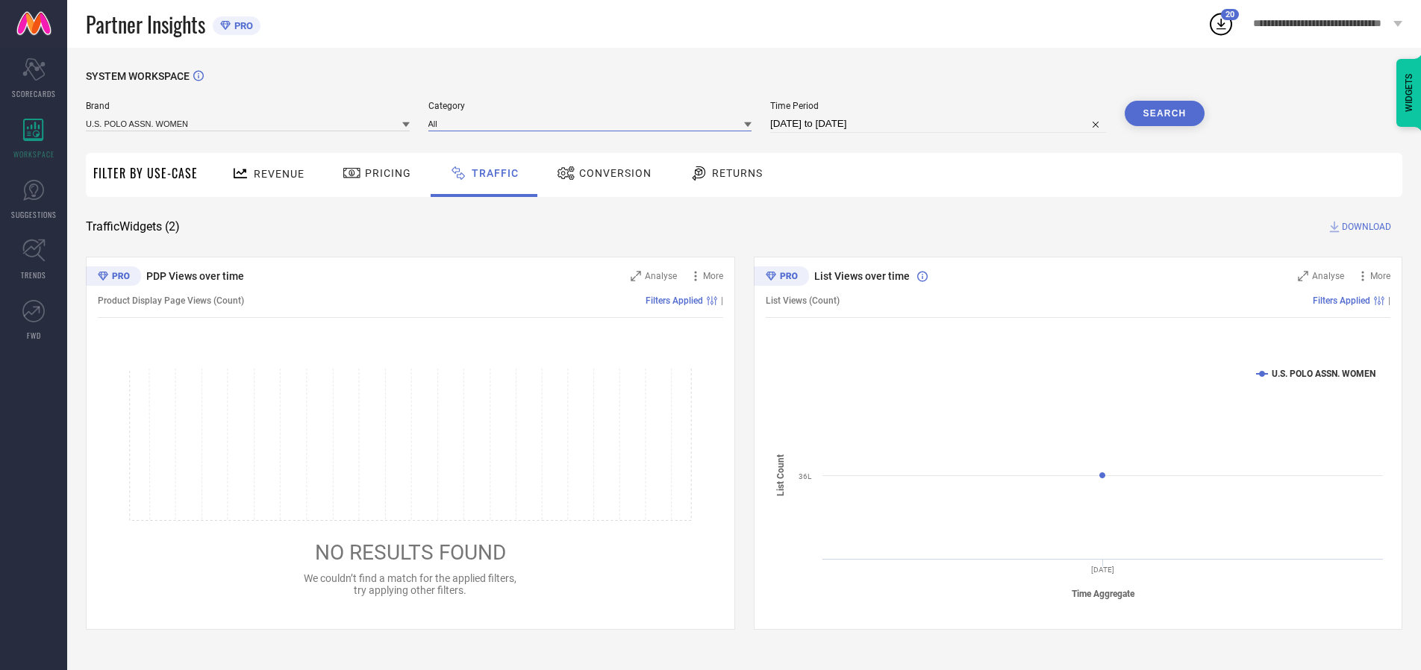
click at [593, 123] on input at bounding box center [591, 124] width 324 height 16
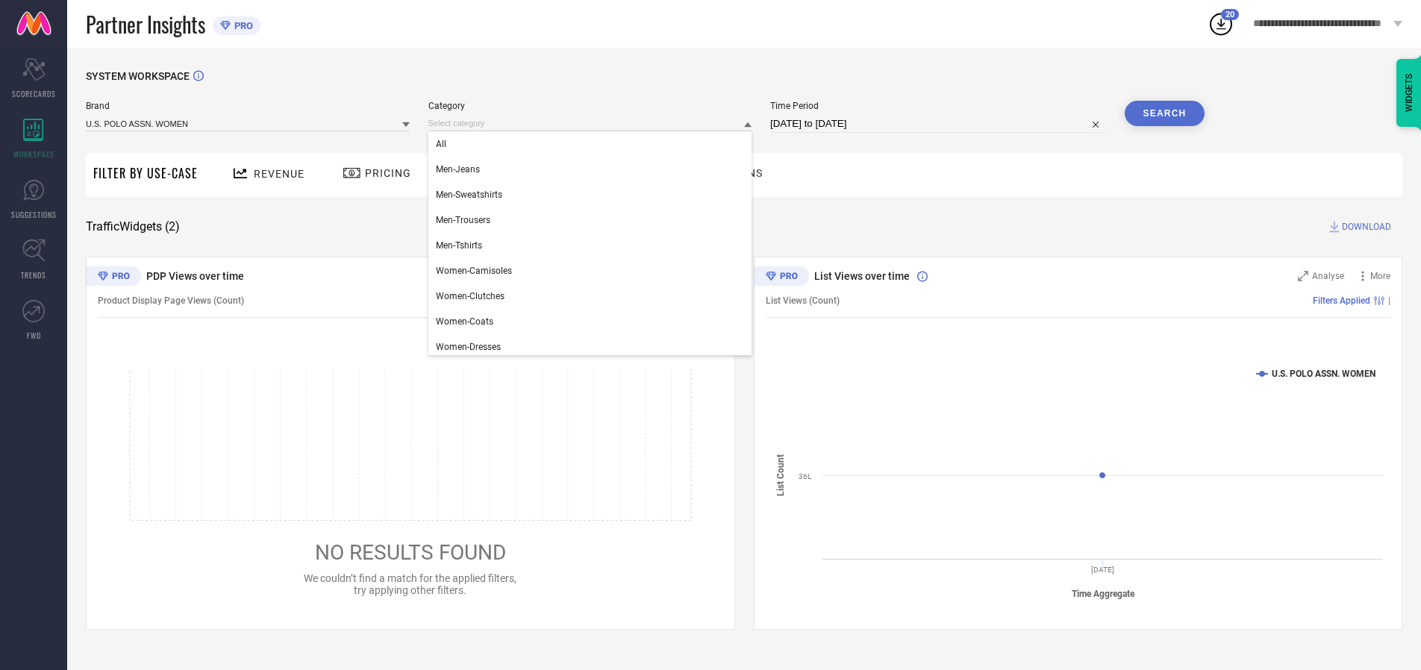
click at [593, 144] on div "All" at bounding box center [591, 143] width 324 height 25
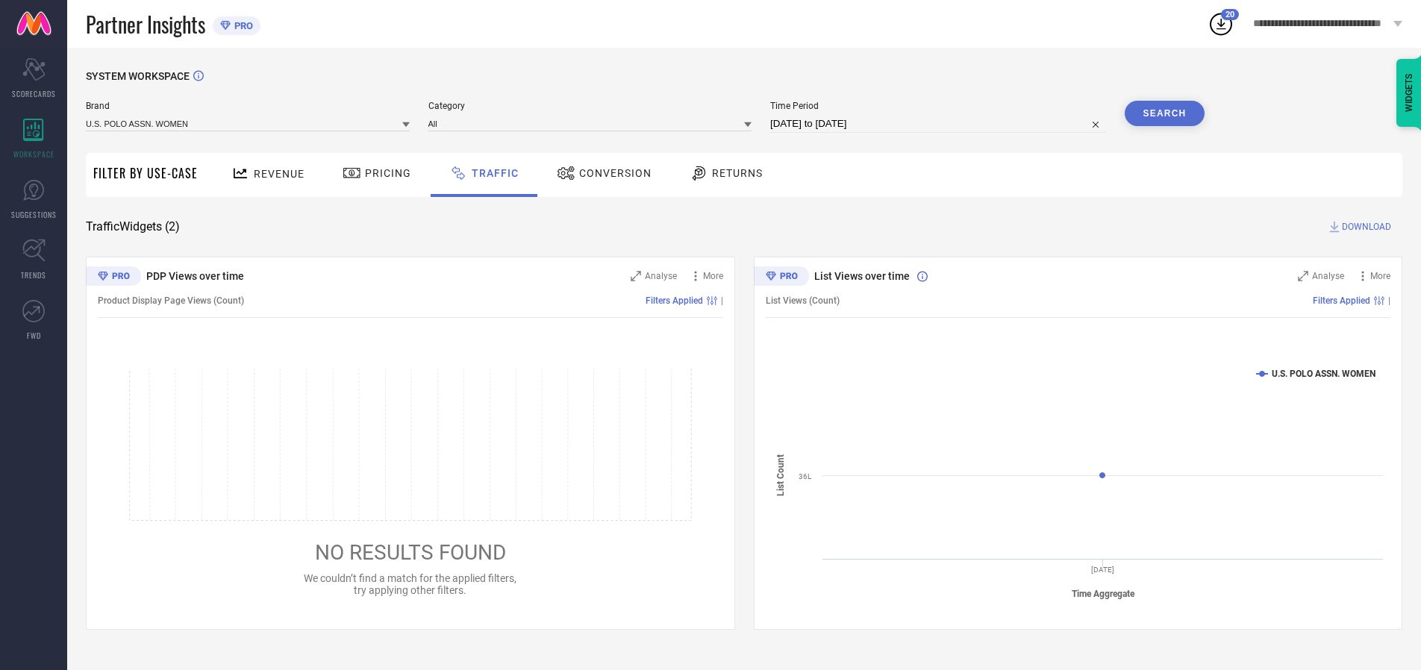
click at [1165, 113] on button "Search" at bounding box center [1165, 113] width 81 height 25
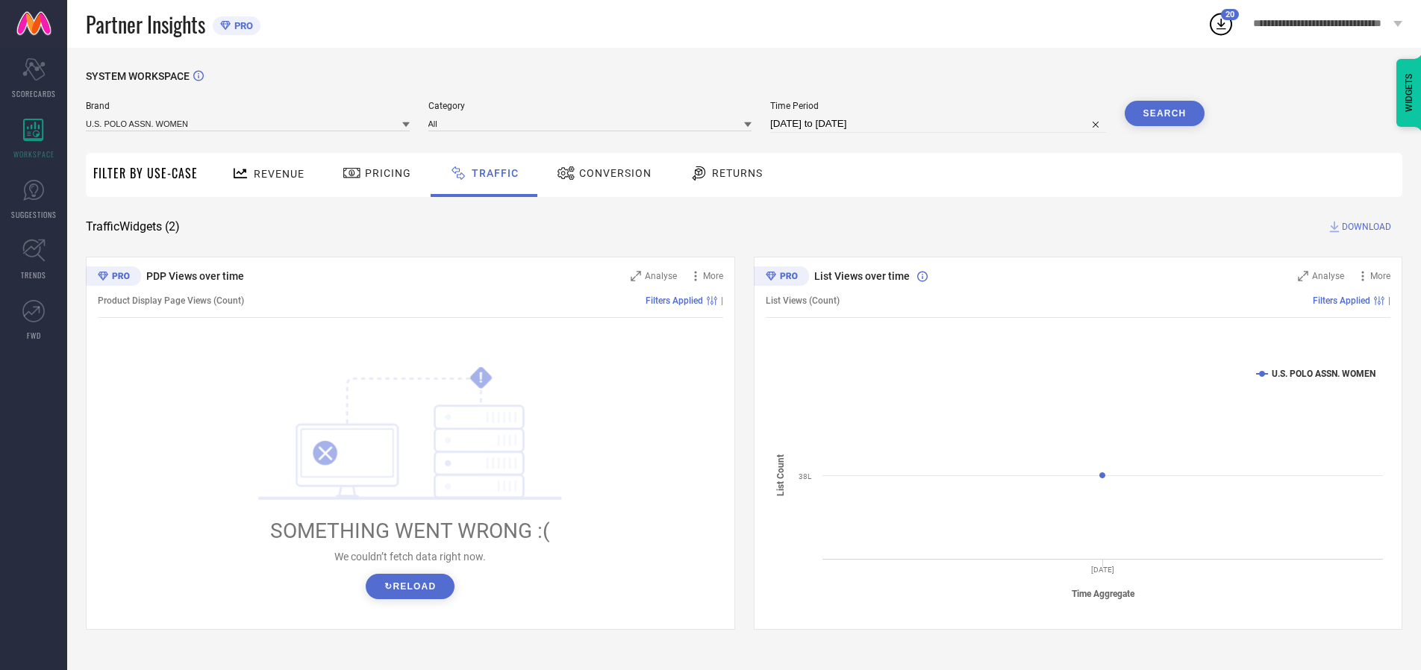
click at [1365, 227] on span "DOWNLOAD" at bounding box center [1366, 226] width 49 height 15
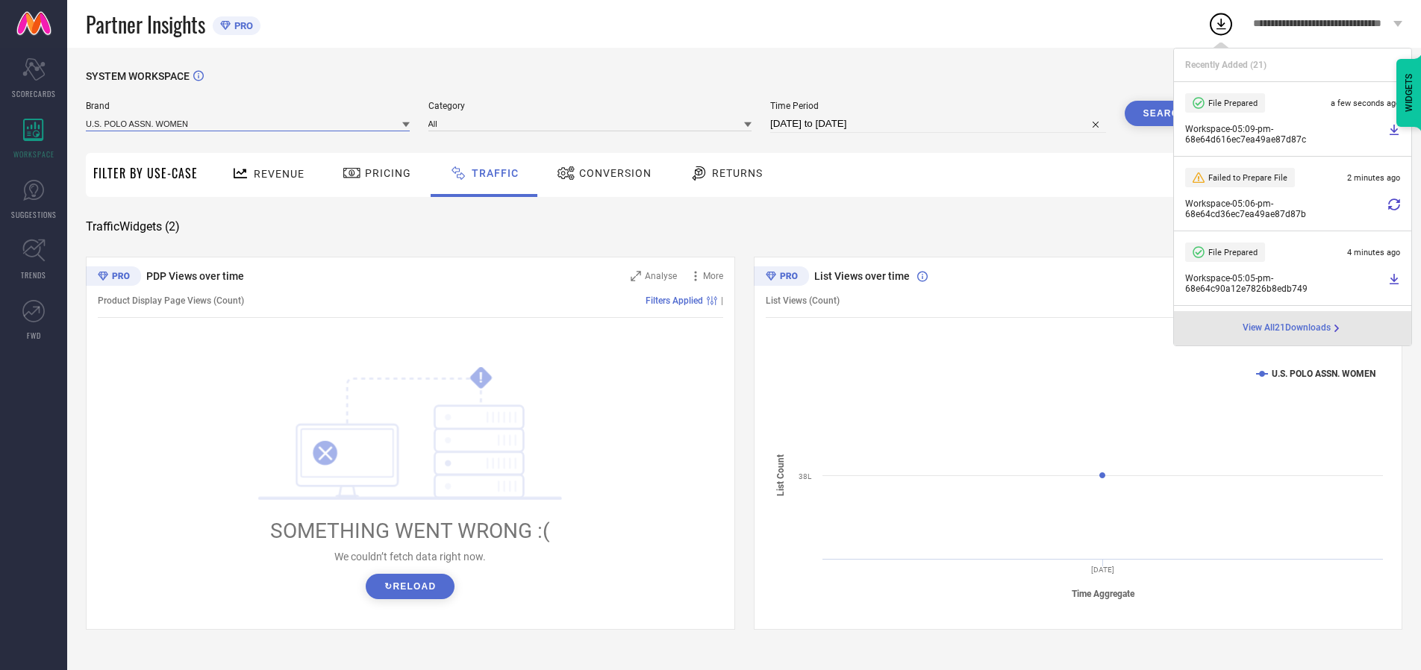
click at [249, 123] on input at bounding box center [248, 124] width 324 height 16
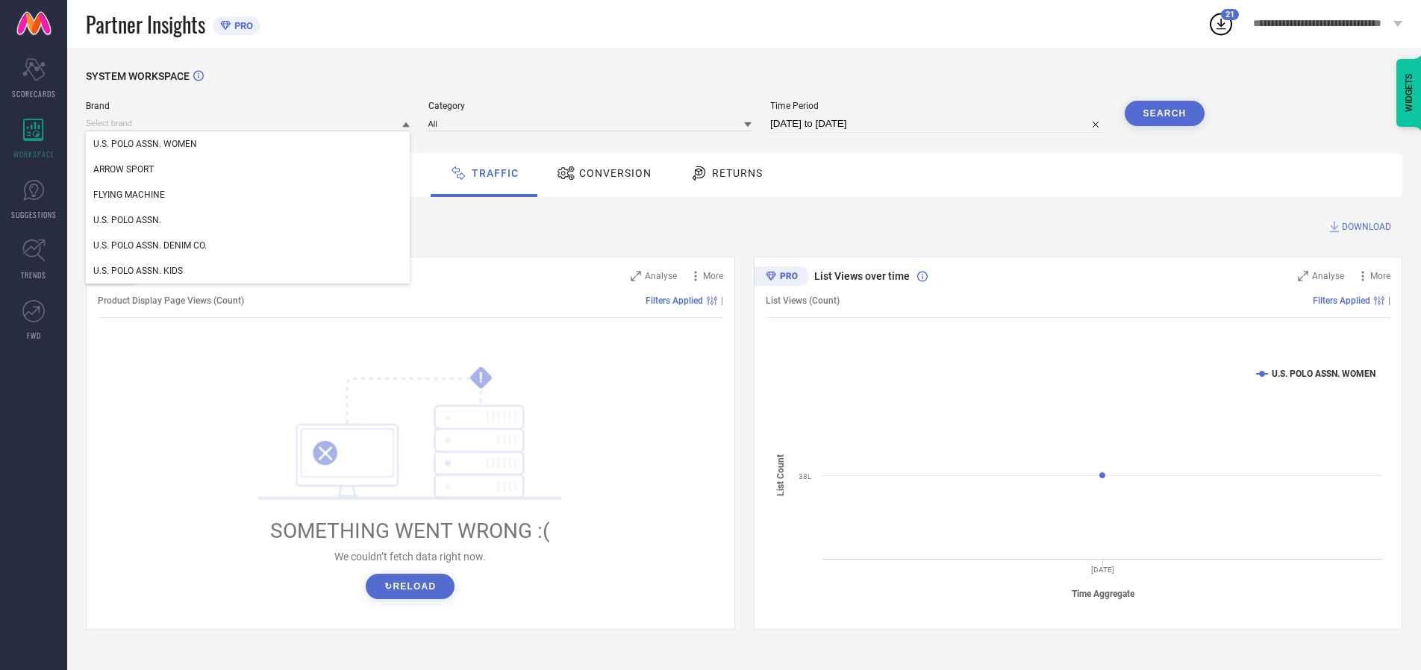
click at [249, 220] on div "U.S. POLO ASSN." at bounding box center [248, 220] width 324 height 25
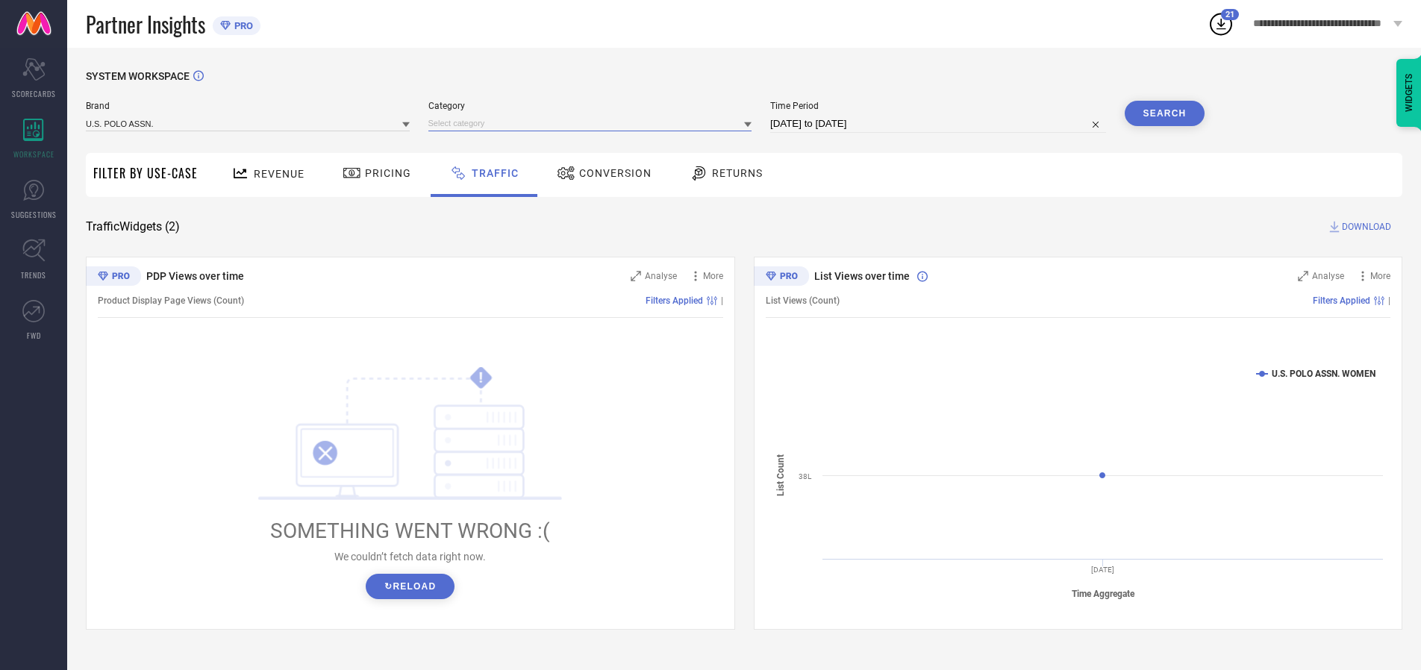
click at [593, 123] on input at bounding box center [591, 124] width 324 height 16
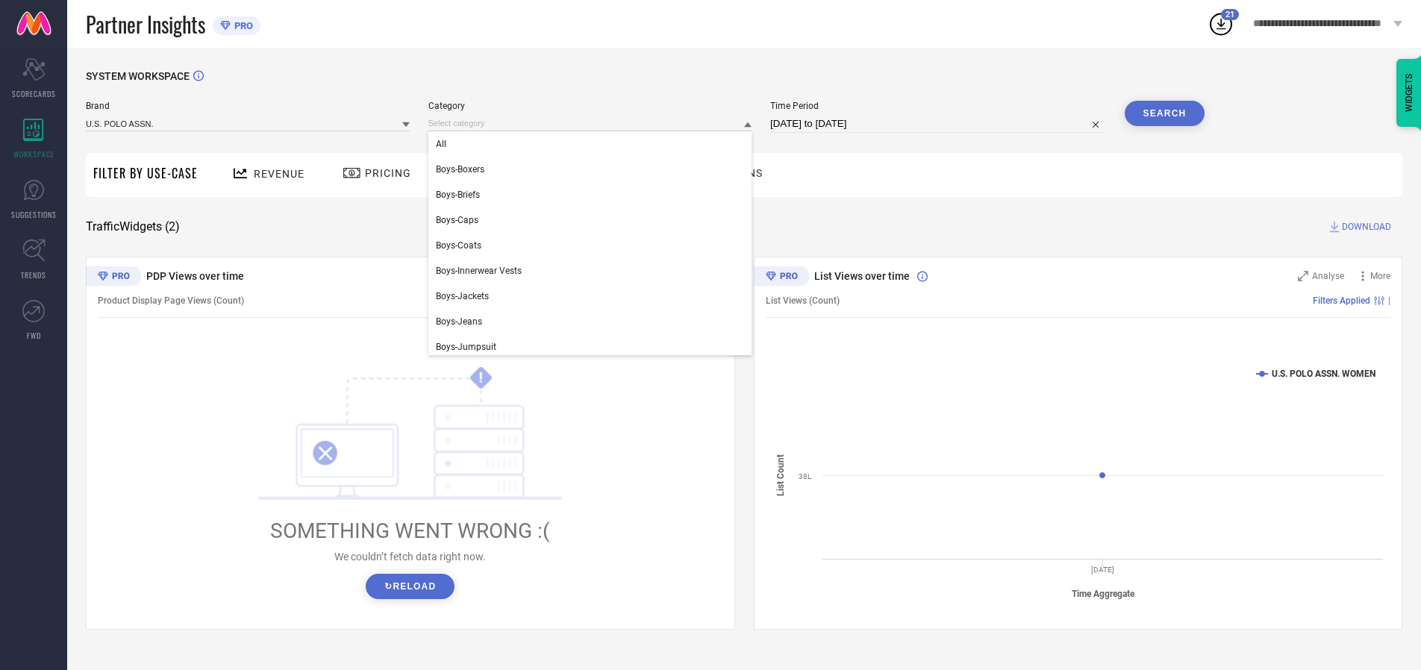
click at [593, 144] on div "All" at bounding box center [591, 143] width 324 height 25
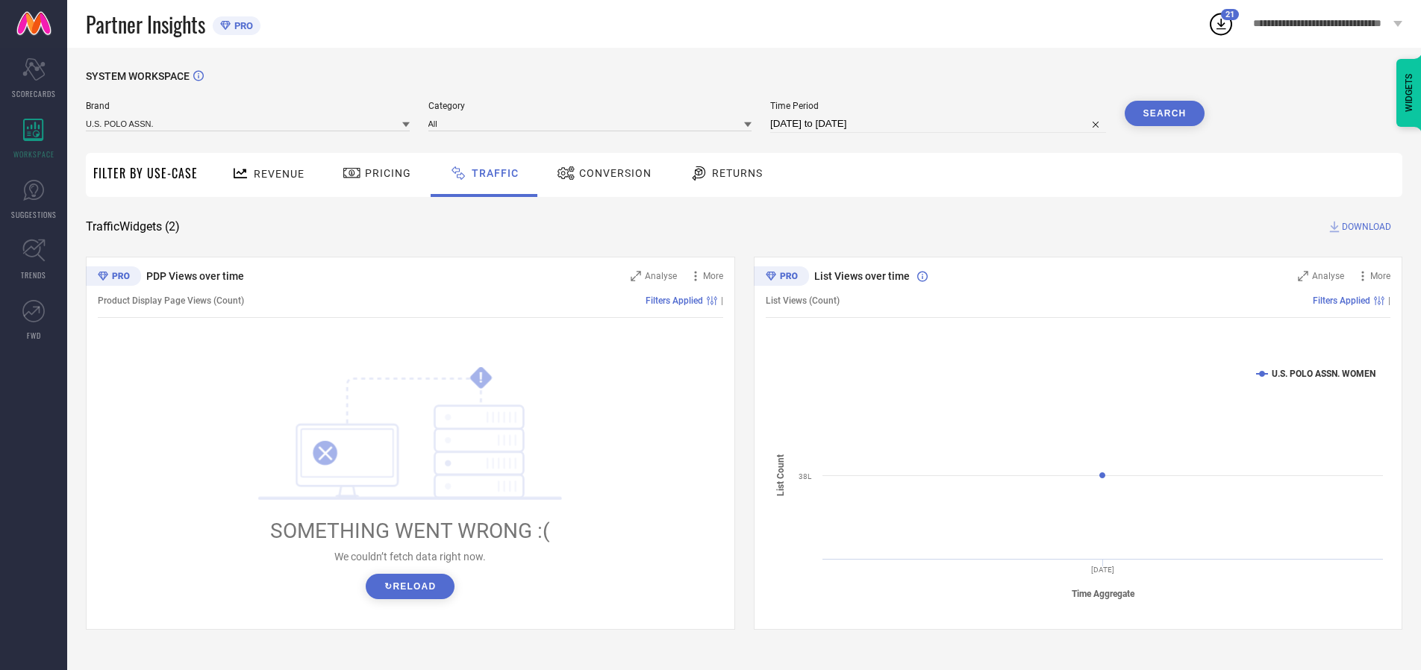
click at [1165, 113] on button "Search" at bounding box center [1165, 113] width 81 height 25
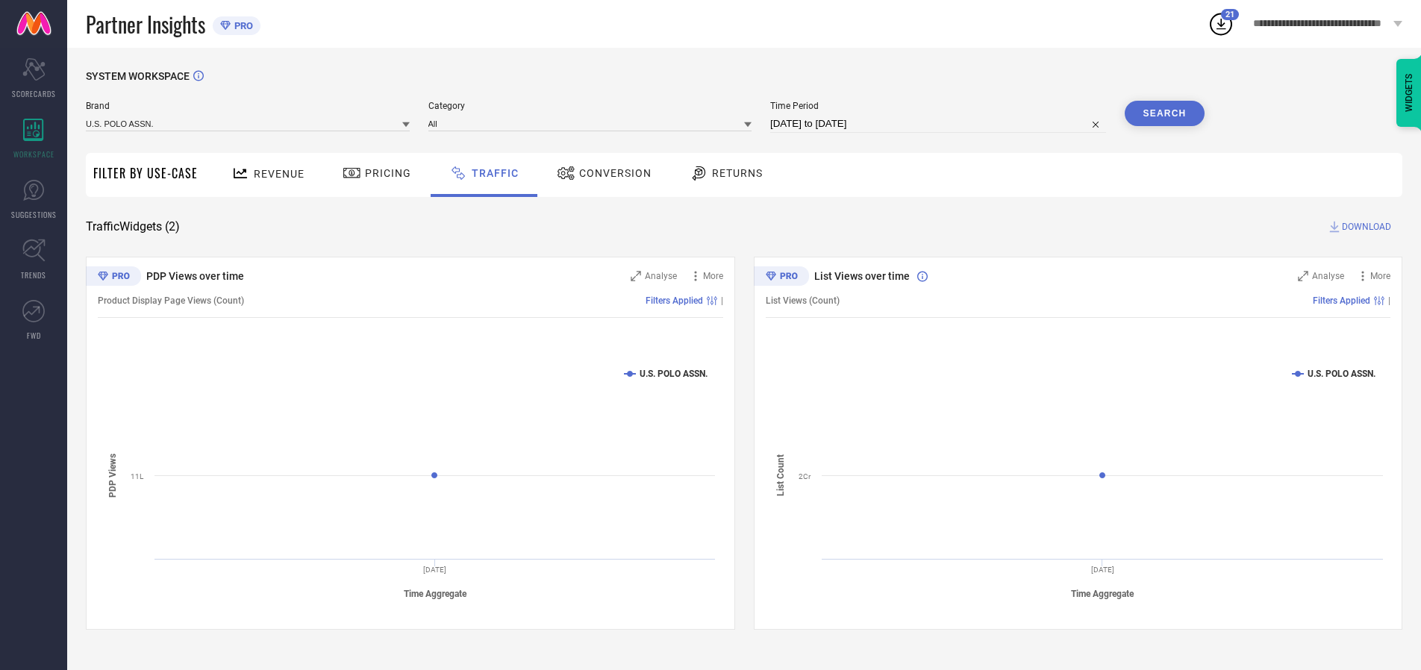
click at [1365, 227] on span "DOWNLOAD" at bounding box center [1366, 226] width 49 height 15
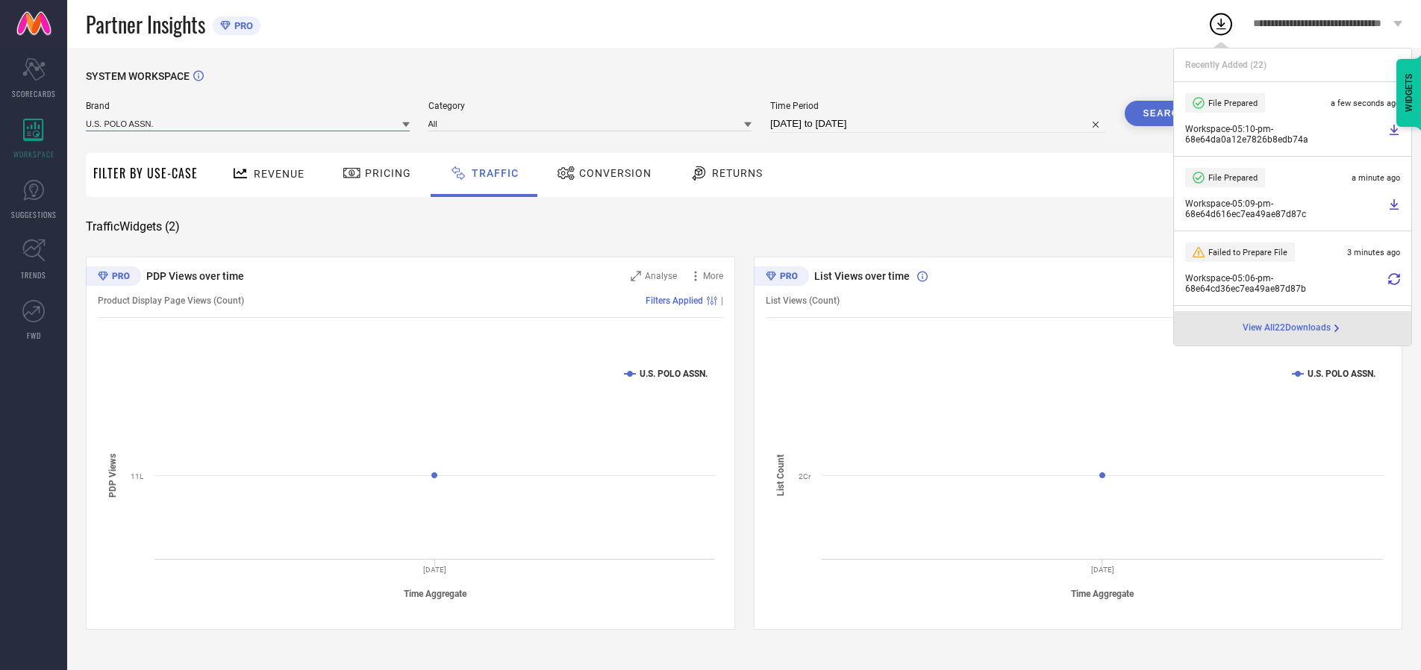
click at [249, 123] on input at bounding box center [248, 124] width 324 height 16
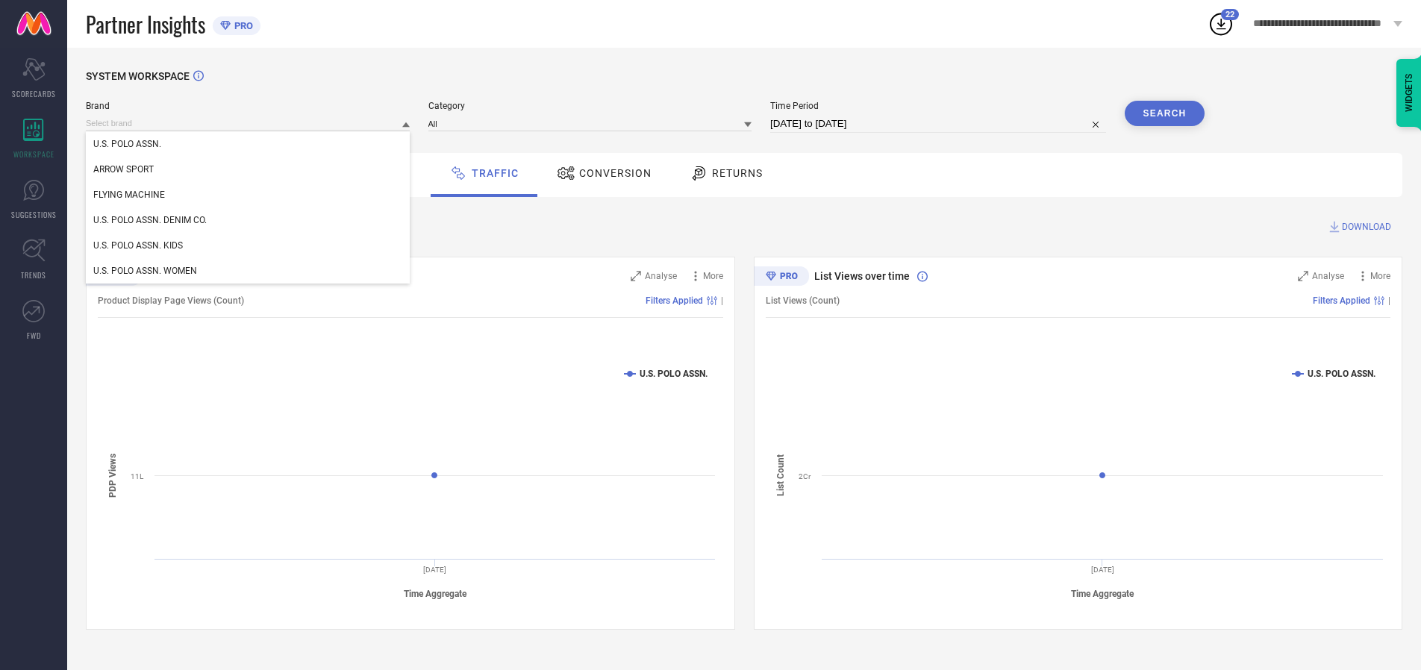
click at [249, 220] on div "U.S. POLO ASSN. DENIM CO." at bounding box center [248, 220] width 324 height 25
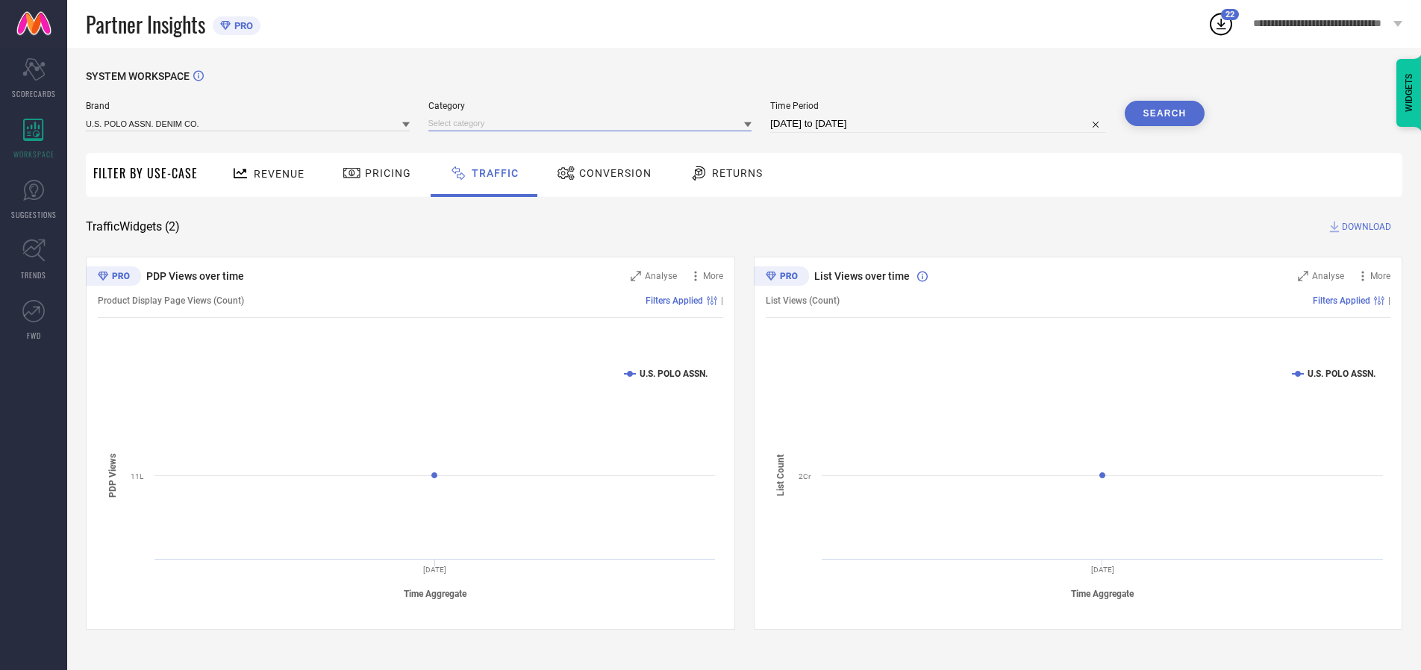
click at [593, 123] on input at bounding box center [591, 124] width 324 height 16
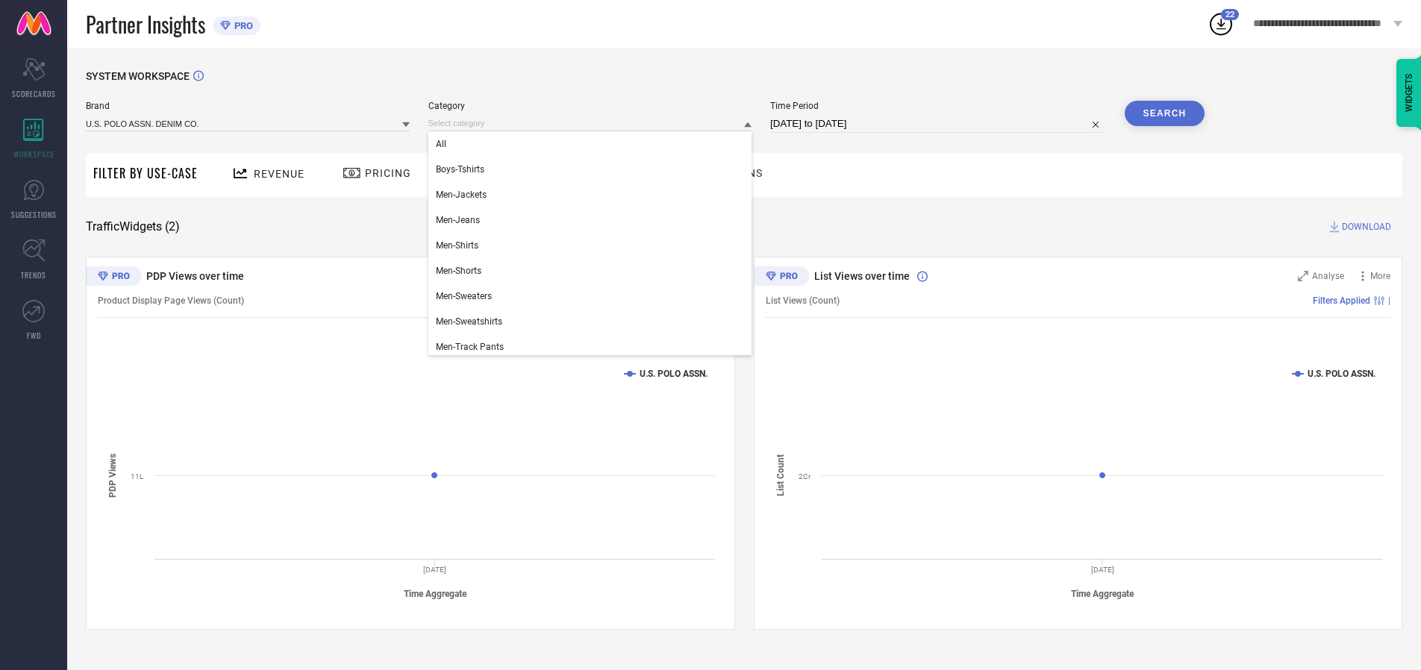
click at [593, 144] on div "All" at bounding box center [591, 143] width 324 height 25
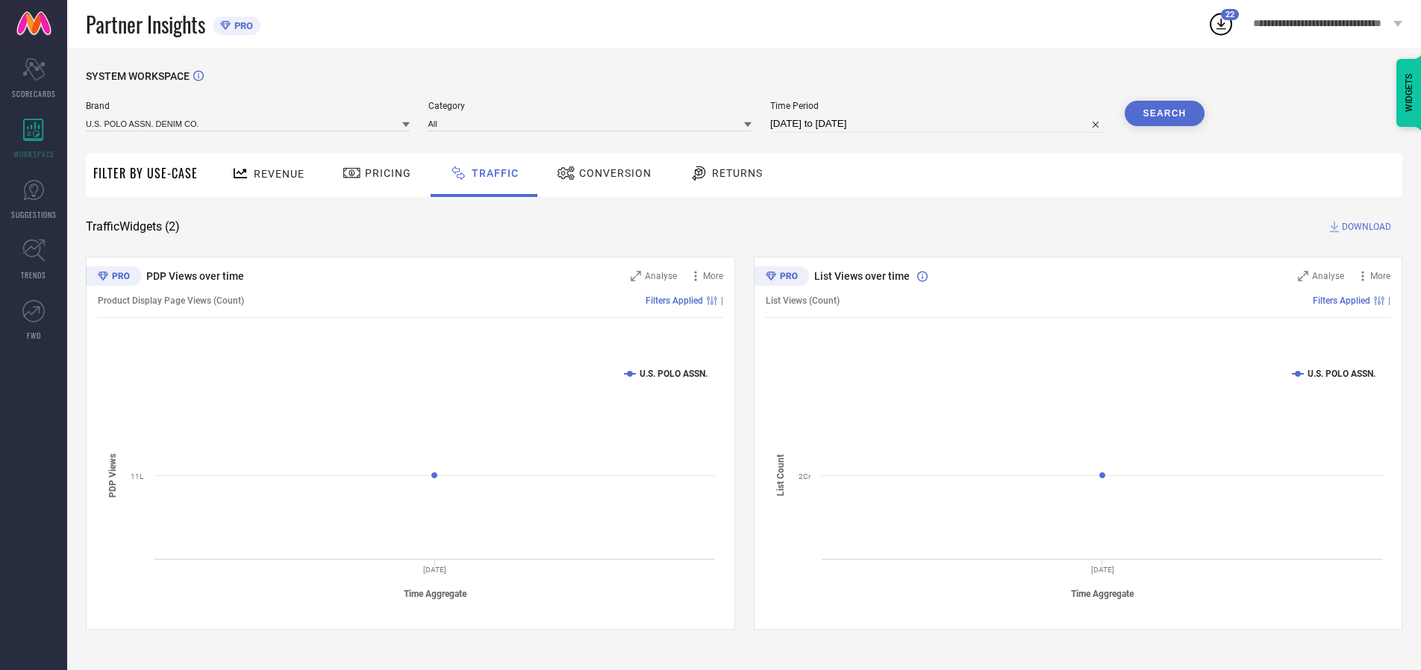
click at [1165, 113] on button "Search" at bounding box center [1165, 113] width 81 height 25
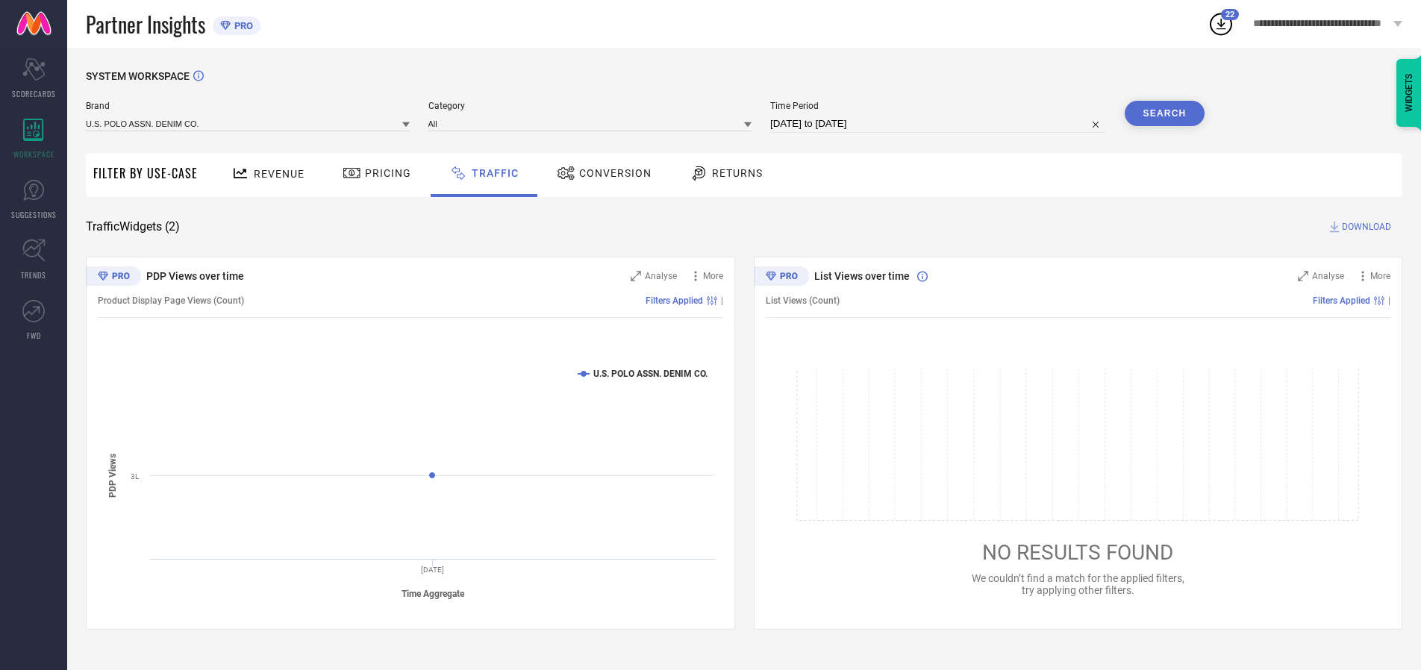
click at [1365, 227] on span "DOWNLOAD" at bounding box center [1366, 226] width 49 height 15
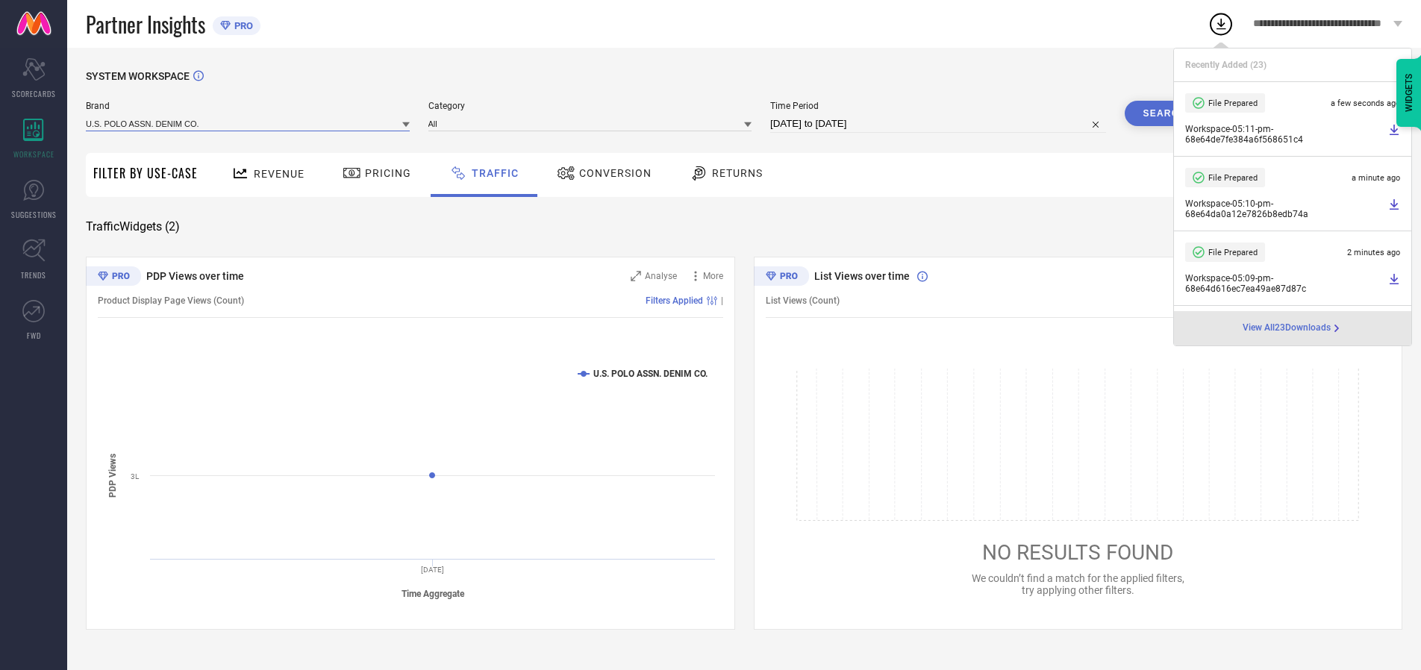
click at [249, 123] on input at bounding box center [248, 124] width 324 height 16
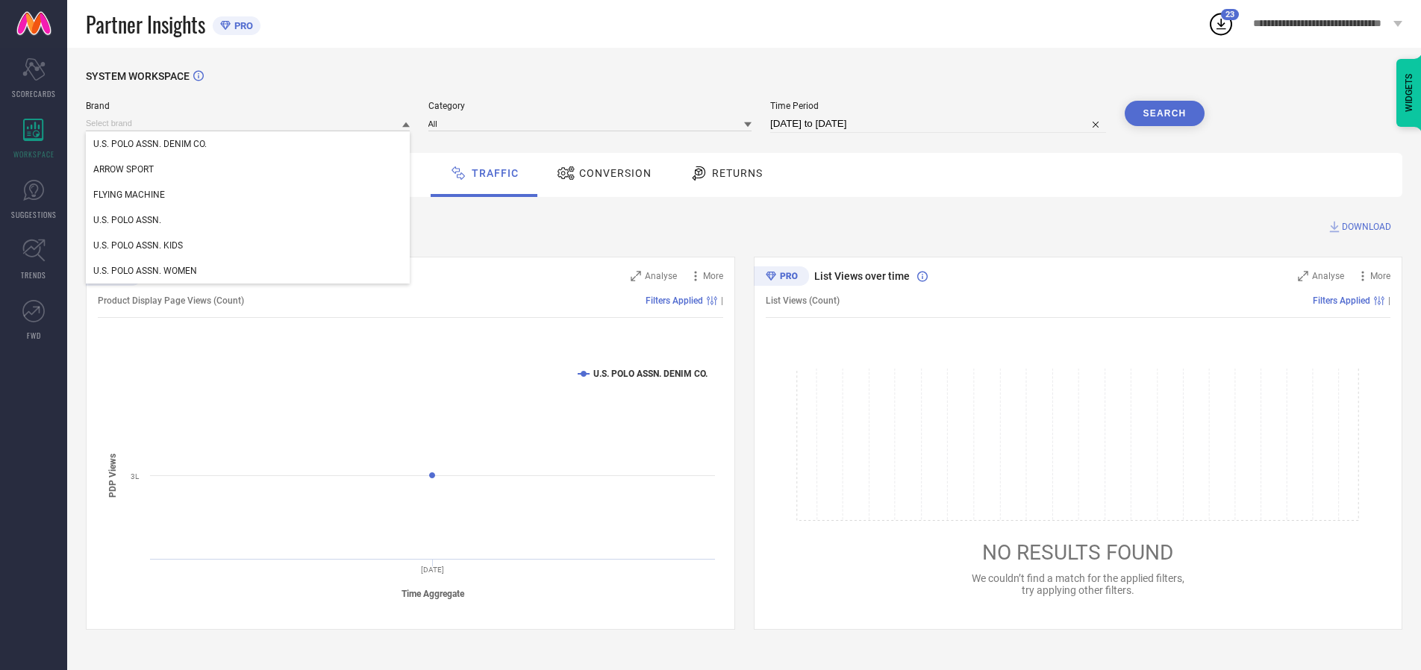
click at [249, 246] on div "U.S. POLO ASSN. KIDS" at bounding box center [248, 245] width 324 height 25
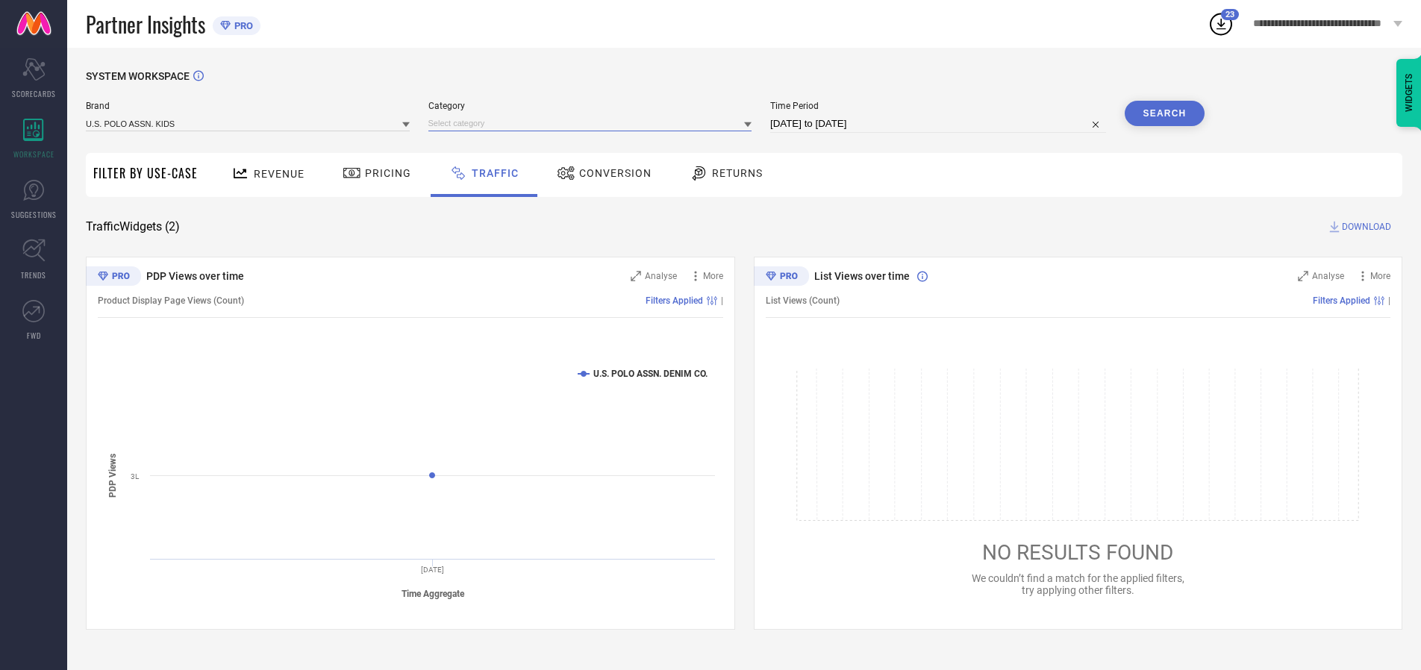
click at [593, 123] on input at bounding box center [591, 124] width 324 height 16
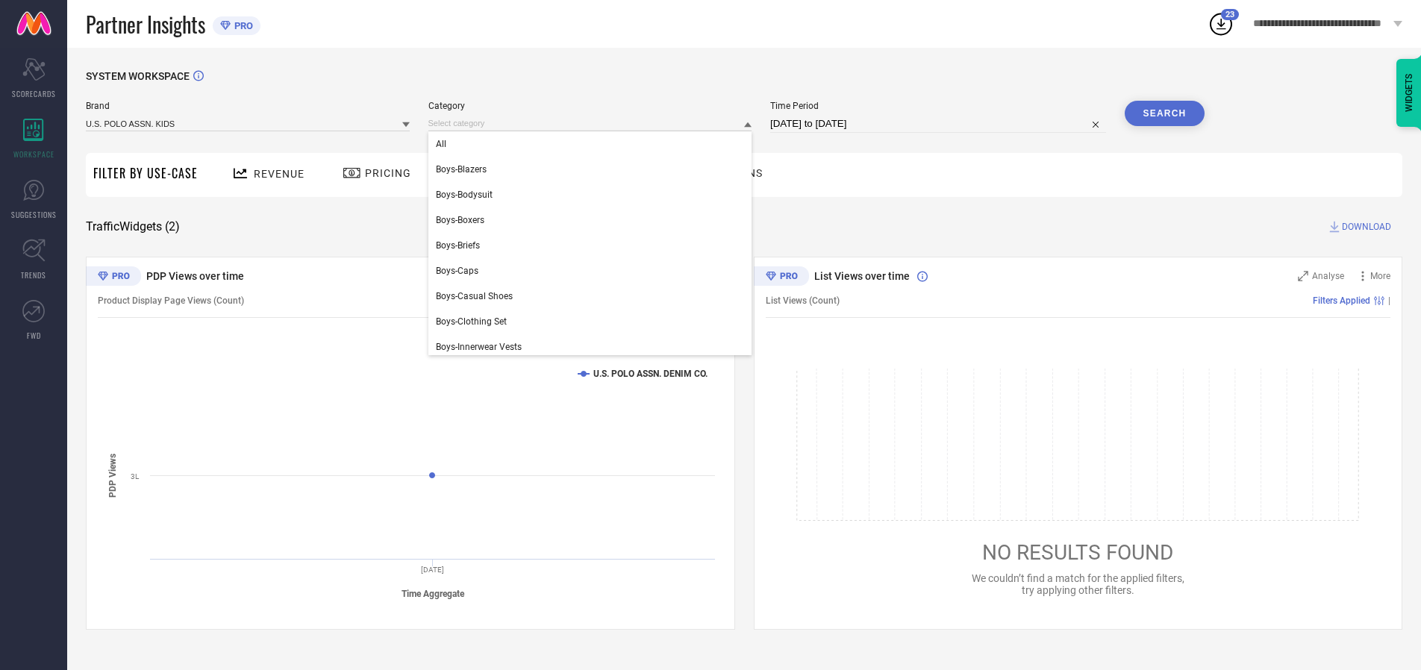
click at [593, 144] on div "All" at bounding box center [591, 143] width 324 height 25
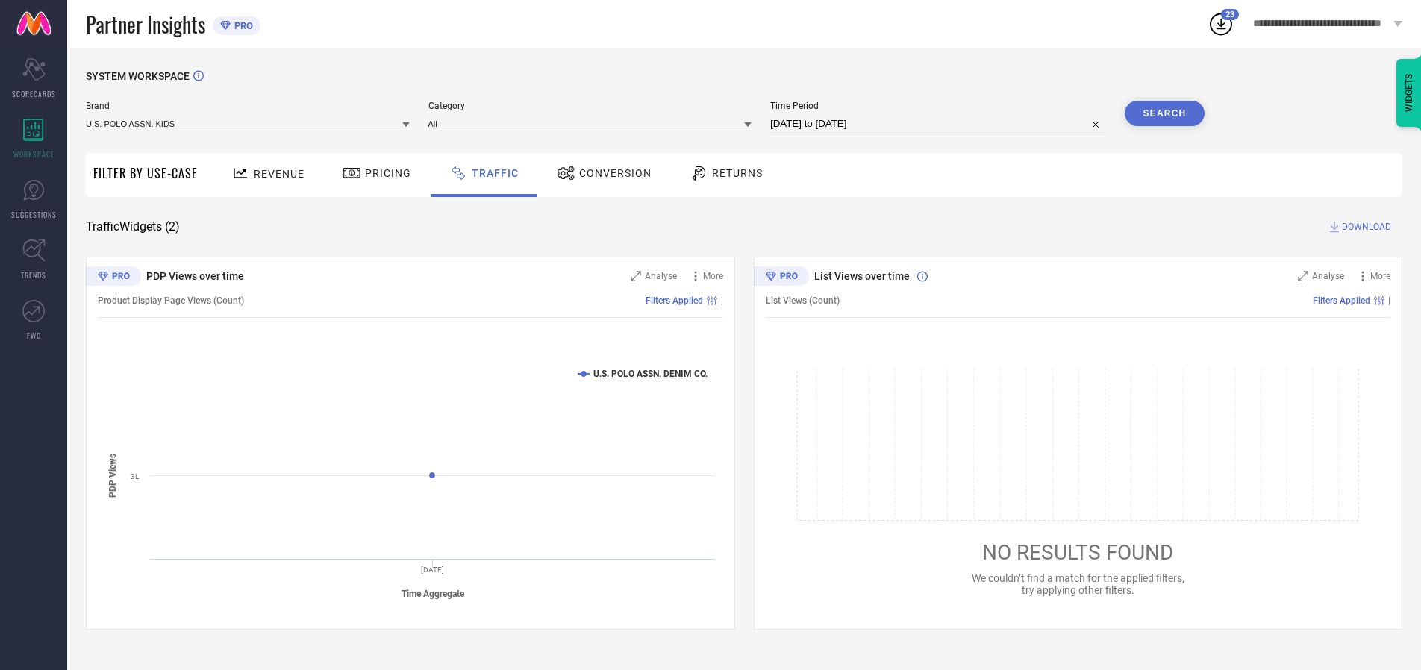
click at [1165, 113] on button "Search" at bounding box center [1165, 113] width 81 height 25
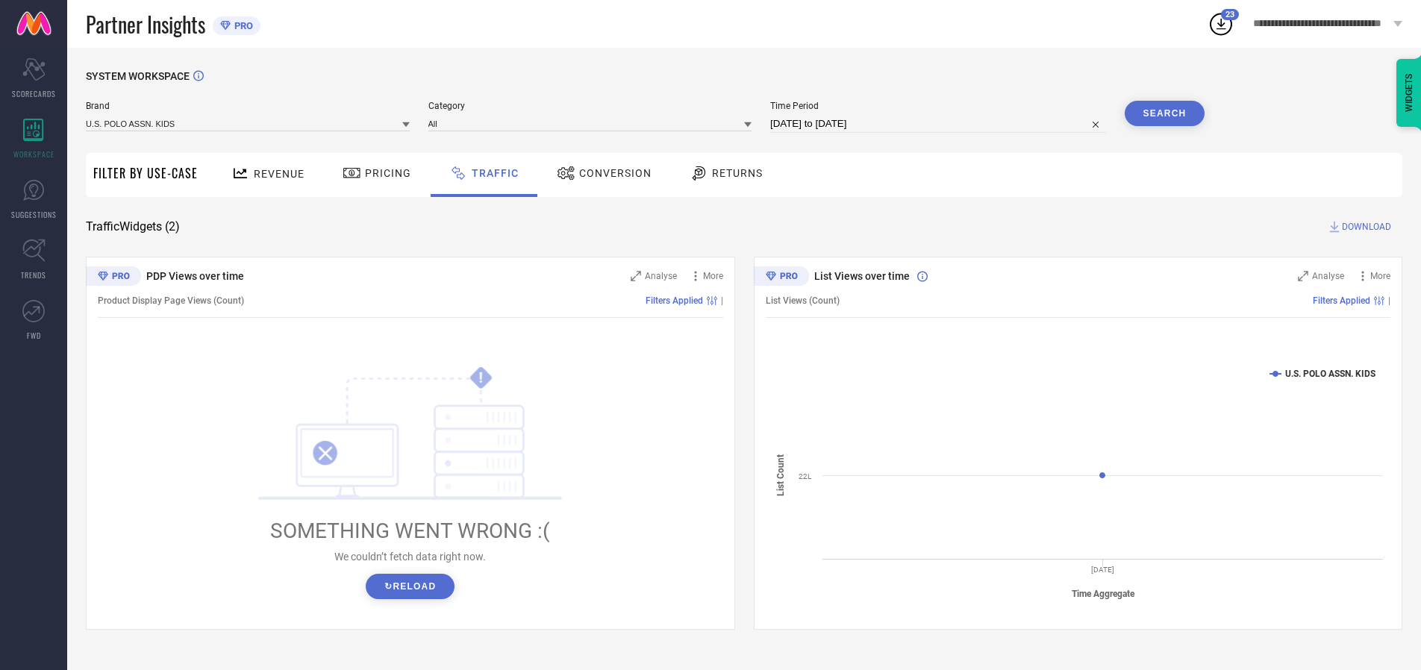
click at [1365, 227] on span "DOWNLOAD" at bounding box center [1366, 226] width 49 height 15
click at [941, 124] on input at bounding box center [938, 124] width 336 height 18
select select "9"
select select "2025"
select select "10"
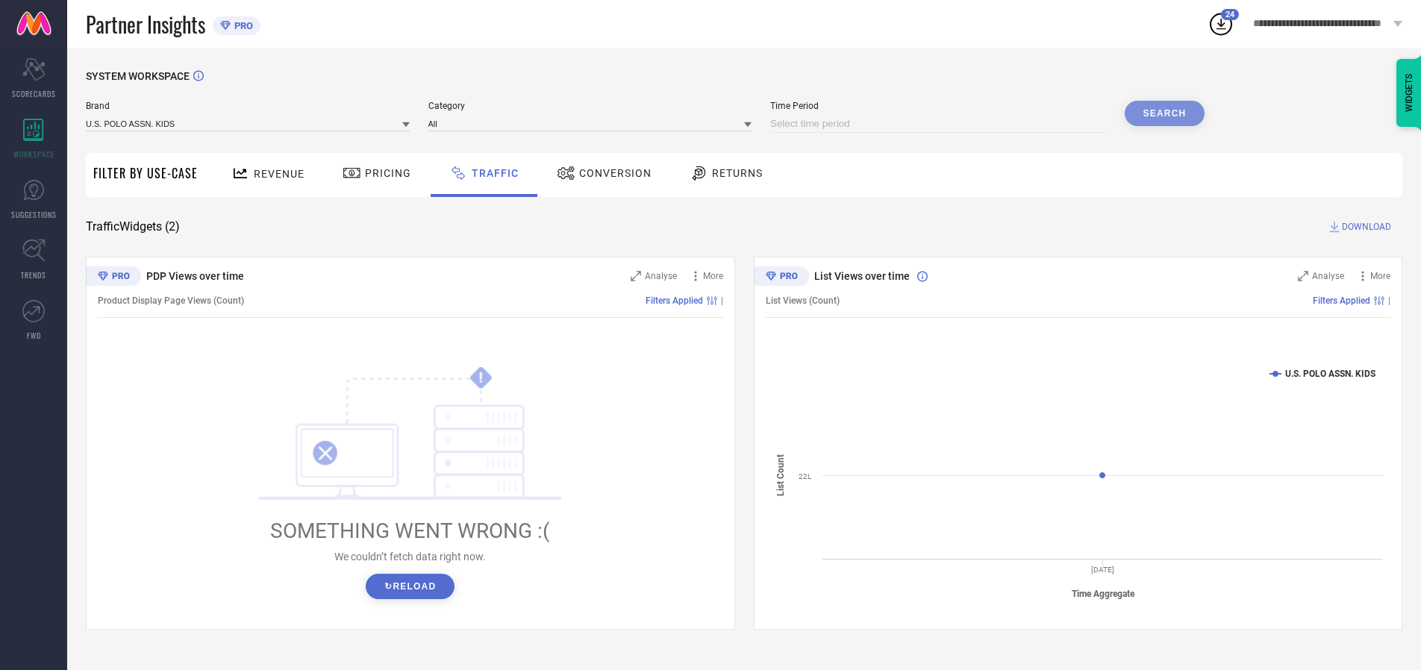
select select "2025"
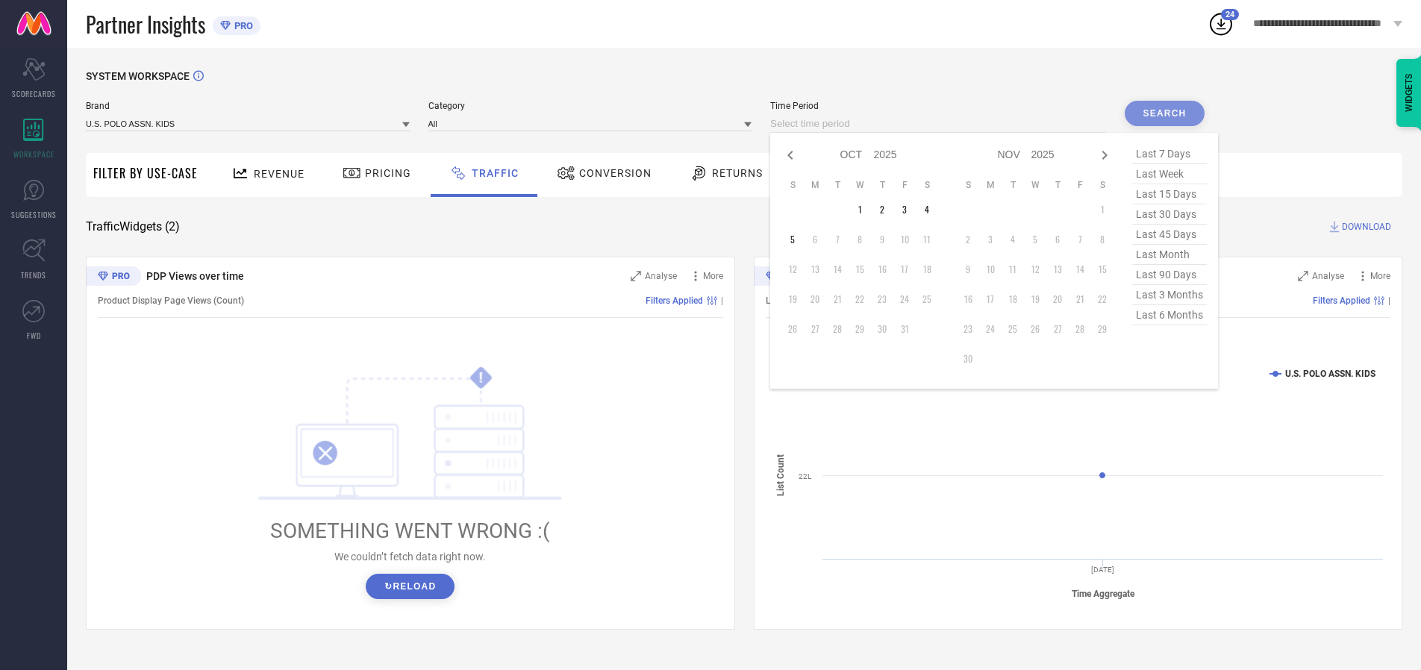
click at [909, 210] on td "3" at bounding box center [905, 210] width 22 height 22
type input "[DATE] to [DATE]"
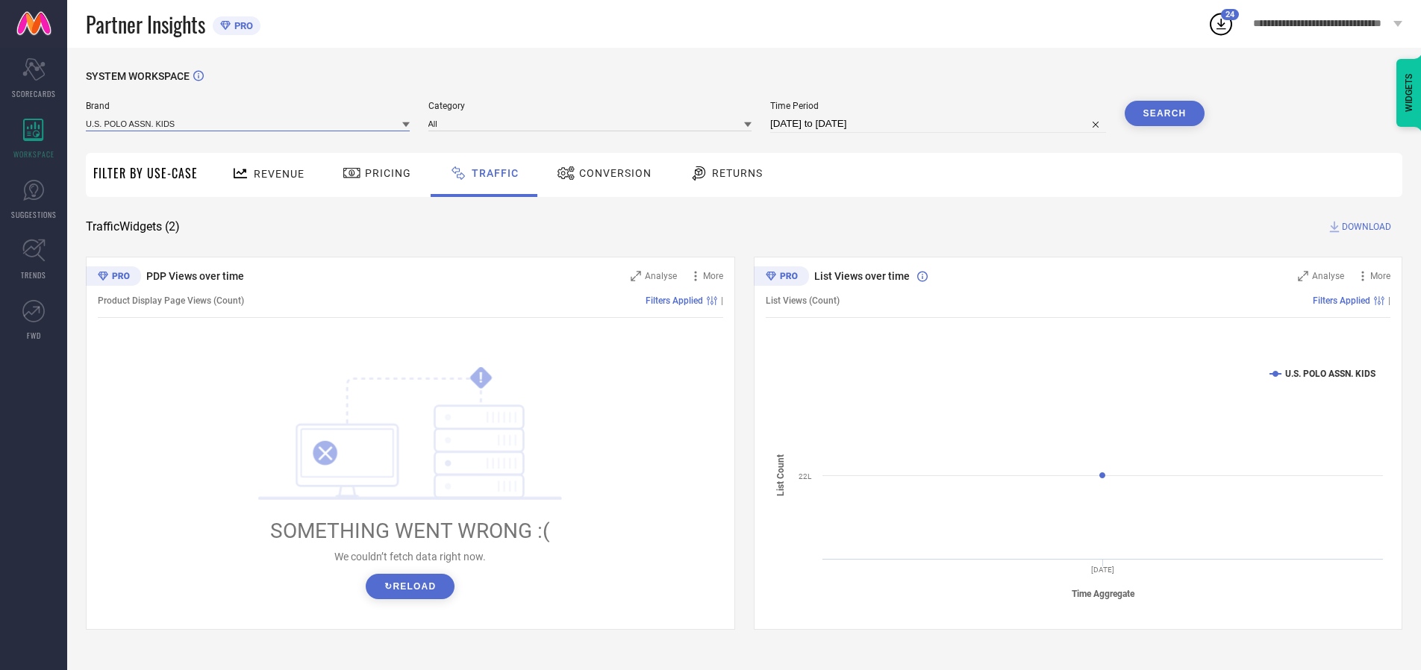
click at [249, 123] on input at bounding box center [248, 124] width 324 height 16
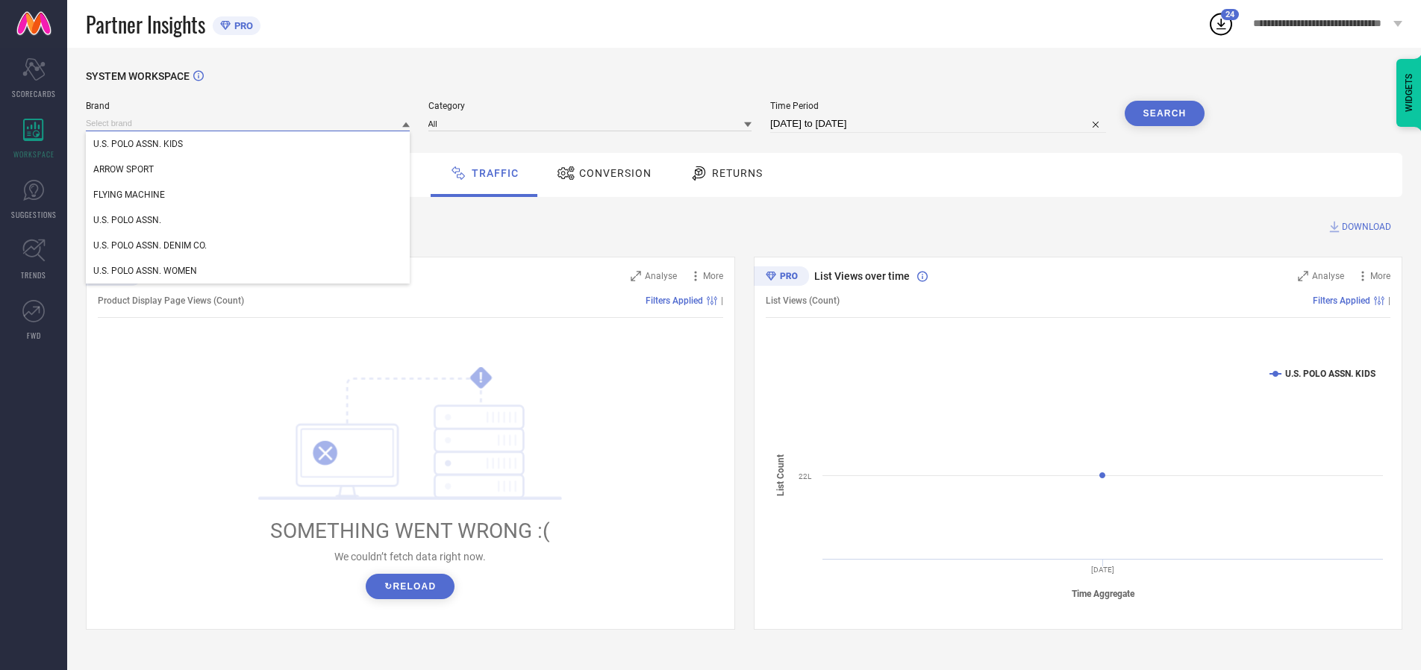
click at [249, 123] on input at bounding box center [248, 124] width 324 height 16
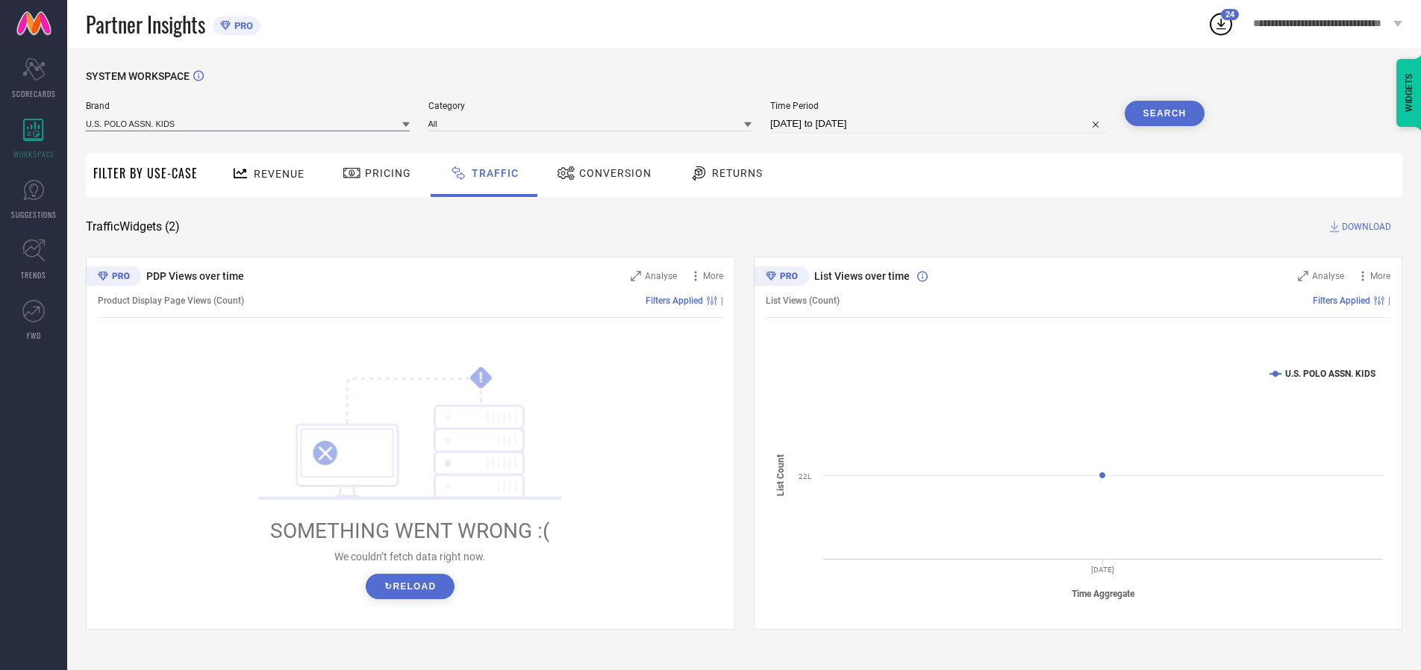
click at [249, 123] on input at bounding box center [248, 124] width 324 height 16
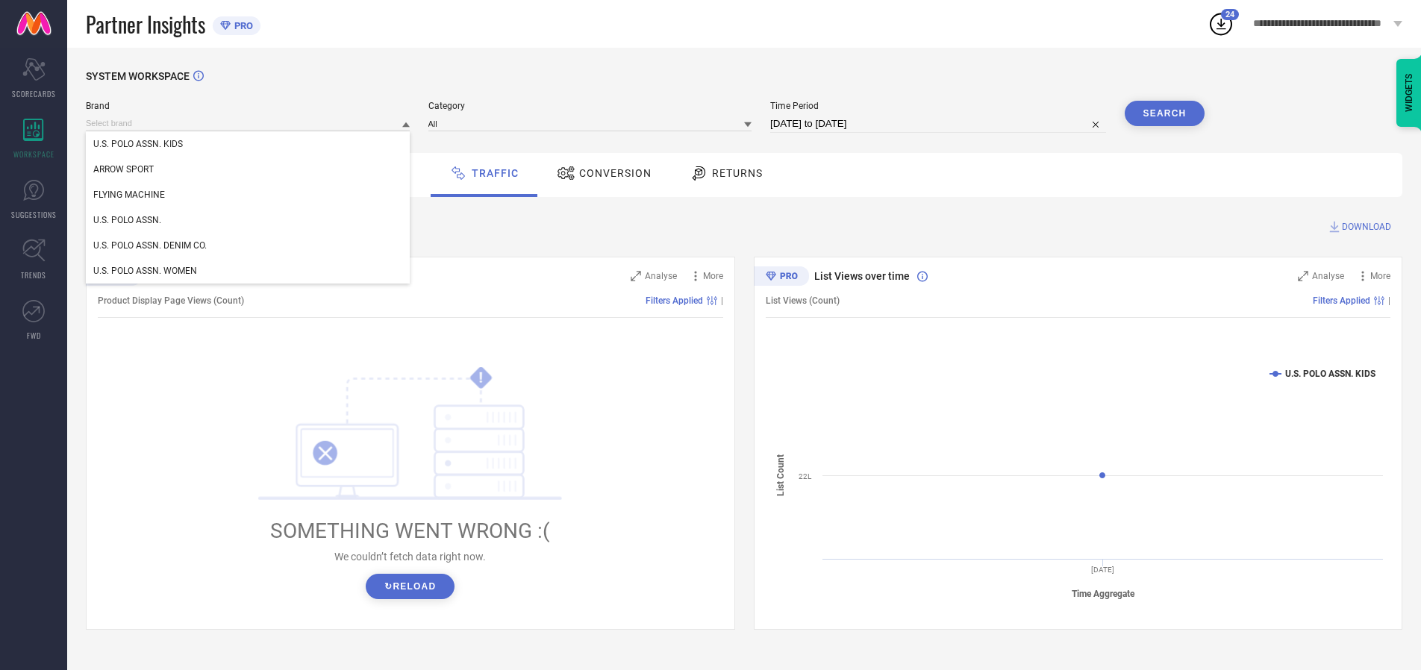
click at [249, 144] on div "U.S. POLO ASSN. KIDS" at bounding box center [248, 143] width 324 height 25
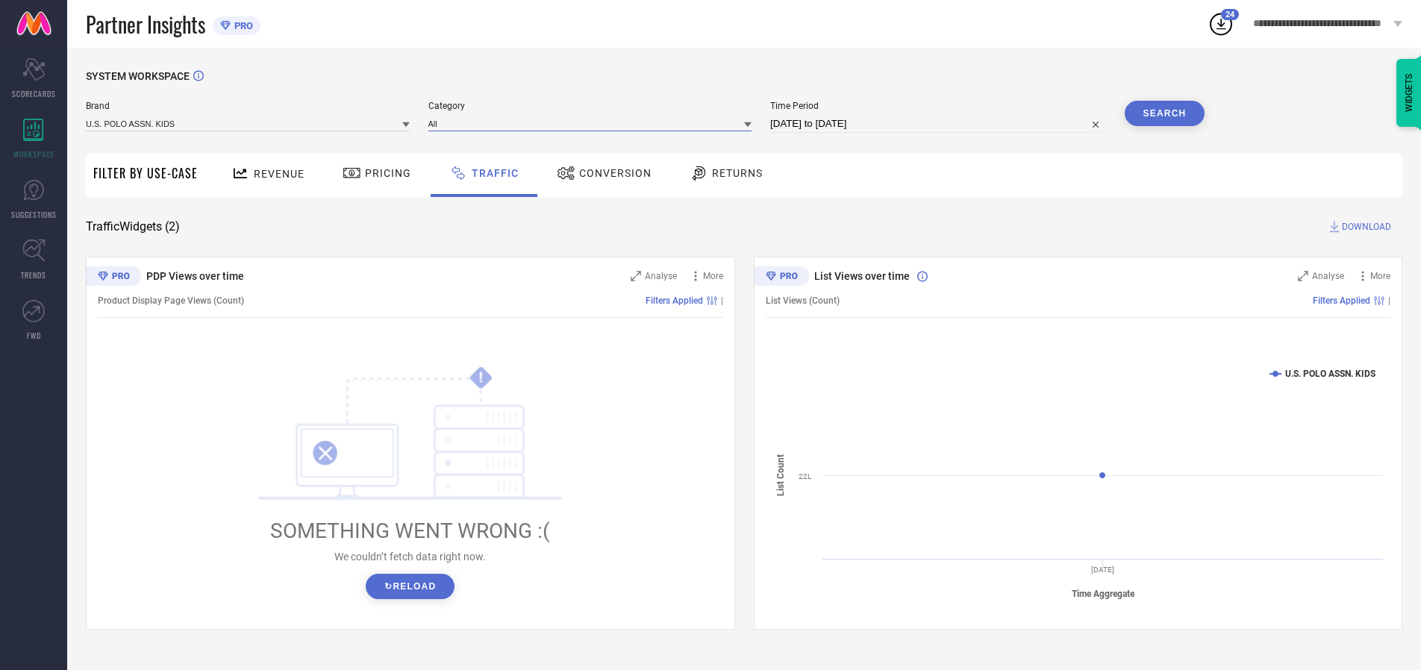
click at [593, 123] on input at bounding box center [591, 124] width 324 height 16
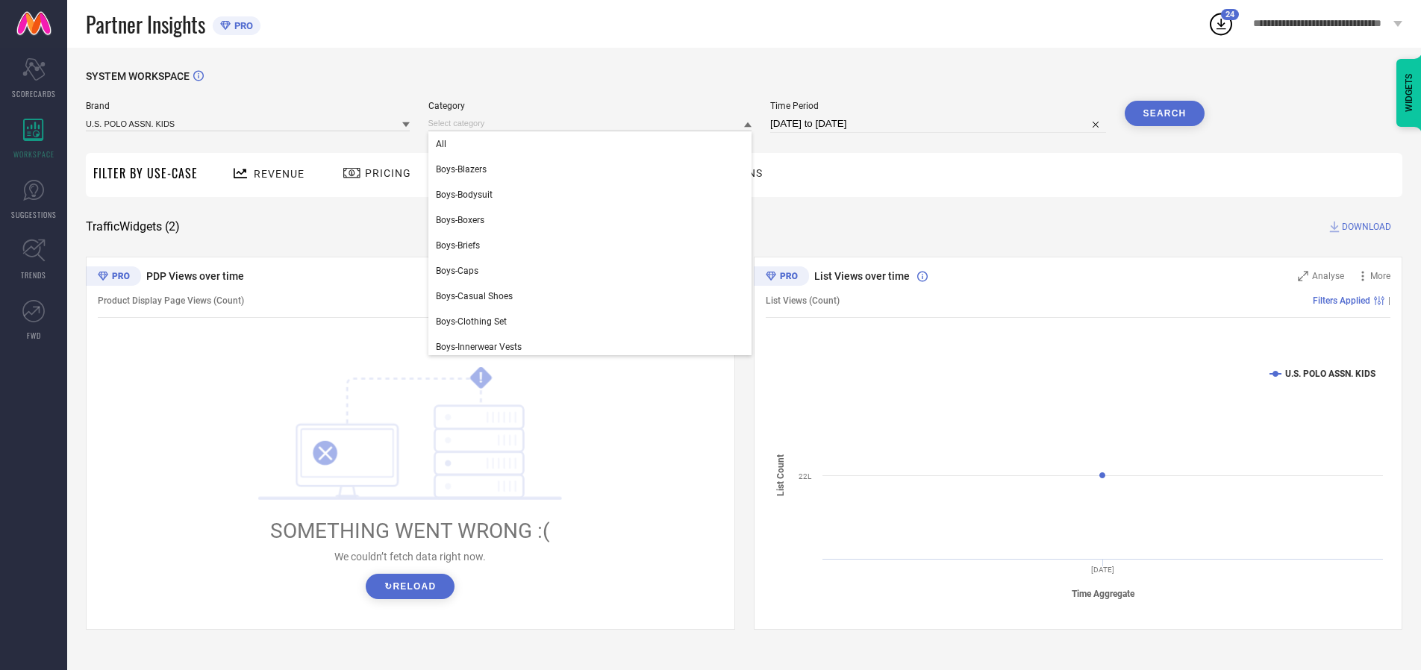
click at [593, 144] on div "All" at bounding box center [591, 143] width 324 height 25
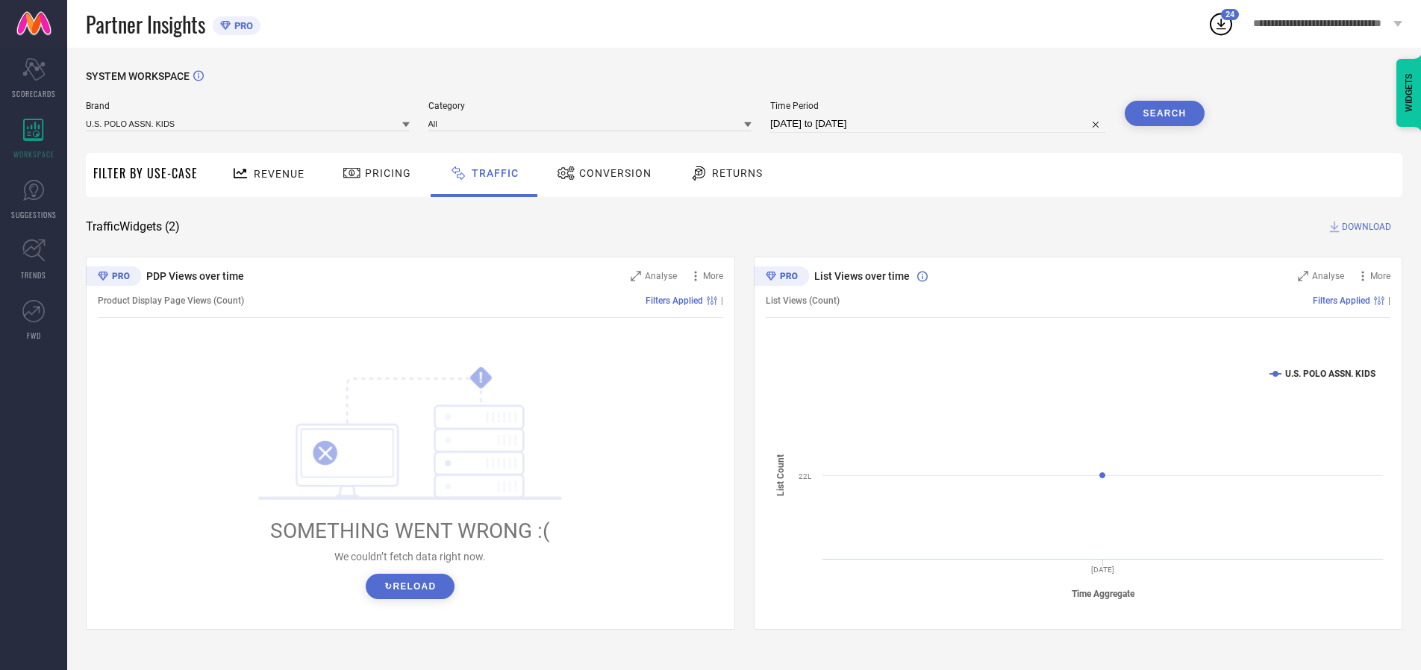
click at [1165, 113] on button "Search" at bounding box center [1165, 113] width 81 height 25
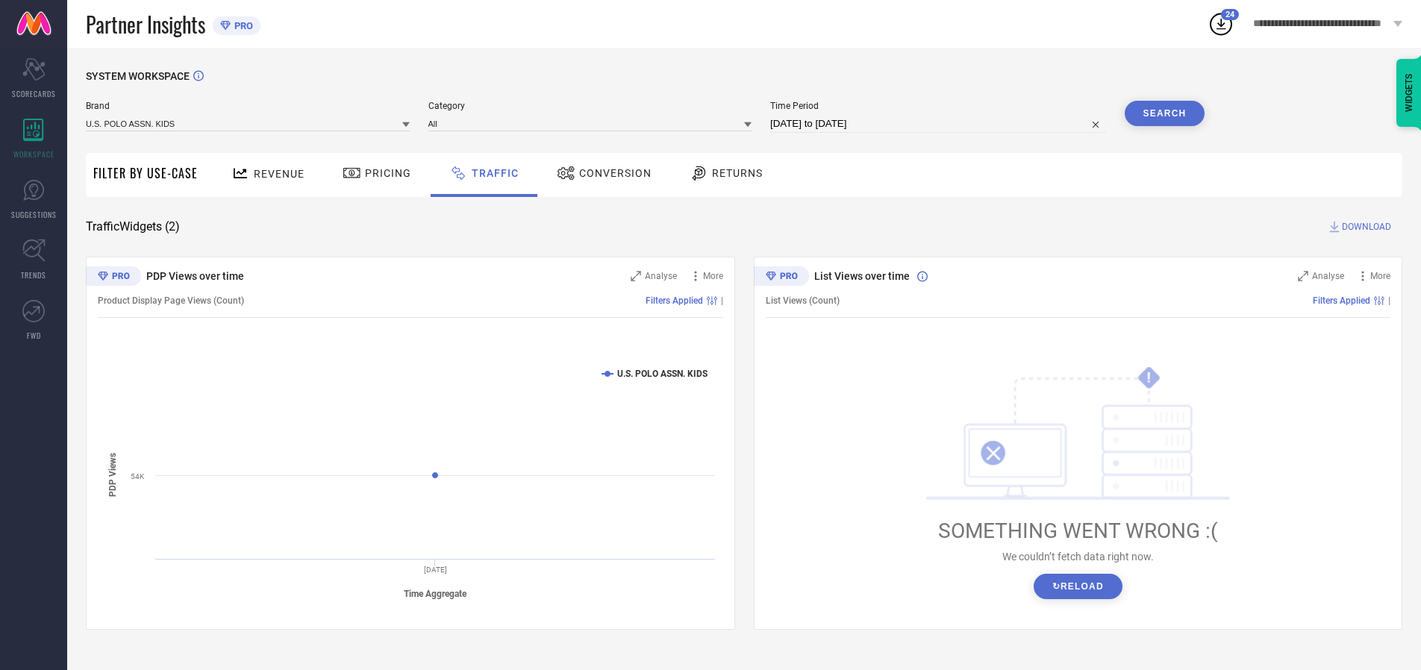
click at [1365, 227] on span "DOWNLOAD" at bounding box center [1366, 226] width 49 height 15
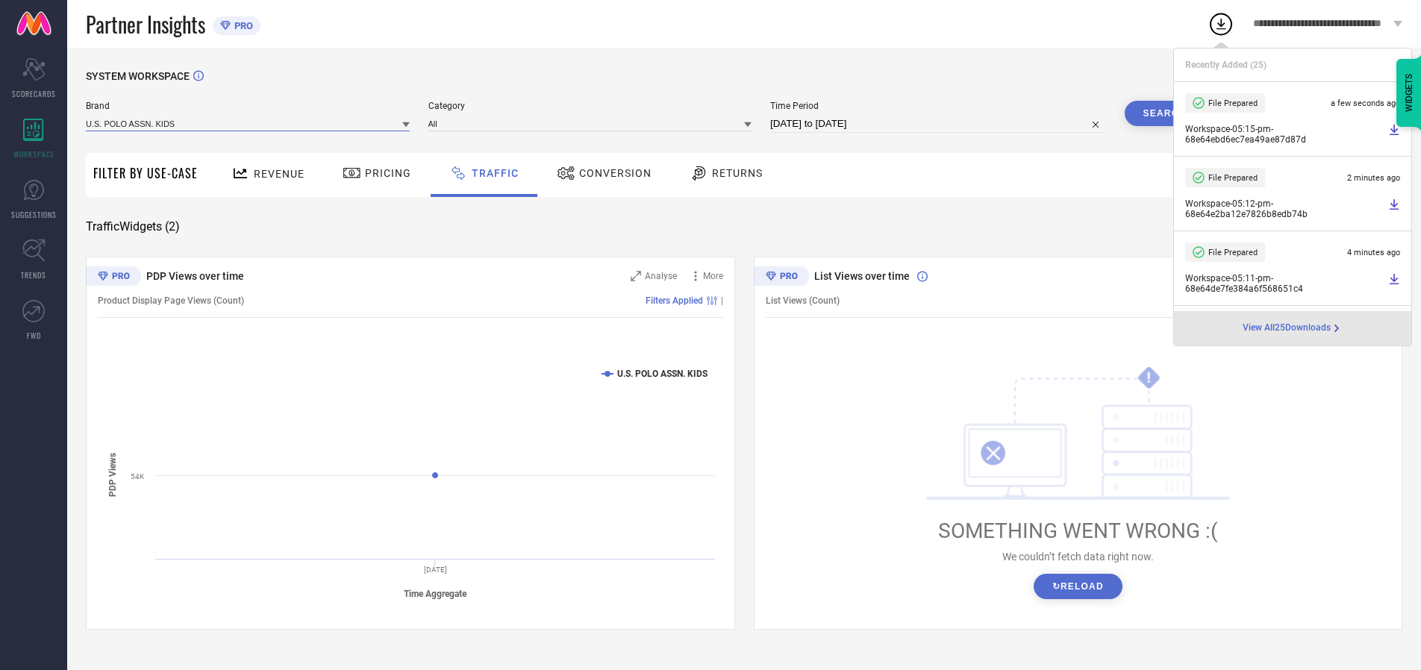
click at [249, 123] on input at bounding box center [248, 124] width 324 height 16
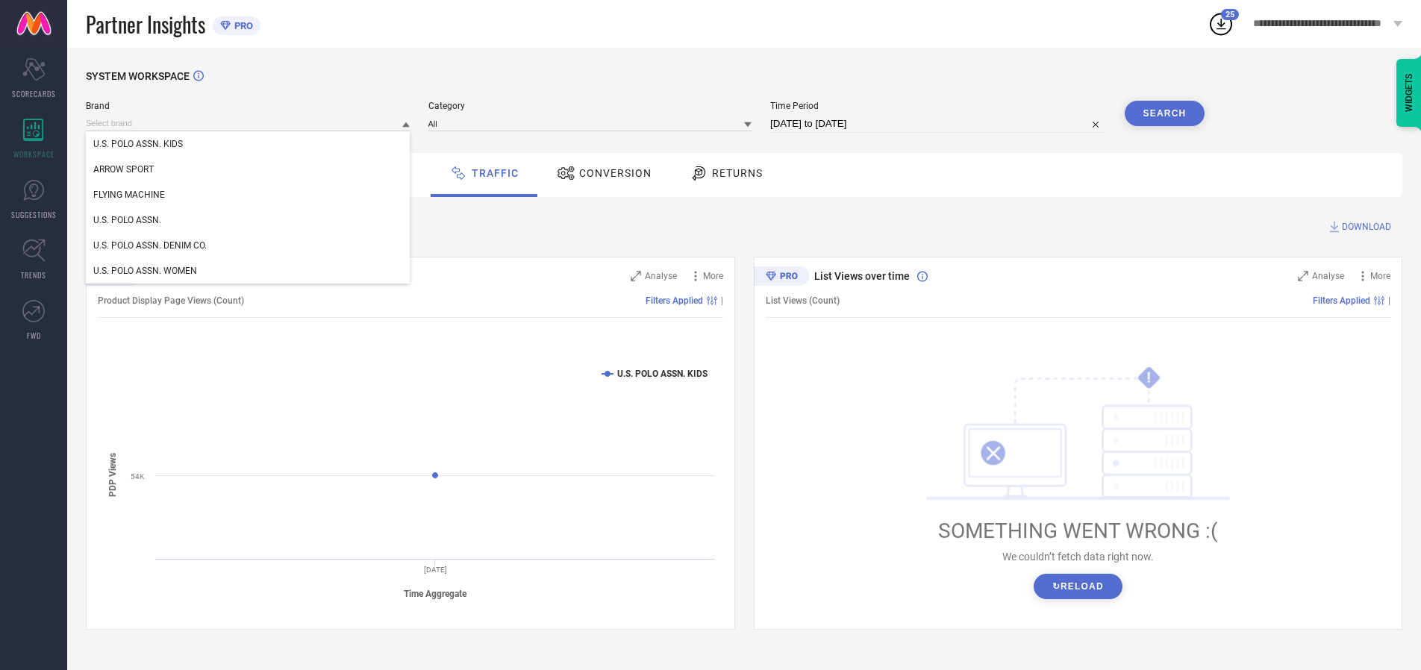
click at [249, 220] on div "U.S. POLO ASSN." at bounding box center [248, 220] width 324 height 25
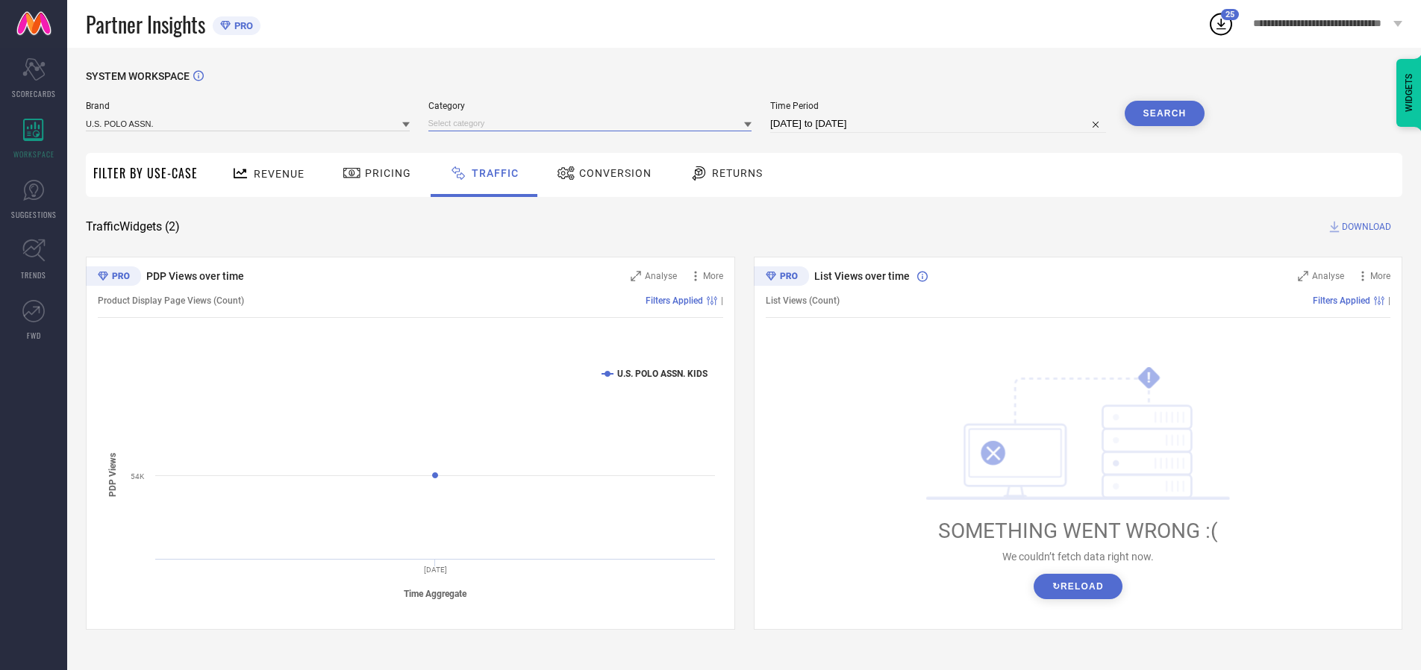
click at [593, 123] on input at bounding box center [591, 124] width 324 height 16
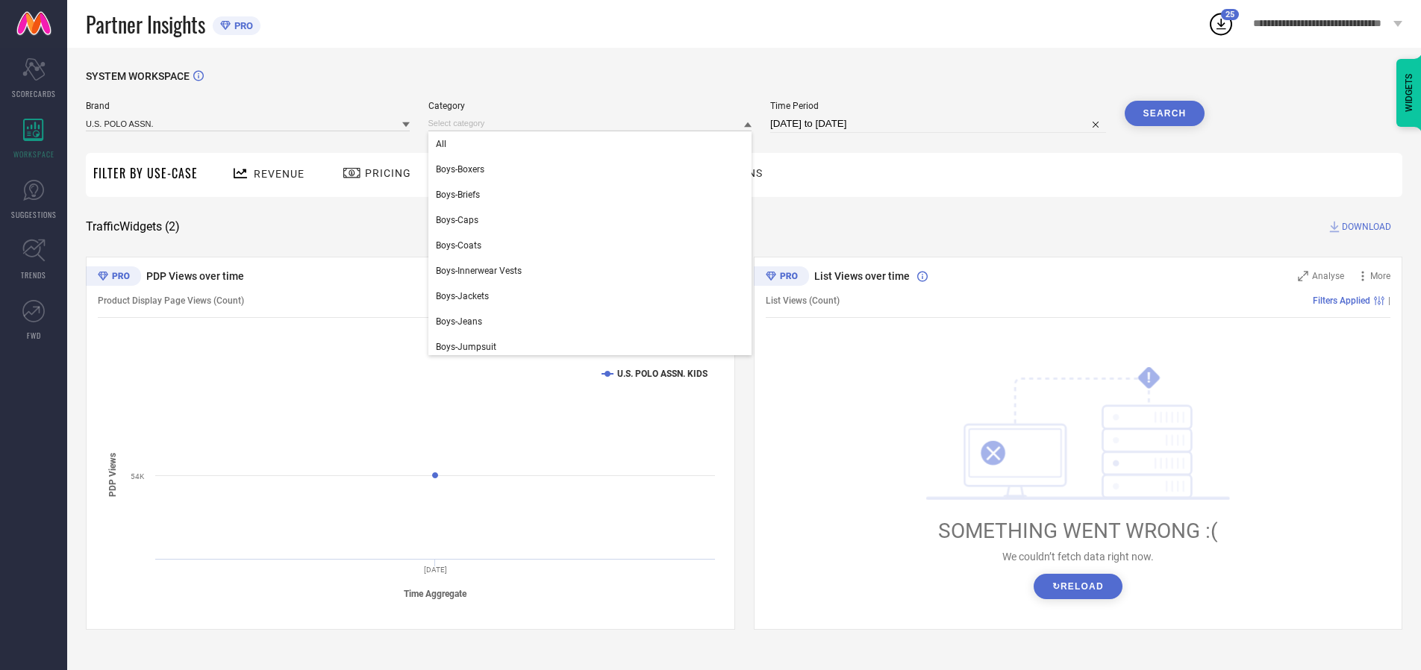
click at [593, 144] on div "All" at bounding box center [591, 143] width 324 height 25
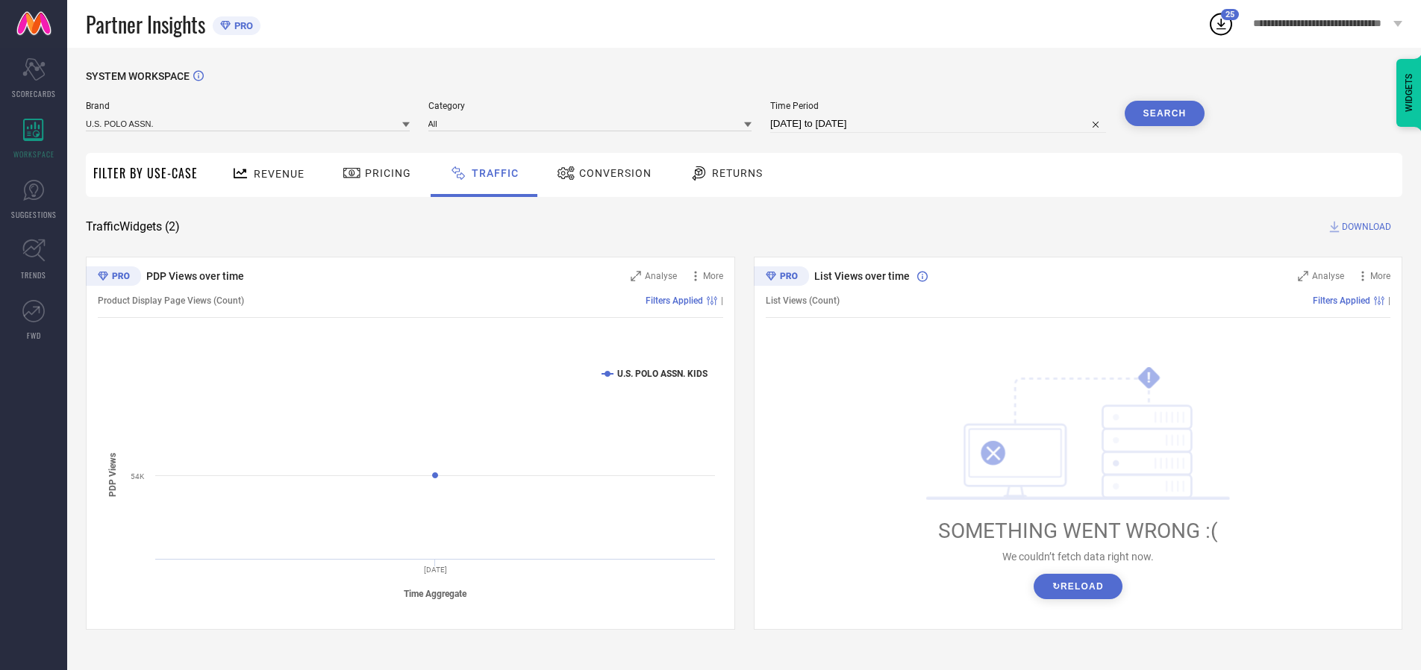
click at [1165, 113] on button "Search" at bounding box center [1165, 113] width 81 height 25
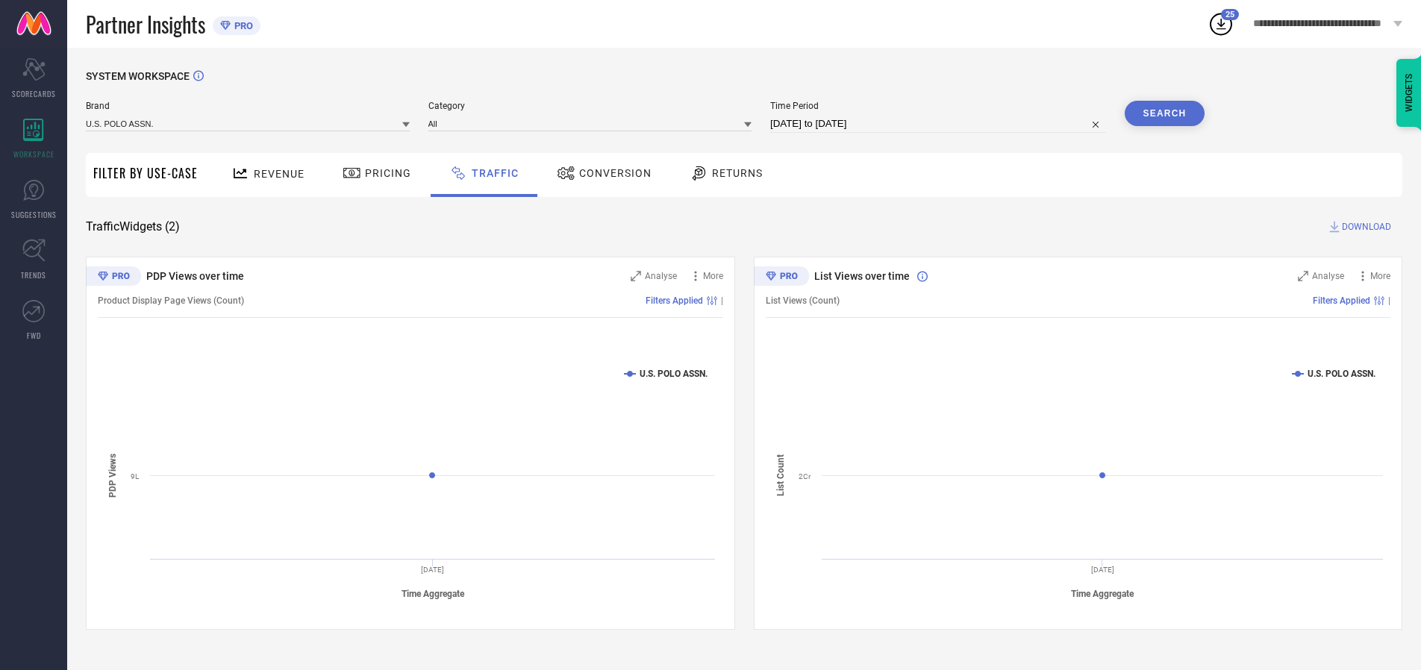
click at [1365, 227] on span "DOWNLOAD" at bounding box center [1366, 226] width 49 height 15
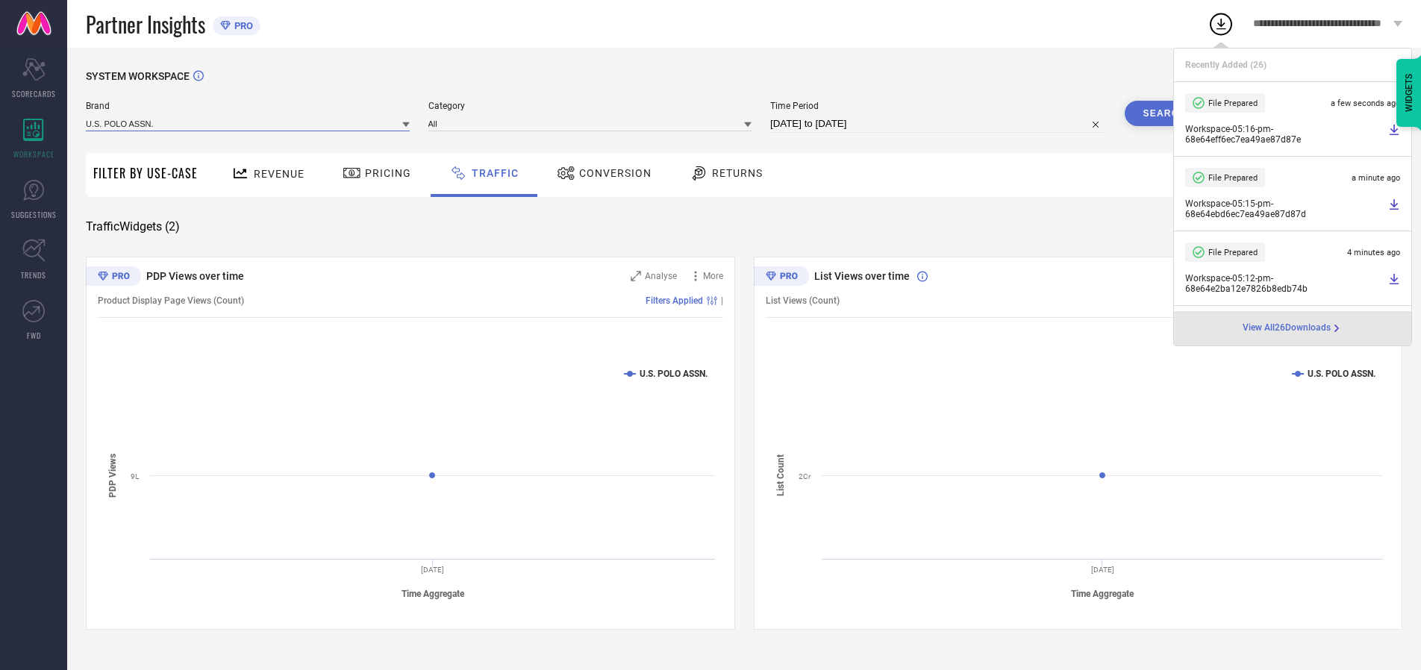
click at [249, 123] on input at bounding box center [248, 124] width 324 height 16
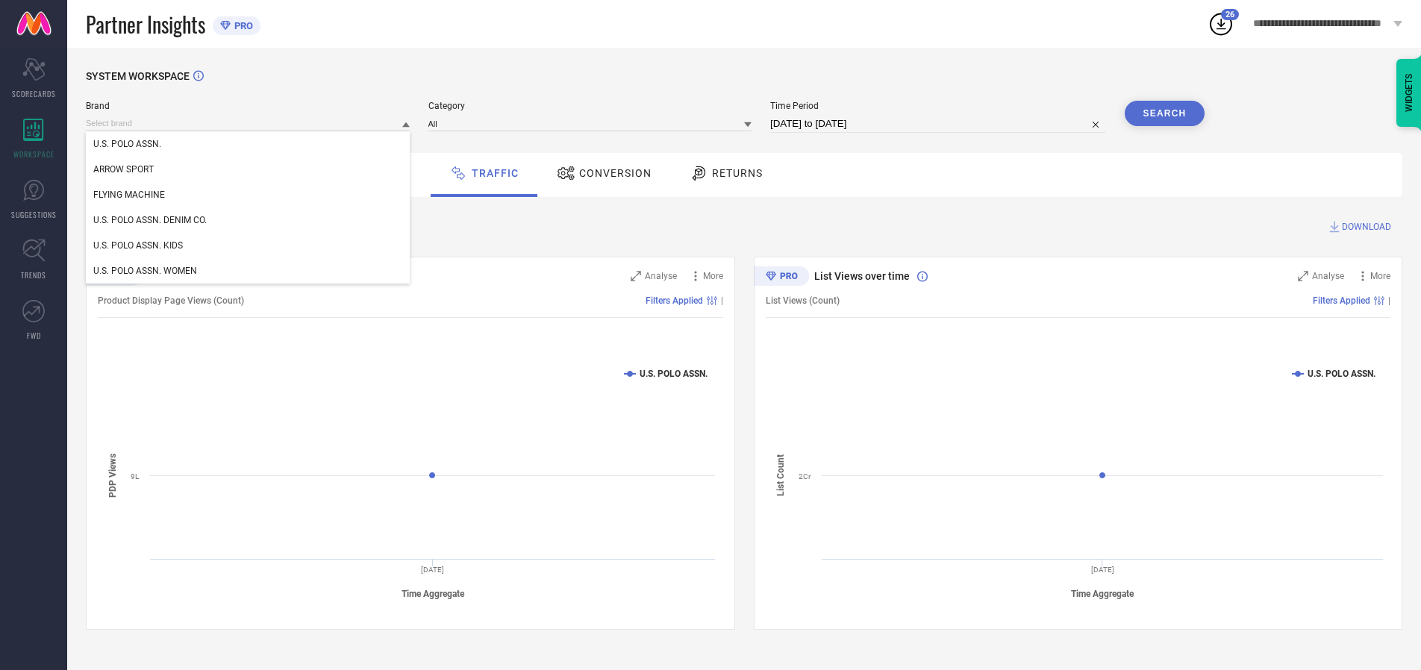
click at [249, 220] on div "U.S. POLO ASSN. DENIM CO." at bounding box center [248, 220] width 324 height 25
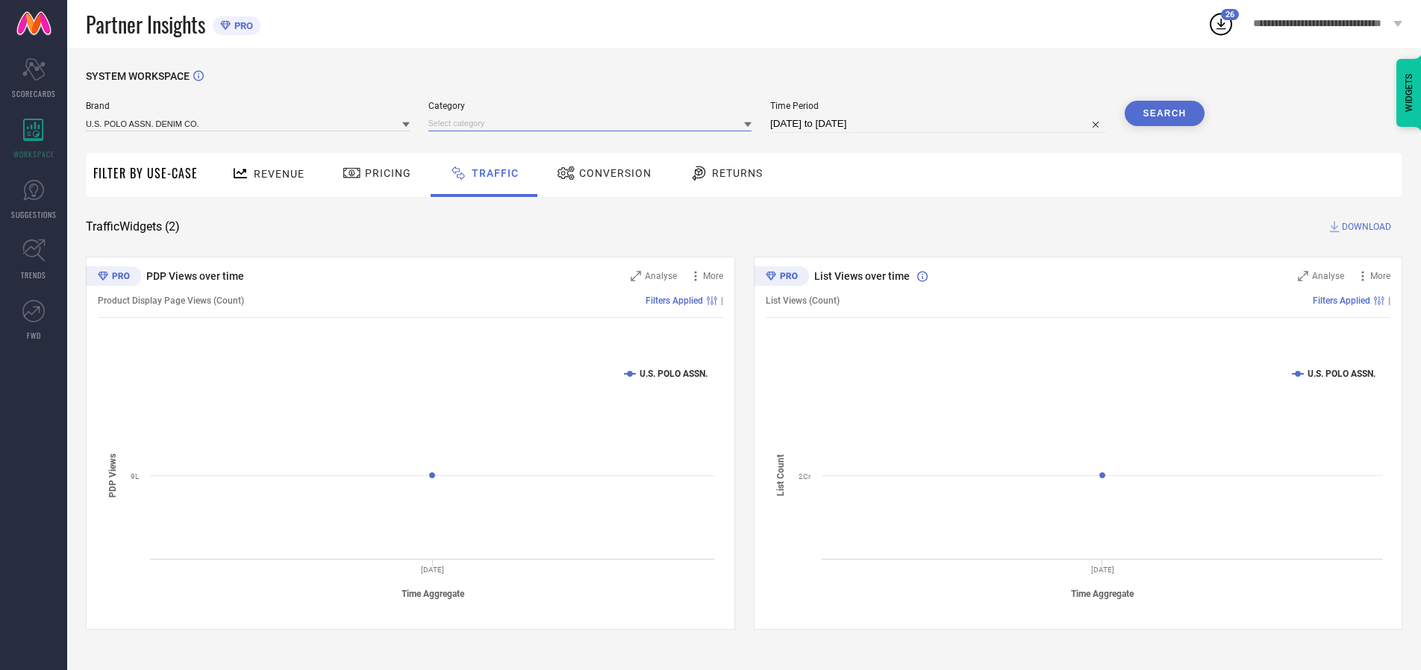
click at [593, 123] on input at bounding box center [591, 124] width 324 height 16
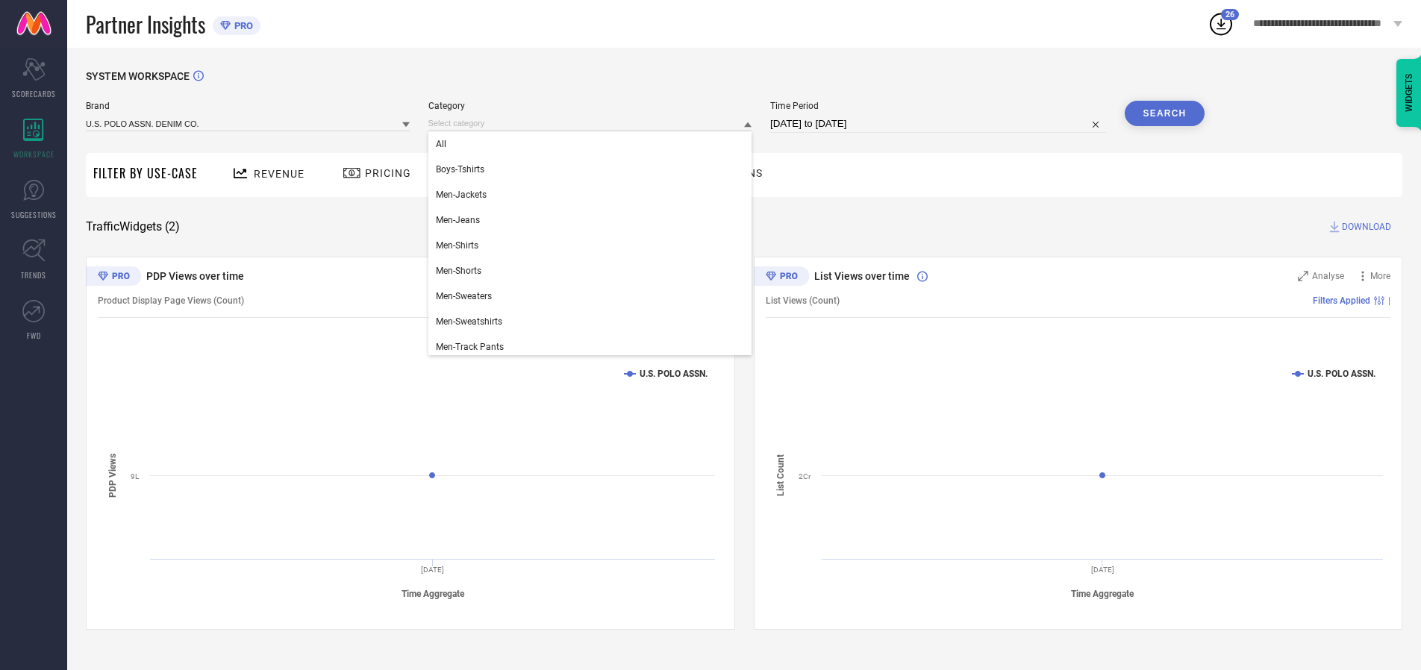
click at [593, 144] on div "All" at bounding box center [591, 143] width 324 height 25
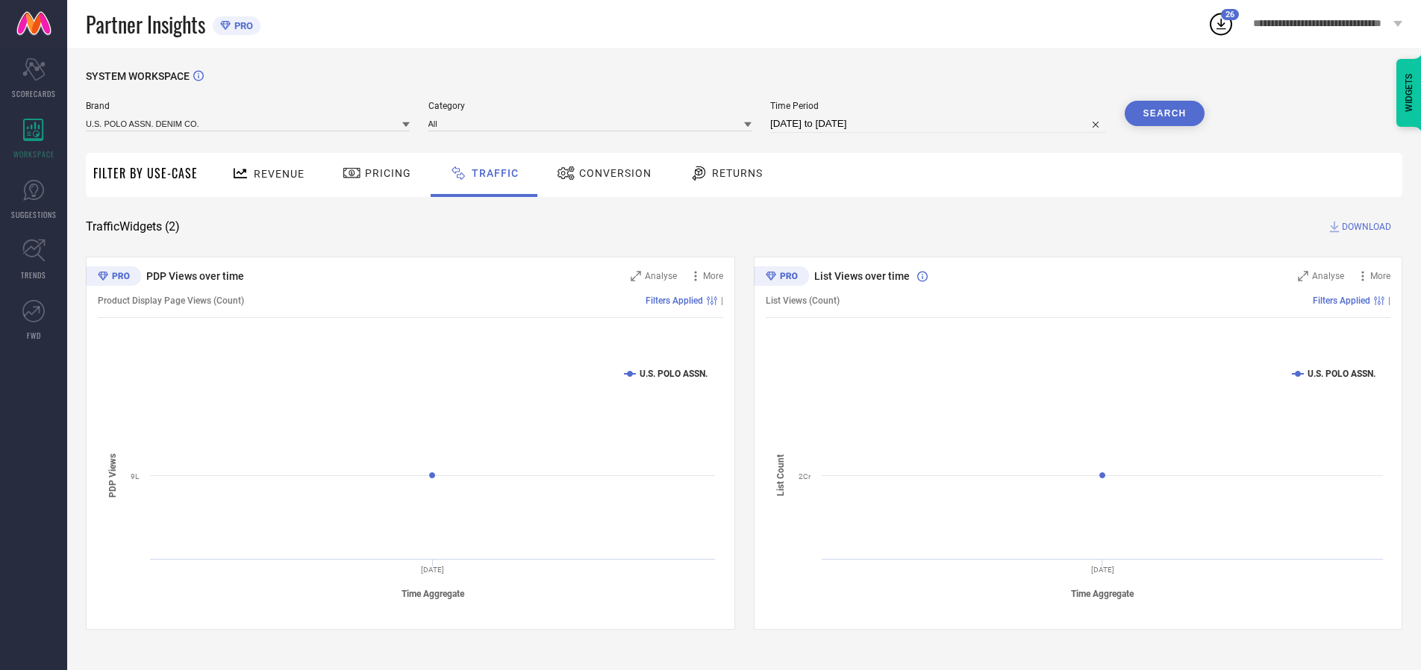
click at [1165, 113] on button "Search" at bounding box center [1165, 113] width 81 height 25
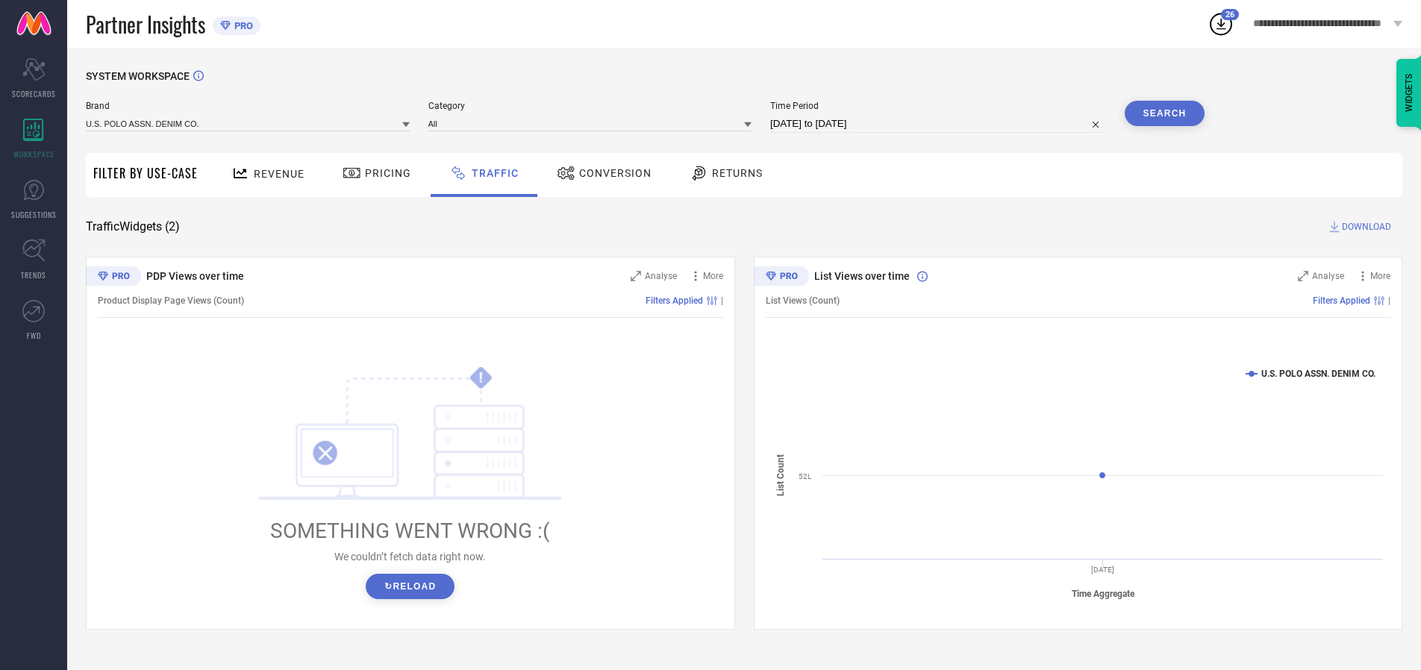
click at [1365, 227] on span "DOWNLOAD" at bounding box center [1366, 226] width 49 height 15
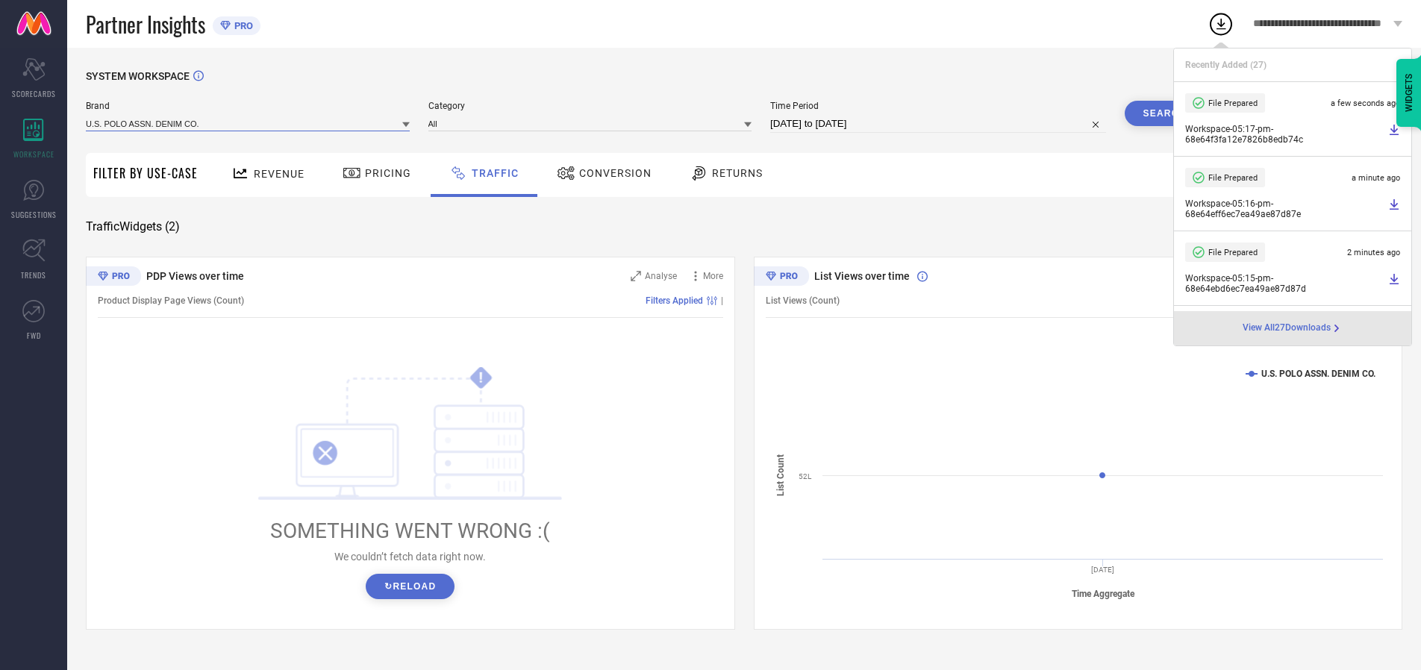
click at [249, 123] on input at bounding box center [248, 124] width 324 height 16
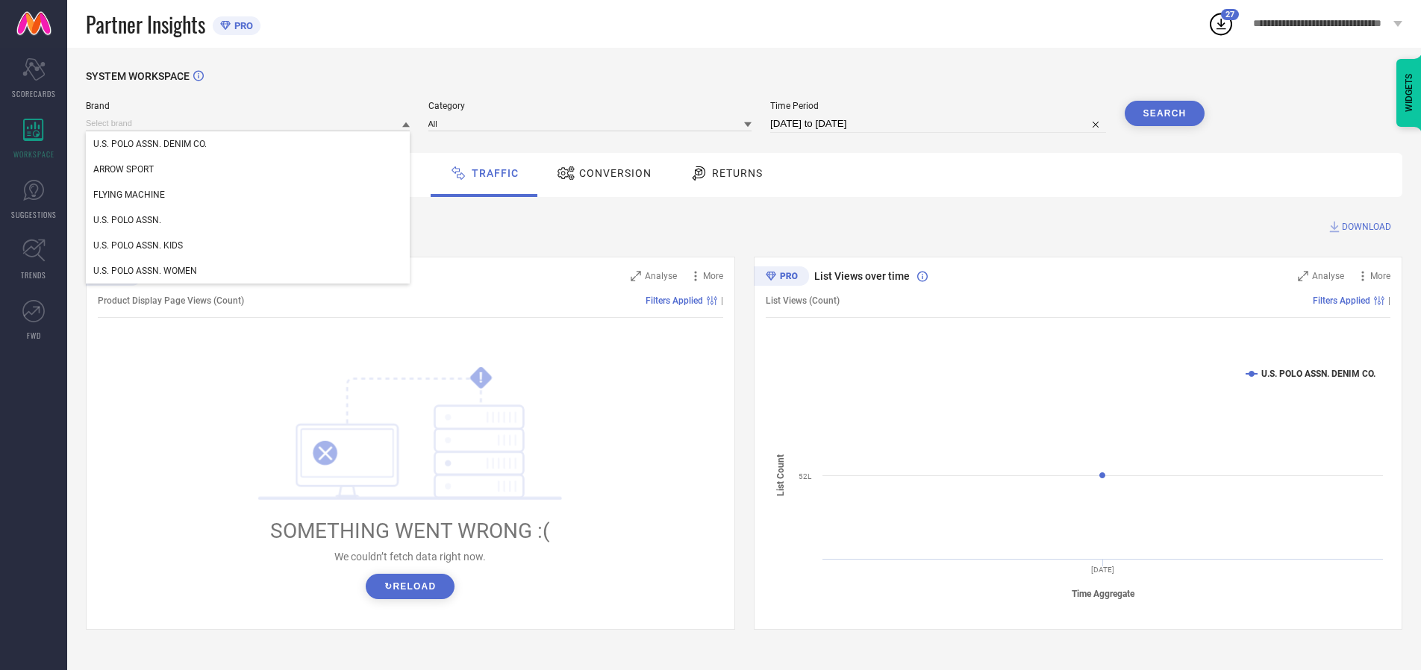
click at [249, 271] on div "U.S. POLO ASSN. WOMEN" at bounding box center [248, 270] width 324 height 25
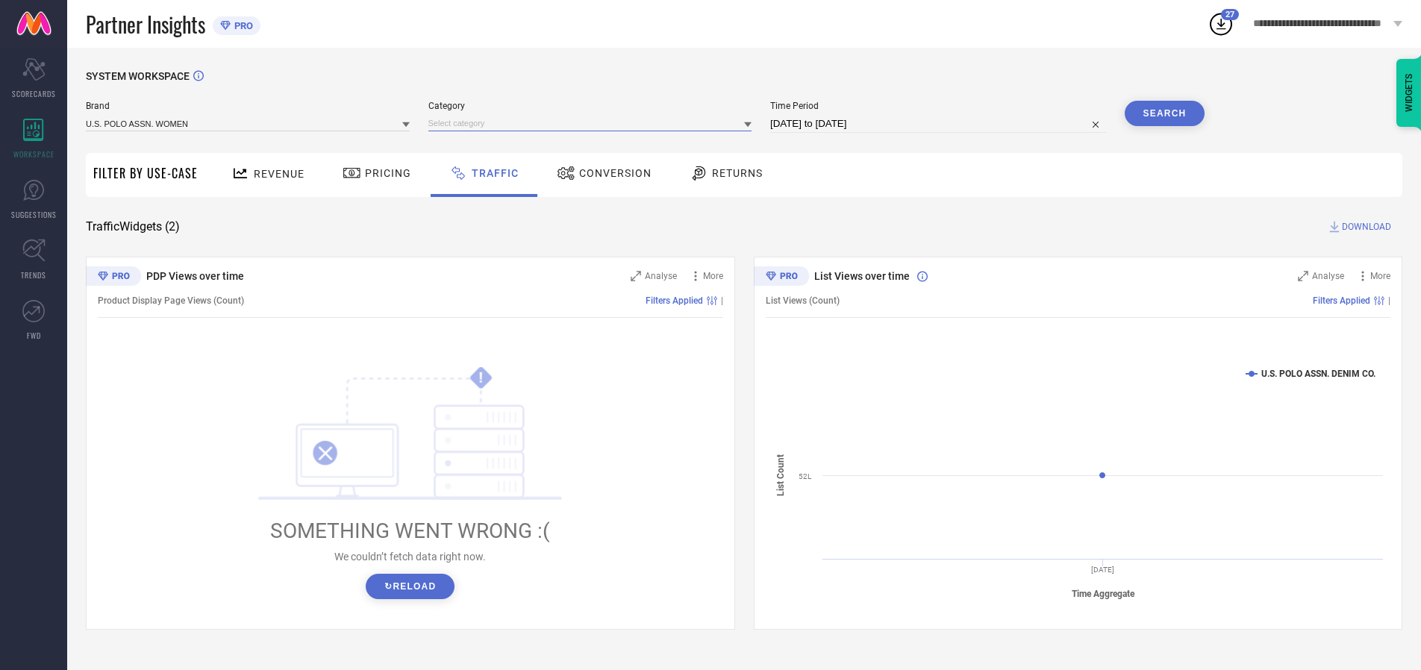
click at [593, 123] on input at bounding box center [591, 124] width 324 height 16
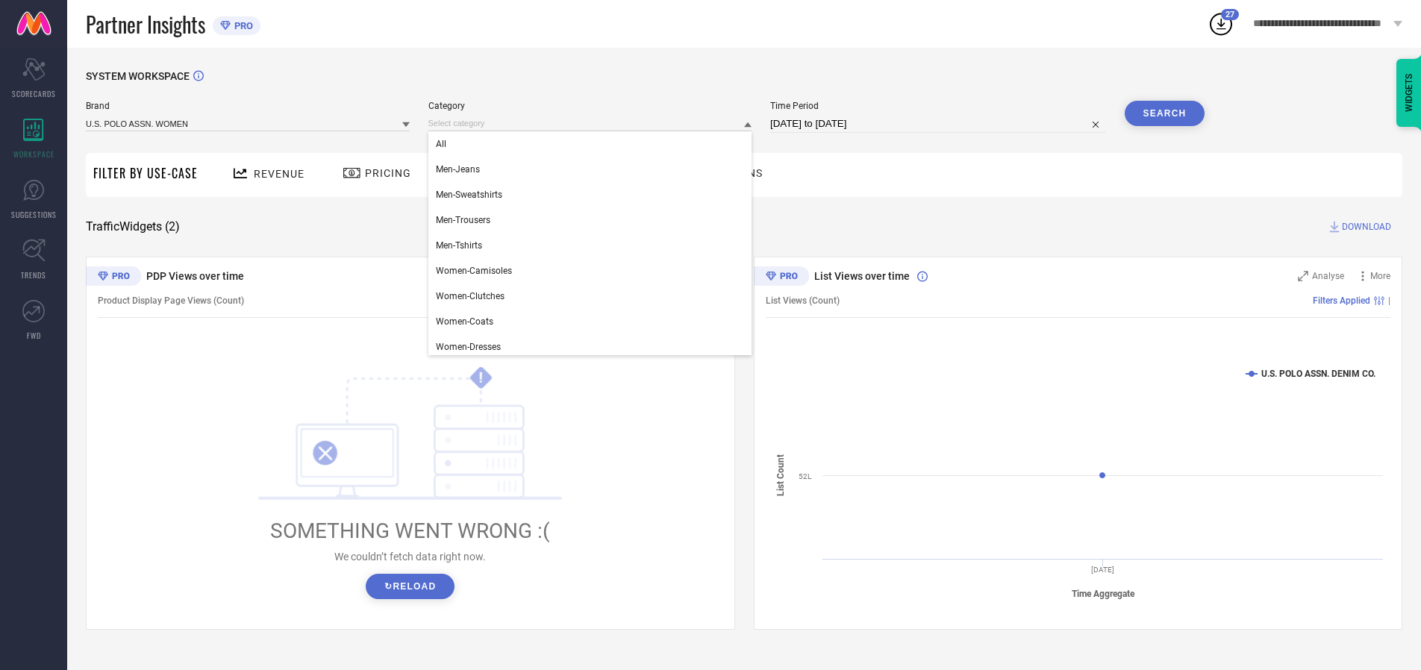
click at [593, 144] on div "All" at bounding box center [591, 143] width 324 height 25
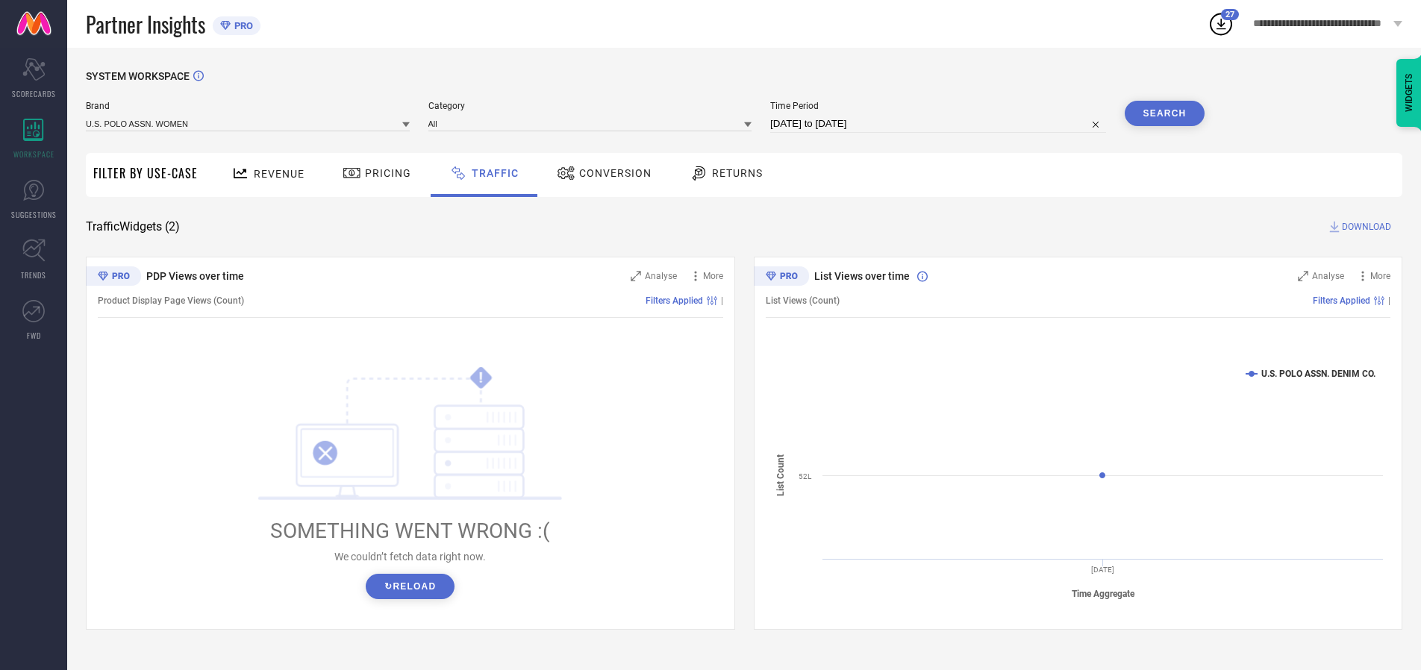
click at [1165, 113] on button "Search" at bounding box center [1165, 113] width 81 height 25
click at [1365, 227] on span "DOWNLOAD" at bounding box center [1366, 226] width 49 height 15
click at [941, 124] on input at bounding box center [938, 124] width 336 height 18
select select "9"
select select "2025"
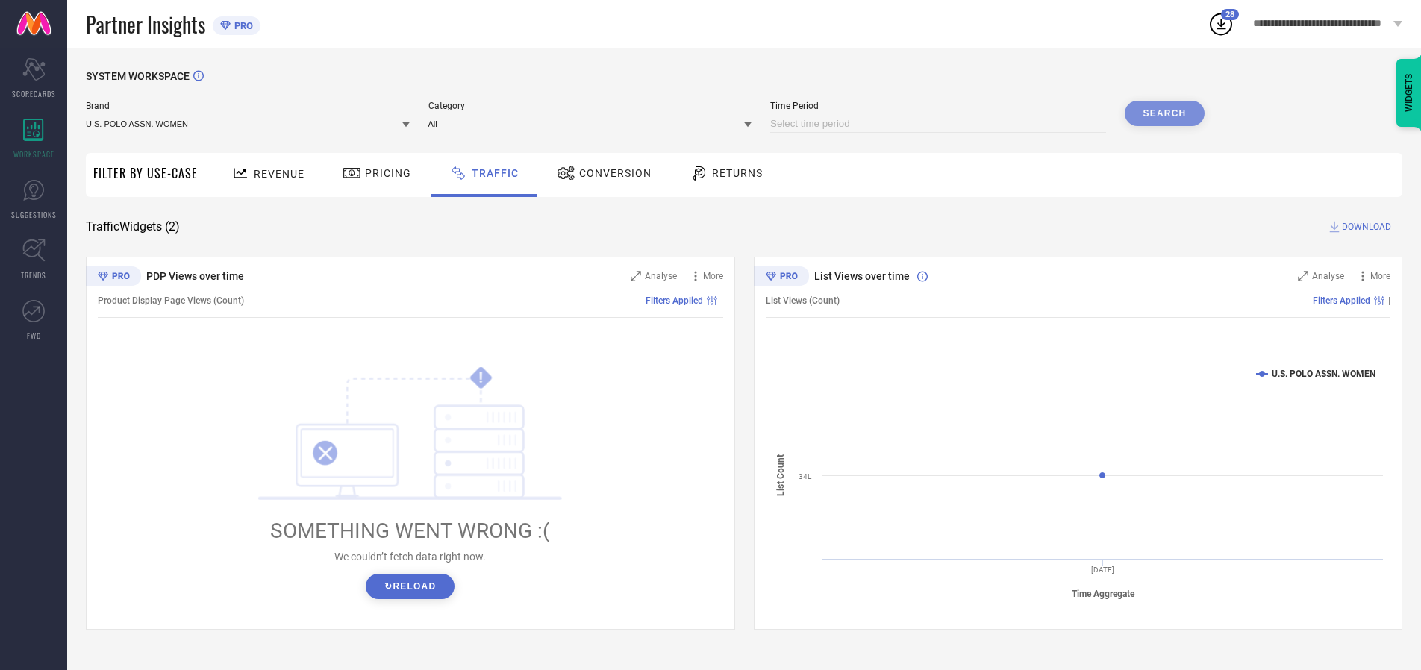
select select "10"
select select "2025"
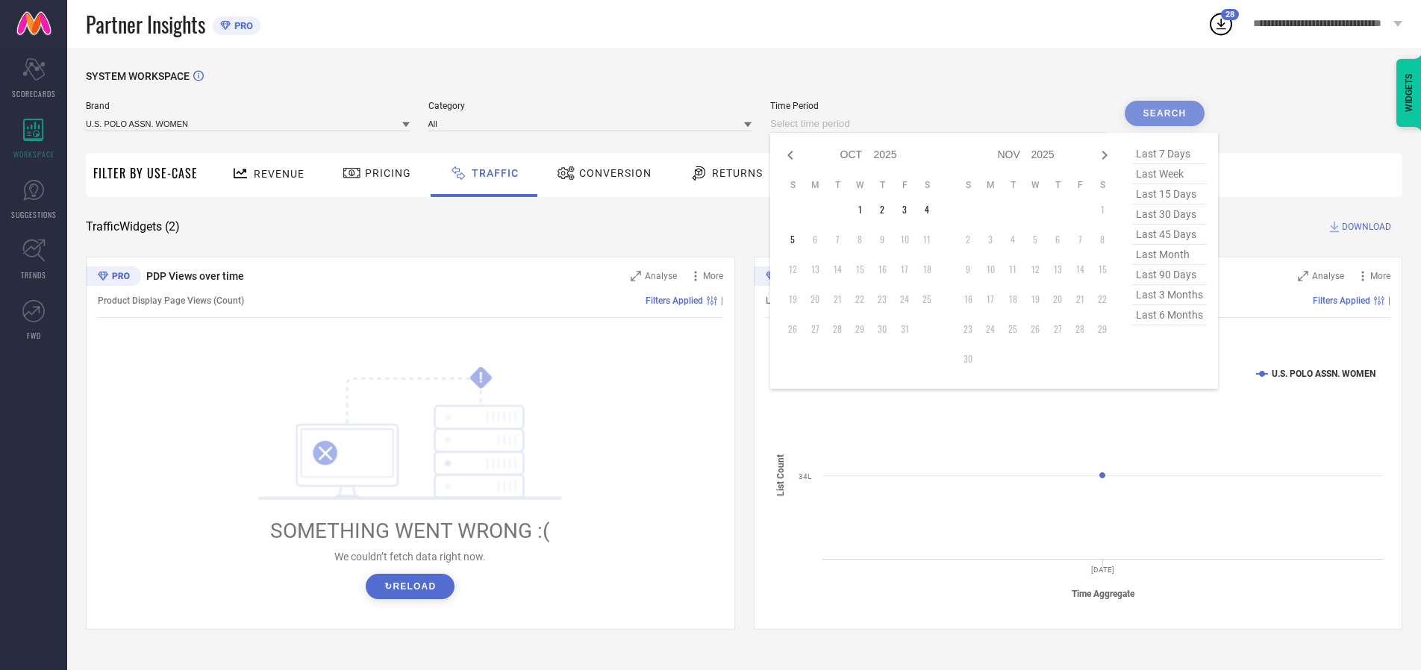
click at [932, 210] on td "4" at bounding box center [927, 210] width 22 height 22
type input "[DATE] to [DATE]"
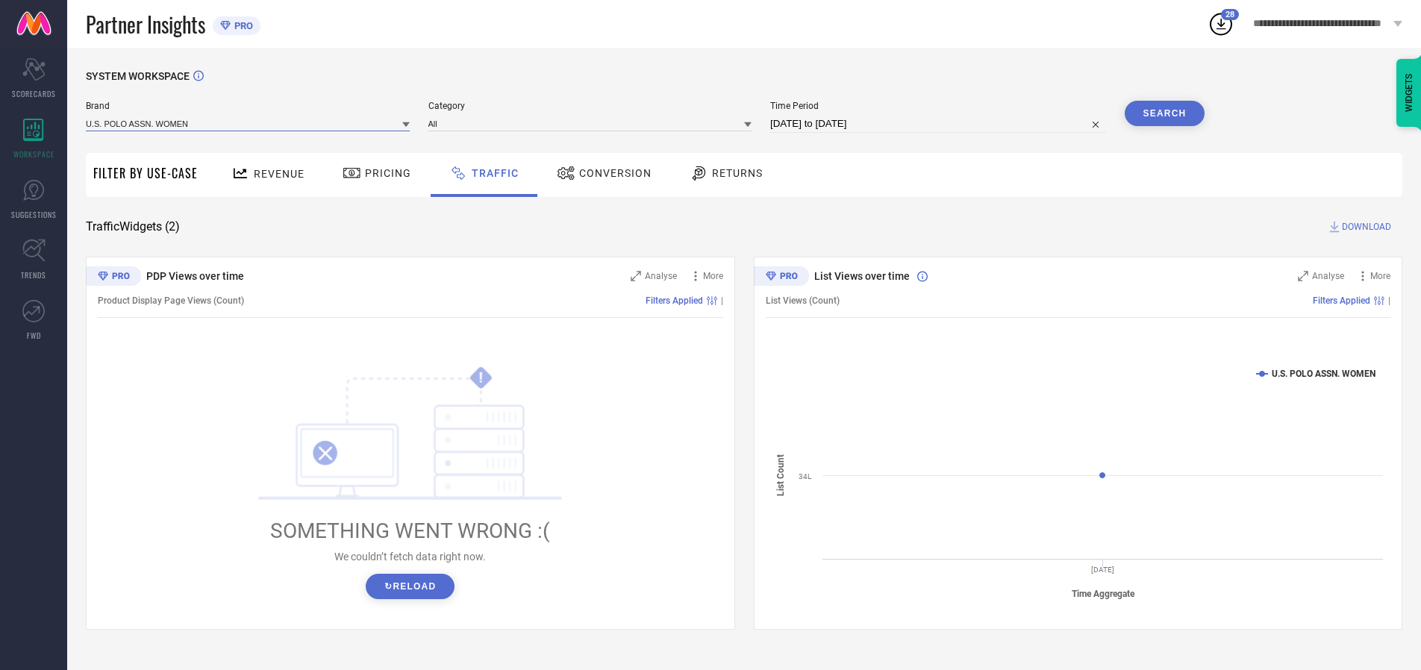
click at [249, 123] on input at bounding box center [248, 124] width 324 height 16
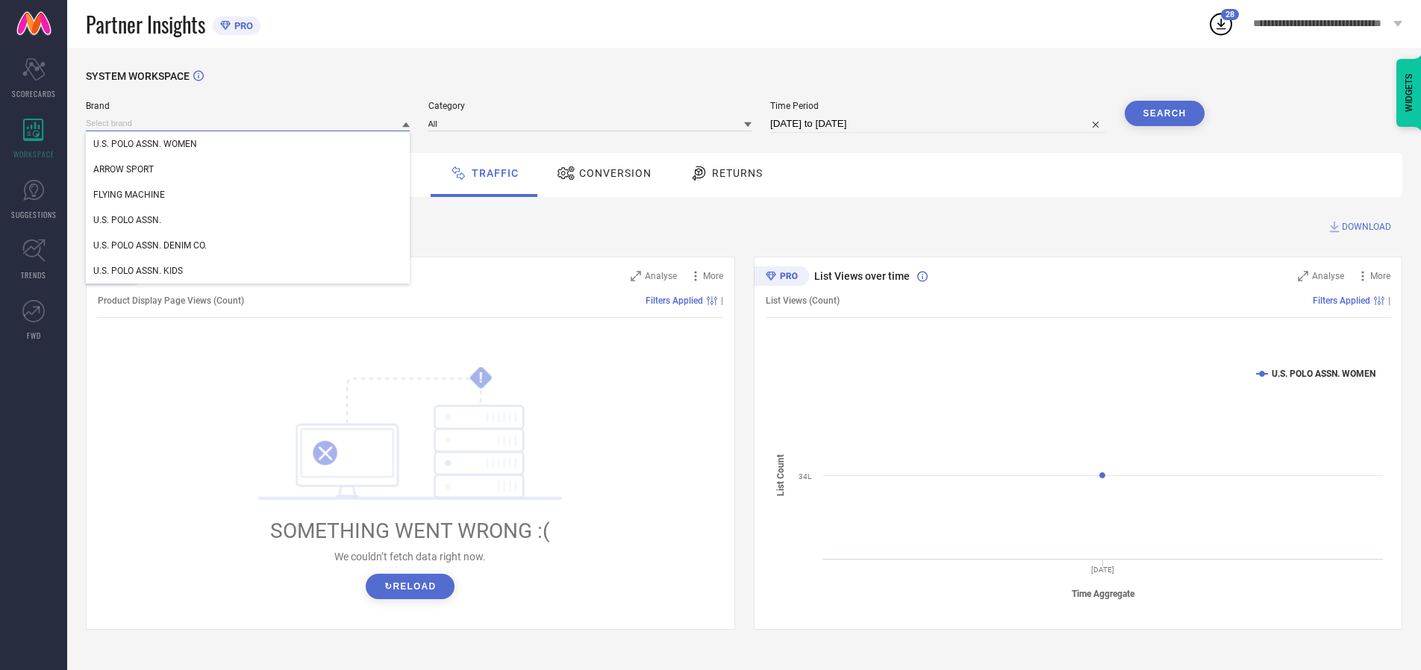
click at [249, 123] on input at bounding box center [248, 124] width 324 height 16
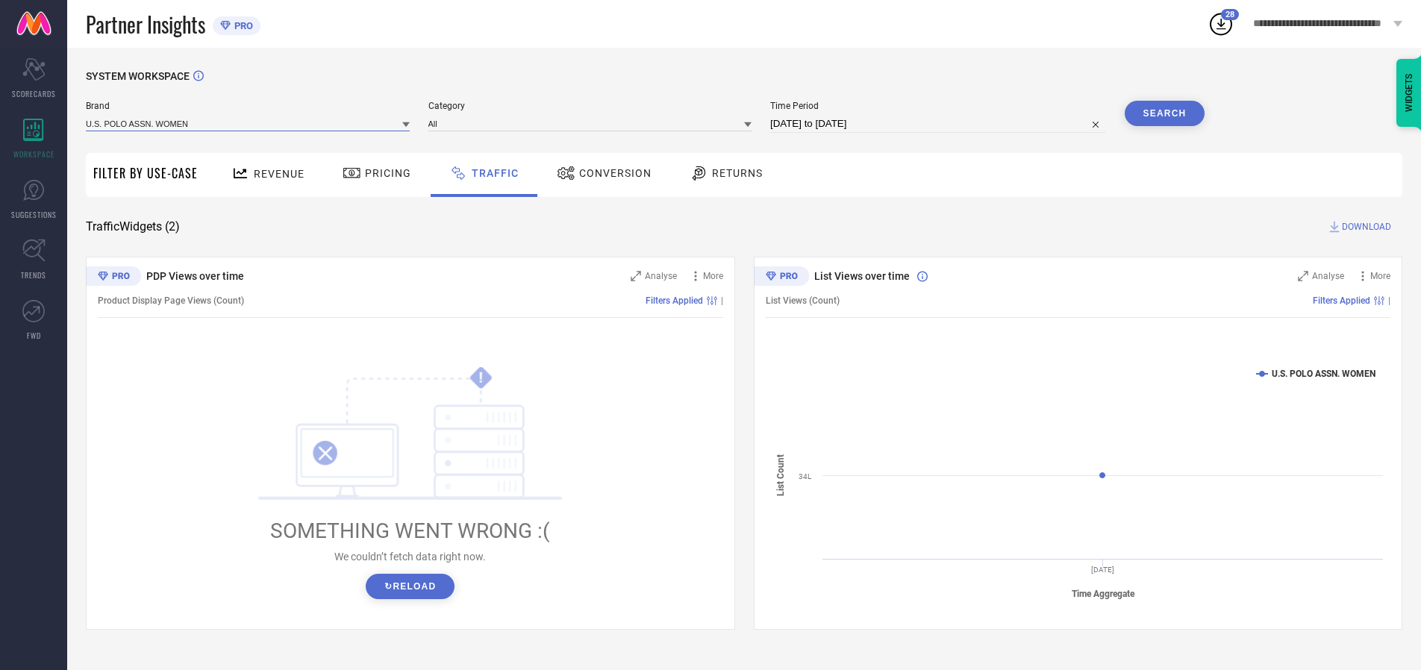
click at [249, 123] on input at bounding box center [248, 124] width 324 height 16
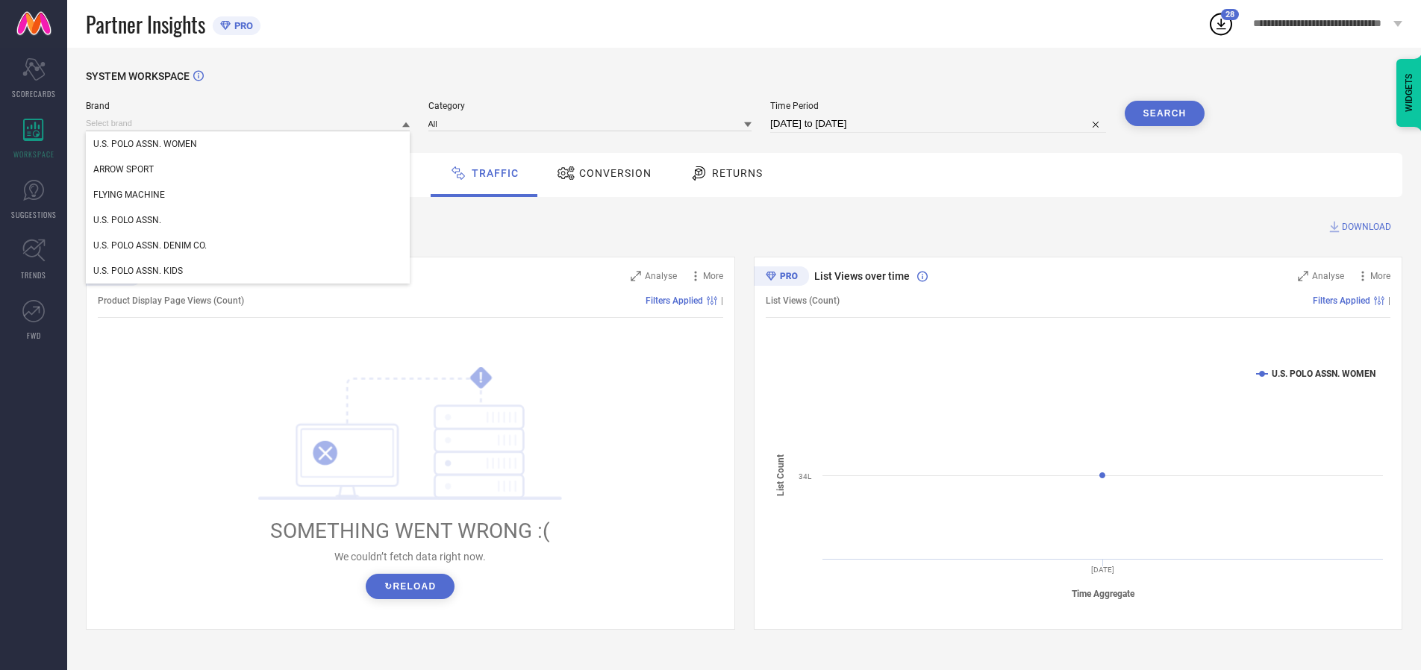
click at [249, 144] on div "U.S. POLO ASSN. WOMEN" at bounding box center [248, 143] width 324 height 25
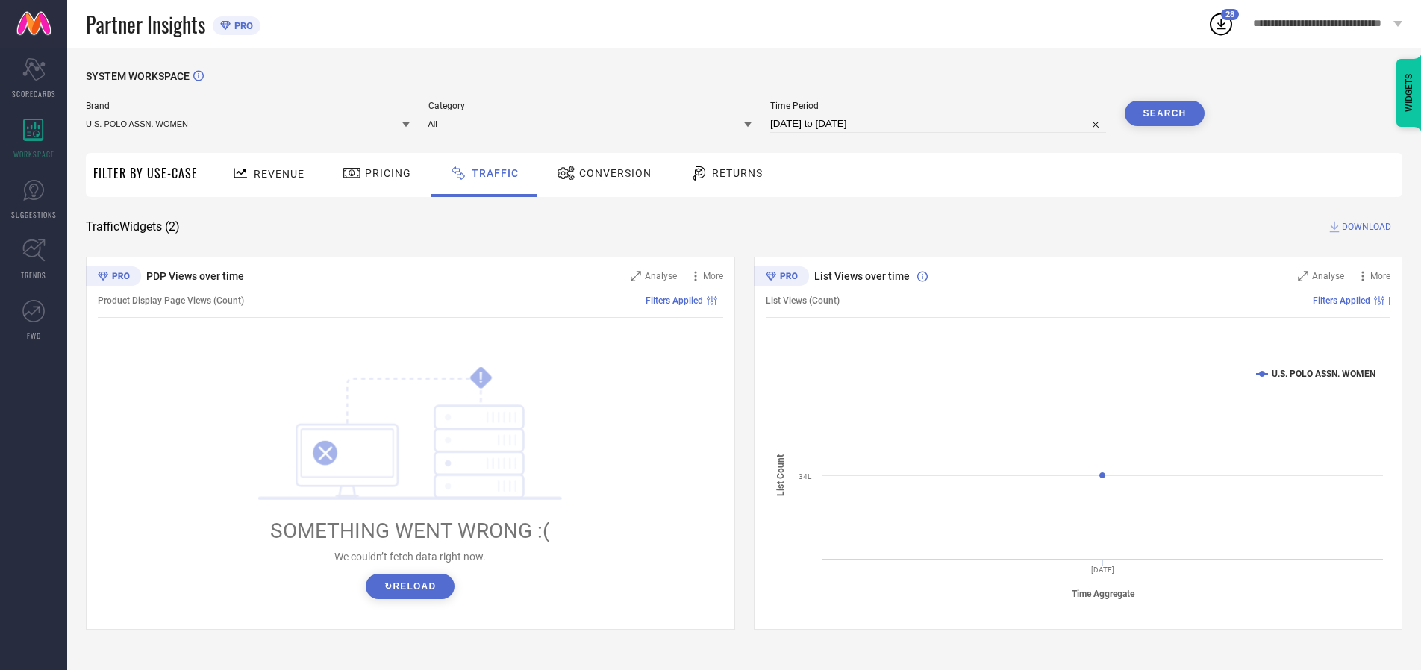
click at [593, 123] on input at bounding box center [591, 124] width 324 height 16
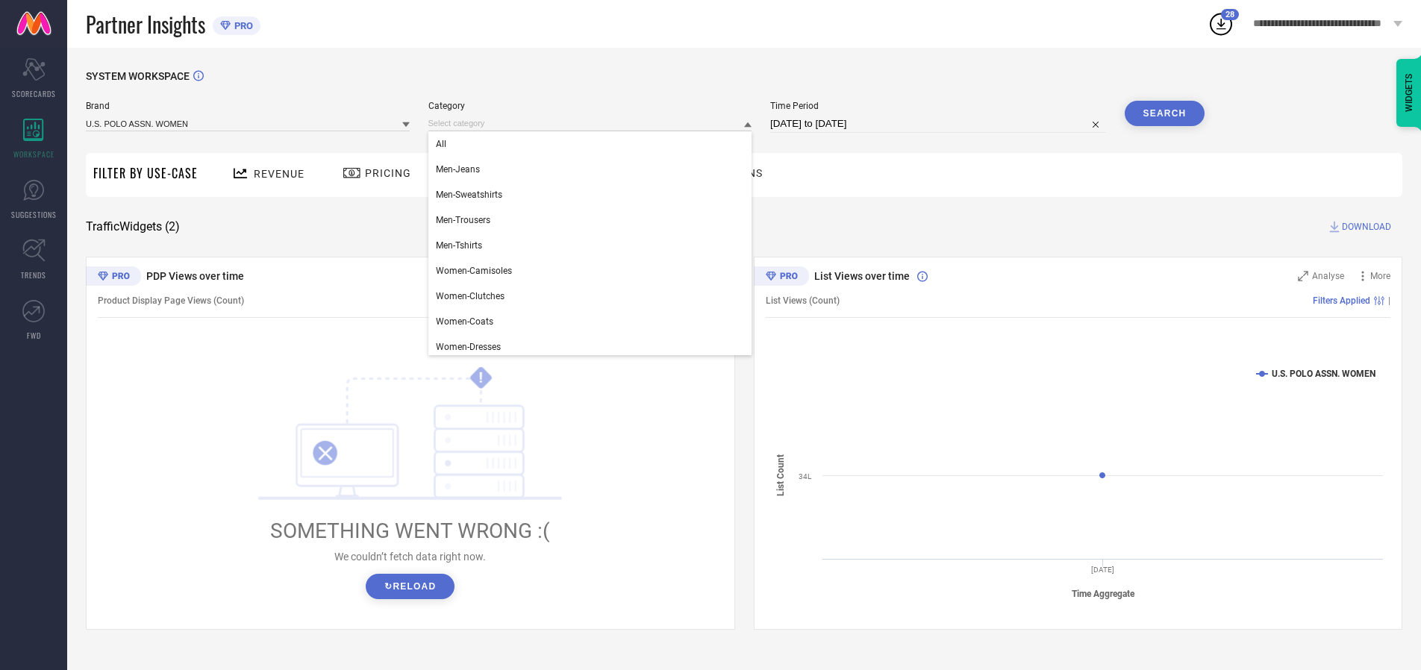
click at [593, 144] on div "All" at bounding box center [591, 143] width 324 height 25
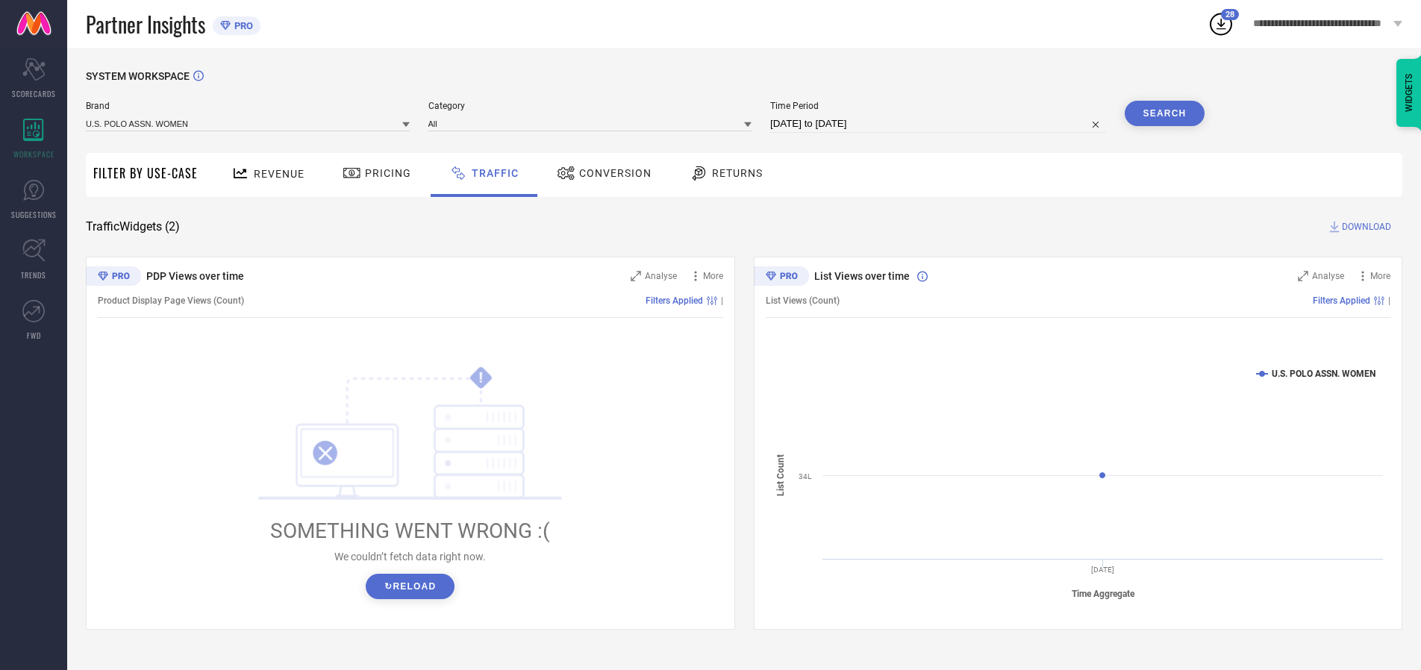
click at [1165, 113] on button "Search" at bounding box center [1165, 113] width 81 height 25
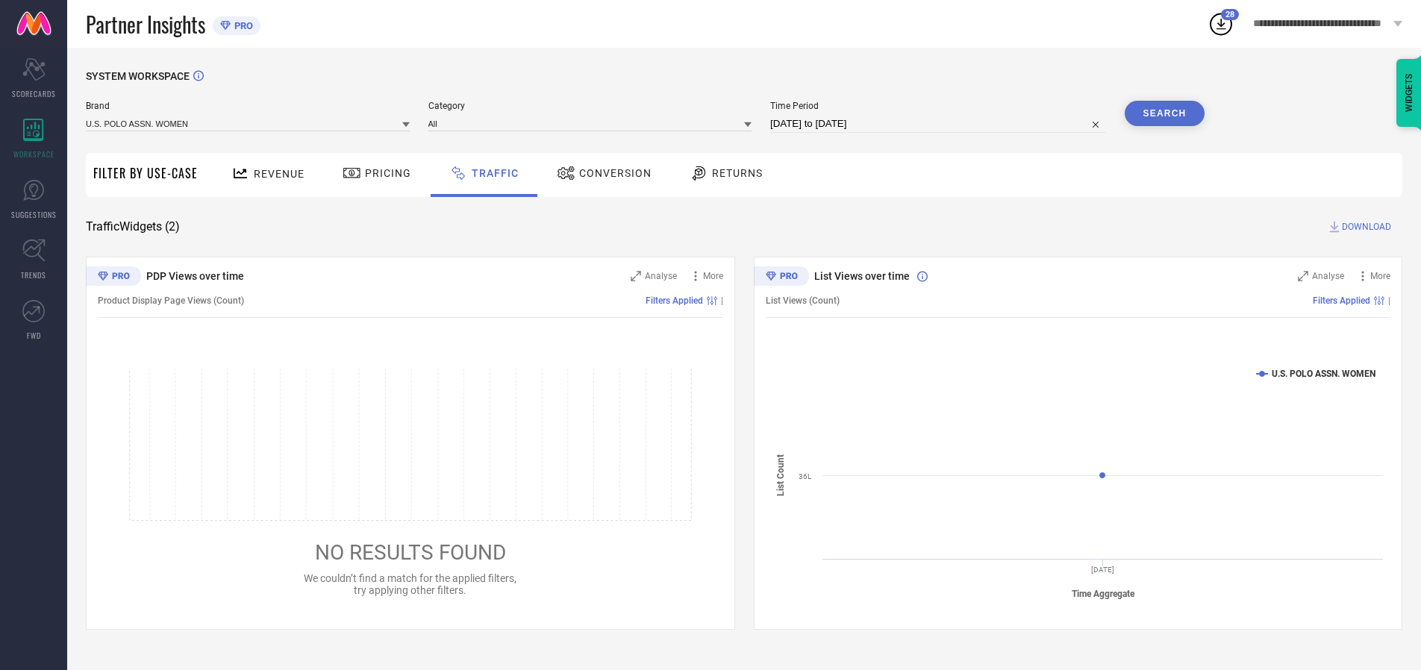
click at [1365, 227] on span "DOWNLOAD" at bounding box center [1366, 226] width 49 height 15
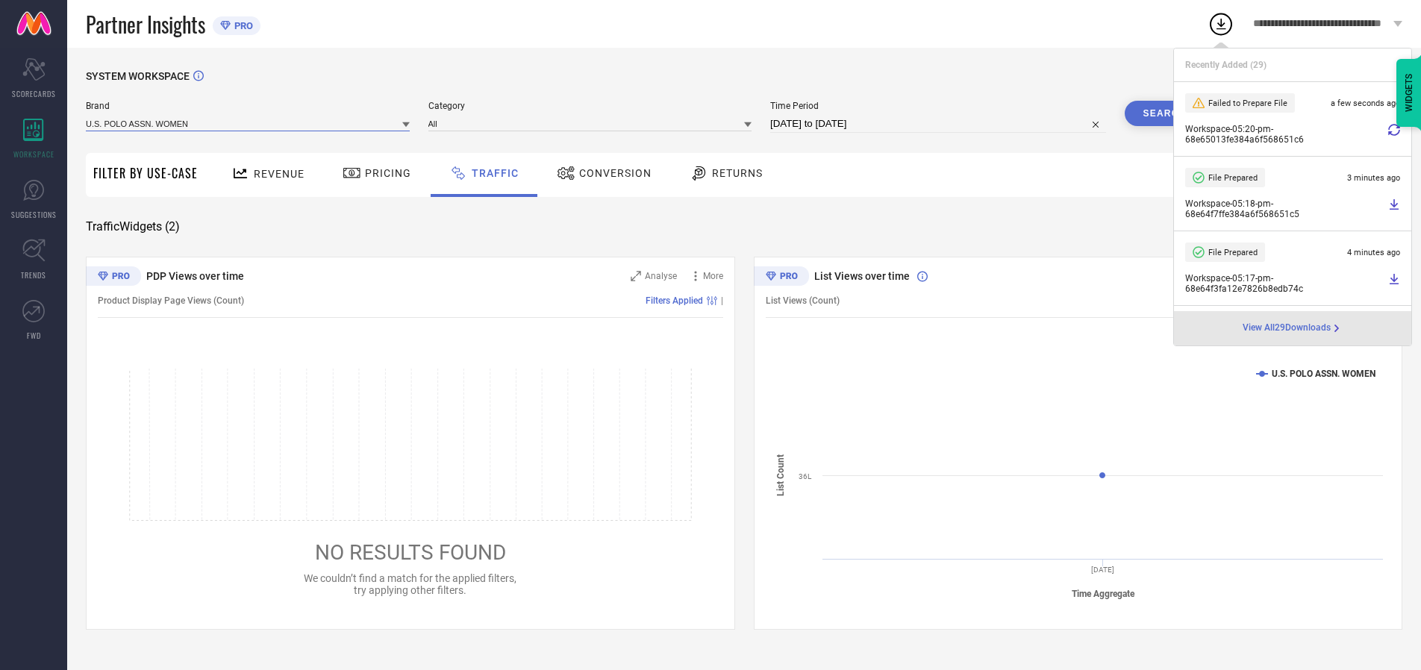
click at [249, 123] on input at bounding box center [248, 124] width 324 height 16
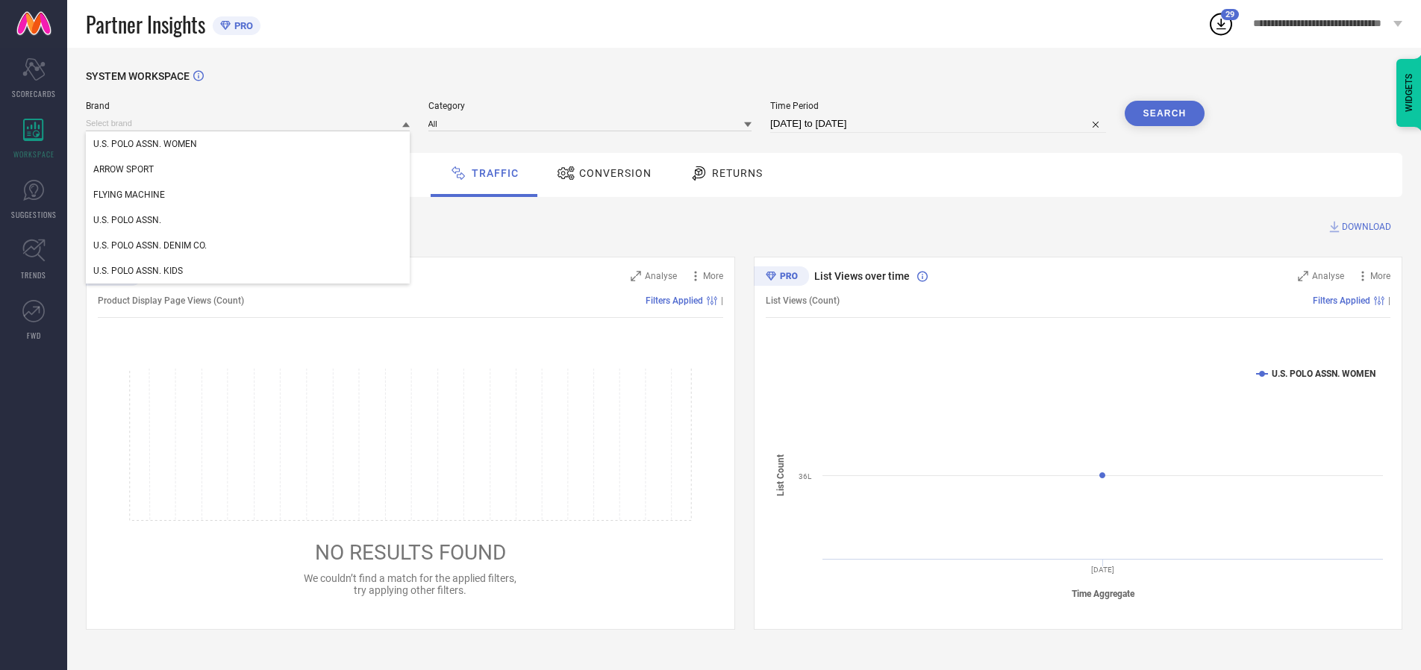
click at [249, 220] on div "U.S. POLO ASSN." at bounding box center [248, 220] width 324 height 25
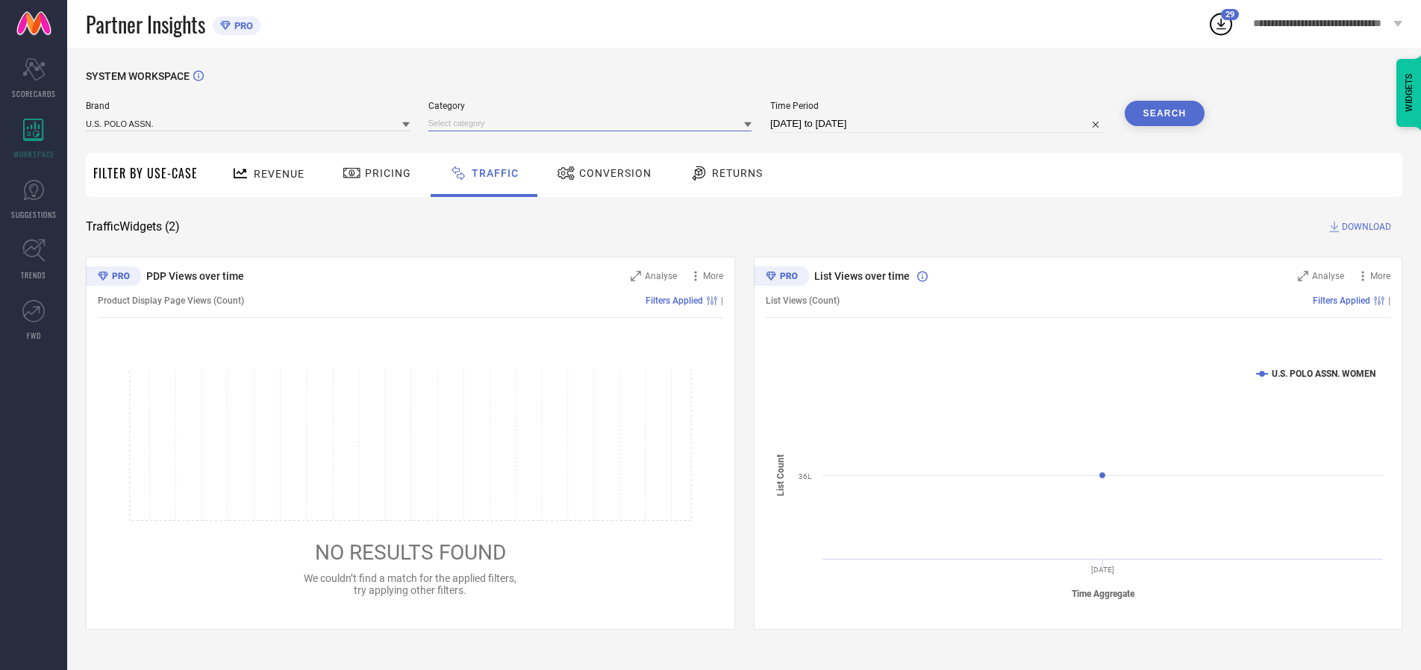
click at [593, 123] on input at bounding box center [591, 124] width 324 height 16
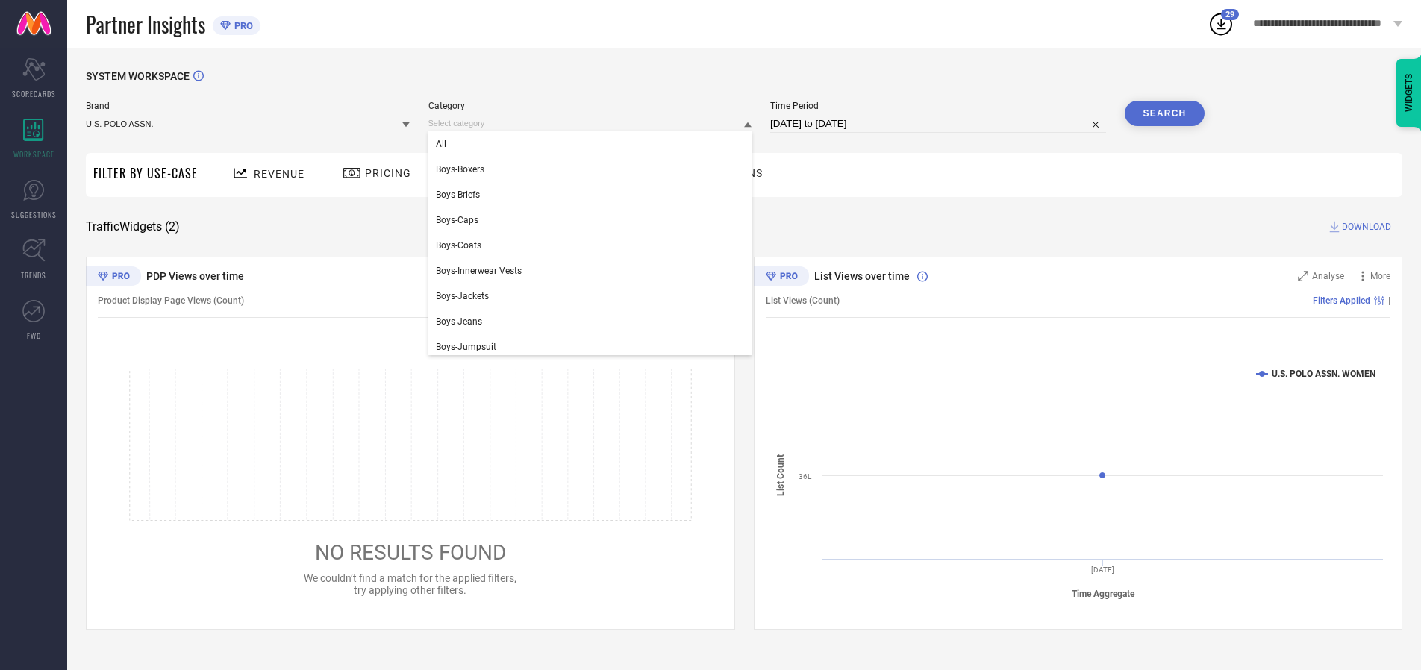
click at [593, 144] on div "All" at bounding box center [591, 143] width 324 height 25
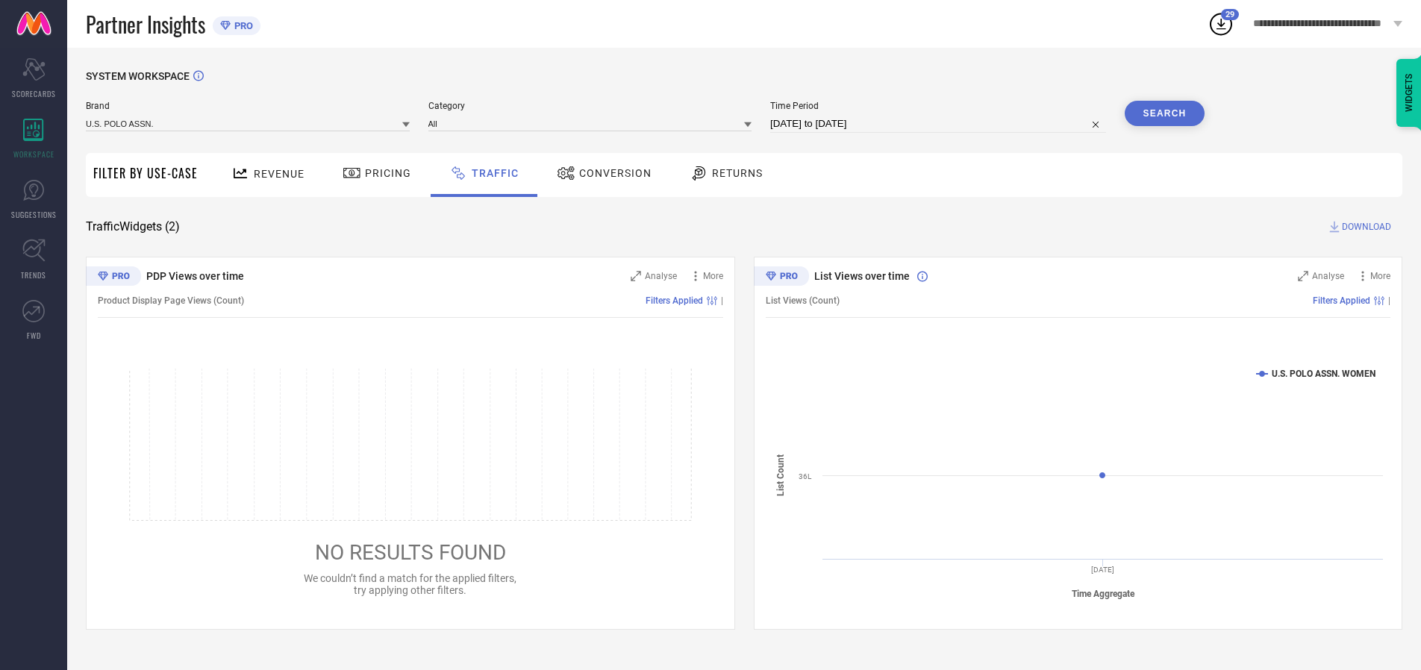
click at [1165, 113] on button "Search" at bounding box center [1165, 113] width 81 height 25
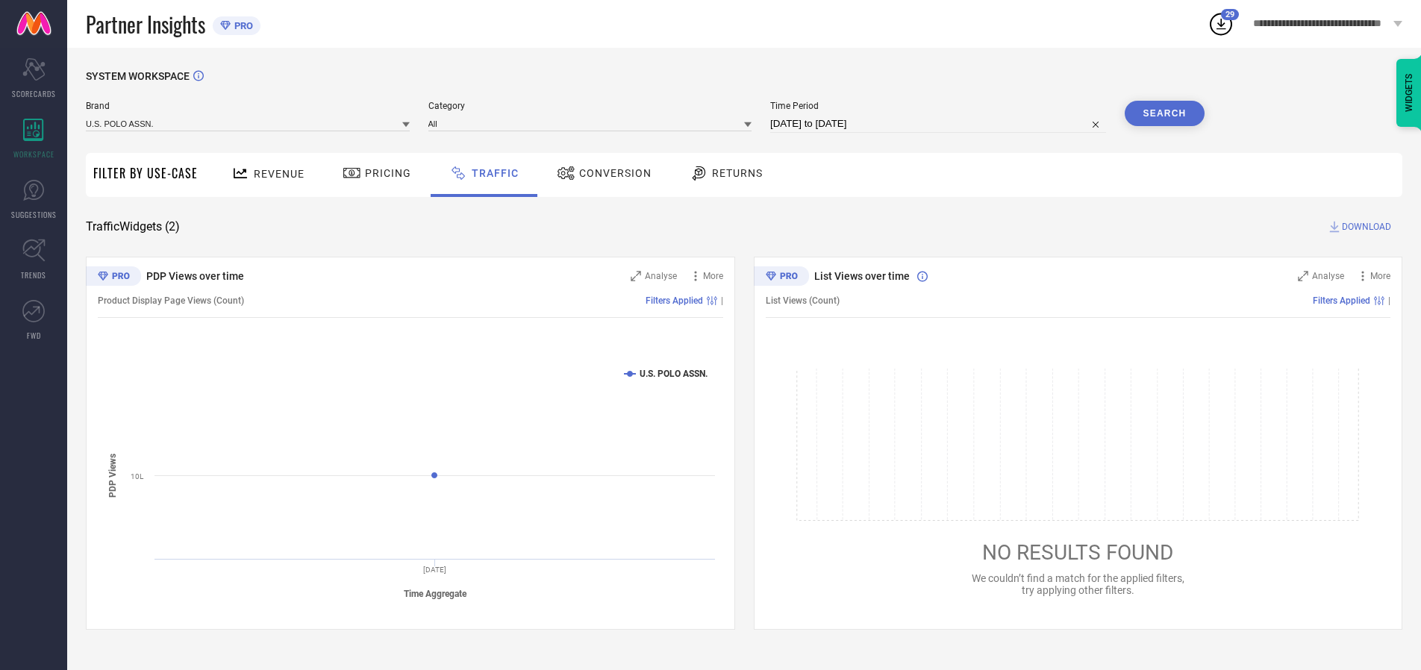
click at [1365, 227] on span "DOWNLOAD" at bounding box center [1366, 226] width 49 height 15
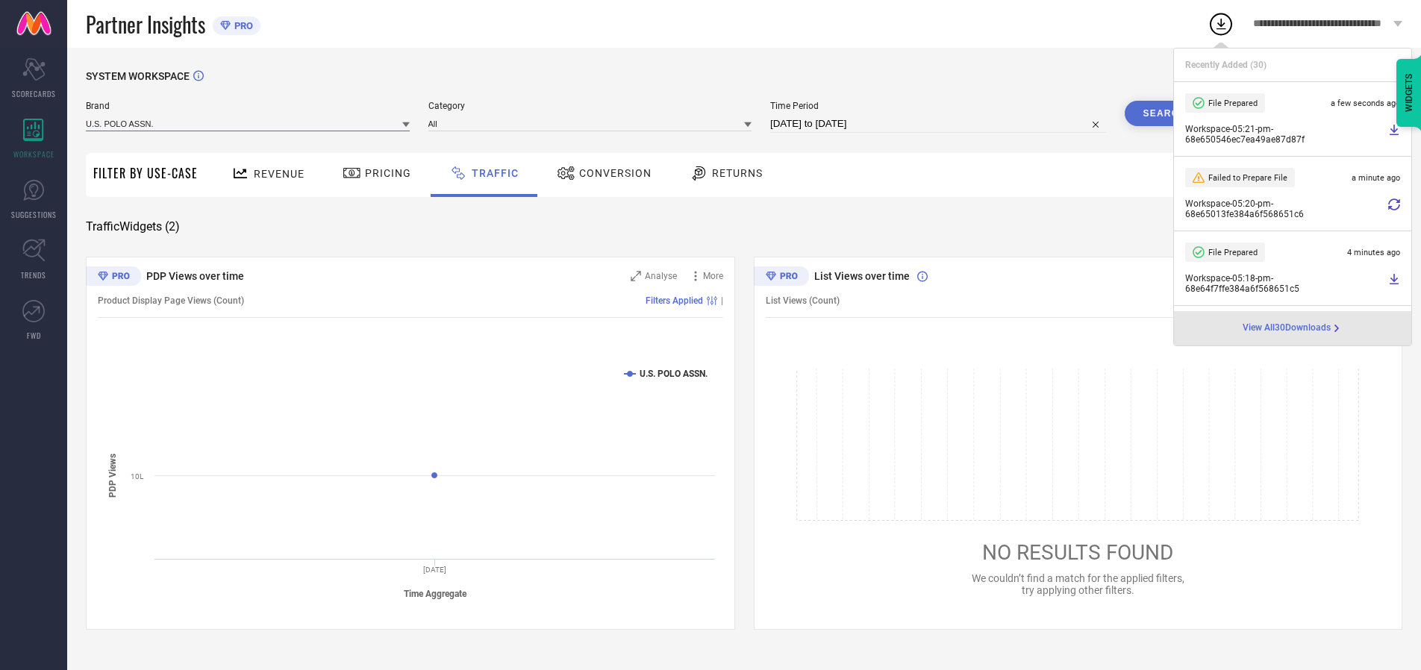
click at [249, 123] on input at bounding box center [248, 124] width 324 height 16
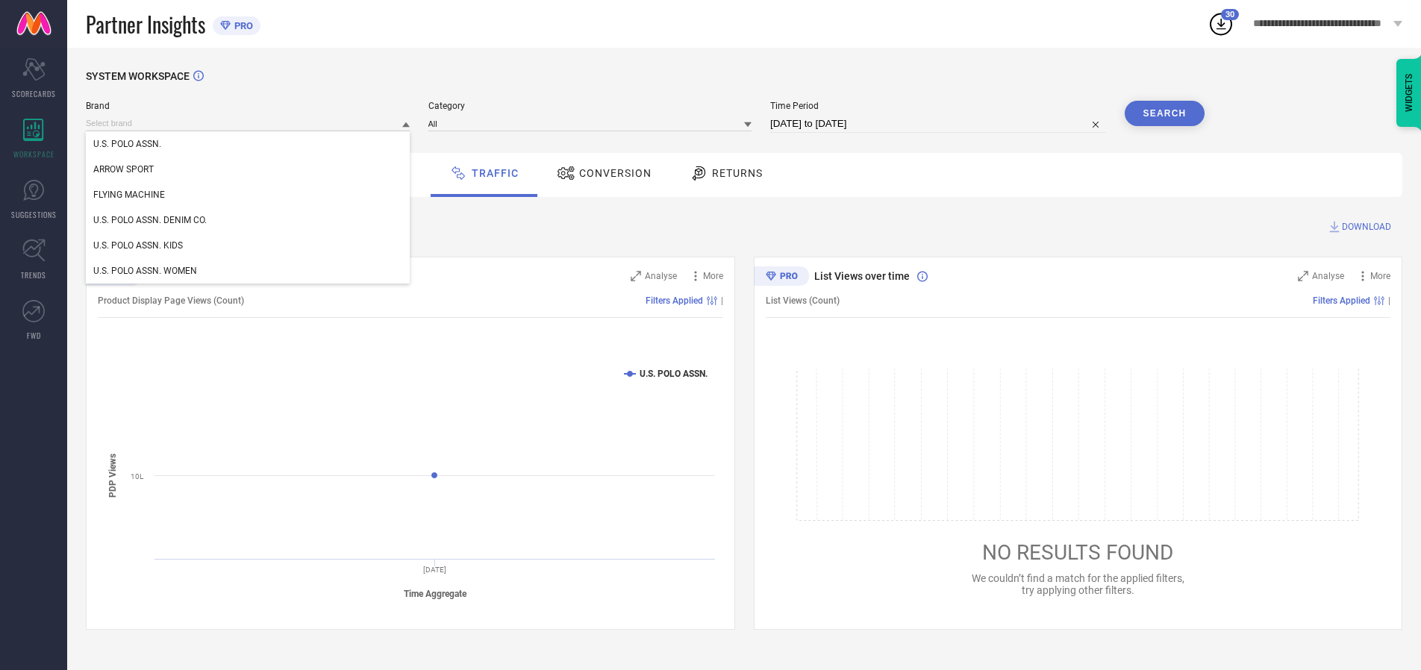
click at [249, 220] on div "U.S. POLO ASSN. DENIM CO." at bounding box center [248, 220] width 324 height 25
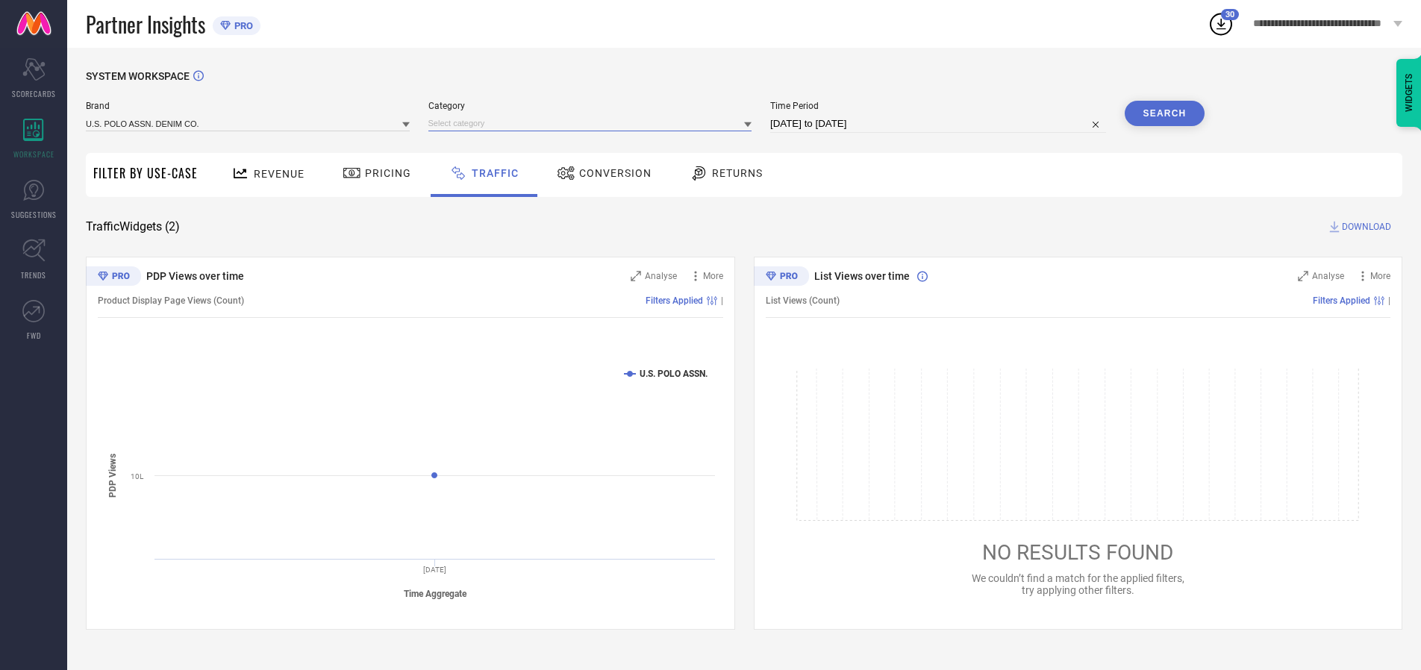
click at [593, 123] on input at bounding box center [591, 124] width 324 height 16
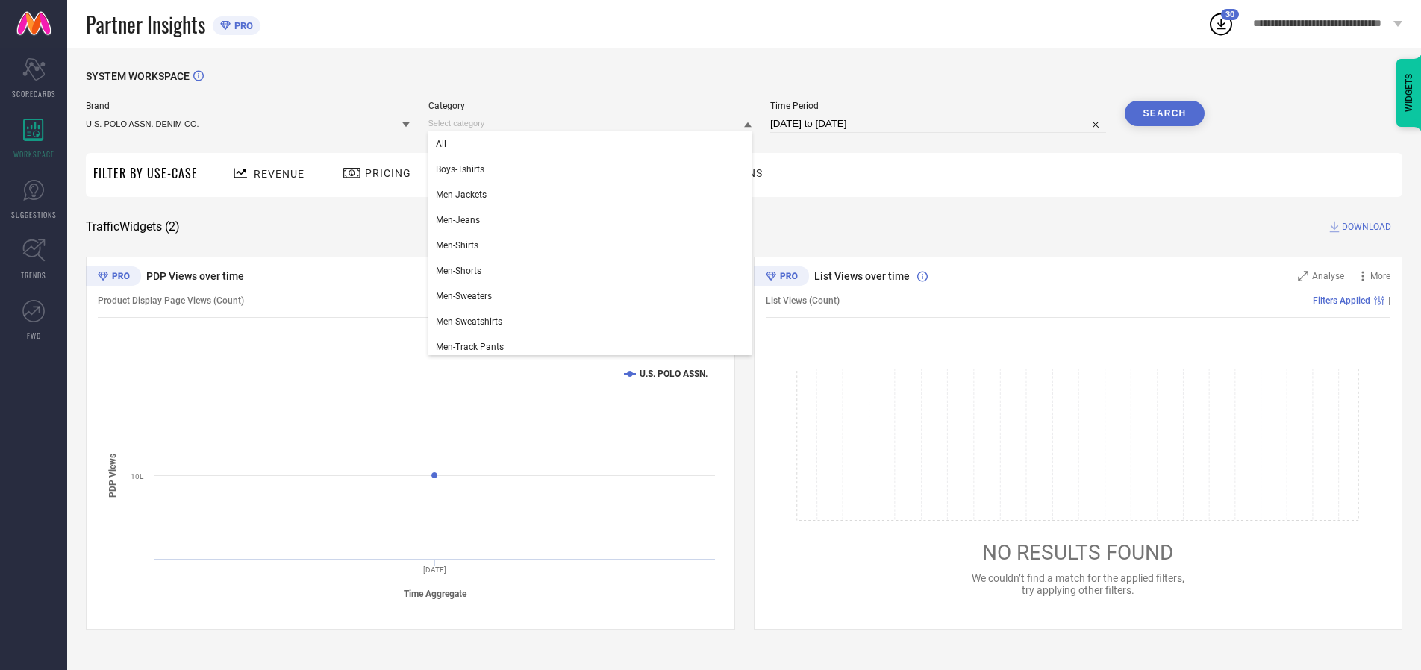
click at [593, 144] on div "All" at bounding box center [591, 143] width 324 height 25
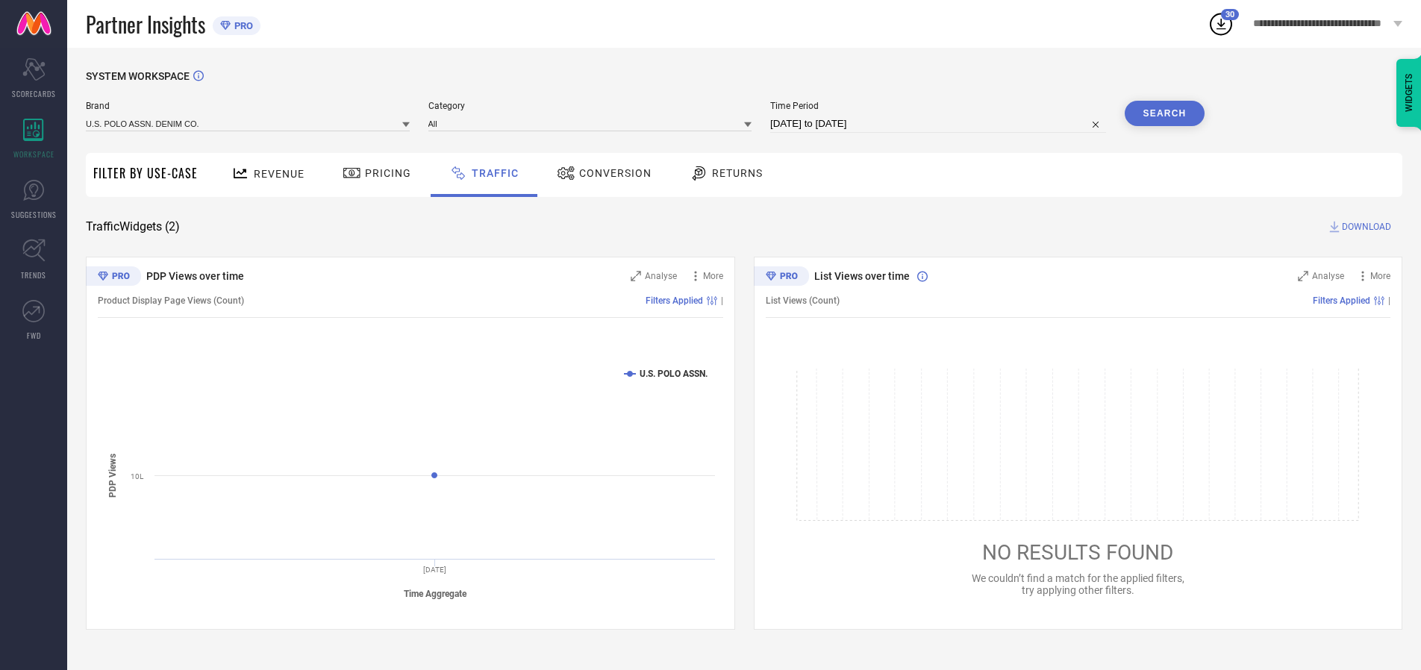
click at [1165, 113] on button "Search" at bounding box center [1165, 113] width 81 height 25
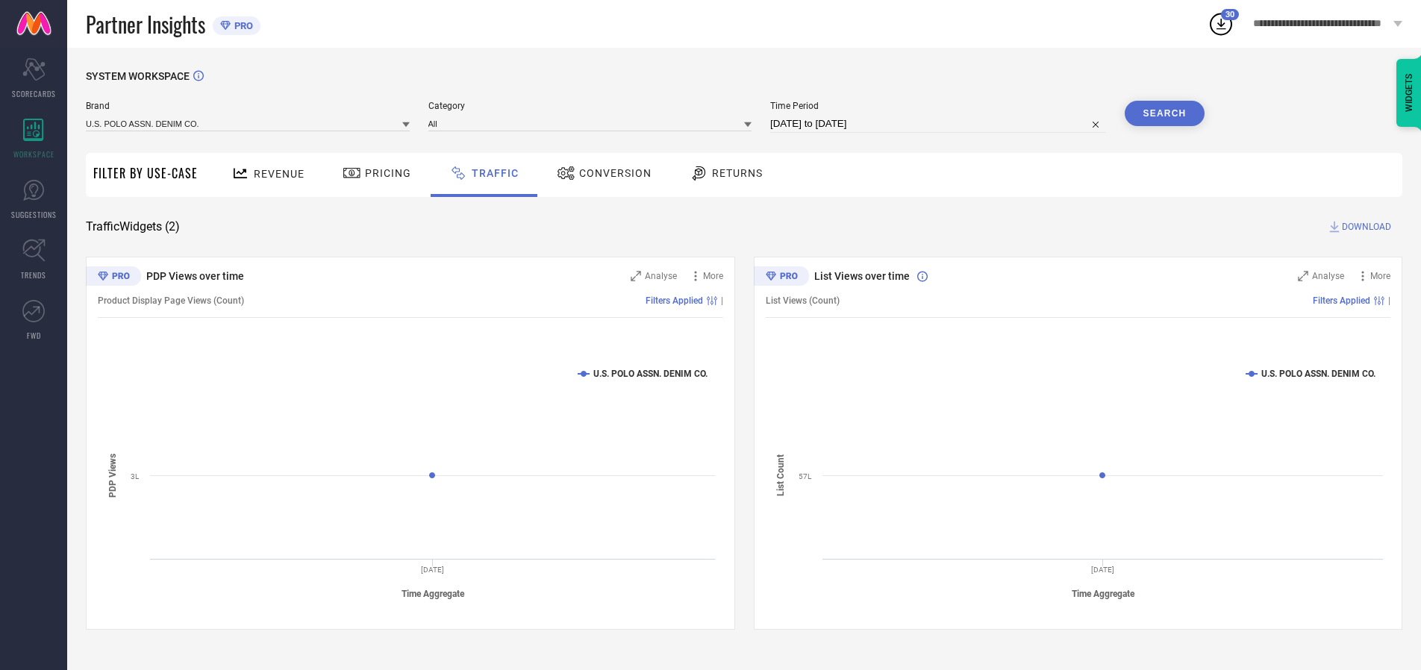
click at [1365, 227] on span "DOWNLOAD" at bounding box center [1366, 226] width 49 height 15
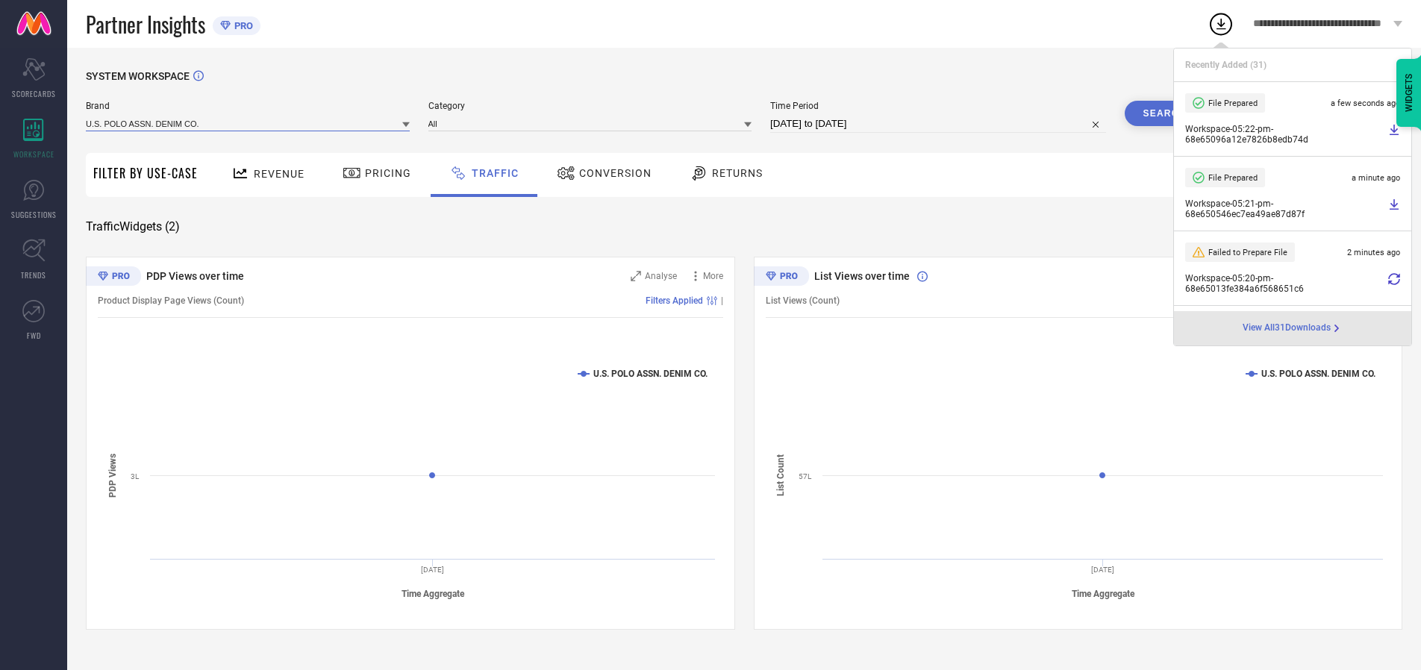
click at [249, 123] on input at bounding box center [248, 124] width 324 height 16
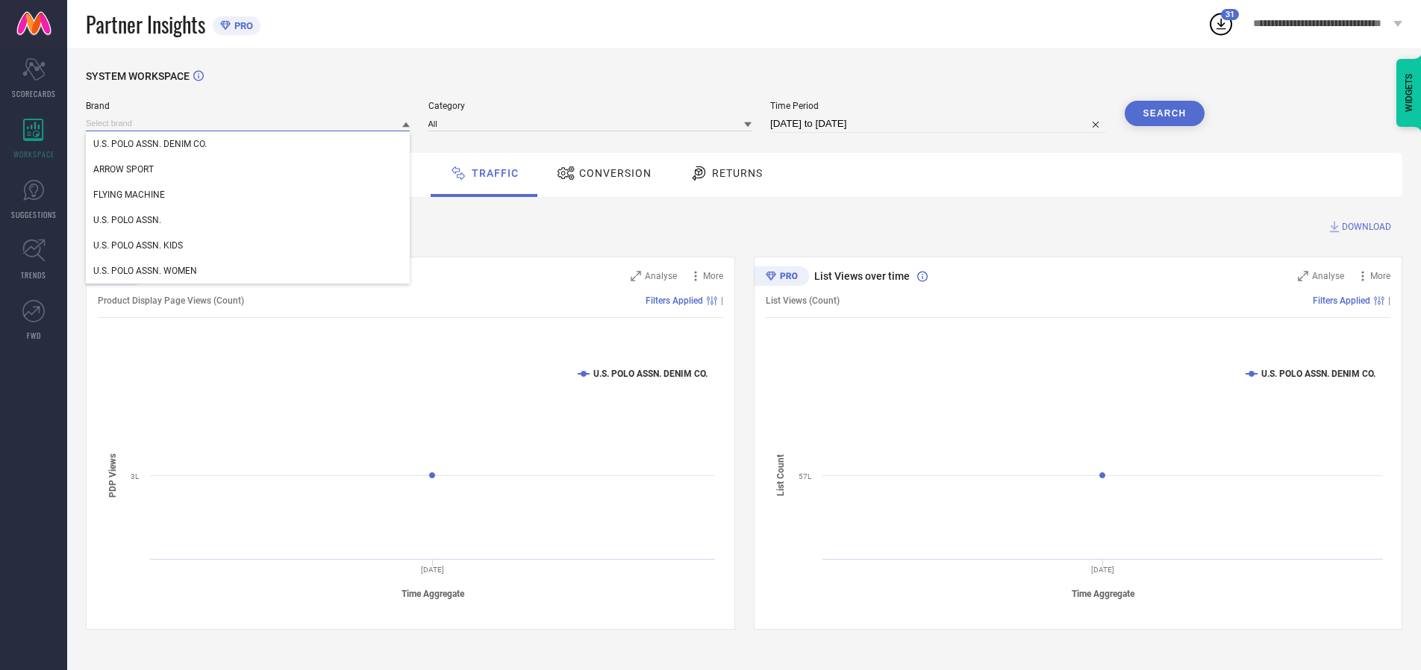
click at [249, 246] on div "U.S. POLO ASSN. KIDS" at bounding box center [248, 245] width 324 height 25
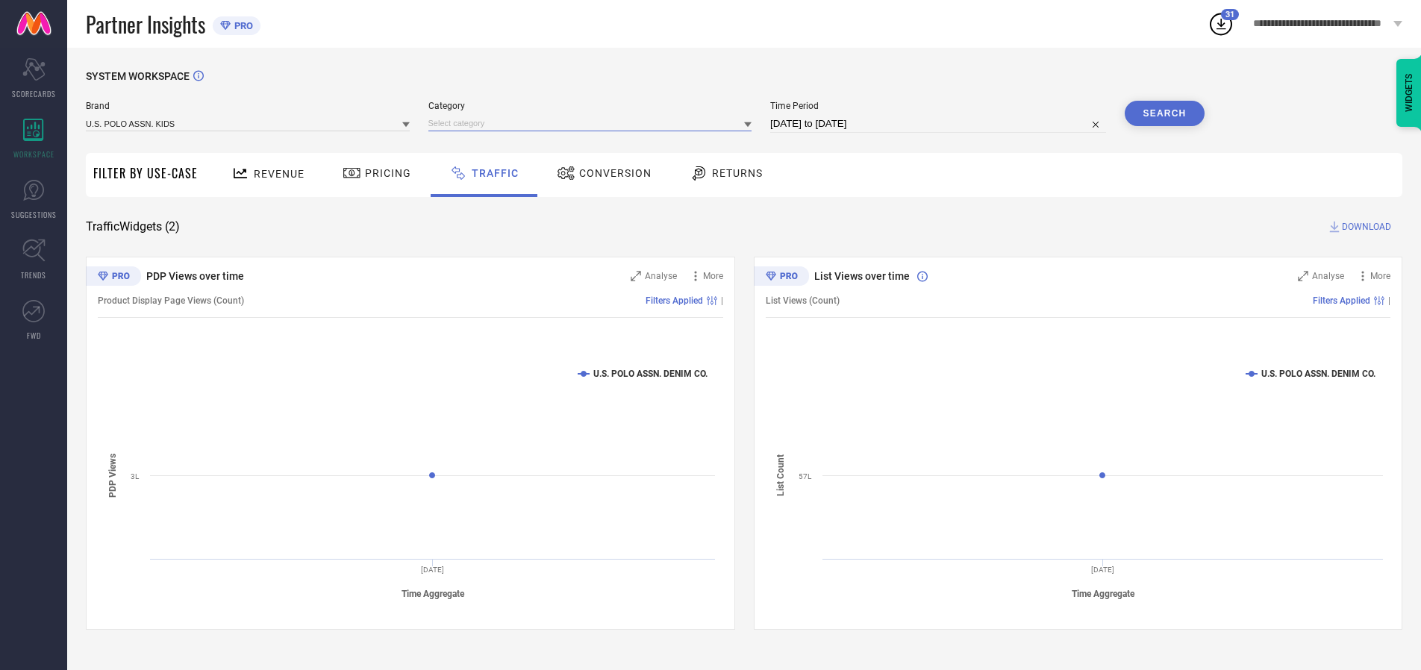
click at [593, 123] on input at bounding box center [591, 124] width 324 height 16
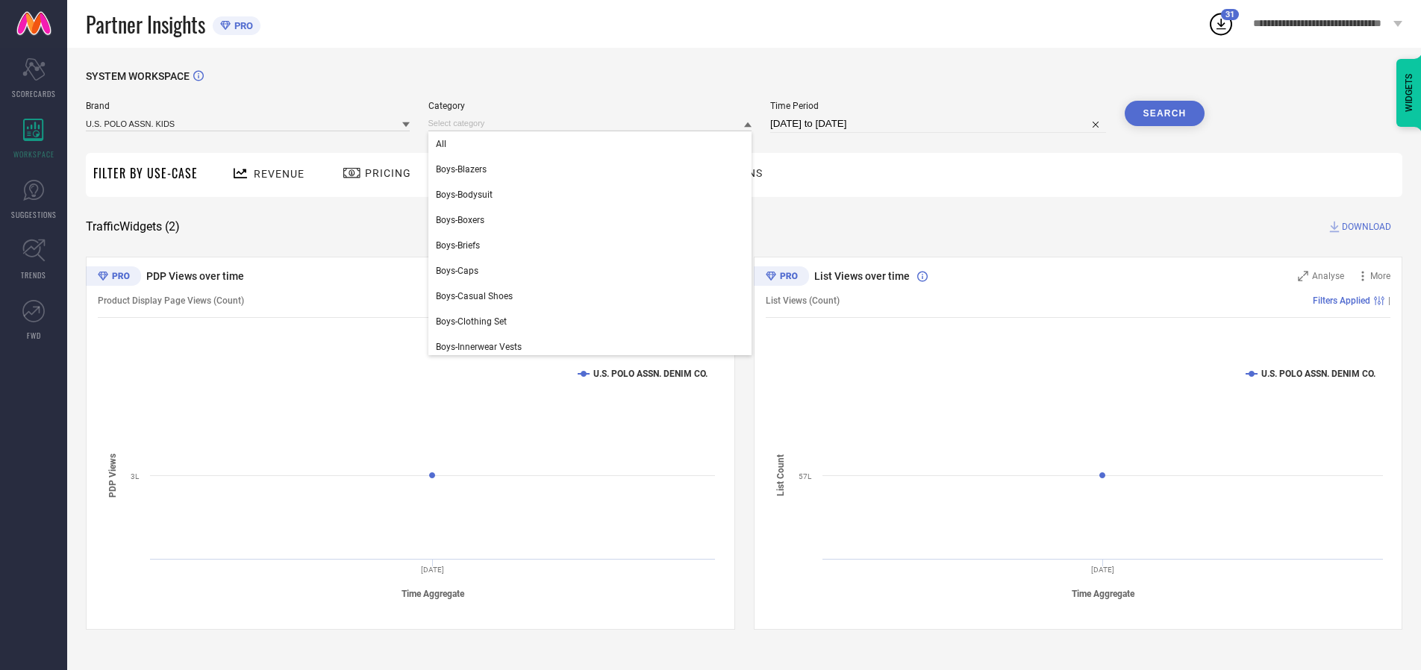
click at [593, 144] on div "All" at bounding box center [591, 143] width 324 height 25
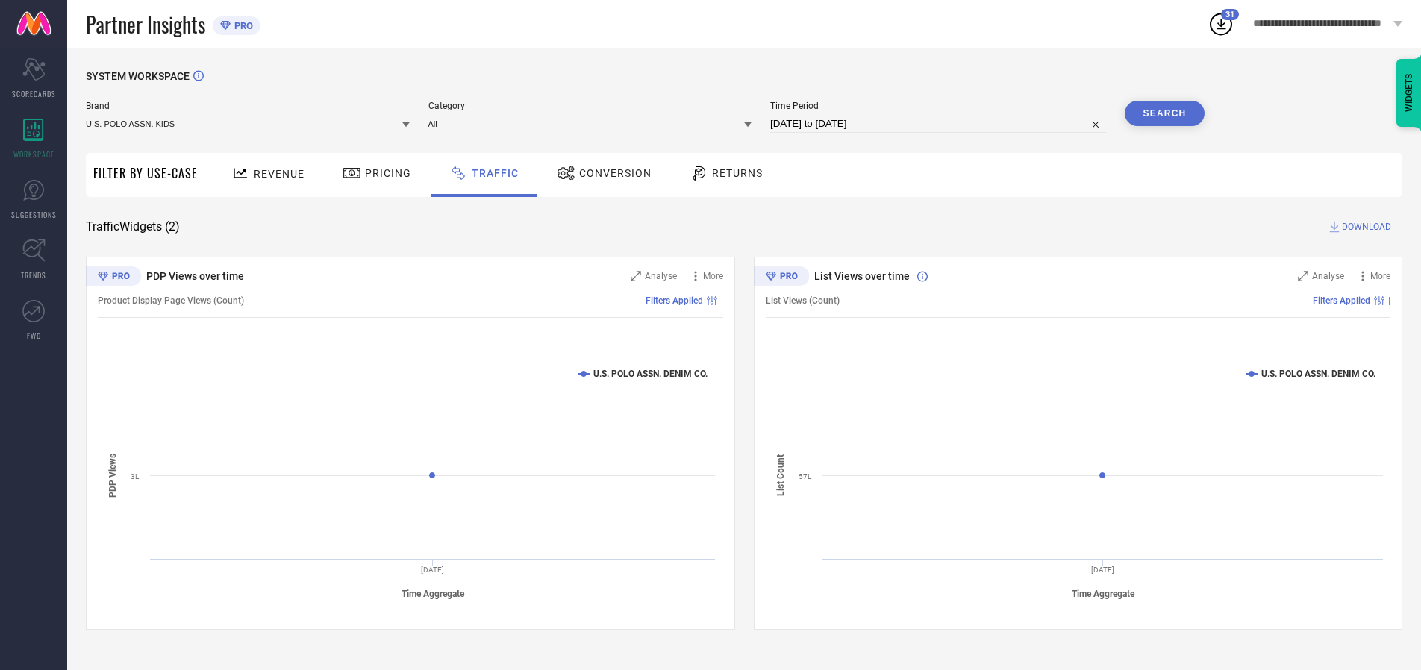
click at [1165, 113] on button "Search" at bounding box center [1165, 113] width 81 height 25
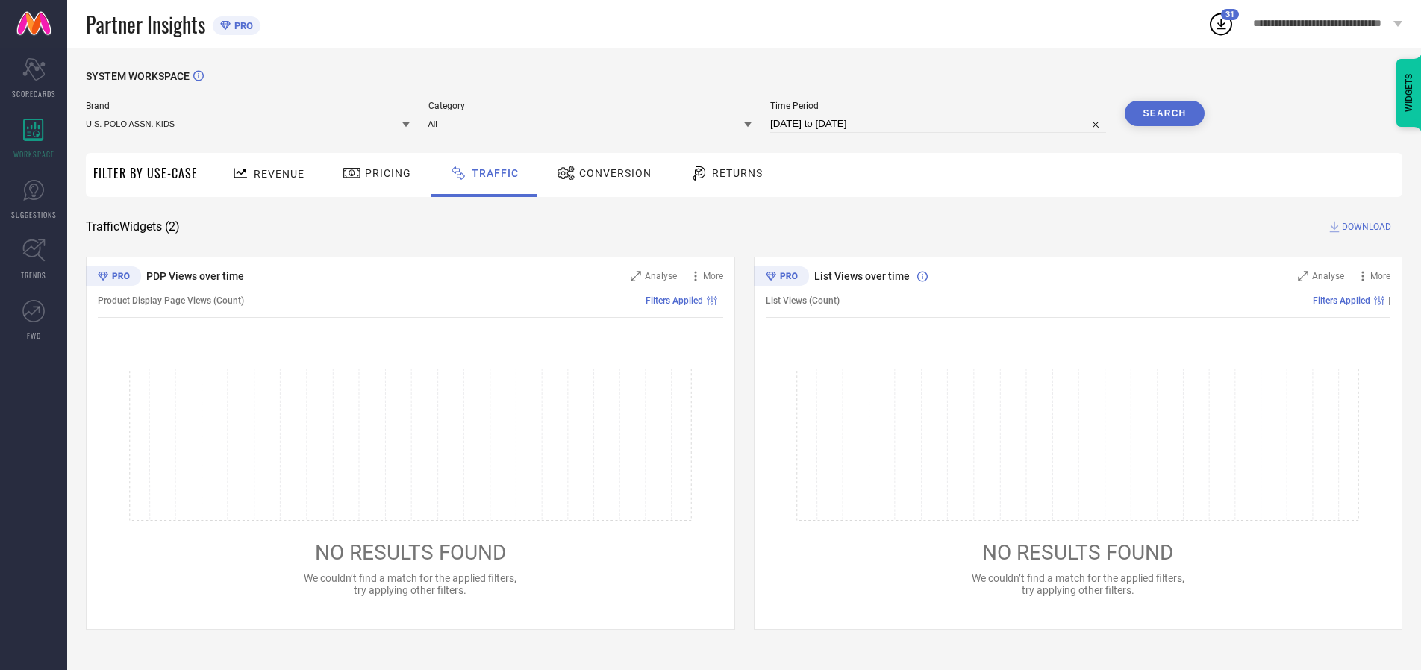
click at [1365, 227] on span "DOWNLOAD" at bounding box center [1366, 226] width 49 height 15
click at [941, 124] on input at bounding box center [938, 124] width 336 height 18
select select "9"
select select "2025"
select select "10"
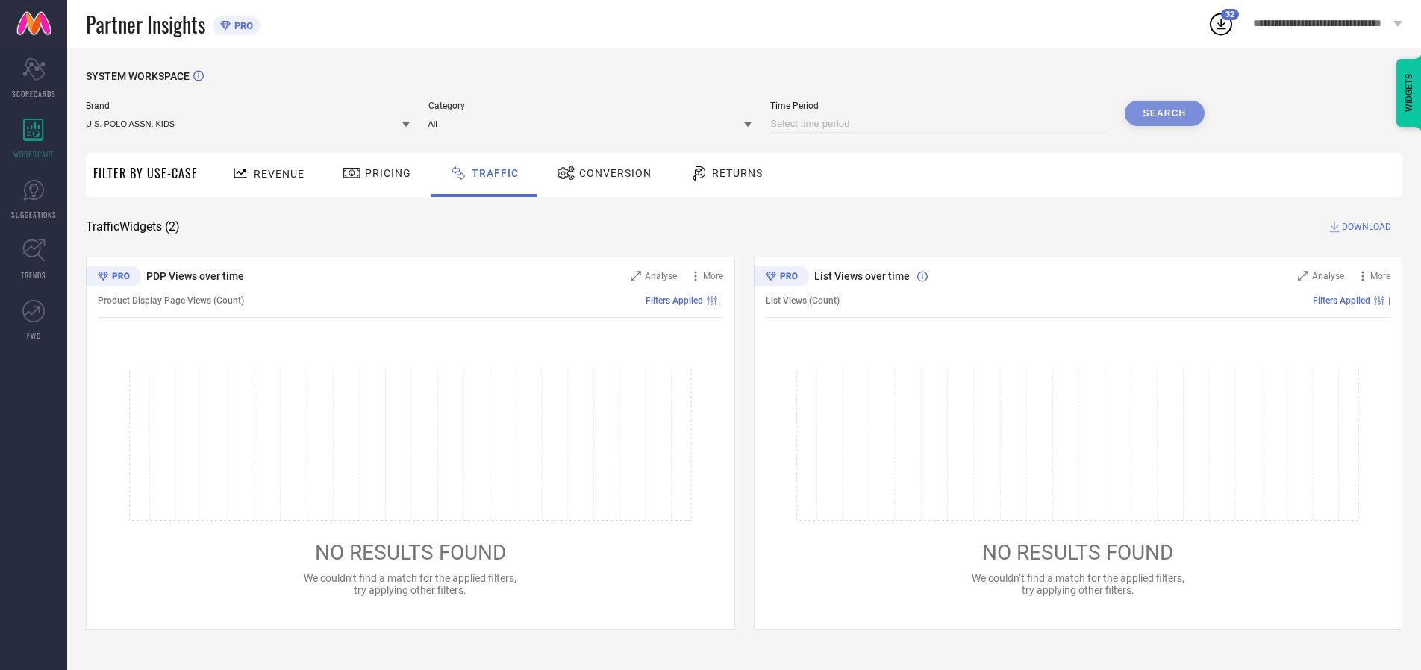
select select "2025"
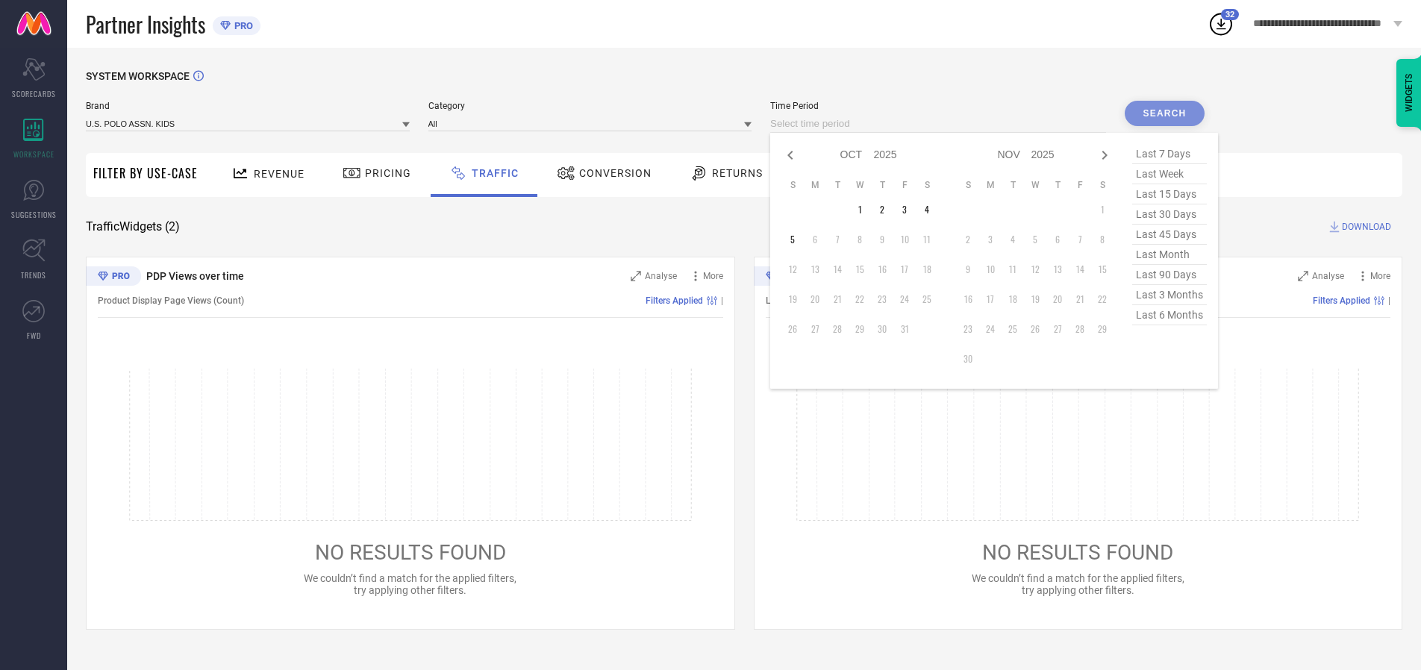
click at [797, 240] on td "5" at bounding box center [793, 239] width 22 height 22
type input "[DATE] to [DATE]"
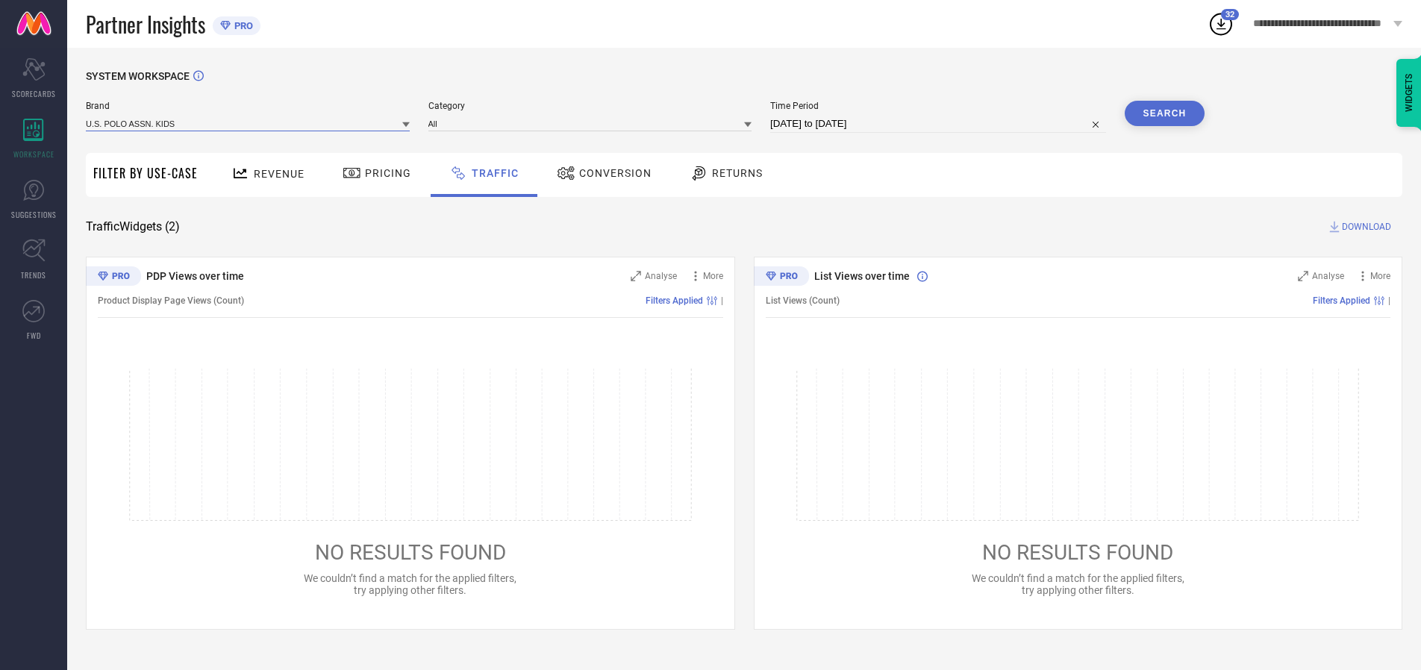
click at [249, 123] on input at bounding box center [248, 124] width 324 height 16
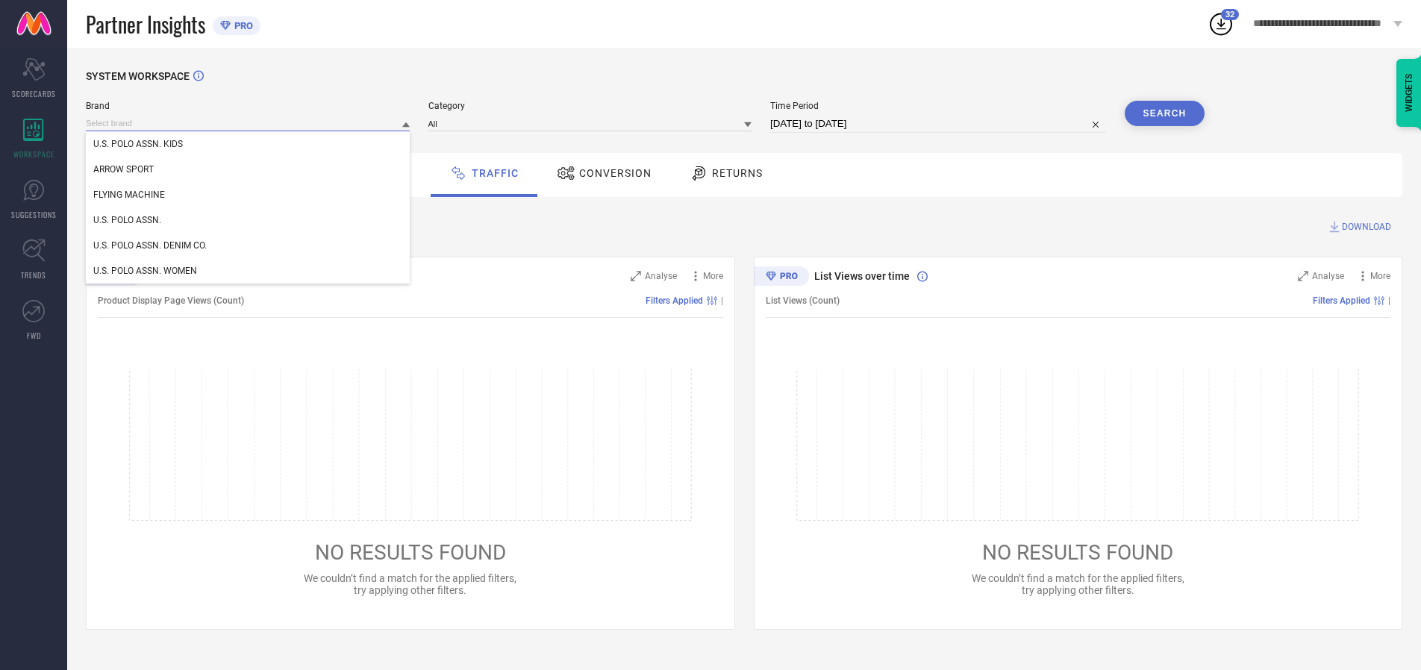
click at [249, 123] on input at bounding box center [248, 124] width 324 height 16
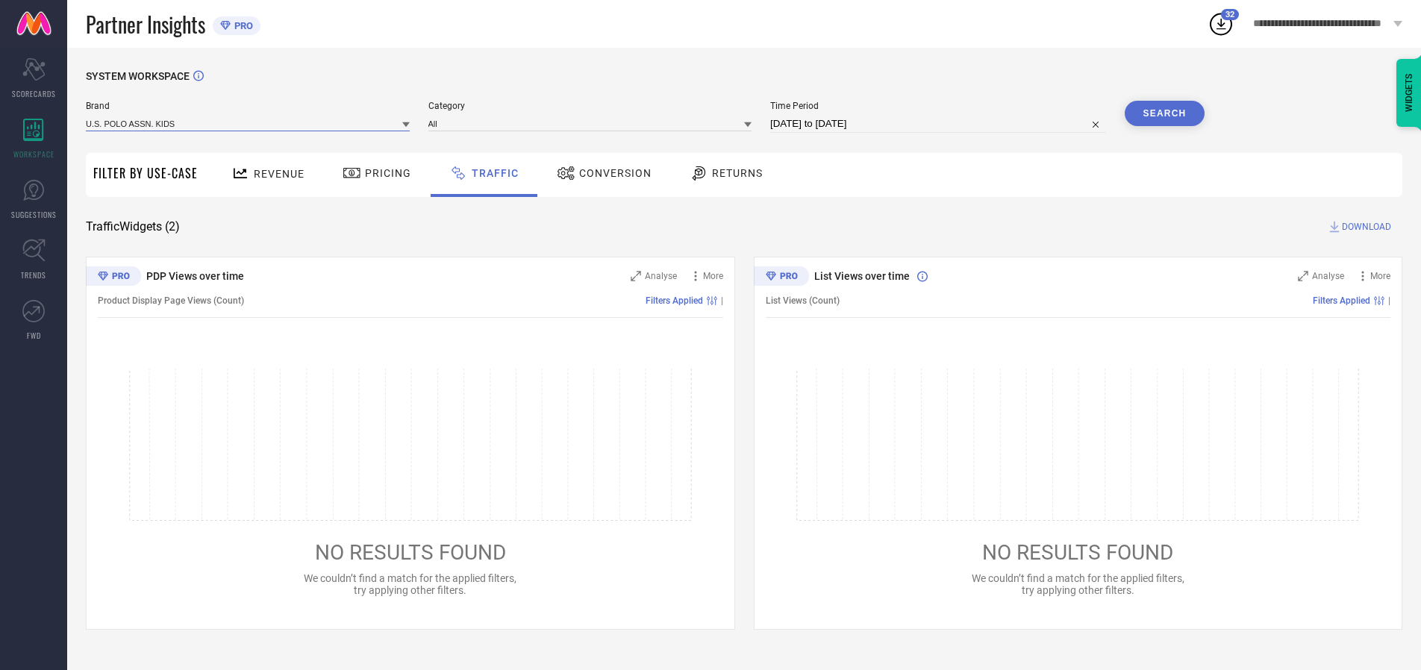
click at [249, 123] on input at bounding box center [248, 124] width 324 height 16
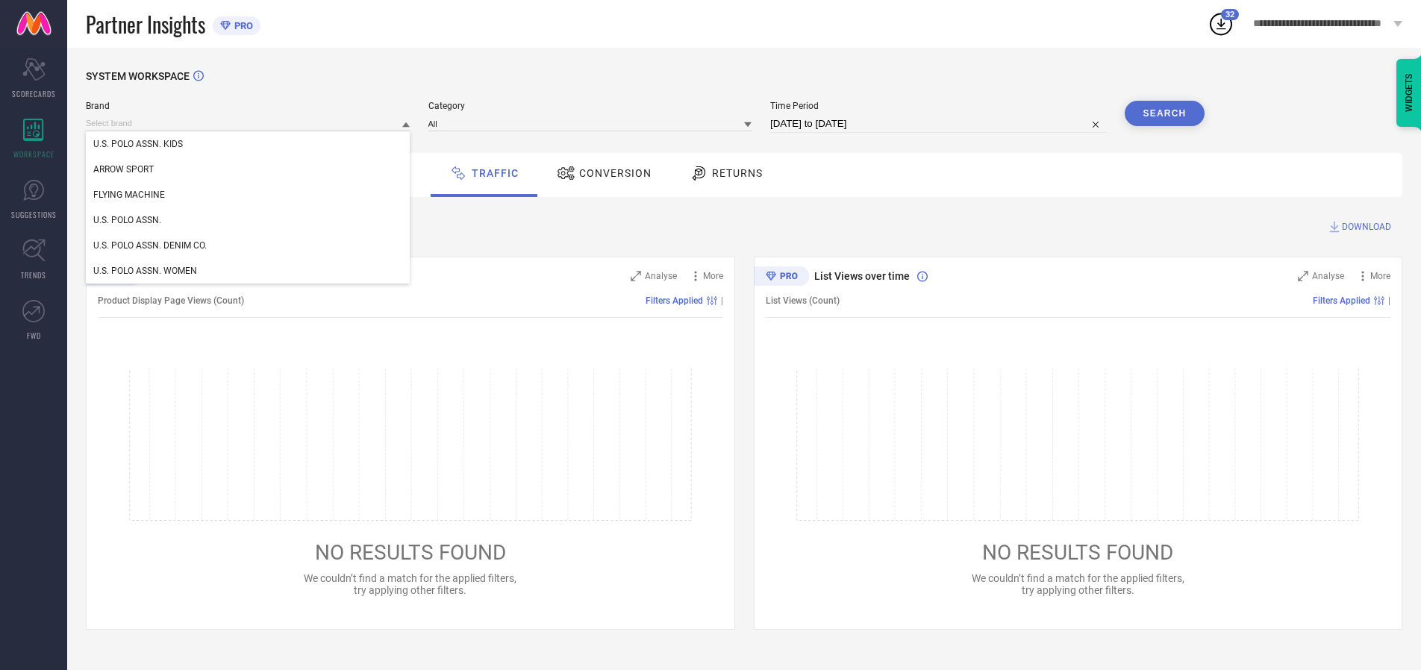
click at [249, 144] on div "U.S. POLO ASSN. KIDS" at bounding box center [248, 143] width 324 height 25
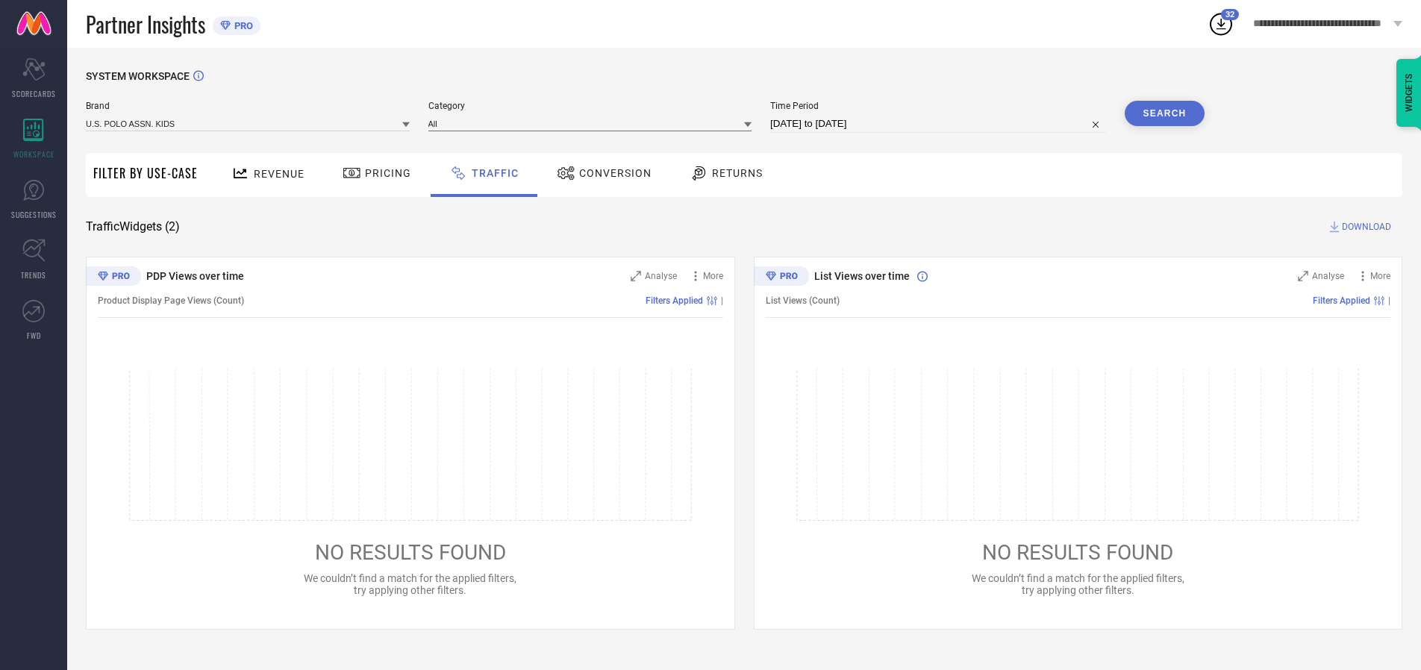
click at [593, 123] on input at bounding box center [591, 124] width 324 height 16
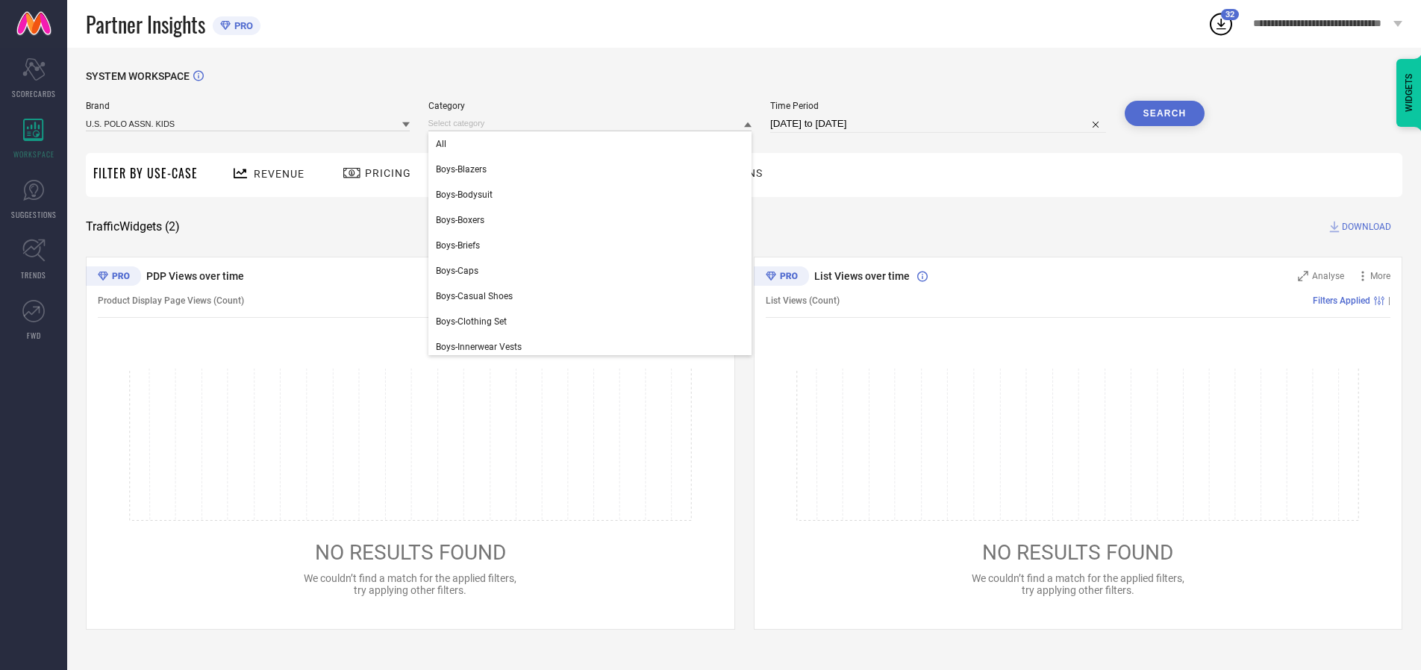
click at [593, 144] on div "All" at bounding box center [591, 143] width 324 height 25
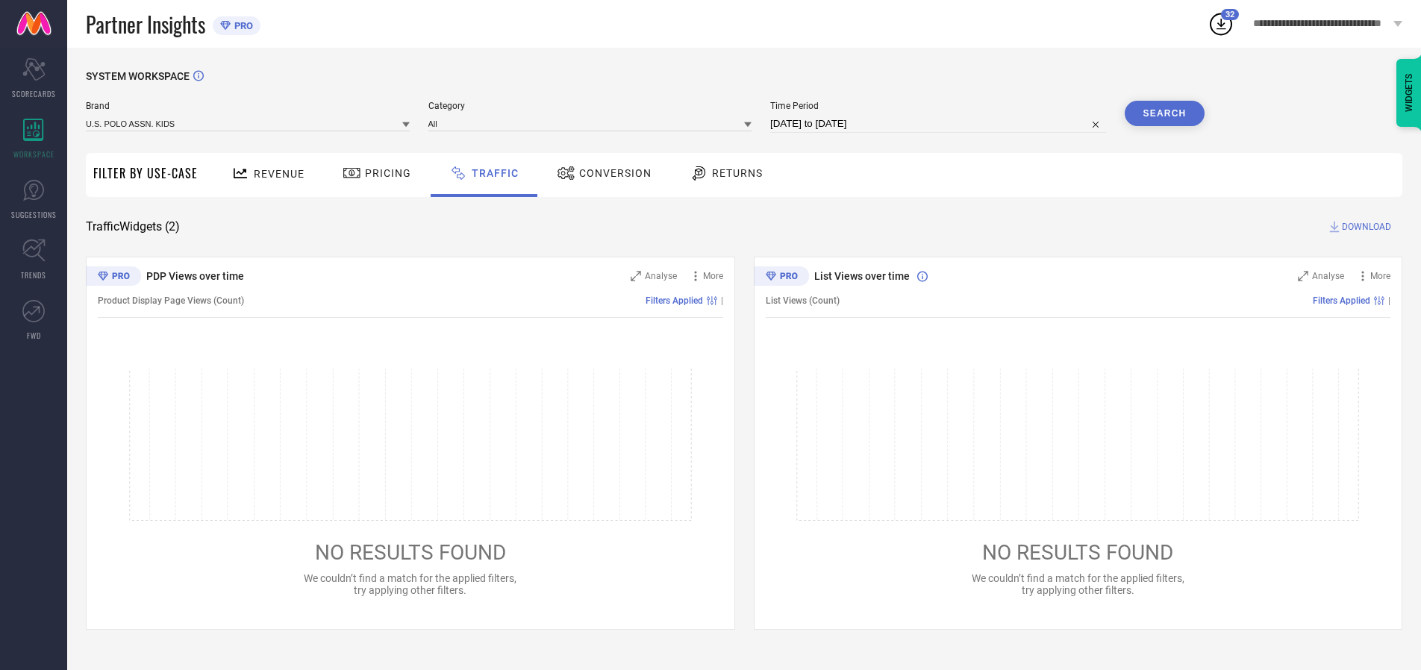
click at [1165, 113] on button "Search" at bounding box center [1165, 113] width 81 height 25
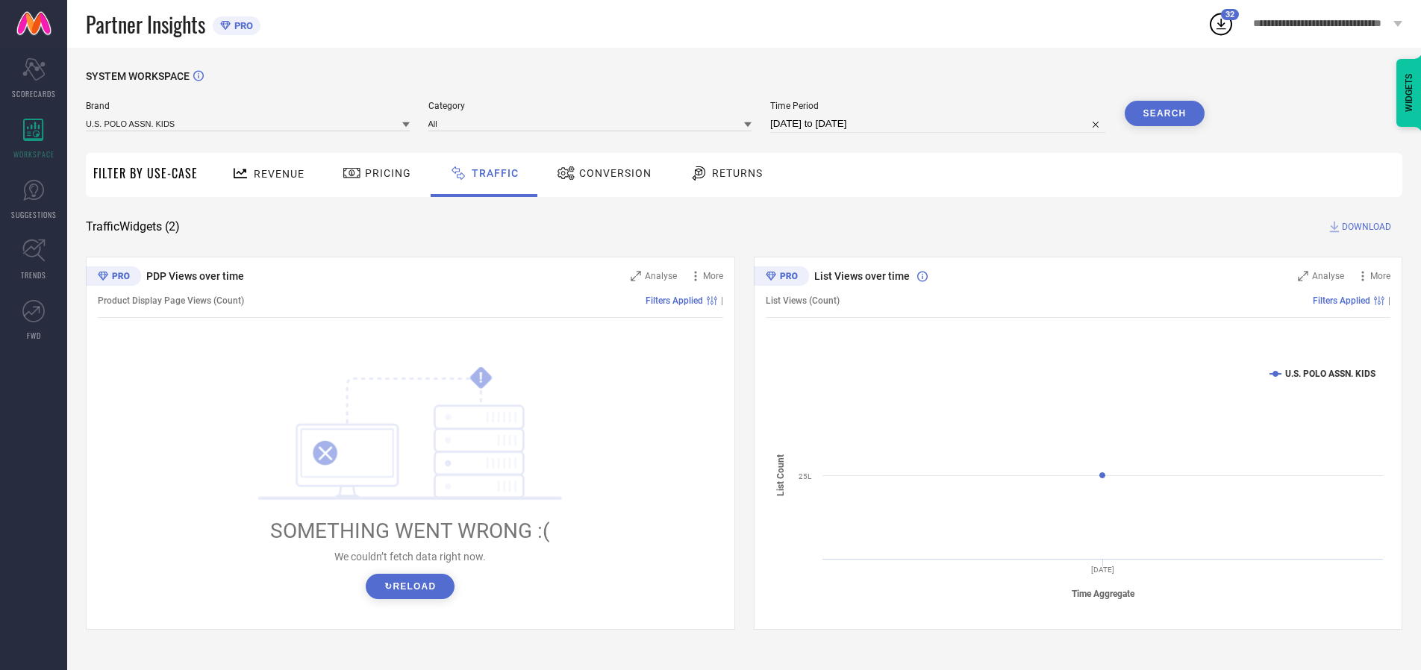
click at [1365, 227] on span "DOWNLOAD" at bounding box center [1366, 226] width 49 height 15
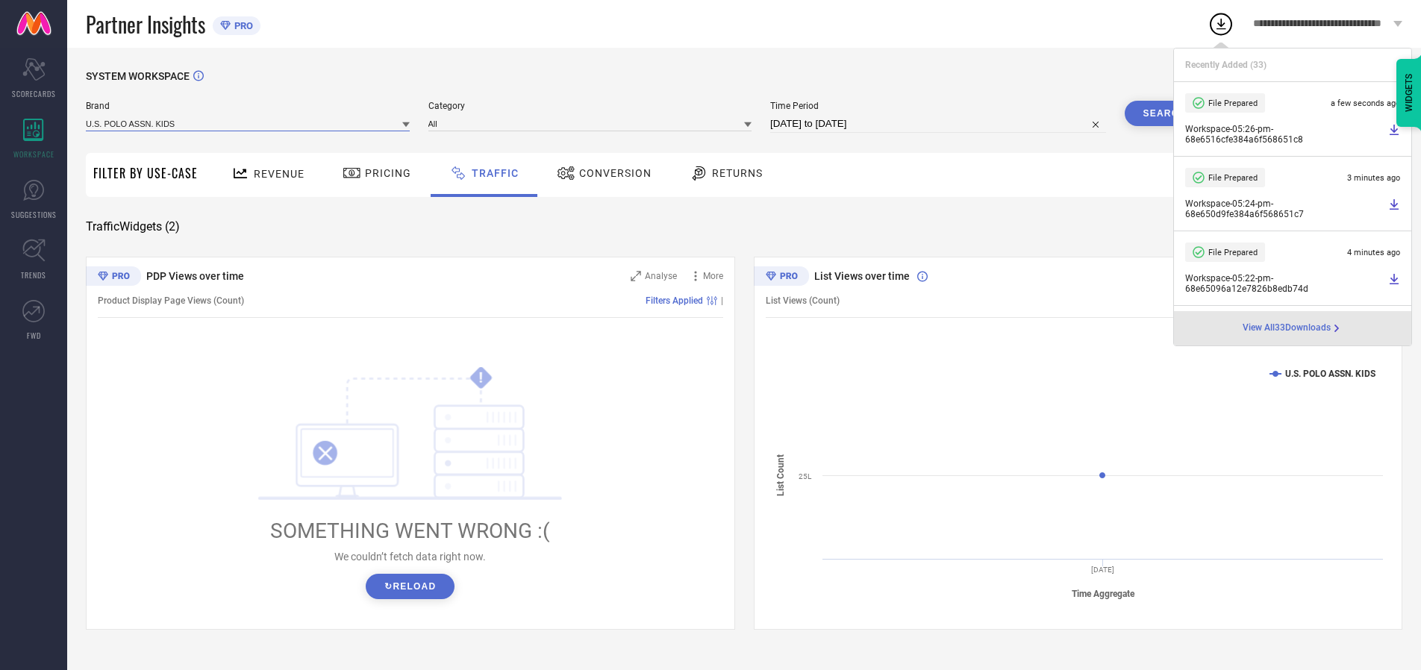
click at [249, 123] on input at bounding box center [248, 124] width 324 height 16
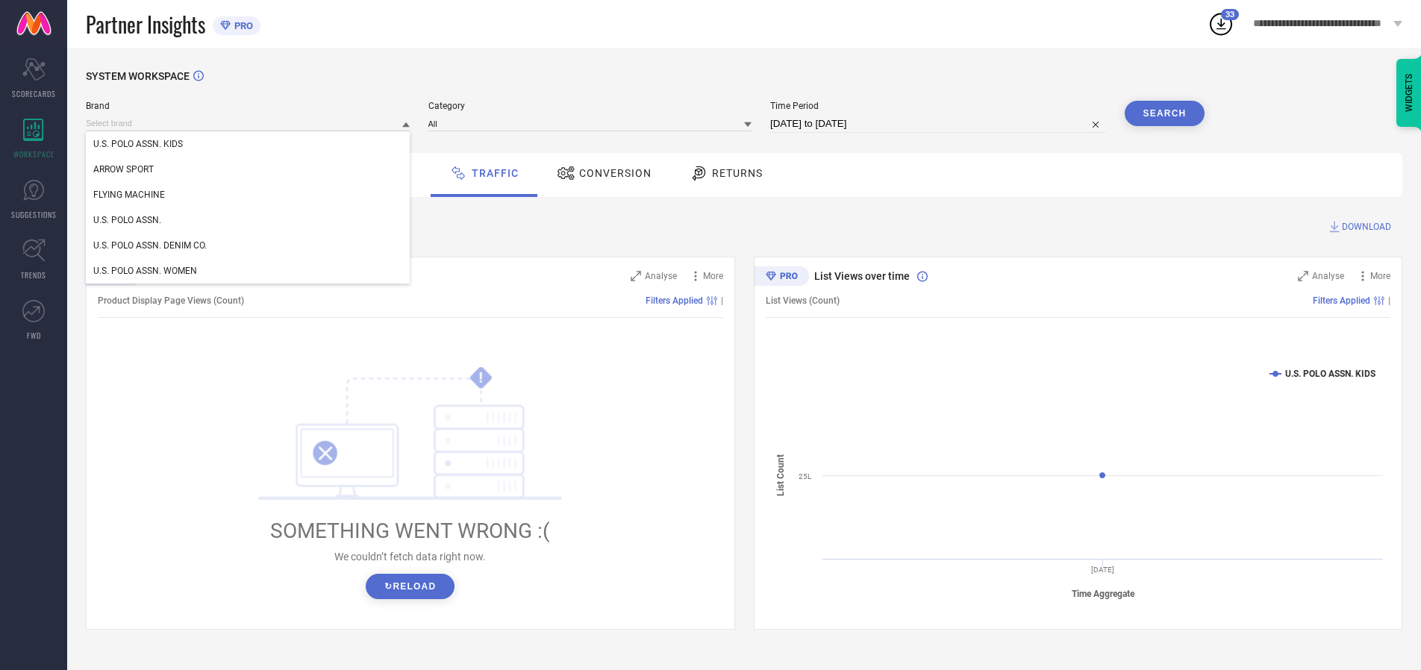
click at [249, 220] on div "U.S. POLO ASSN." at bounding box center [248, 220] width 324 height 25
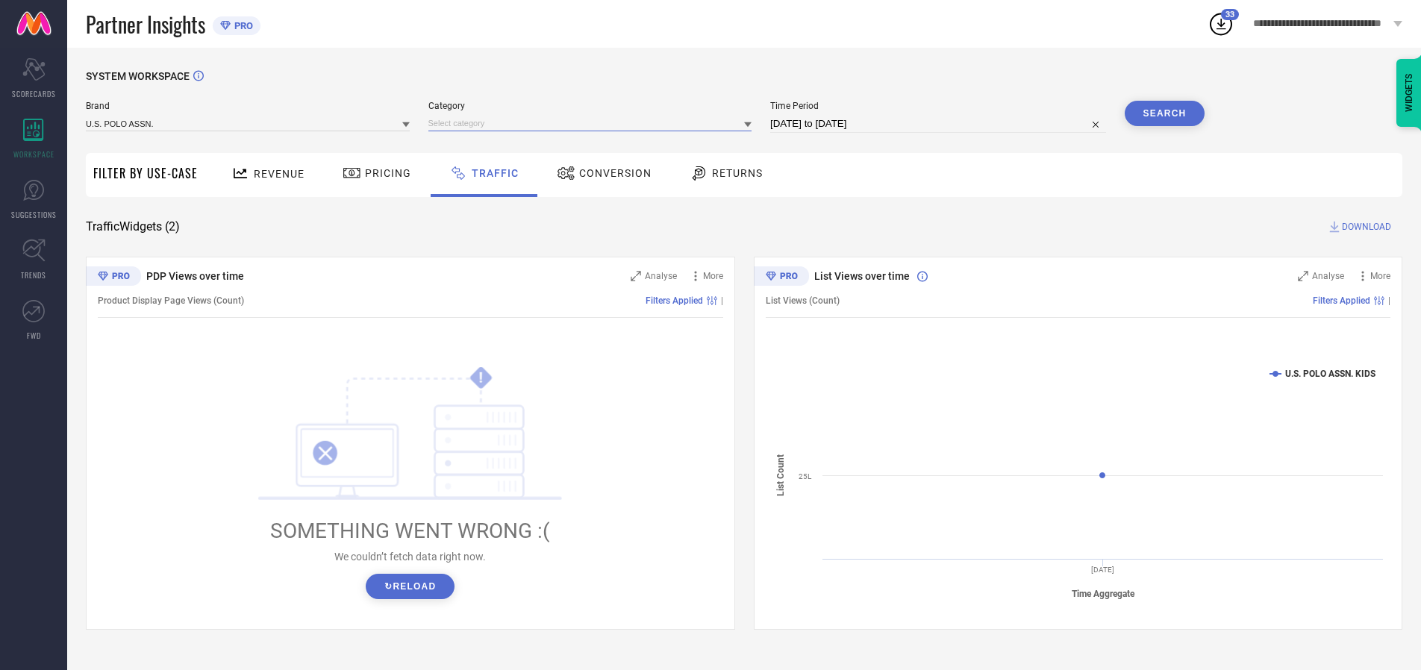
click at [593, 123] on input at bounding box center [591, 124] width 324 height 16
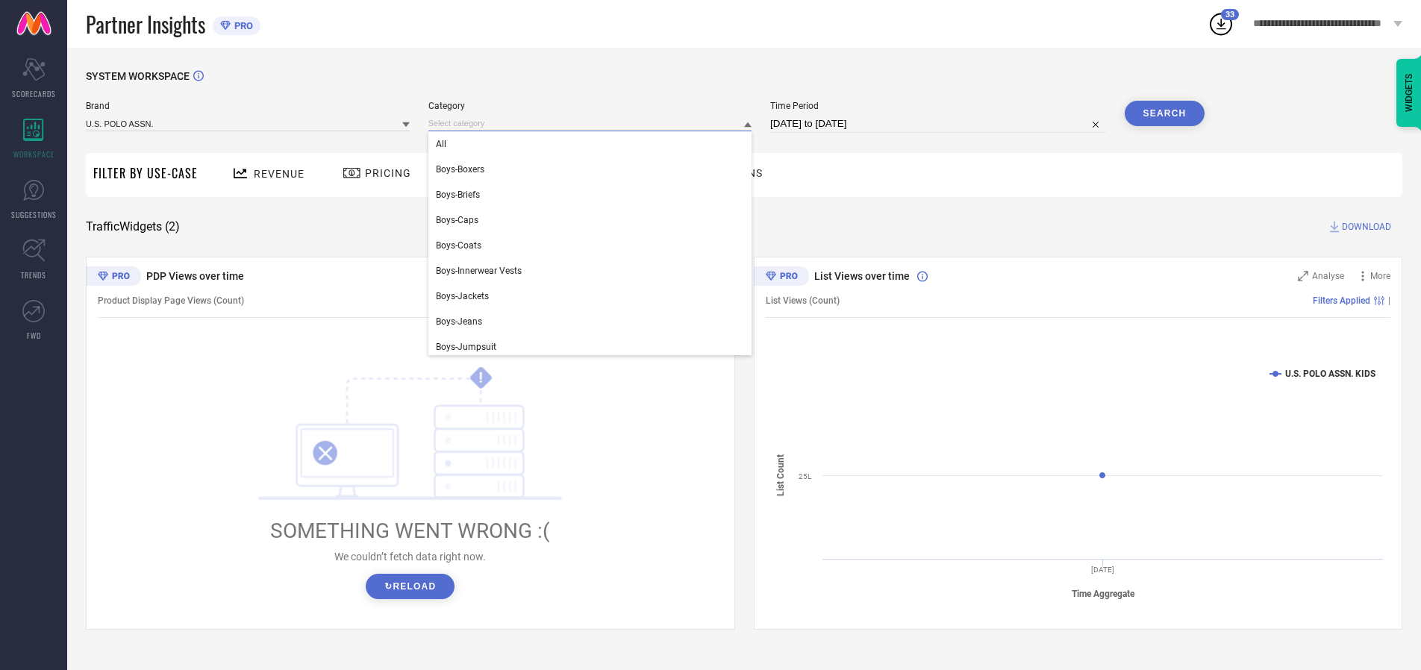
click at [593, 144] on div "All" at bounding box center [591, 143] width 324 height 25
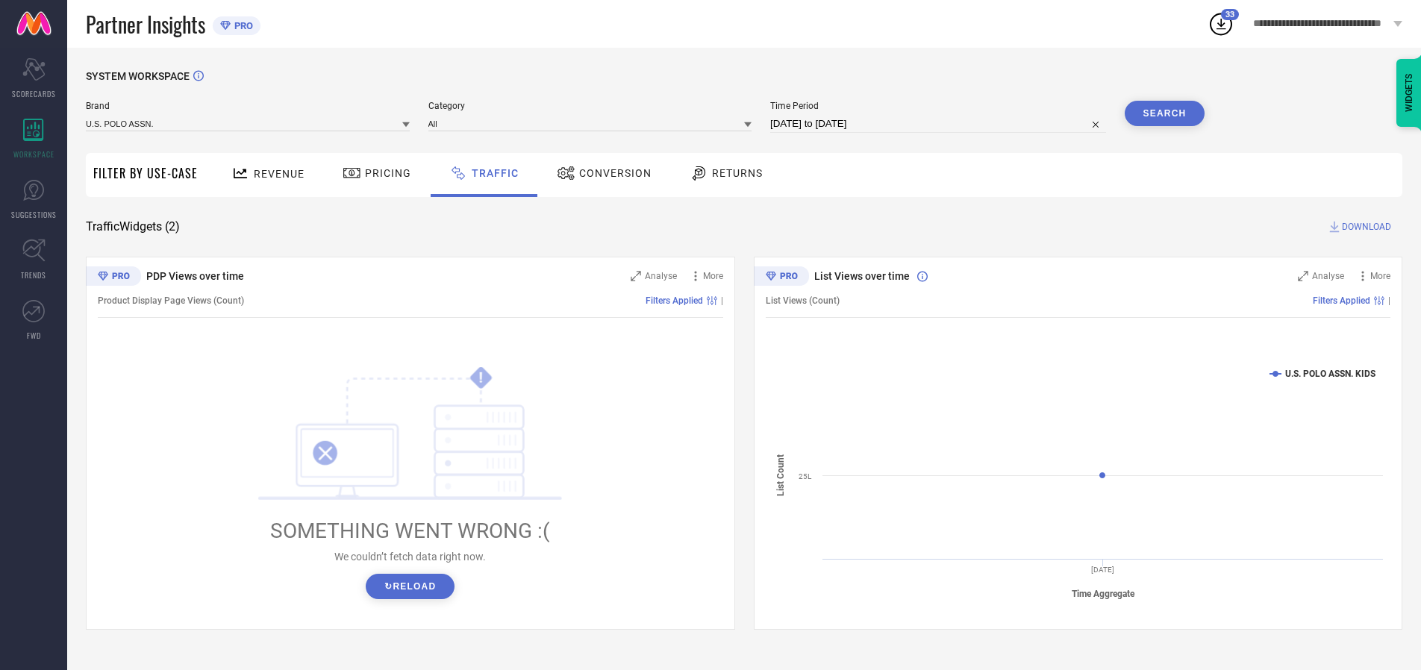
click at [1165, 113] on button "Search" at bounding box center [1165, 113] width 81 height 25
click at [1365, 227] on span "DOWNLOAD" at bounding box center [1366, 226] width 49 height 15
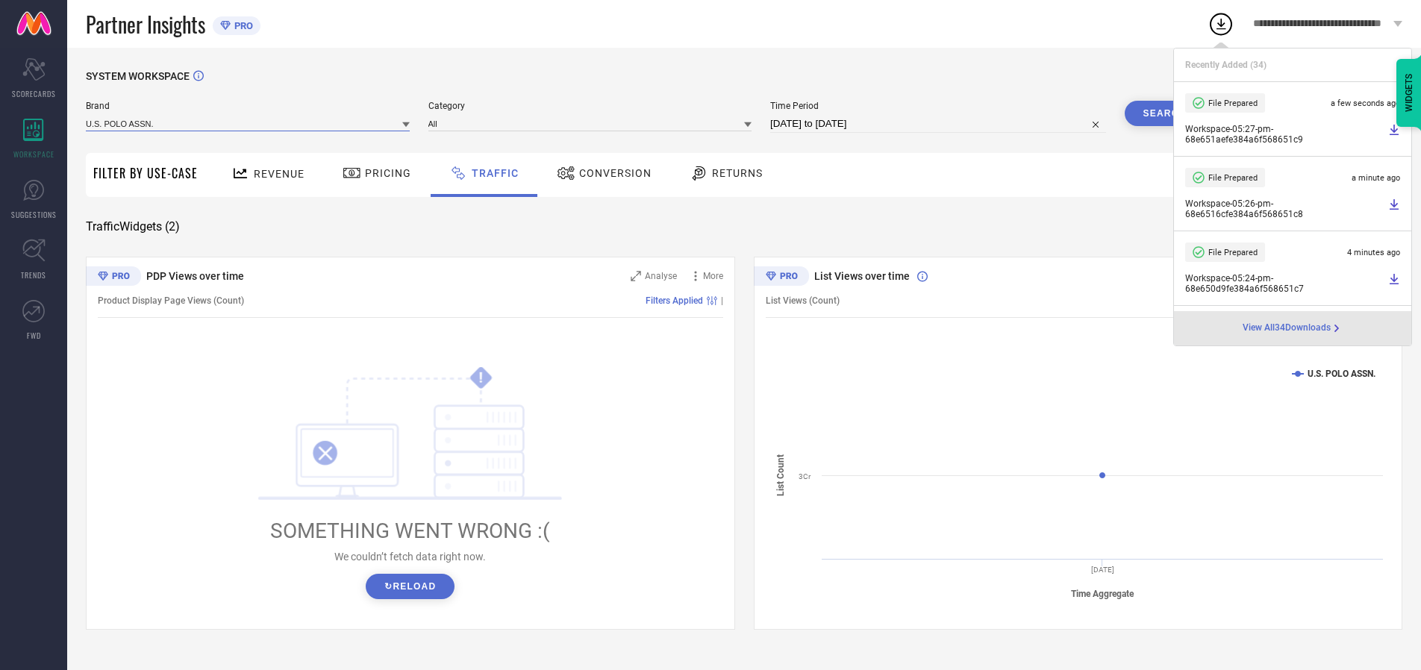
click at [249, 123] on input at bounding box center [248, 124] width 324 height 16
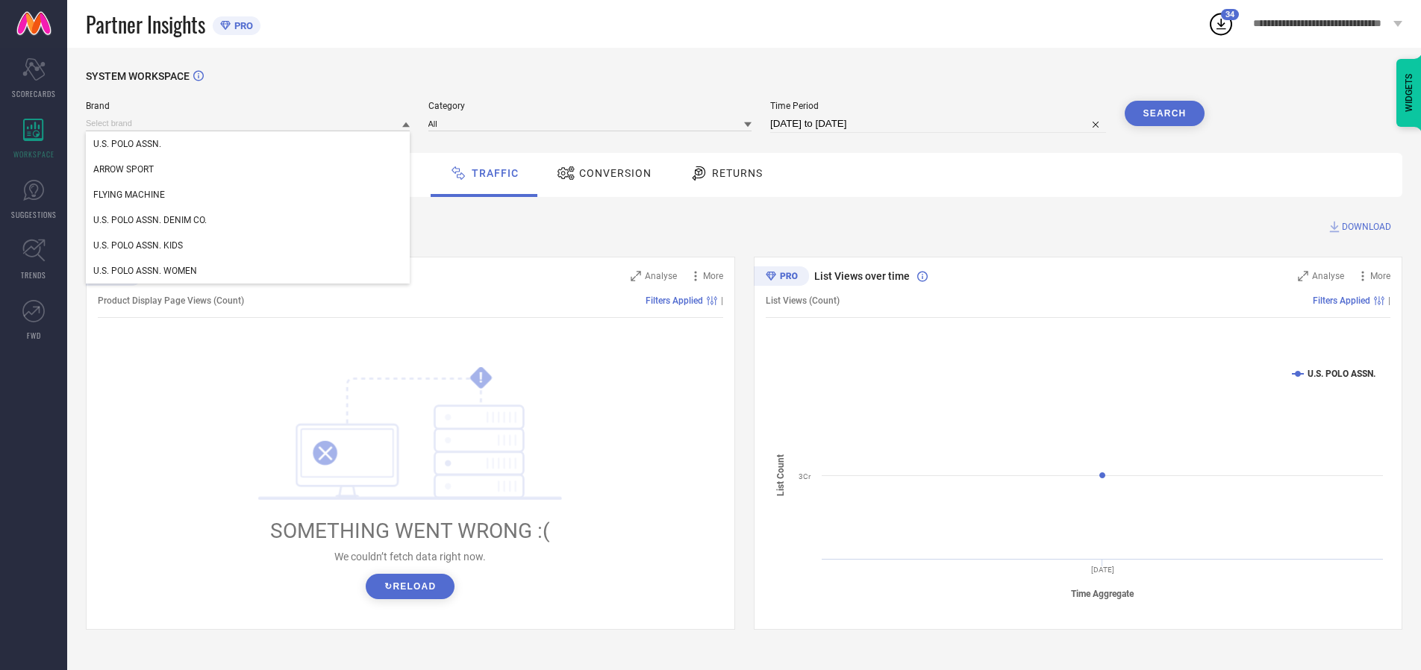
click at [249, 220] on div "U.S. POLO ASSN. DENIM CO." at bounding box center [248, 220] width 324 height 25
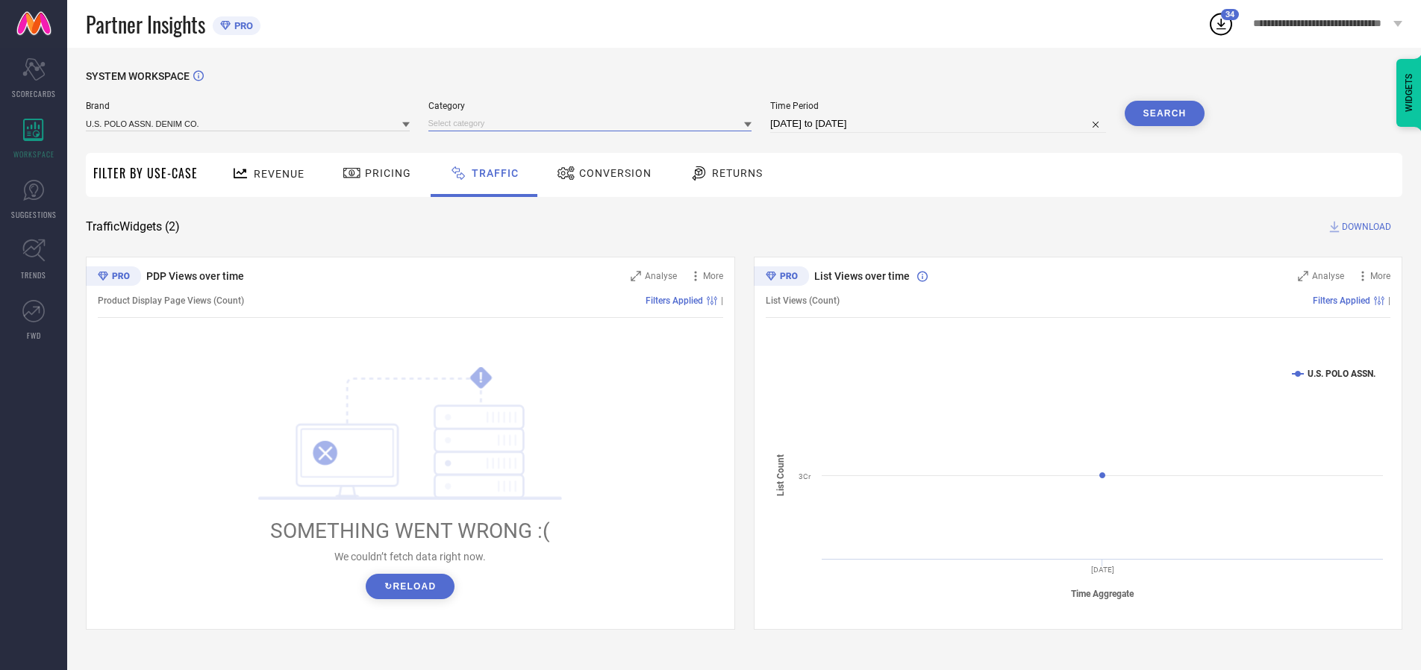
click at [593, 123] on input at bounding box center [591, 124] width 324 height 16
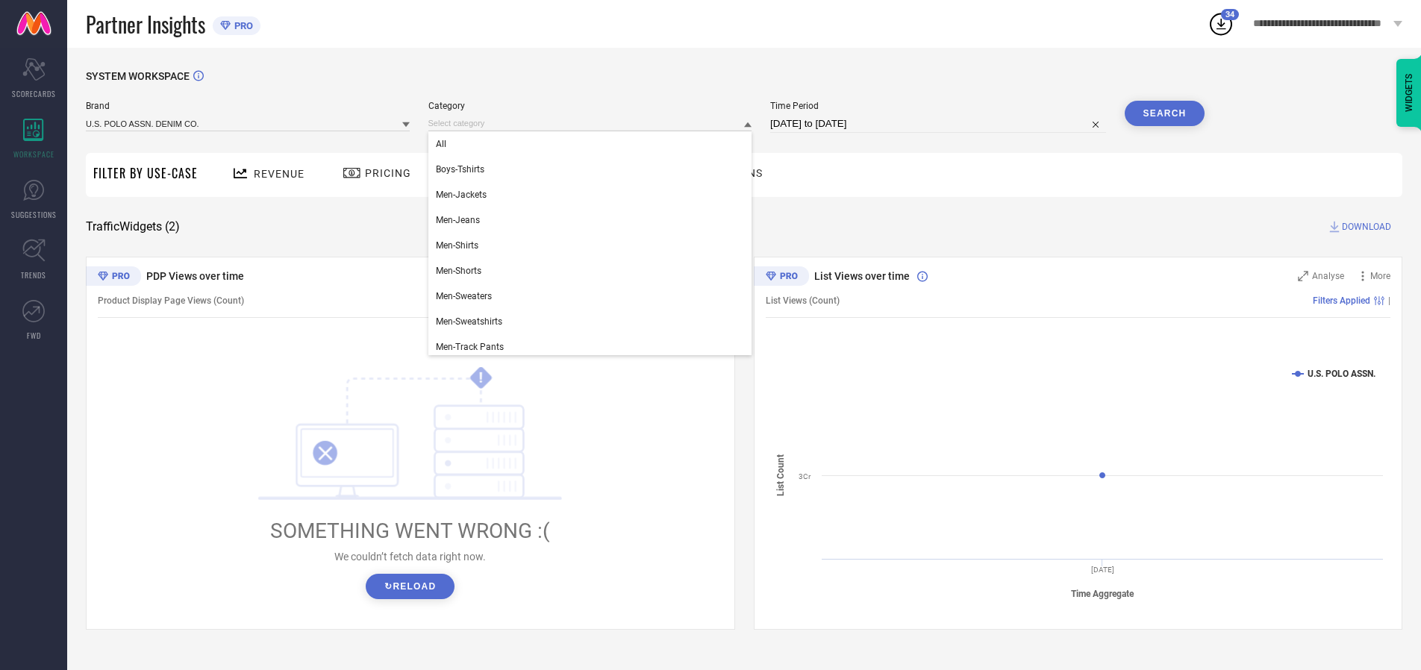
click at [593, 144] on div "All" at bounding box center [591, 143] width 324 height 25
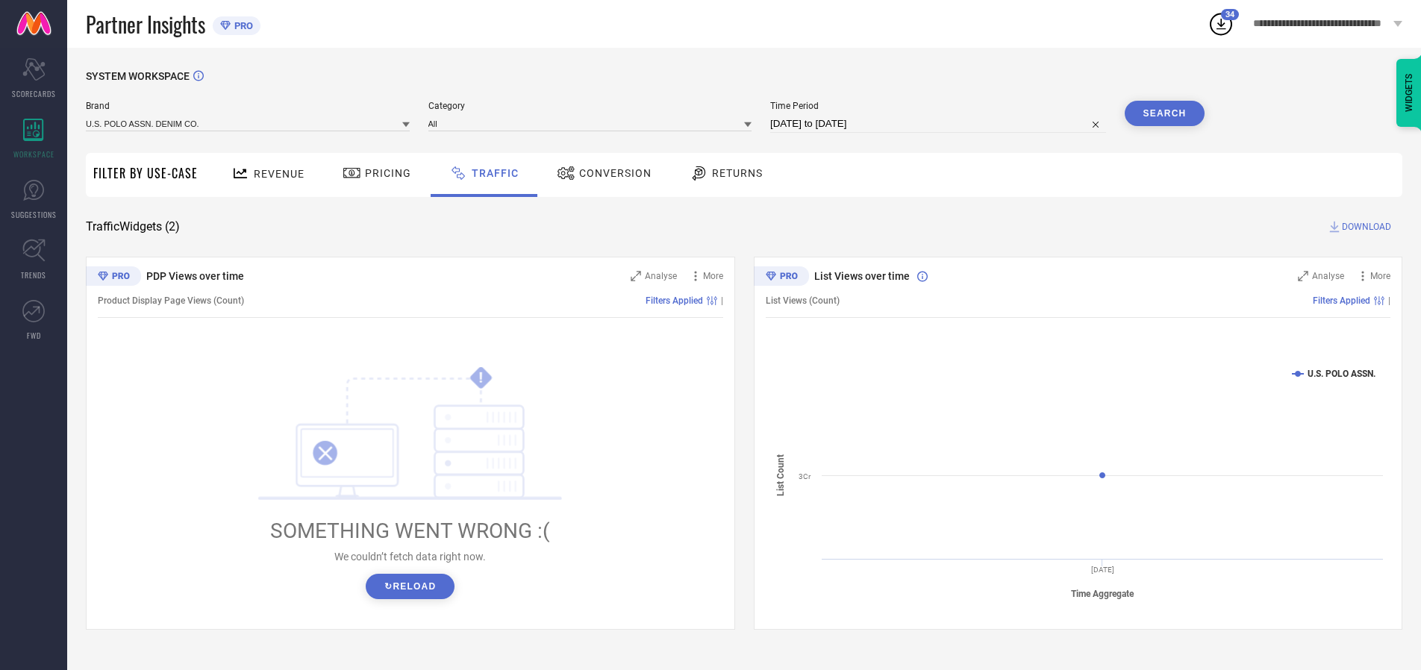
click at [1165, 113] on button "Search" at bounding box center [1165, 113] width 81 height 25
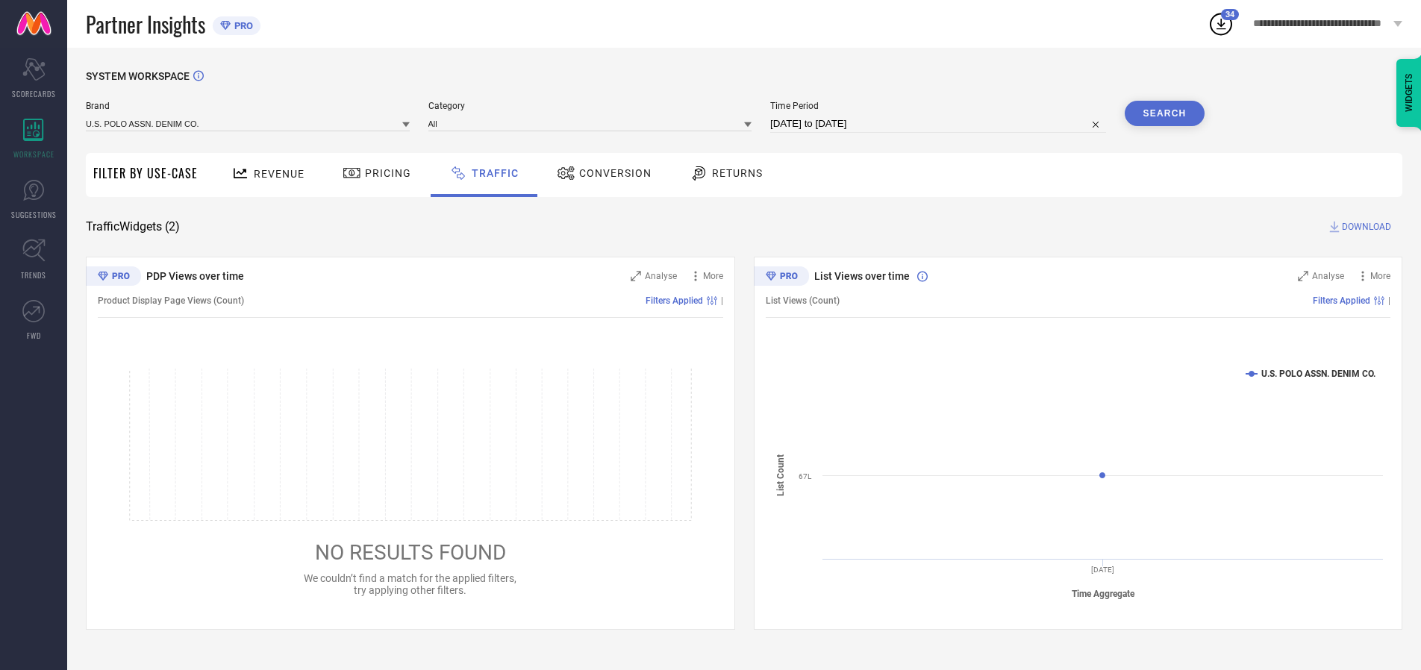
click at [1365, 227] on span "DOWNLOAD" at bounding box center [1366, 226] width 49 height 15
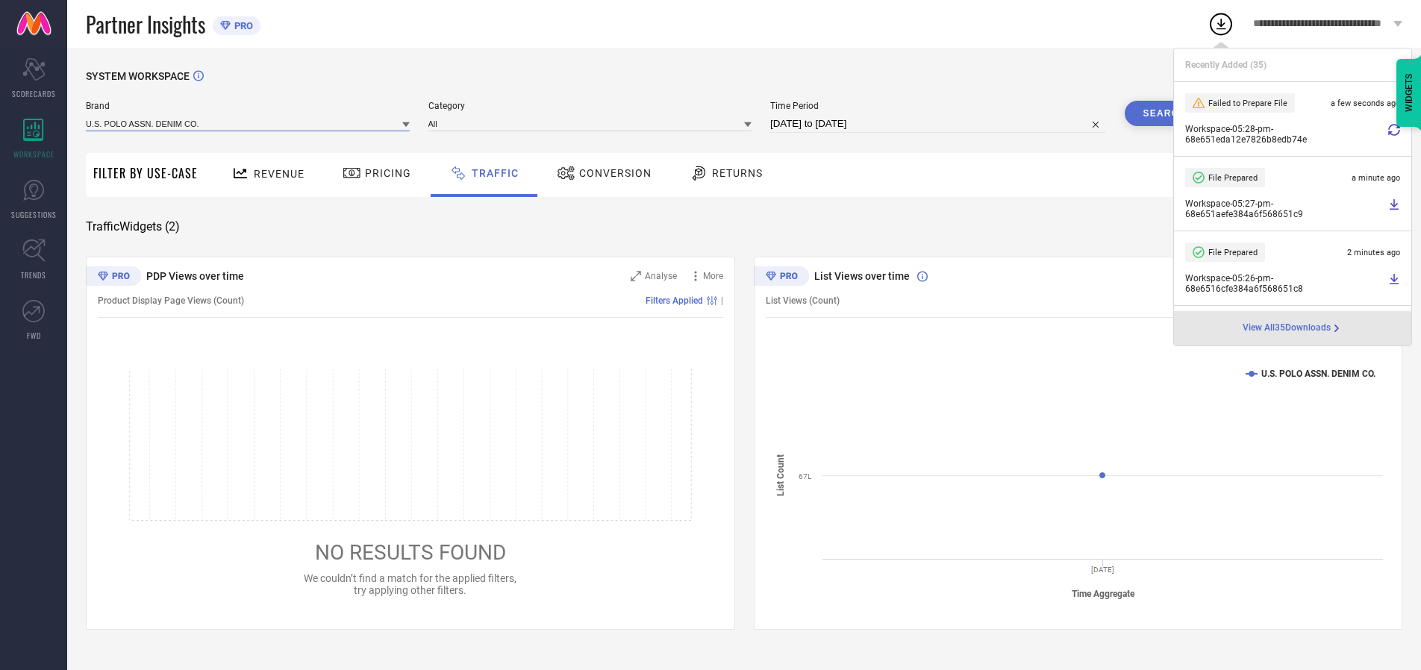
click at [249, 123] on input at bounding box center [248, 124] width 324 height 16
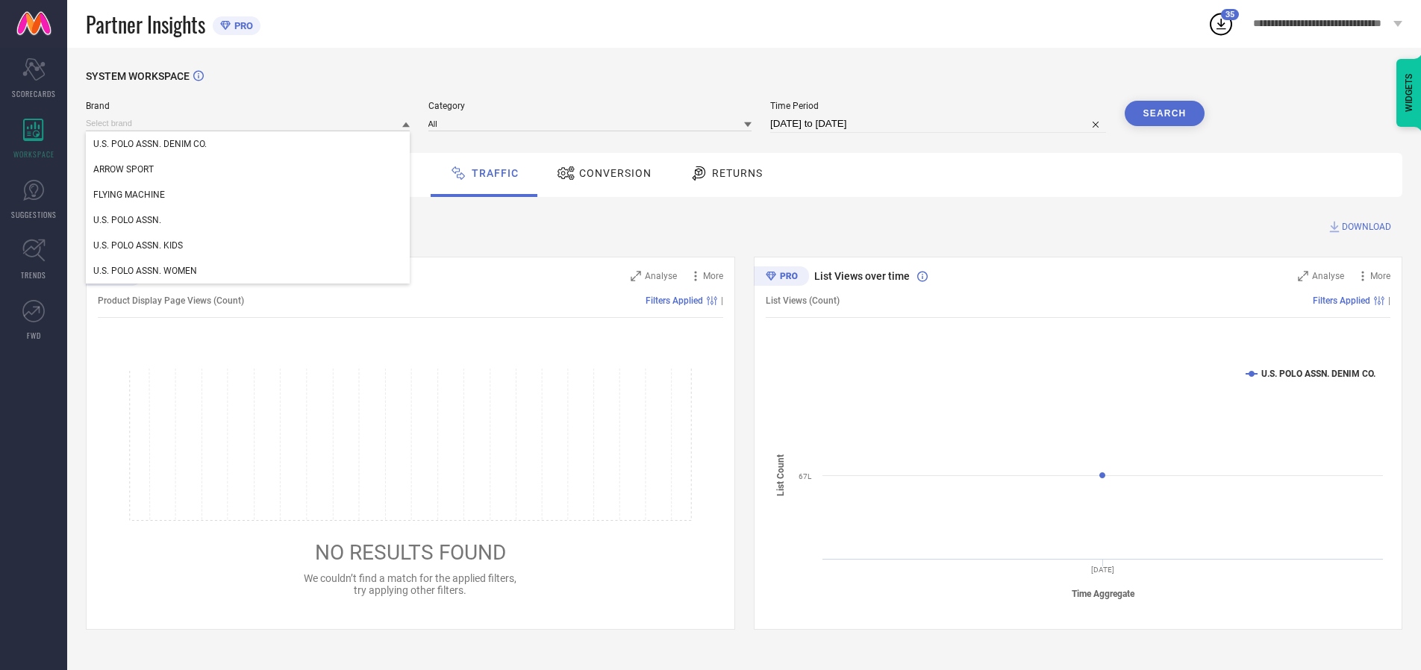
click at [249, 271] on div "U.S. POLO ASSN. WOMEN" at bounding box center [248, 270] width 324 height 25
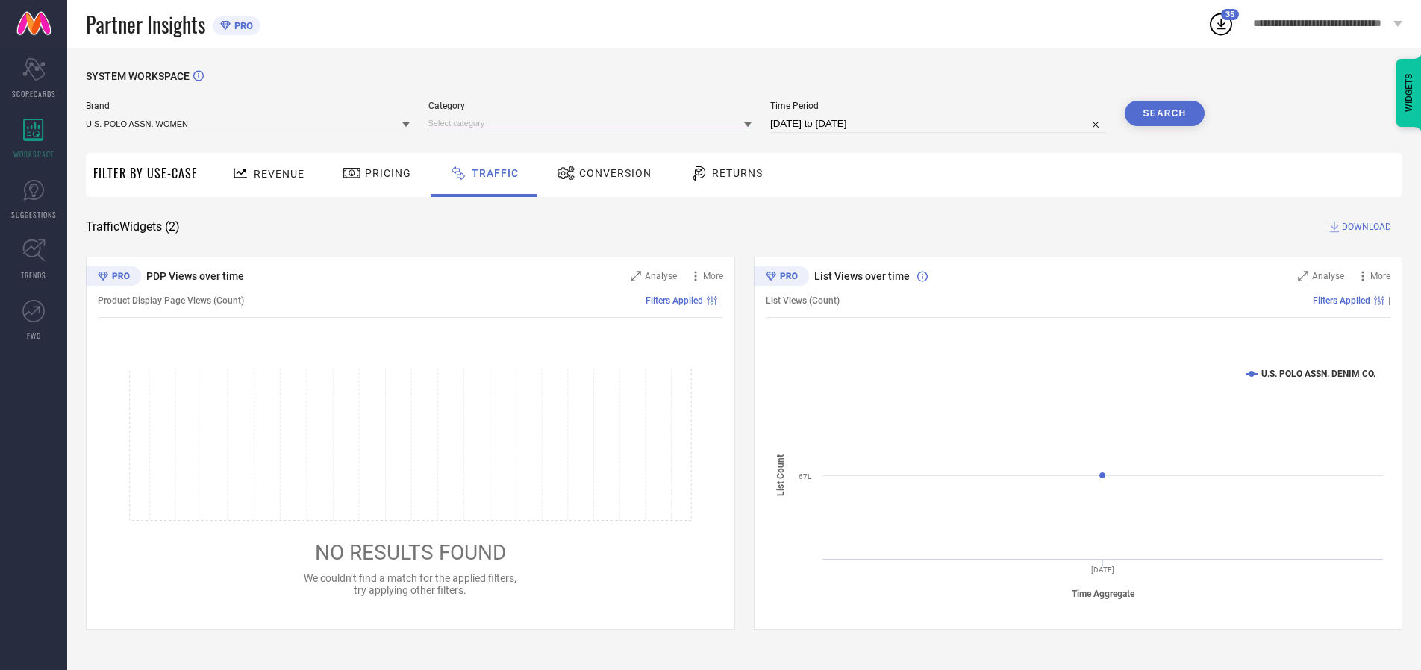
click at [593, 123] on input at bounding box center [591, 124] width 324 height 16
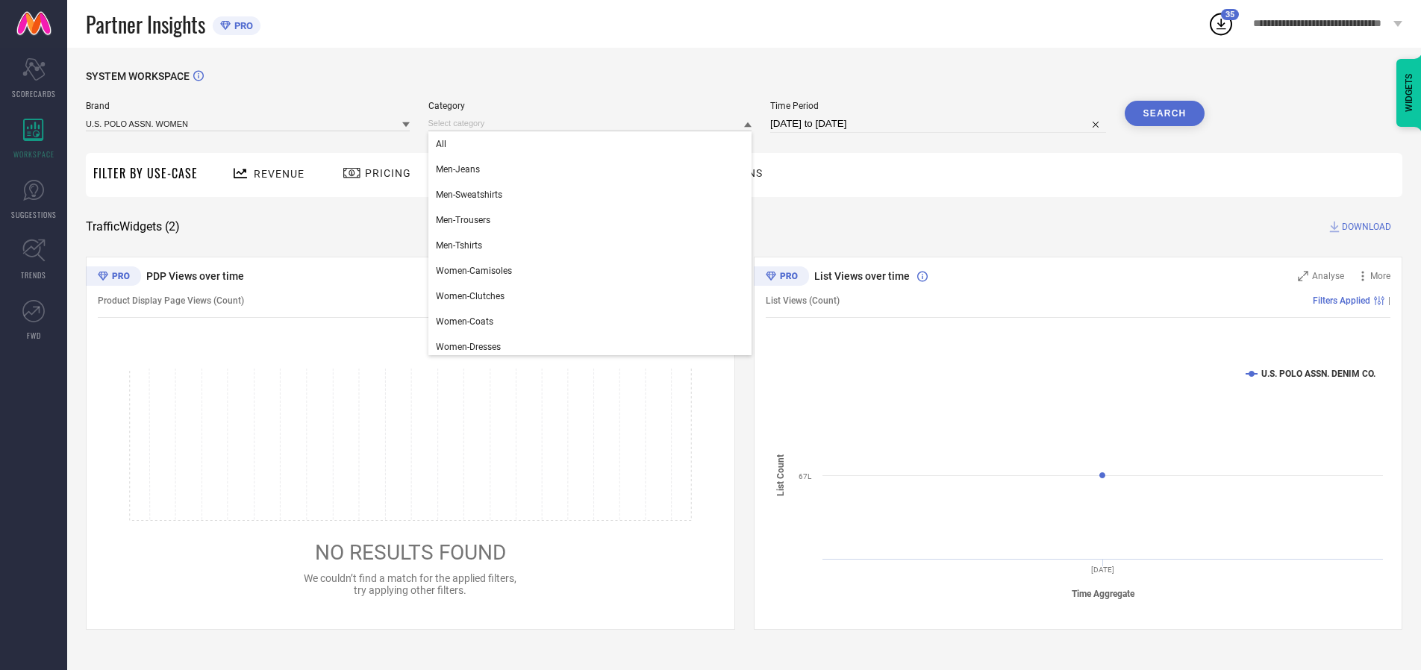
click at [593, 144] on div "All" at bounding box center [591, 143] width 324 height 25
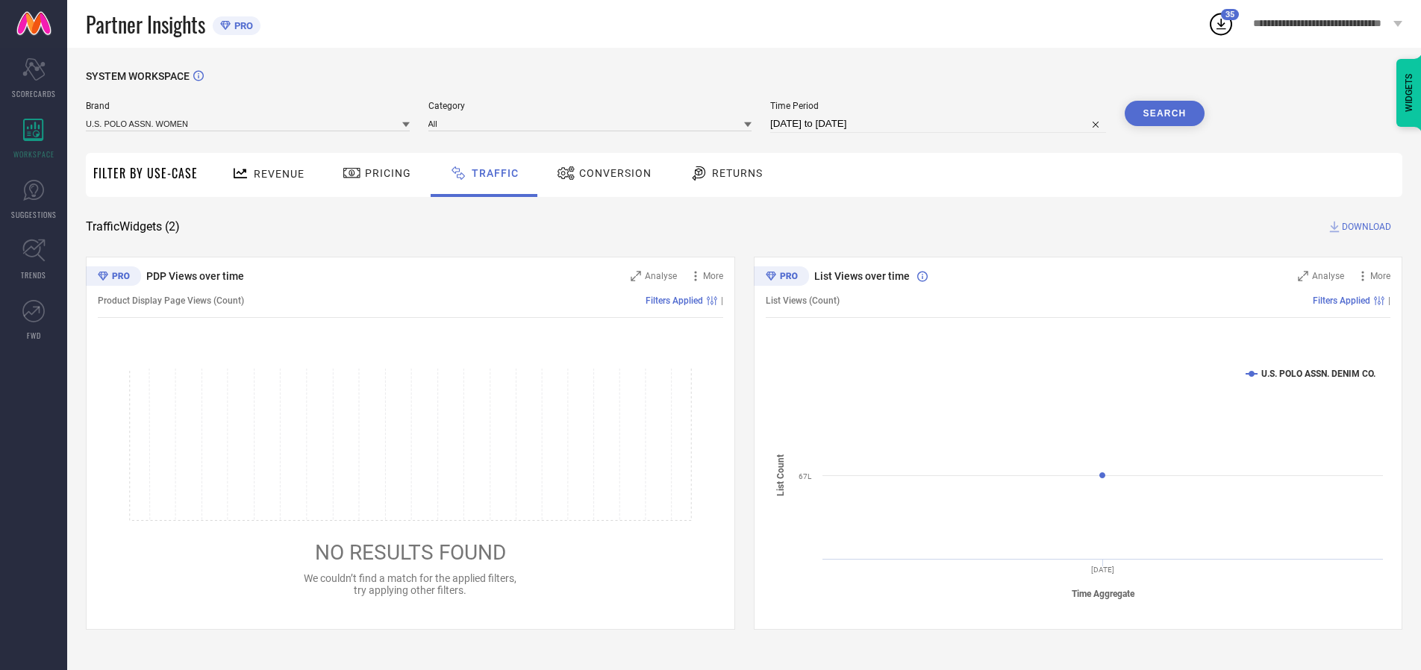
click at [1165, 113] on button "Search" at bounding box center [1165, 113] width 81 height 25
click at [1365, 227] on span "DOWNLOAD" at bounding box center [1366, 226] width 49 height 15
